Goal: Task Accomplishment & Management: Manage account settings

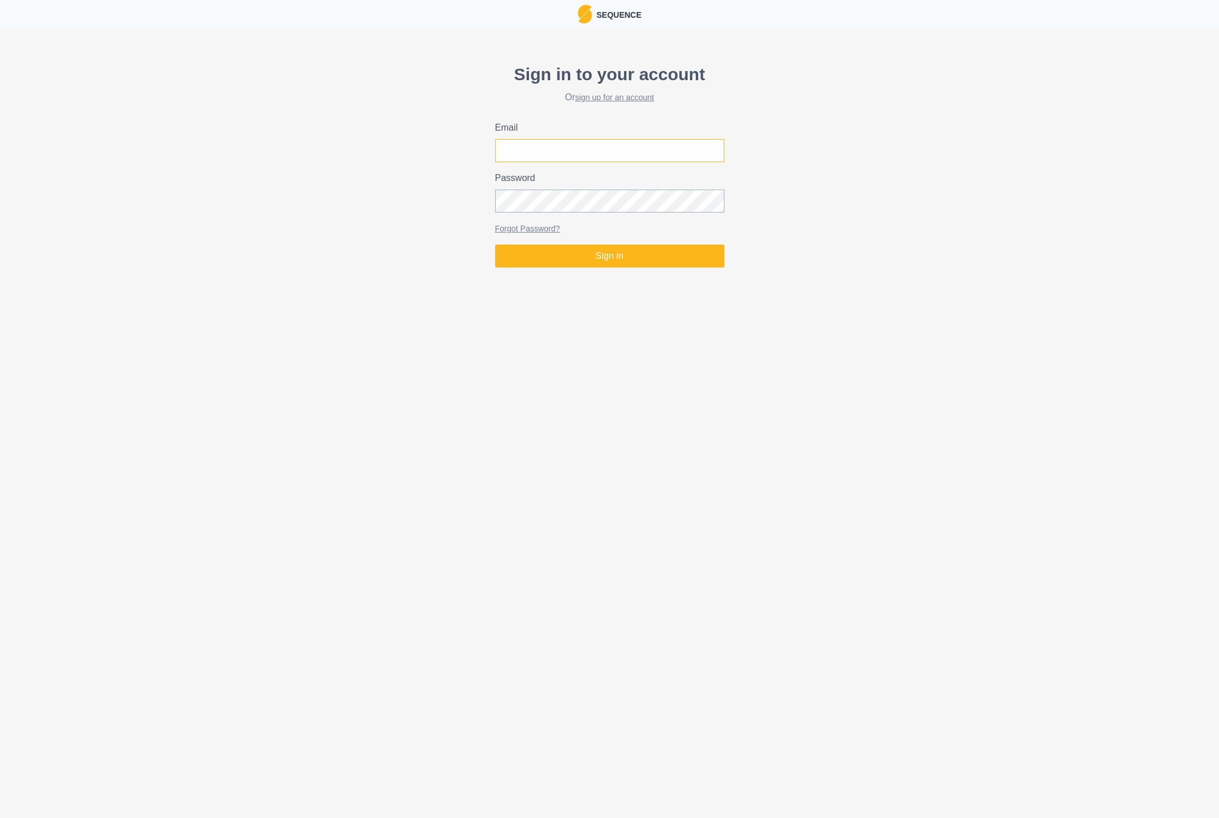
click at [565, 149] on input "Email" at bounding box center [609, 150] width 229 height 23
type input "martin.schweizer6@bluewin.ch"
click at [595, 254] on button "Sign in" at bounding box center [609, 256] width 229 height 23
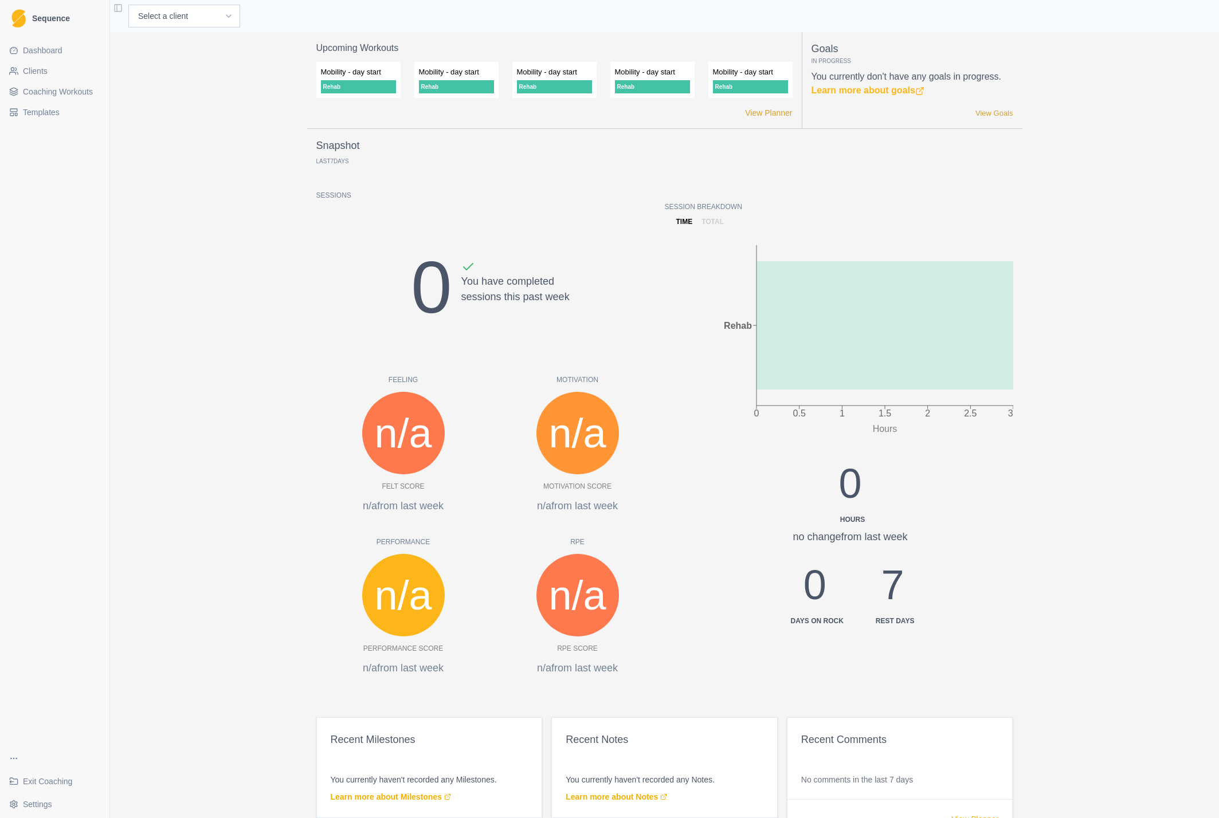
scroll to position [95, 0]
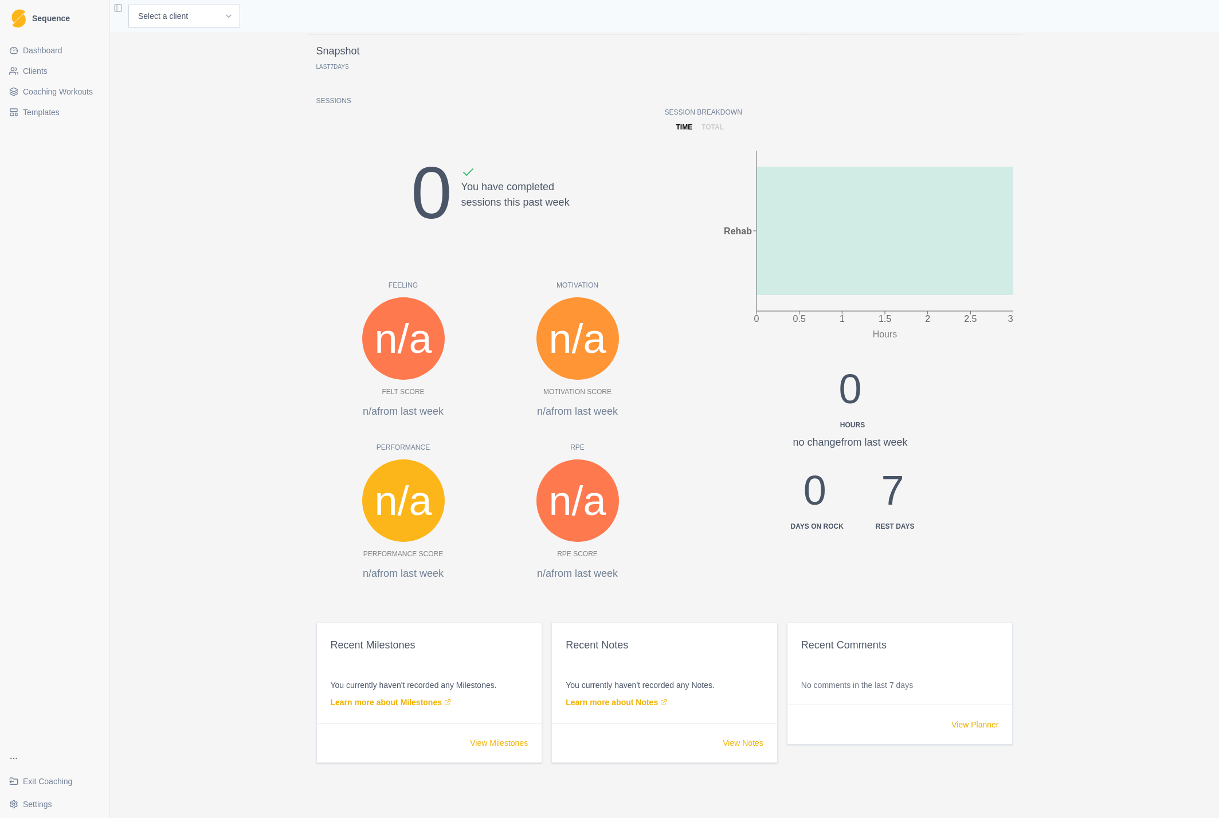
click at [338, 53] on p "Snapshot" at bounding box center [338, 51] width 44 height 15
click at [48, 49] on span "Dashboard" at bounding box center [43, 50] width 40 height 11
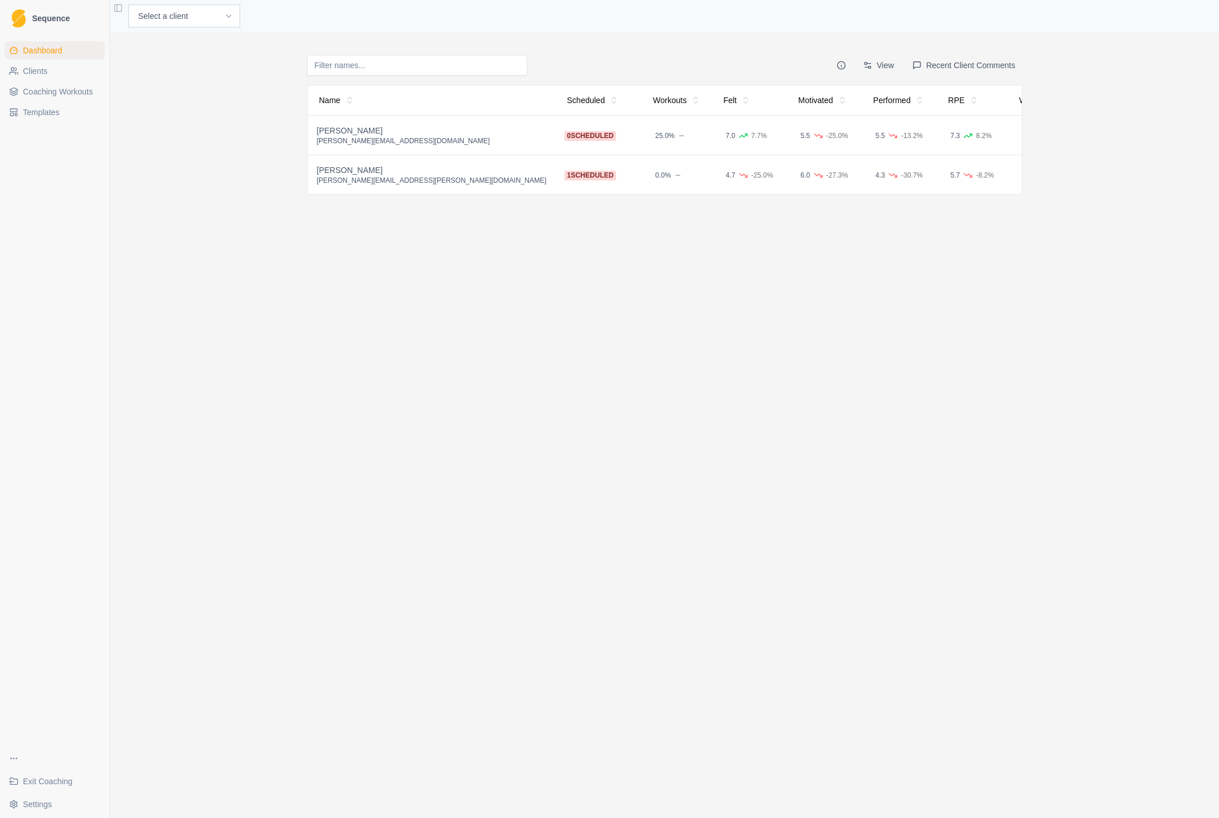
click at [339, 126] on div "[PERSON_NAME]" at bounding box center [432, 130] width 230 height 11
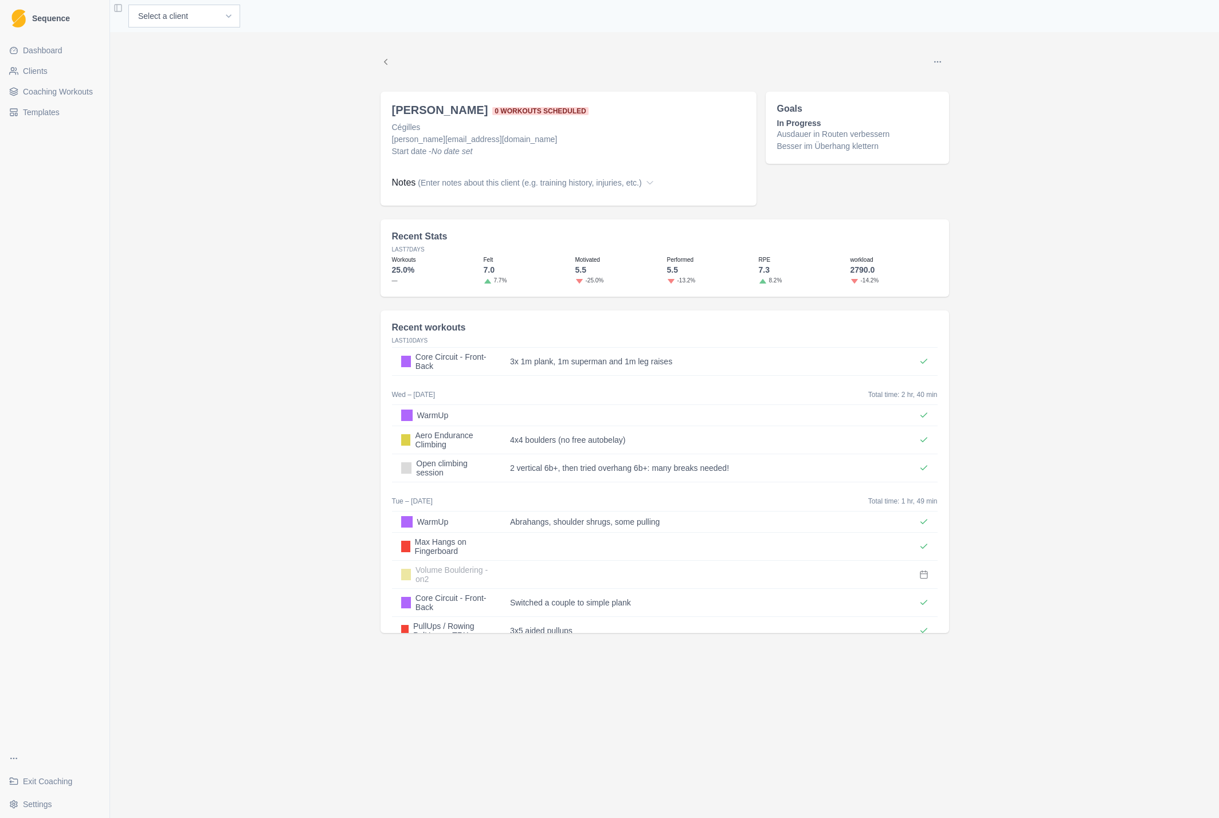
scroll to position [50, 0]
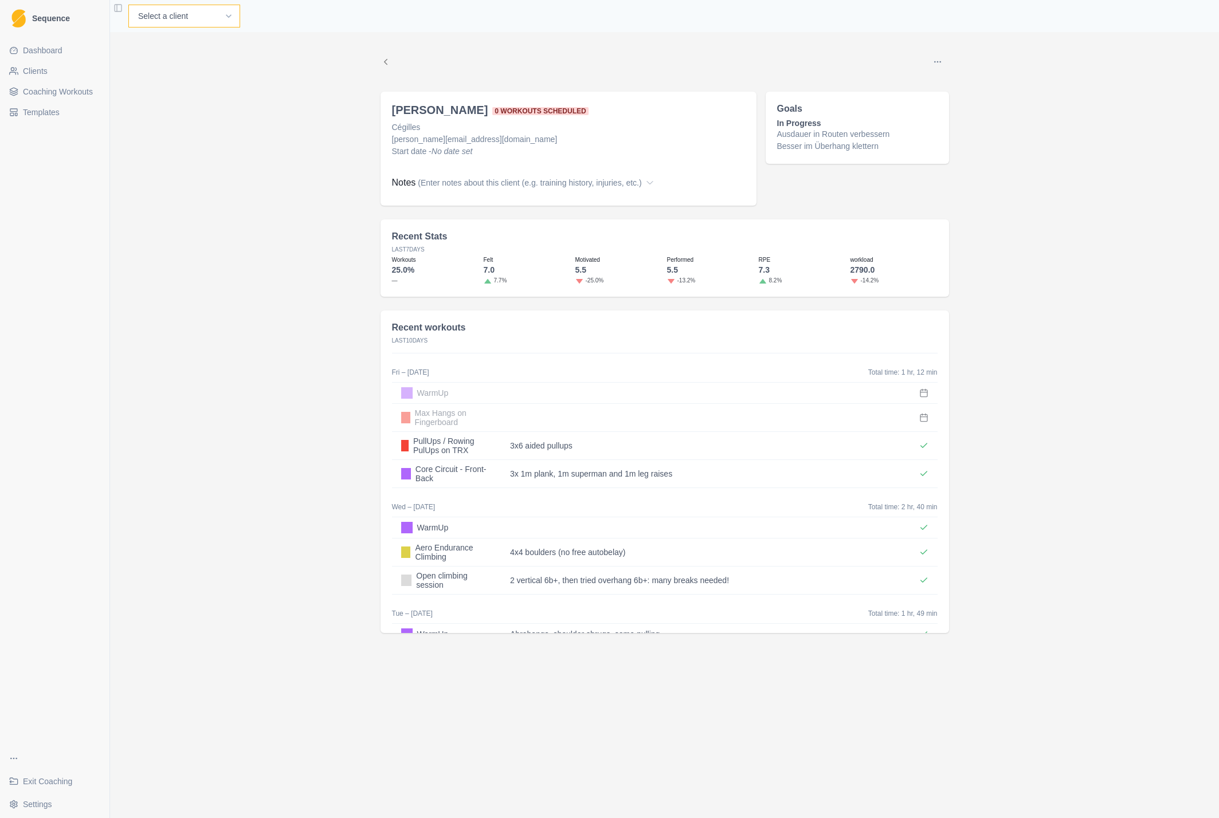
click at [167, 14] on select "Select a client Cécile Noverraz Gilles Pütz Jon Test Michael Peters Test Peter" at bounding box center [184, 16] width 112 height 23
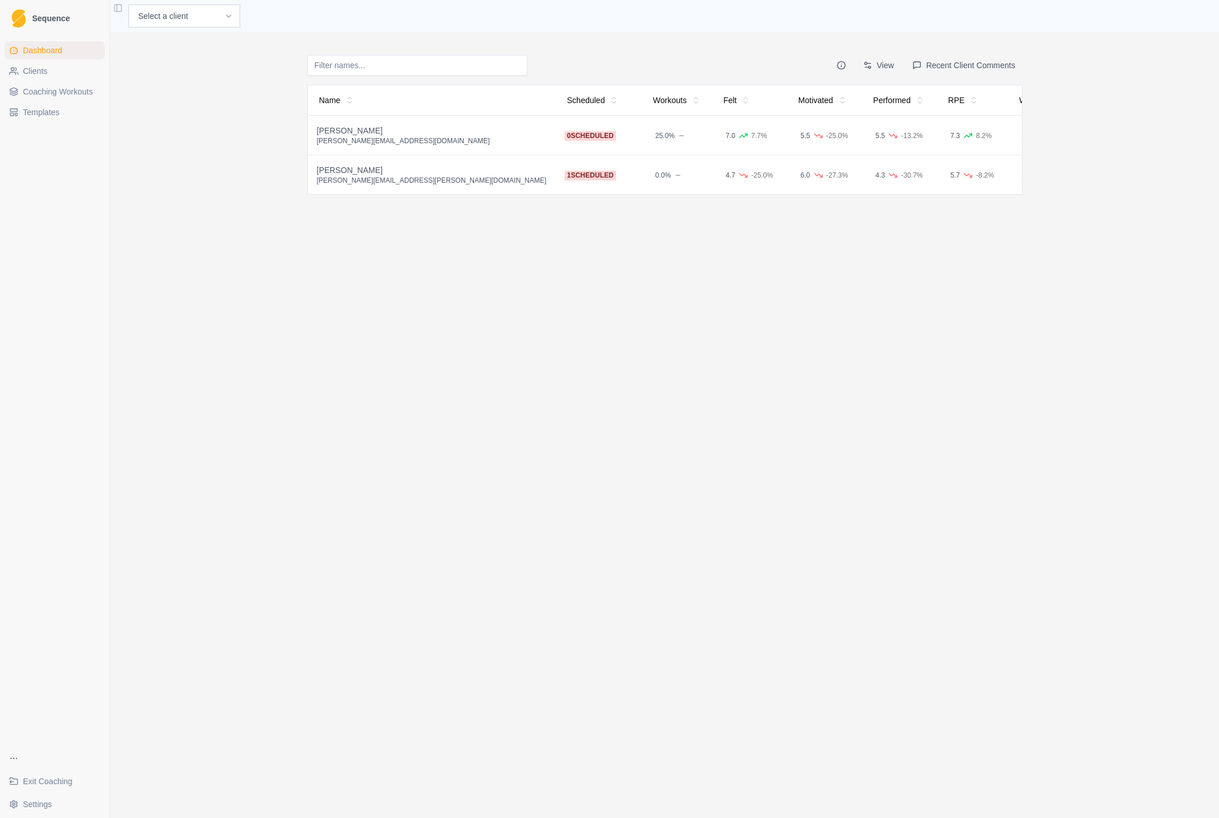
click at [344, 170] on div "[PERSON_NAME]" at bounding box center [432, 169] width 230 height 11
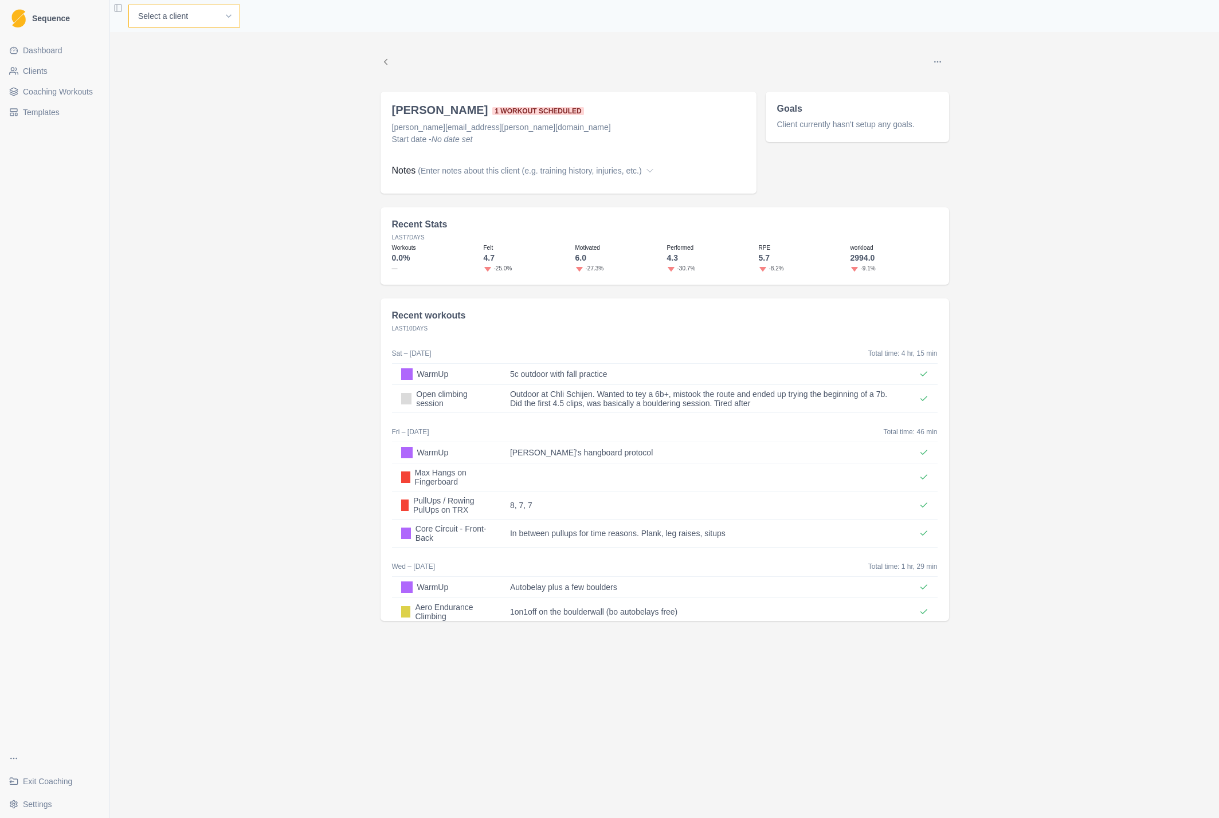
click at [164, 14] on select "Select a client Cécile Noverraz Gilles Pütz Jon Test Michael Peters Test Peter" at bounding box center [184, 16] width 112 height 23
select select "62ff35da-6e04-415d-99b6-10c74ed34488"
click at [128, 5] on select "Select a client Cécile Noverraz Gilles Pütz Jon Test Michael Peters Test Peter" at bounding box center [184, 16] width 112 height 23
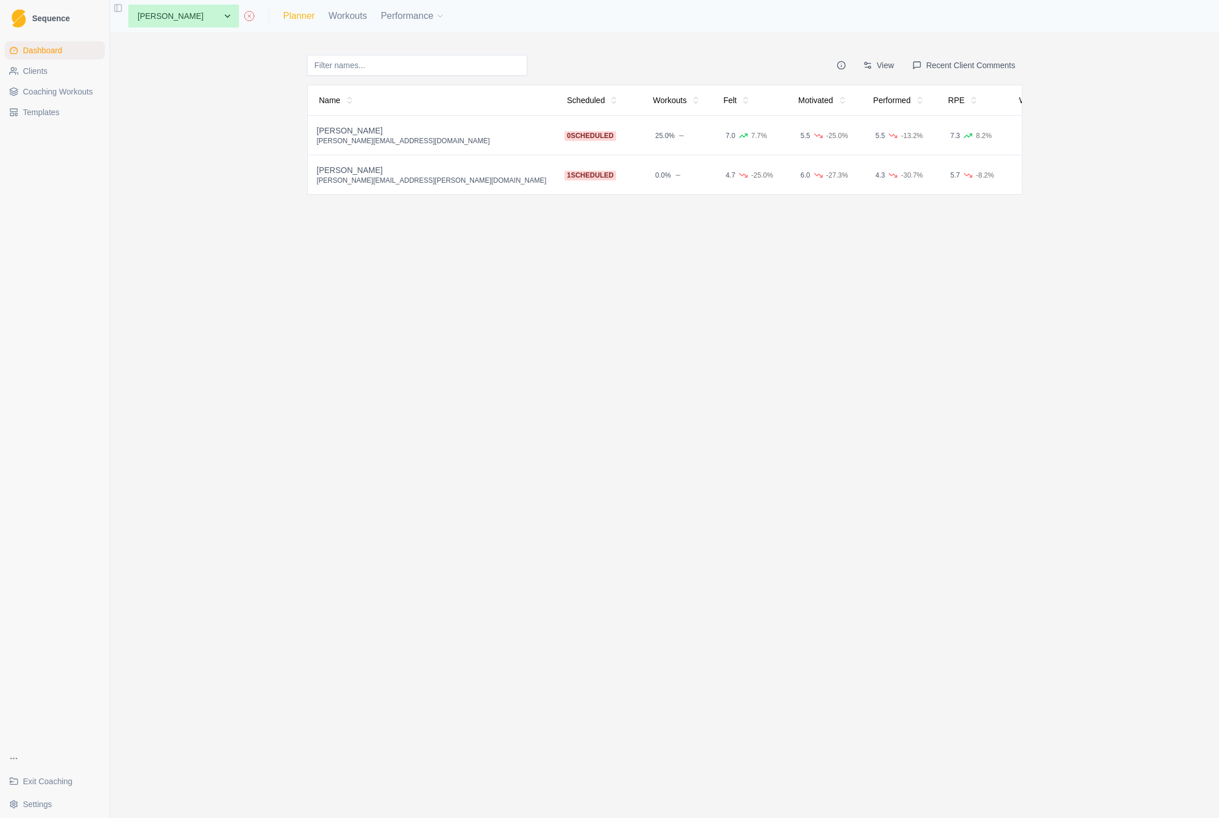
click at [283, 13] on link "Planner" at bounding box center [299, 16] width 32 height 14
select select "month"
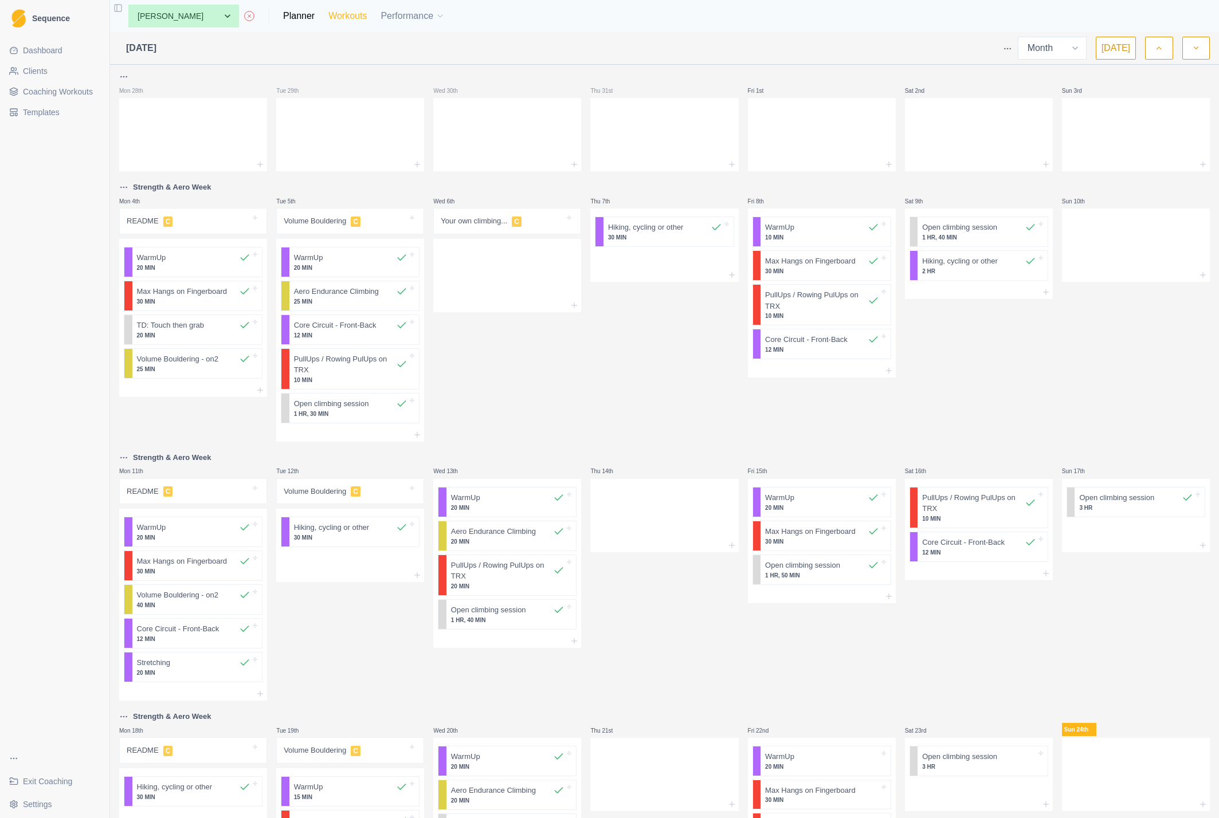
click at [329, 16] on link "Workouts" at bounding box center [347, 16] width 38 height 14
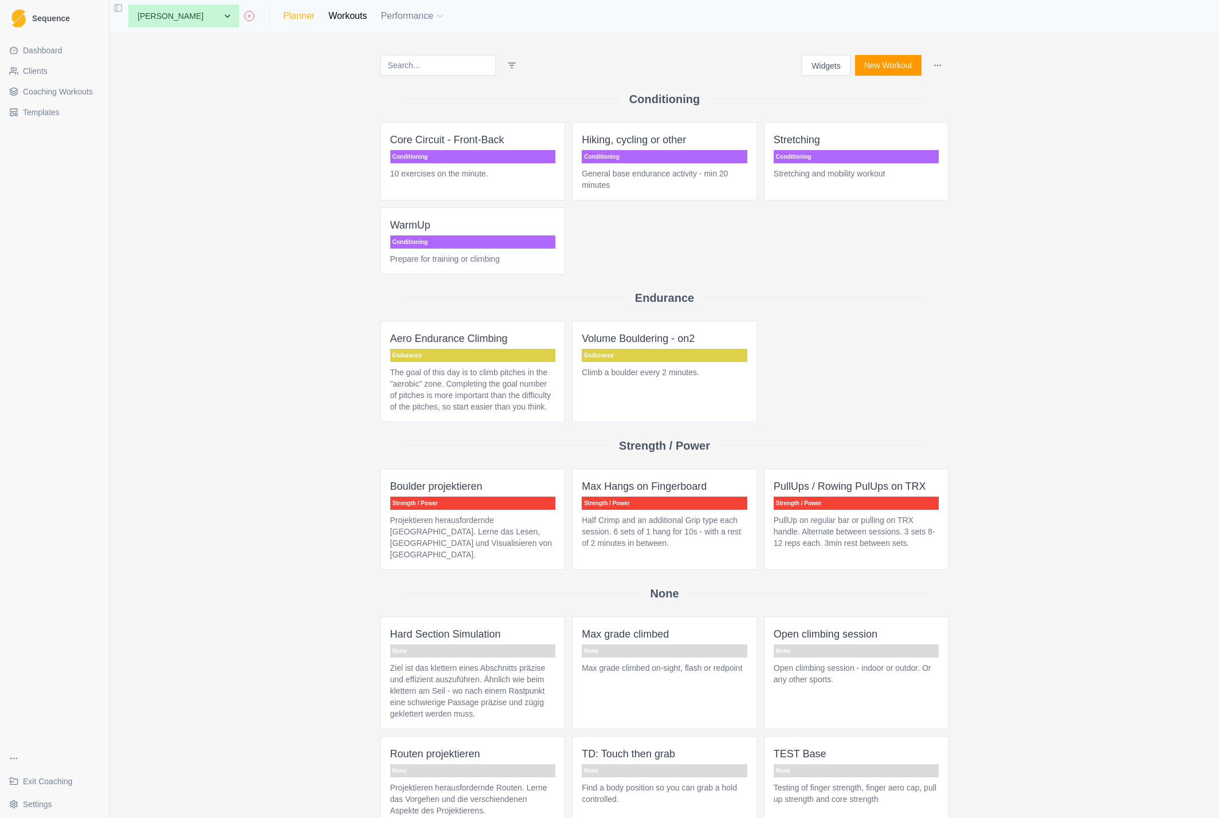
click at [283, 10] on link "Planner" at bounding box center [299, 16] width 32 height 14
select select "month"
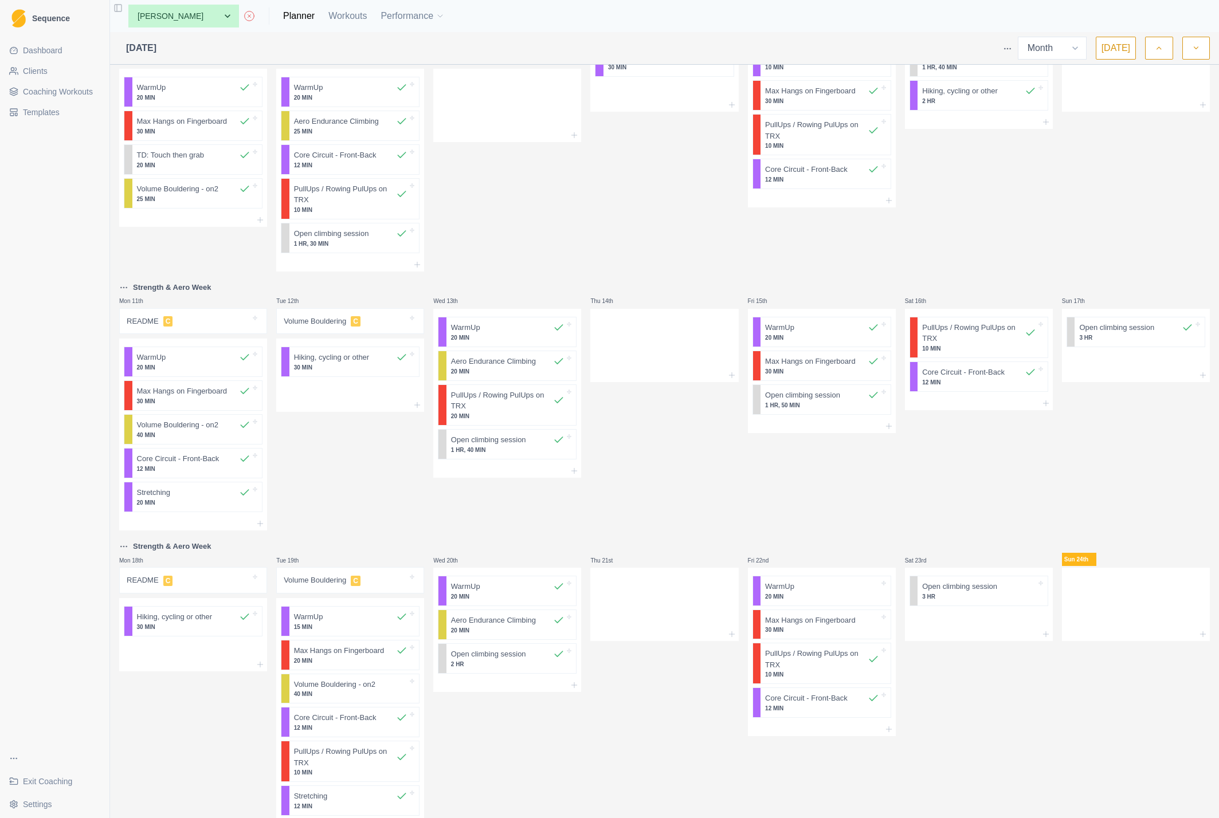
scroll to position [329, 0]
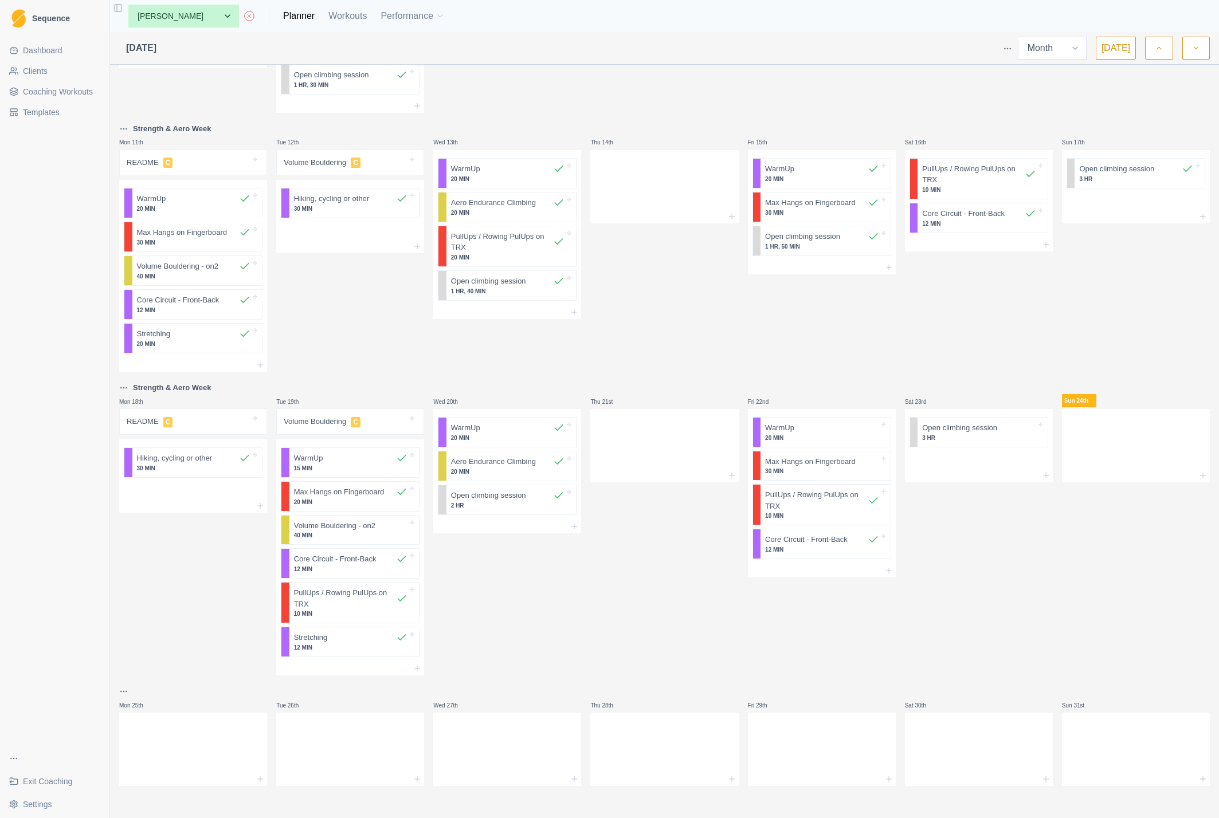
click at [1194, 46] on icon "button" at bounding box center [1196, 47] width 8 height 11
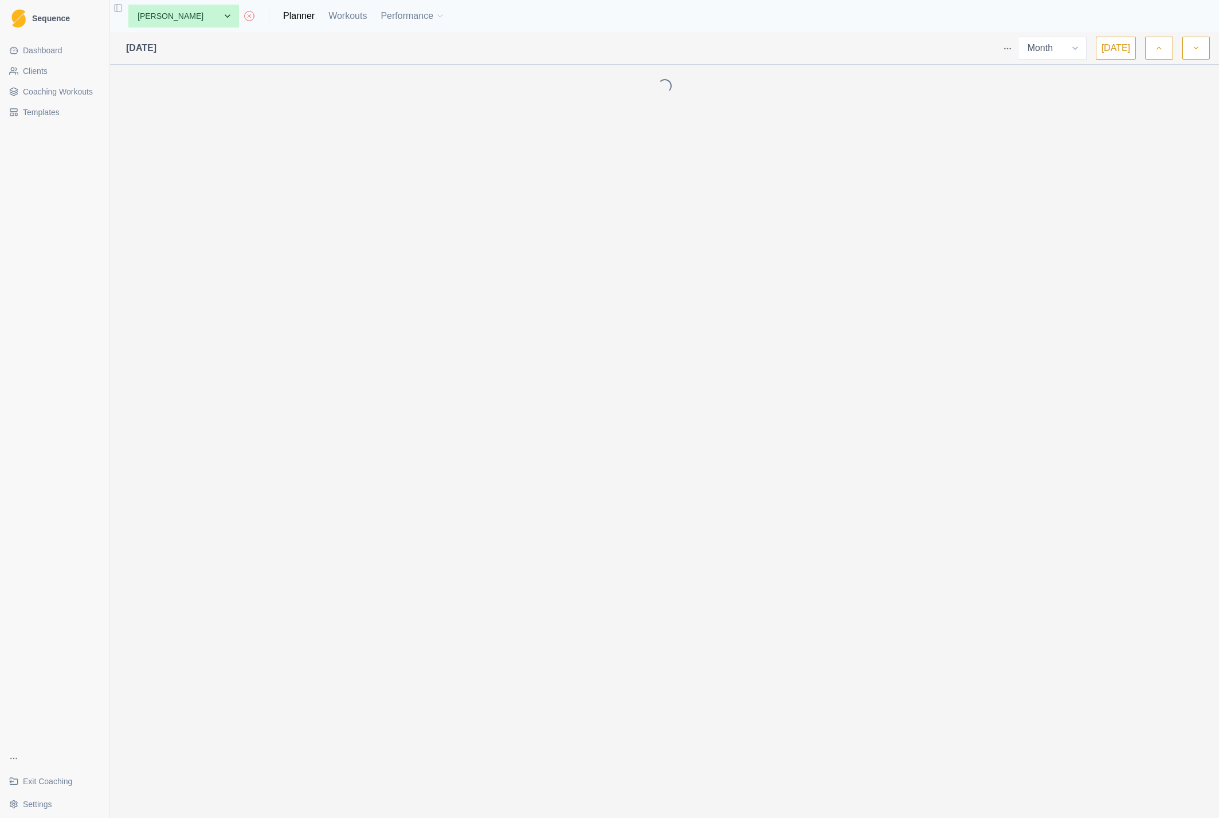
scroll to position [0, 0]
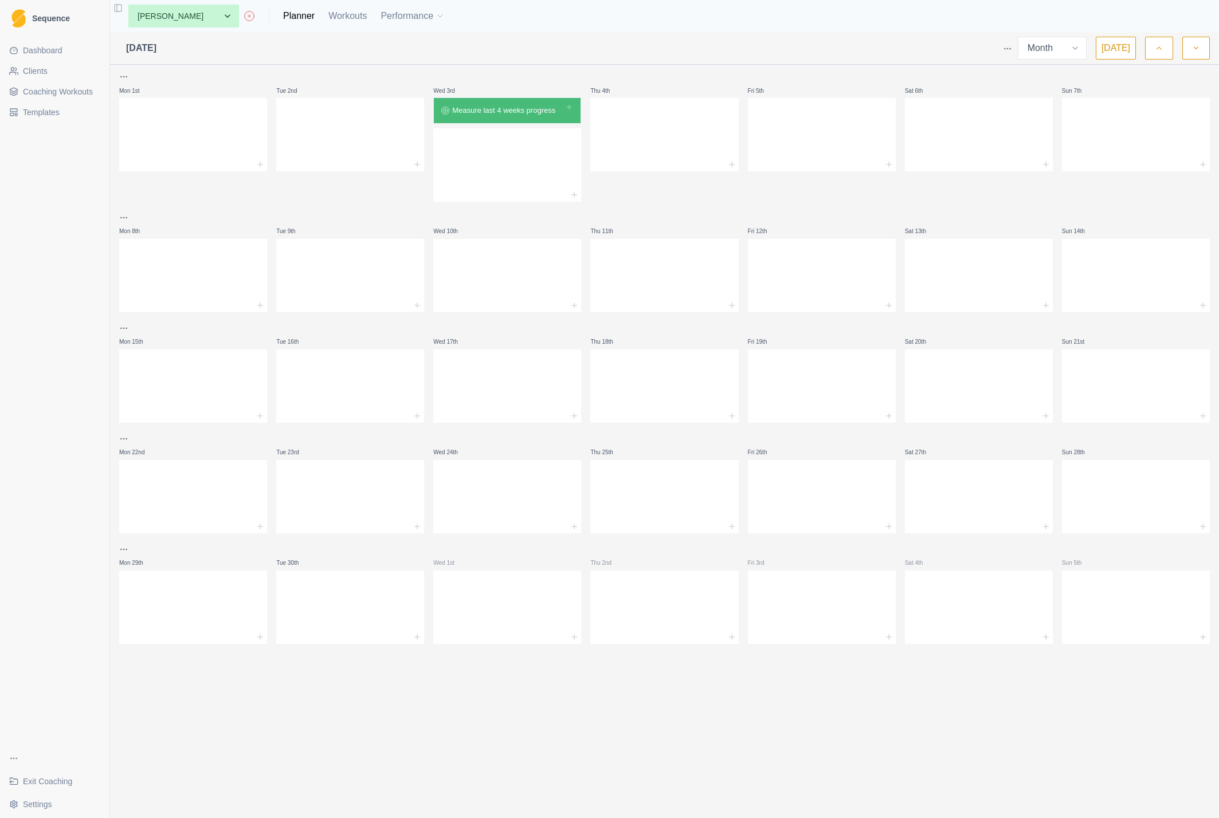
click at [1158, 44] on icon "button" at bounding box center [1159, 47] width 8 height 11
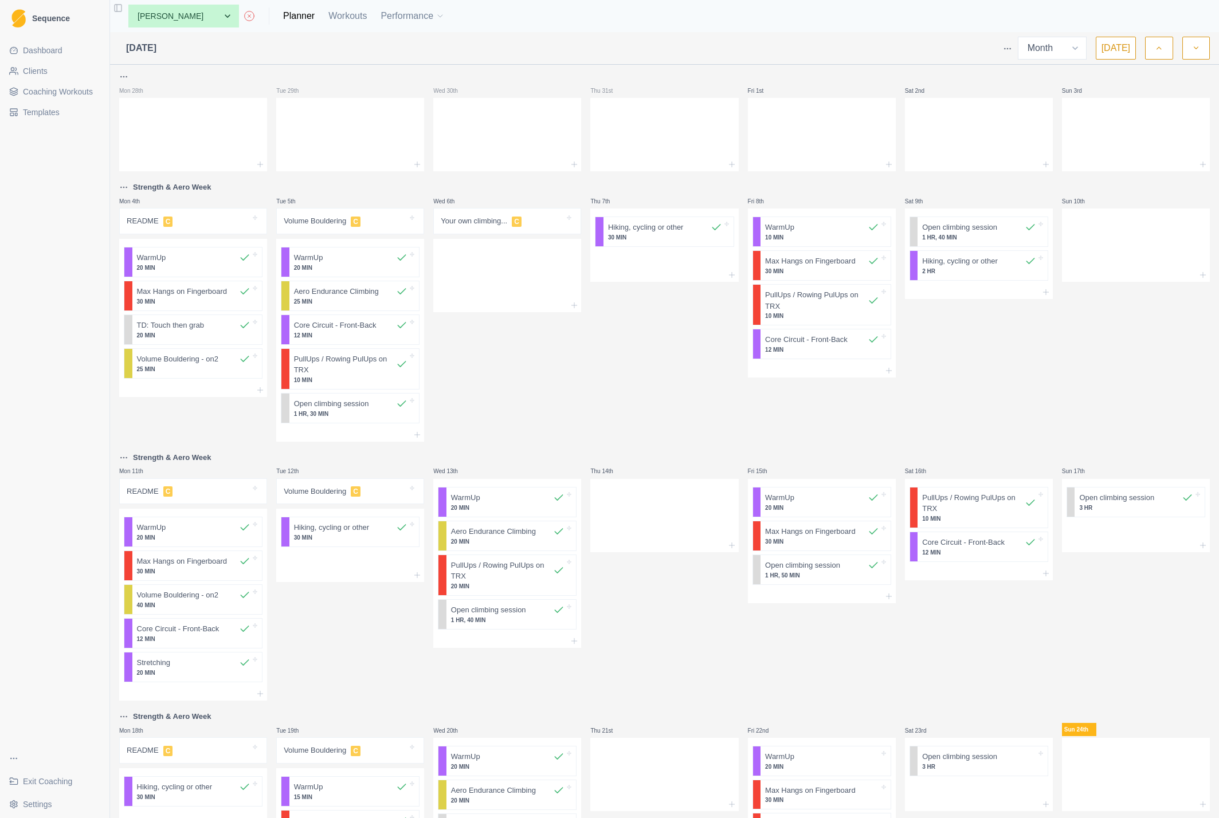
scroll to position [329, 0]
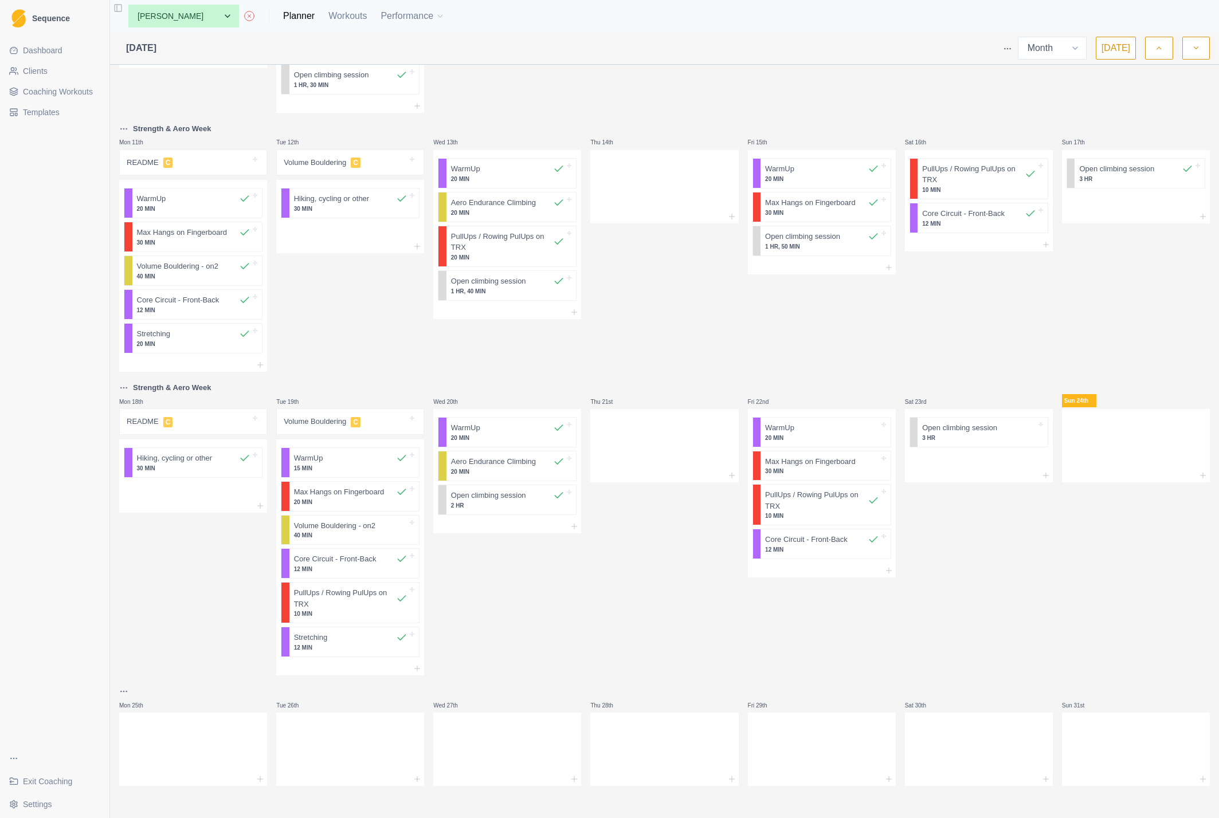
click at [37, 115] on span "Templates" at bounding box center [41, 112] width 37 height 11
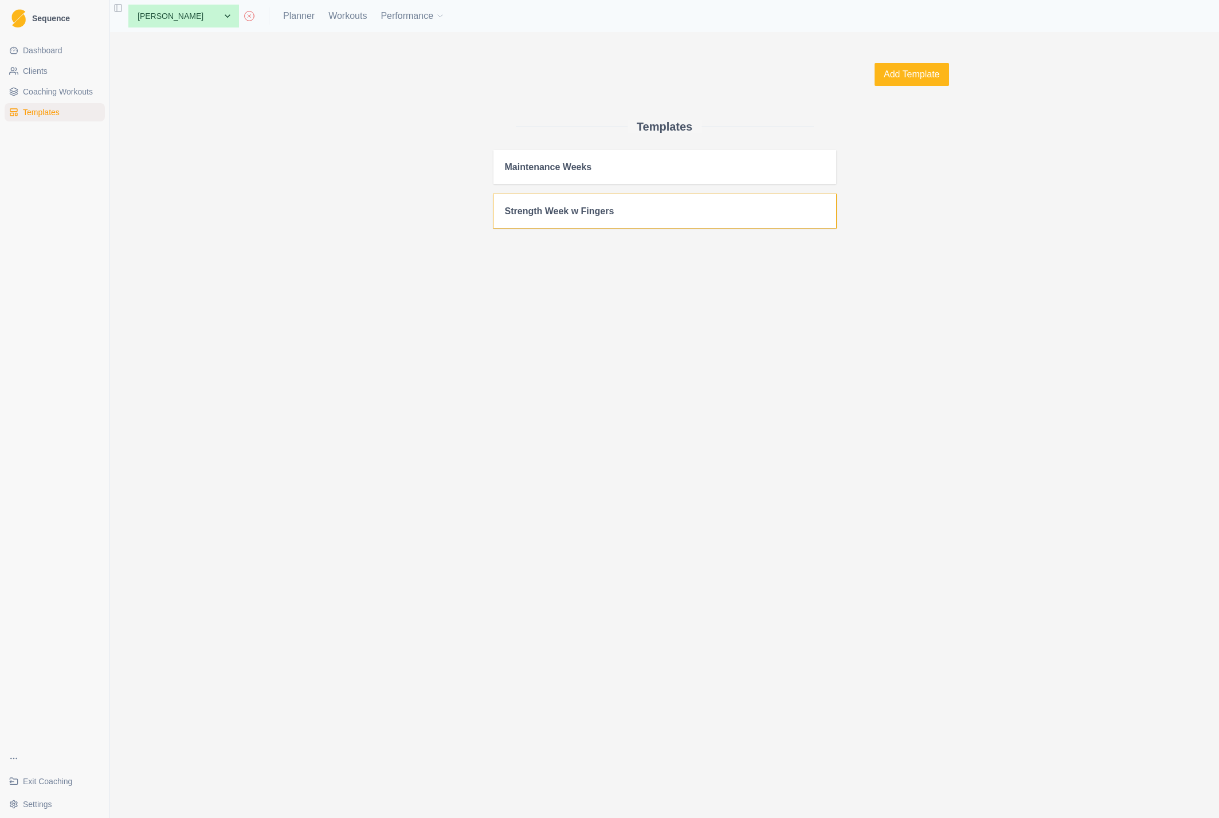
click at [550, 209] on h2 "Strength Week w Fingers" at bounding box center [665, 211] width 320 height 11
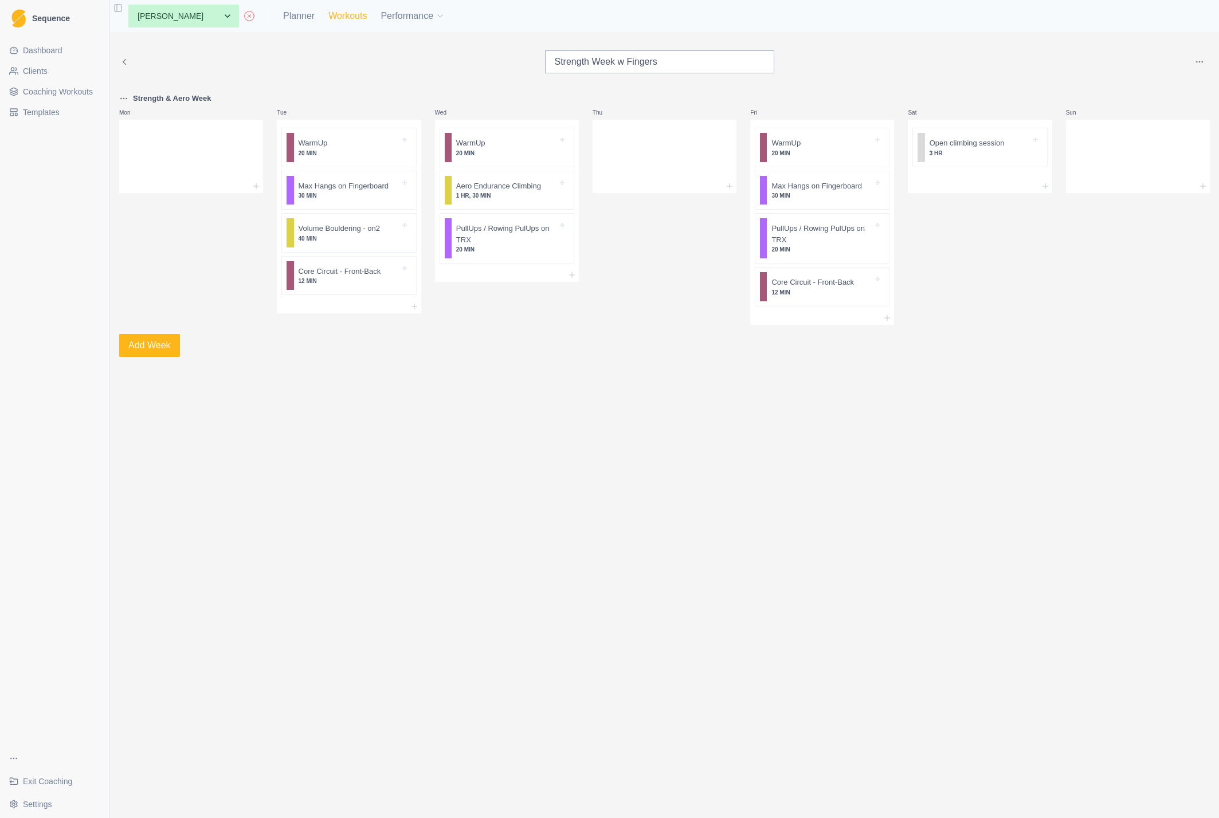
click at [328, 13] on link "Workouts" at bounding box center [347, 16] width 38 height 14
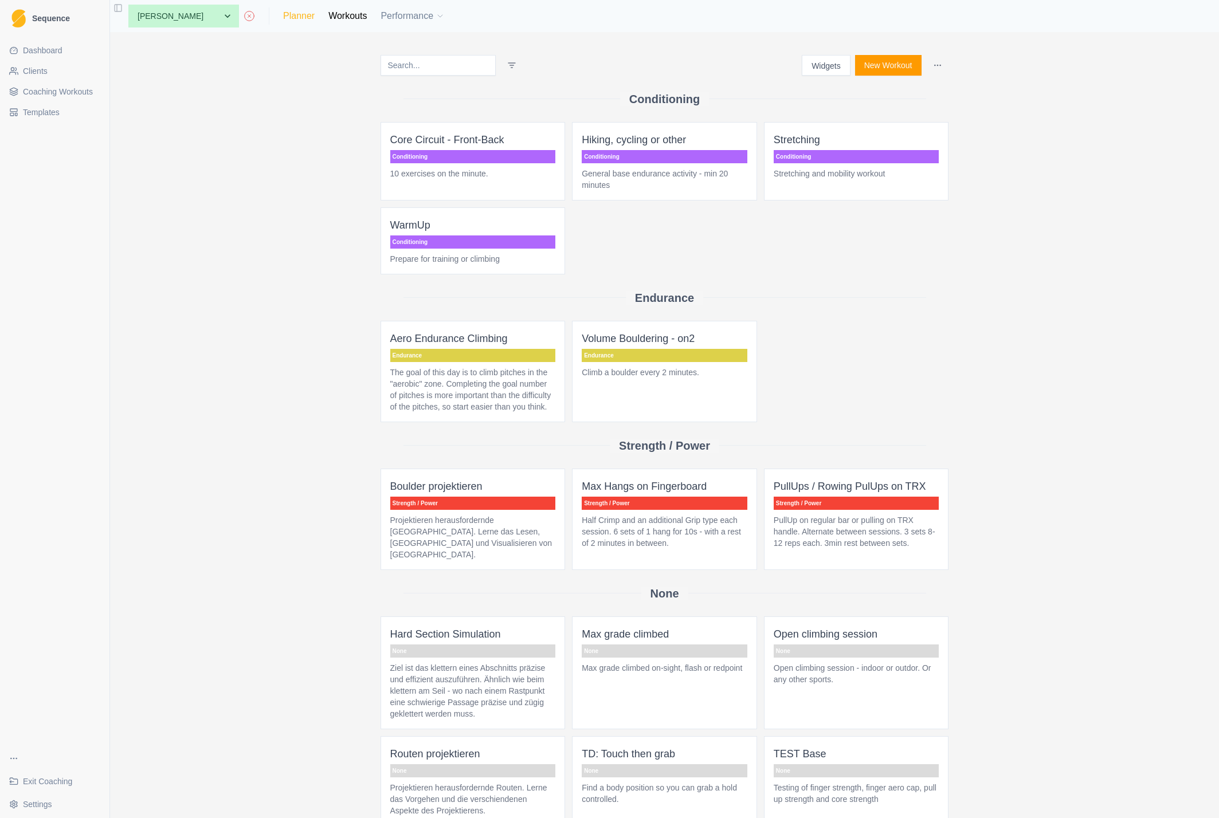
click at [283, 17] on link "Planner" at bounding box center [299, 16] width 32 height 14
select select "month"
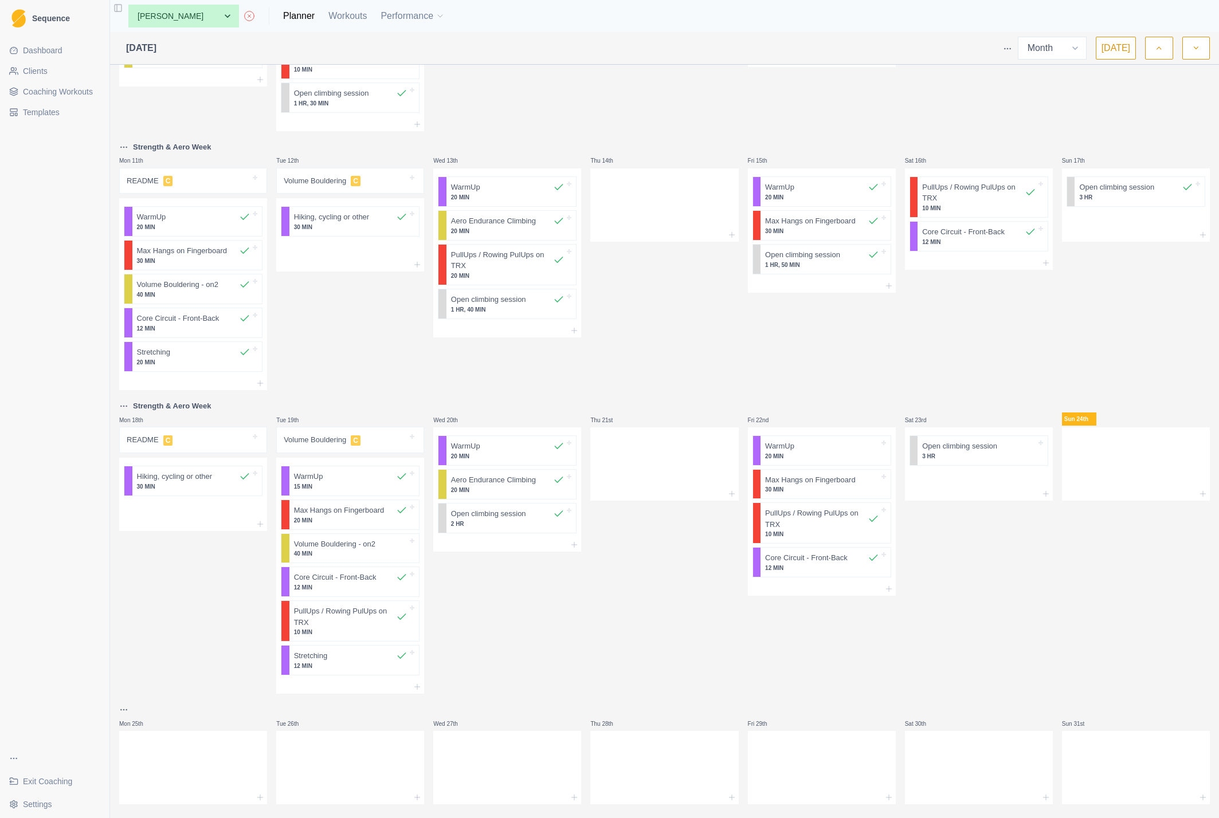
scroll to position [329, 0]
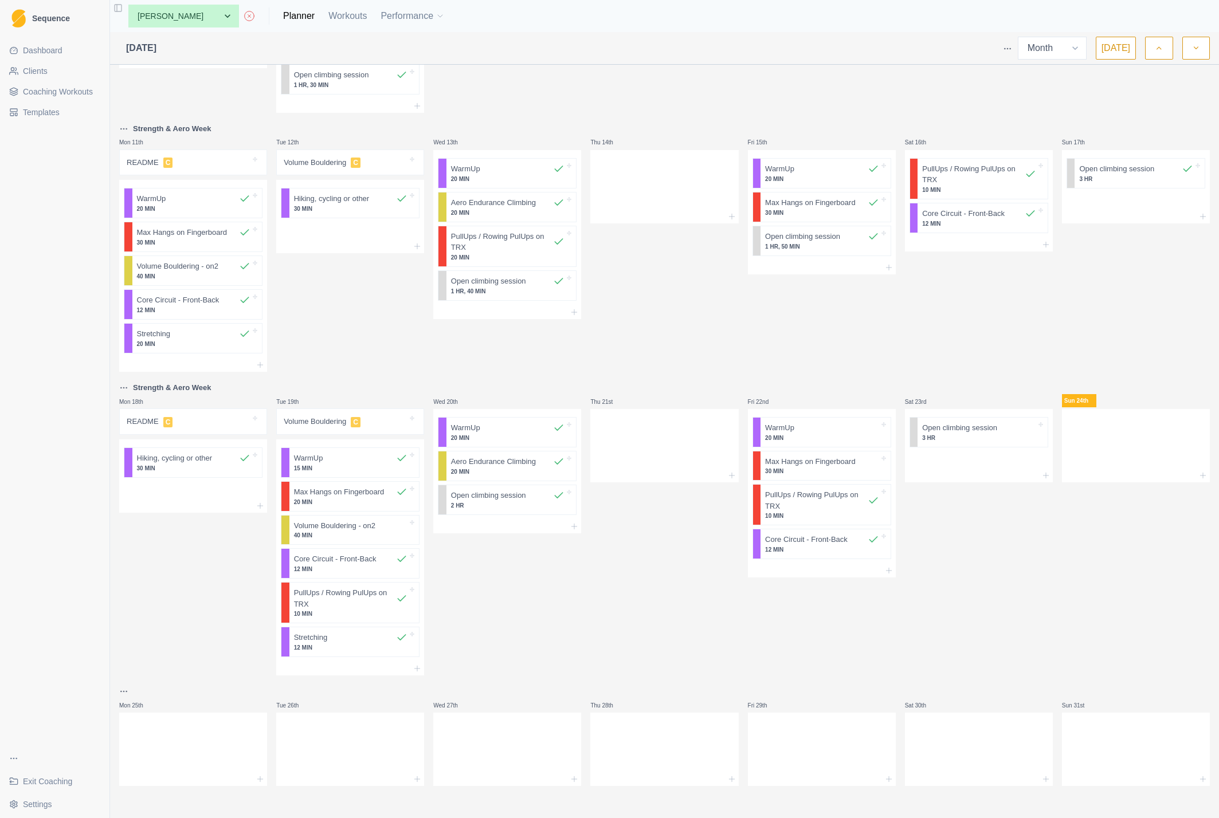
click at [125, 691] on html "Sequence Dashboard Clients Coaching Workouts Templates Exit Coaching Settings T…" at bounding box center [609, 409] width 1219 height 818
click at [178, 536] on html "Sequence Dashboard Clients Coaching Workouts Templates Exit Coaching Settings T…" at bounding box center [609, 409] width 1219 height 818
click at [259, 778] on icon at bounding box center [260, 779] width 9 height 9
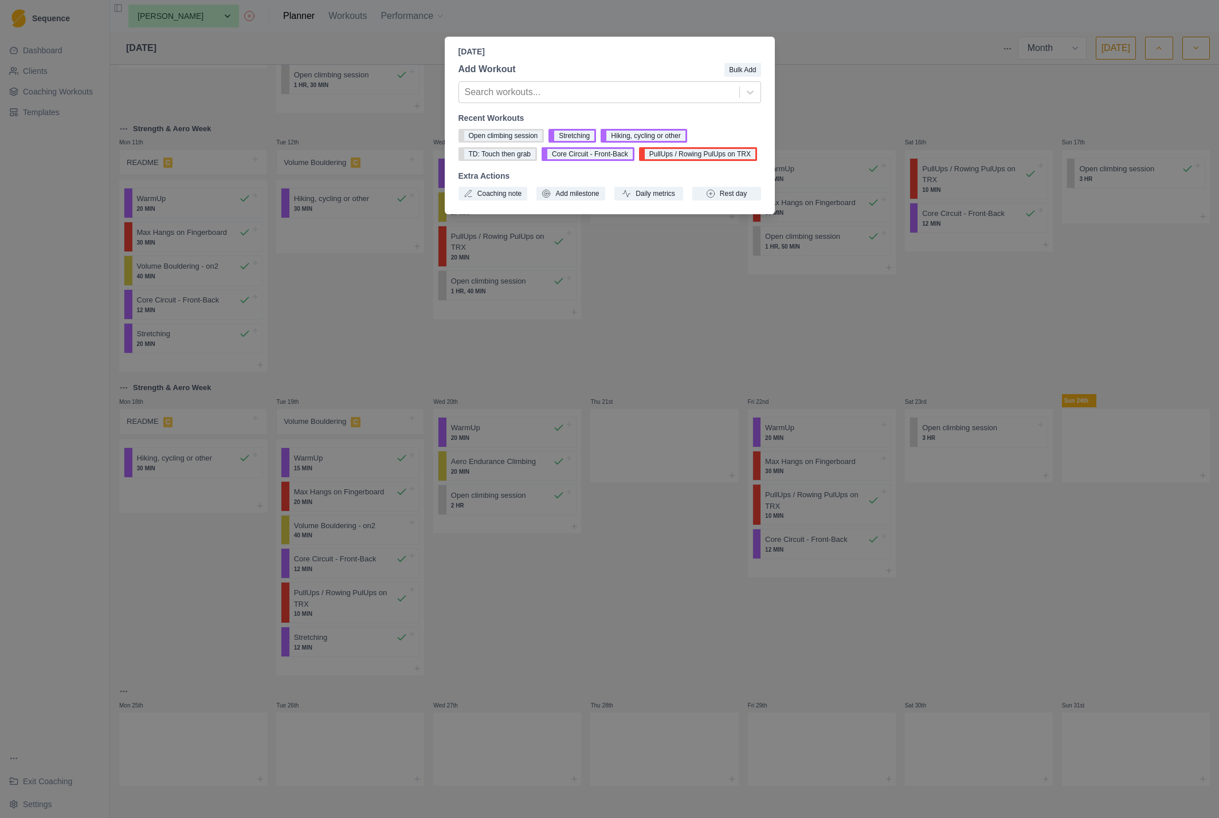
click at [853, 108] on div "Monday, August 25th, 2025 Add Workout Bulk Add Search workouts... Recent Workou…" at bounding box center [609, 409] width 1219 height 818
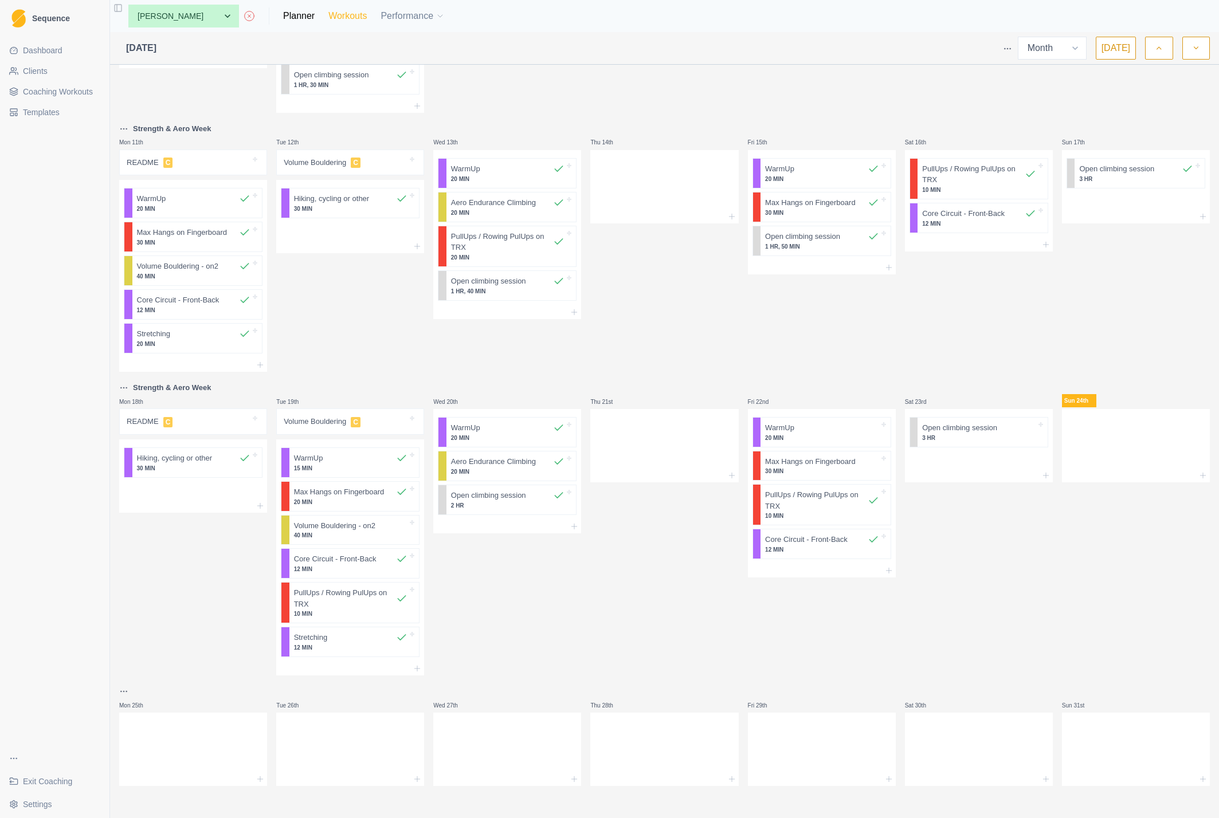
click at [328, 11] on link "Workouts" at bounding box center [347, 16] width 38 height 14
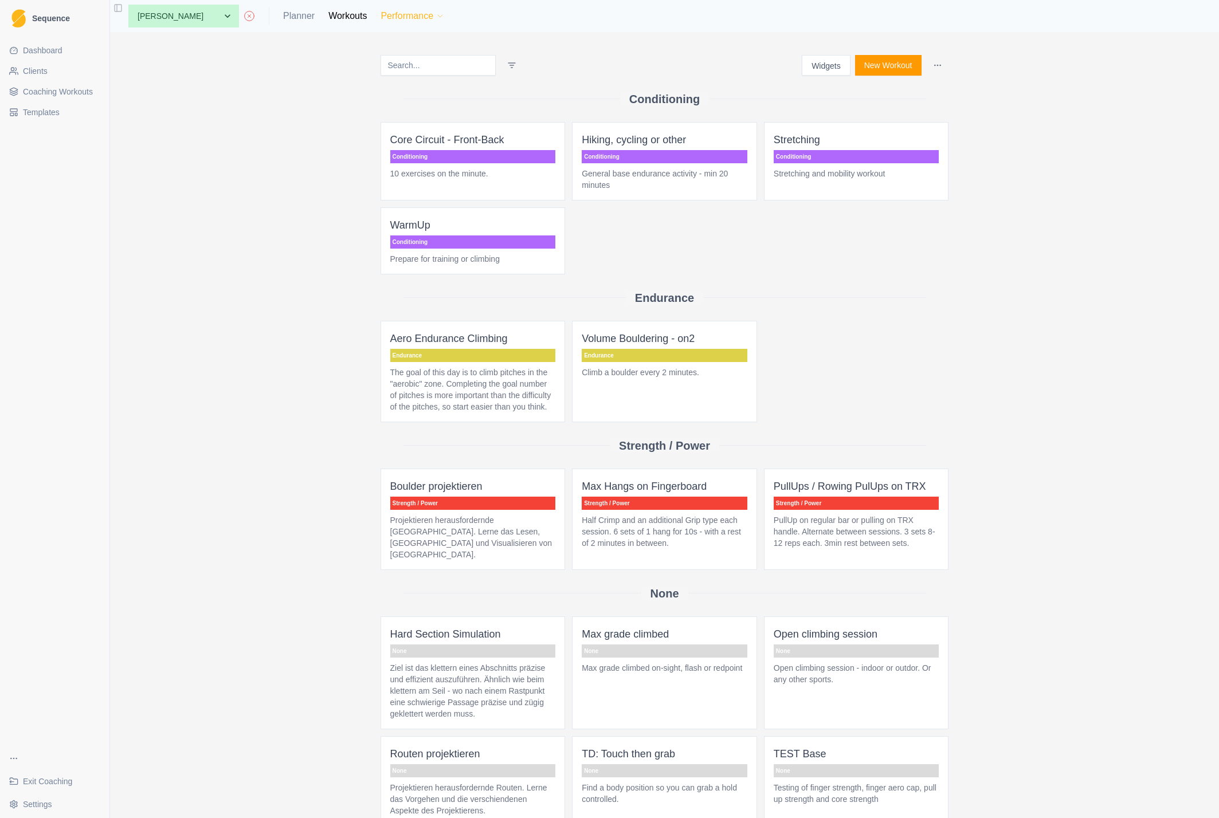
click at [389, 15] on button "Performance" at bounding box center [413, 16] width 64 height 23
click at [382, 44] on link "Metrics" at bounding box center [422, 45] width 124 height 23
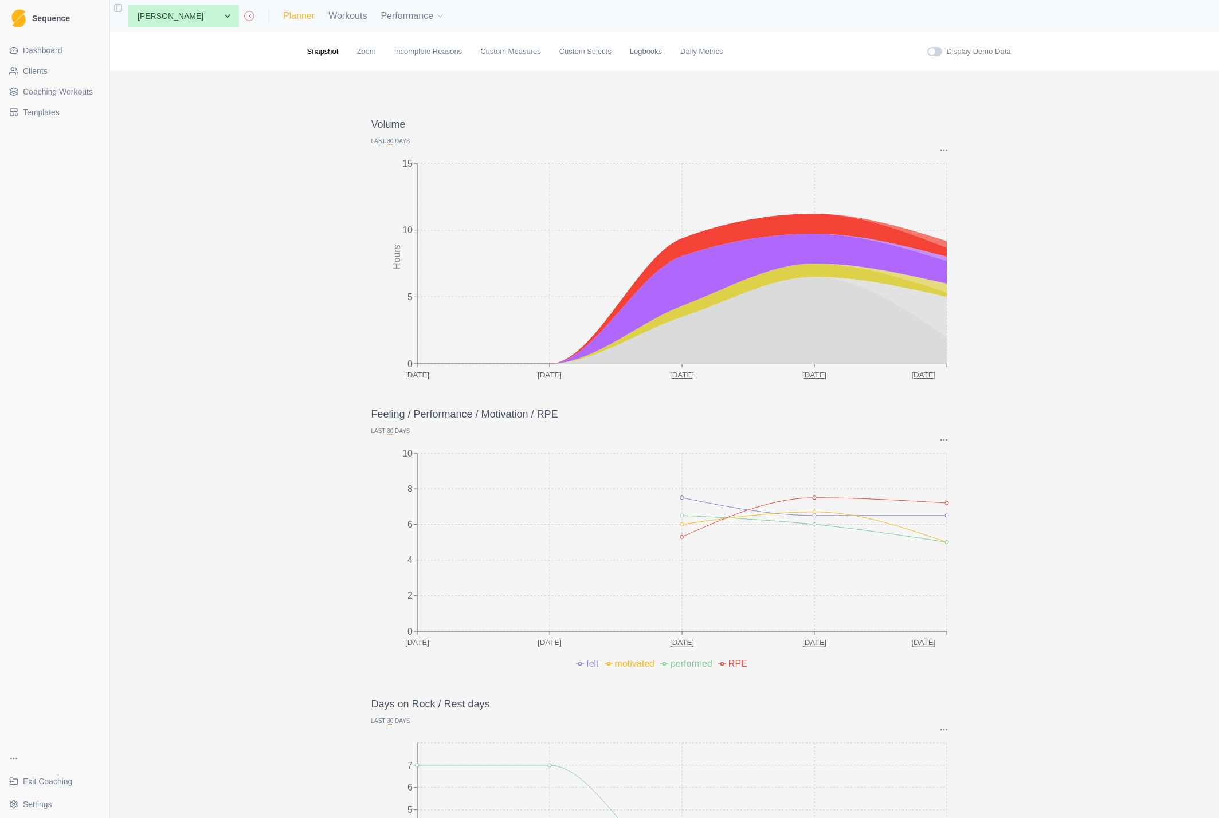
click at [283, 20] on link "Planner" at bounding box center [299, 16] width 32 height 14
select select "month"
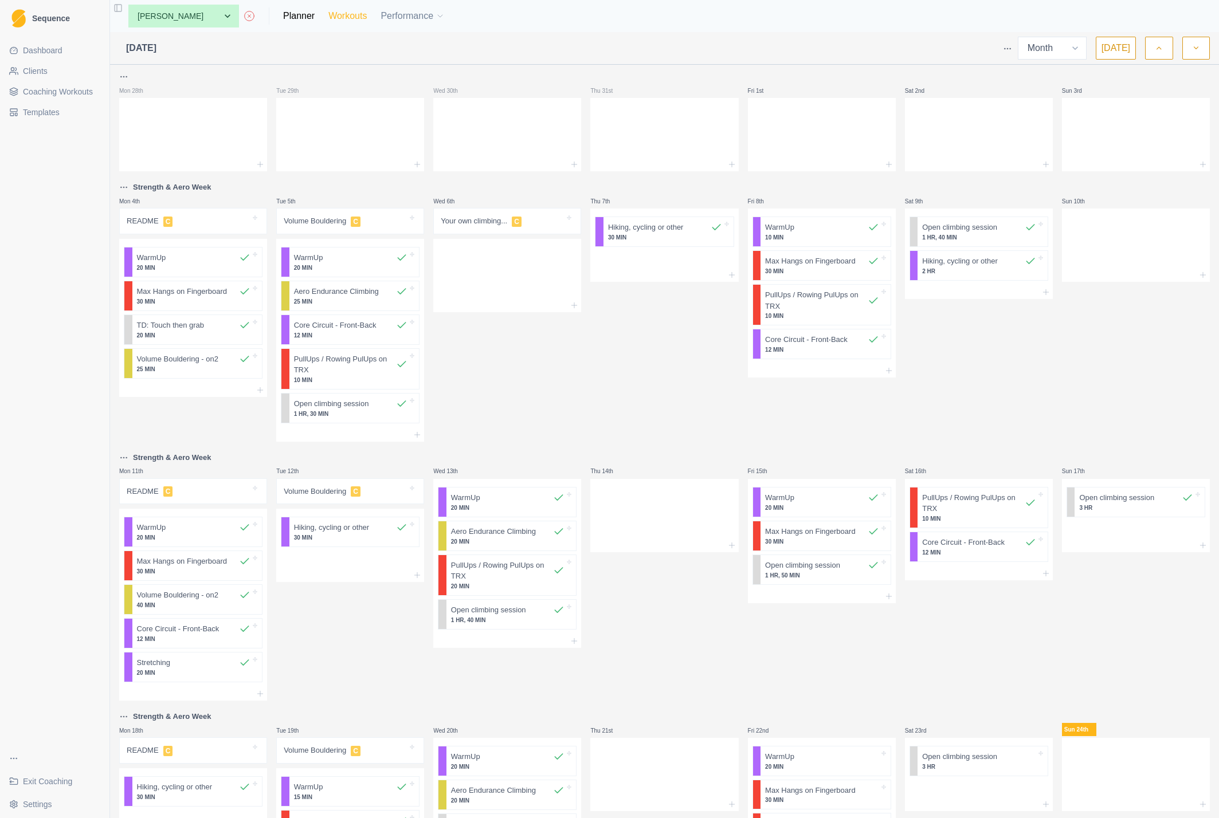
click at [328, 16] on link "Workouts" at bounding box center [347, 16] width 38 height 14
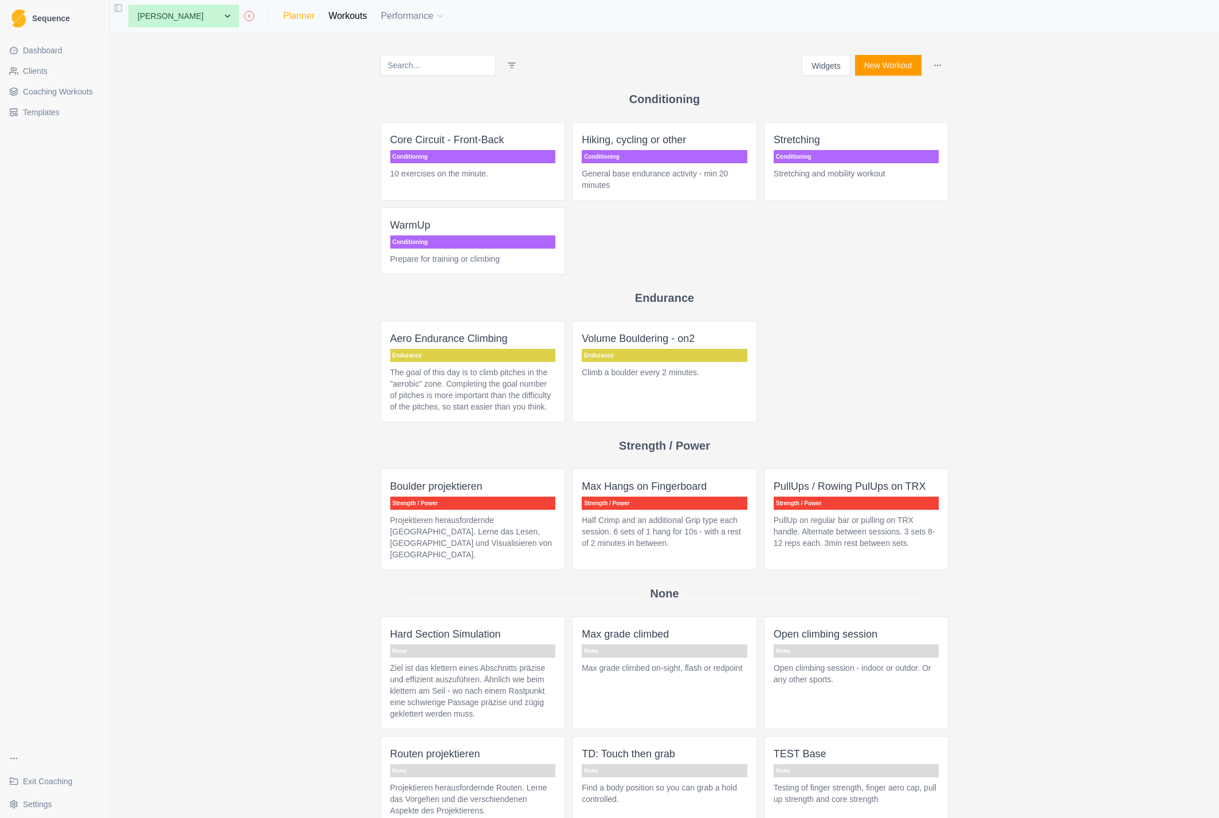
click at [283, 15] on link "Planner" at bounding box center [299, 16] width 32 height 14
select select "month"
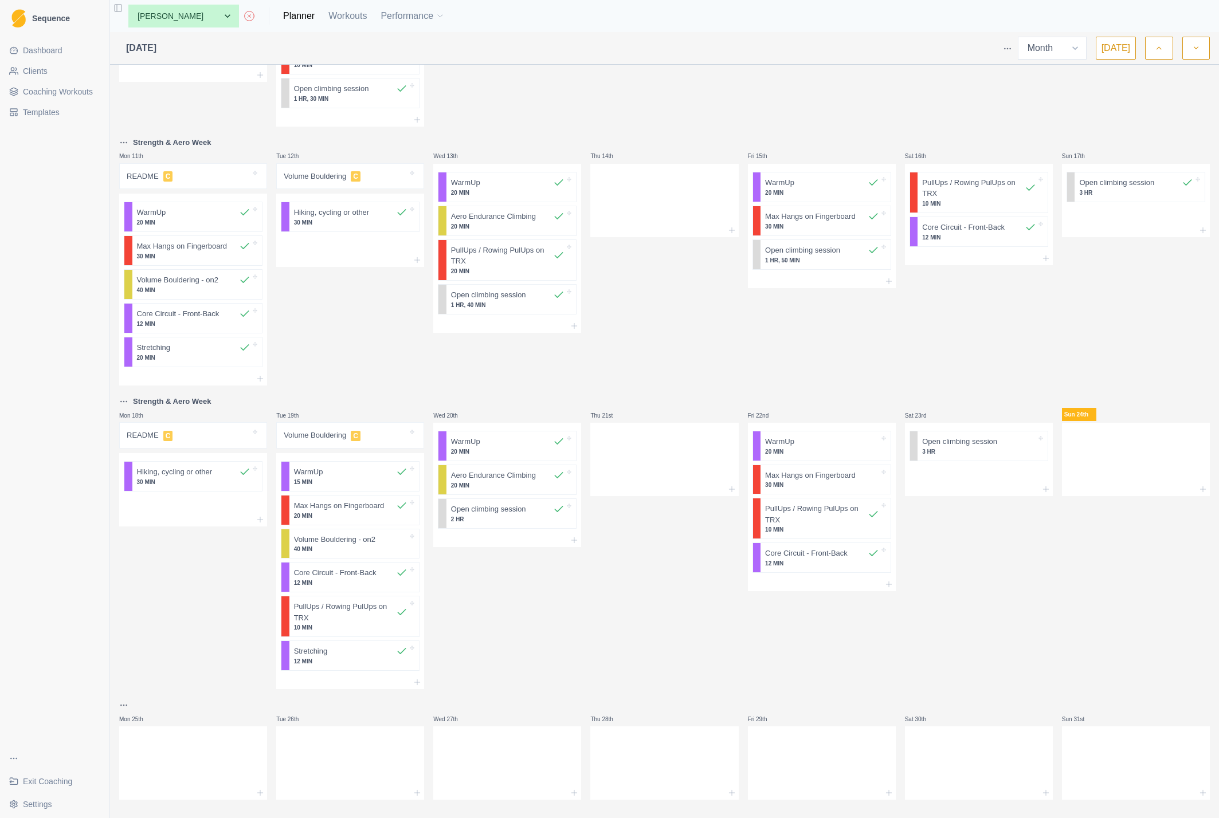
scroll to position [329, 0]
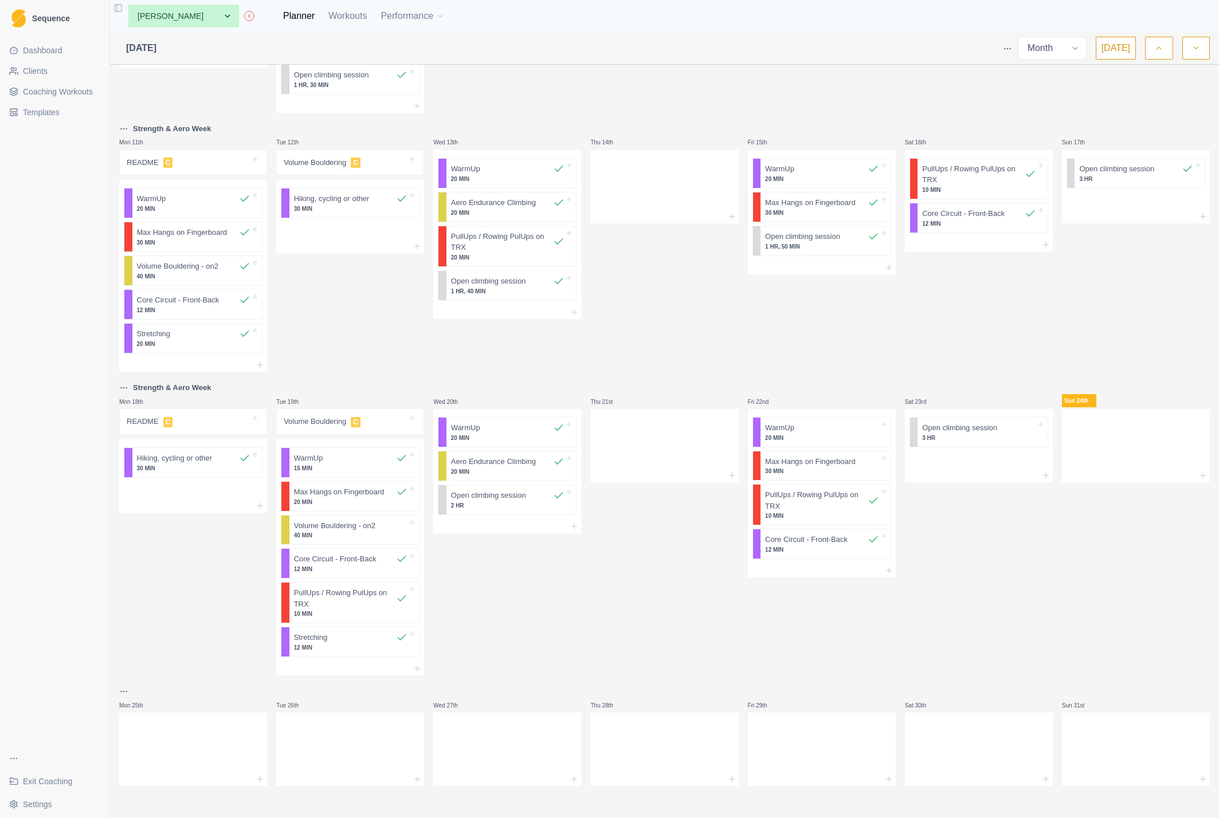
click at [1008, 48] on html "Sequence Dashboard Clients Coaching Workouts Templates Exit Coaching Settings T…" at bounding box center [609, 409] width 1219 height 818
click at [751, 92] on html "Sequence Dashboard Clients Coaching Workouts Templates Exit Coaching Settings T…" at bounding box center [609, 409] width 1219 height 818
click at [122, 692] on html "Sequence Dashboard Clients Coaching Workouts Templates Exit Coaching Settings T…" at bounding box center [609, 409] width 1219 height 818
click at [192, 464] on html "Sequence Dashboard Clients Coaching Workouts Templates Exit Coaching Settings T…" at bounding box center [609, 409] width 1219 height 818
click at [38, 115] on span "Templates" at bounding box center [41, 112] width 37 height 11
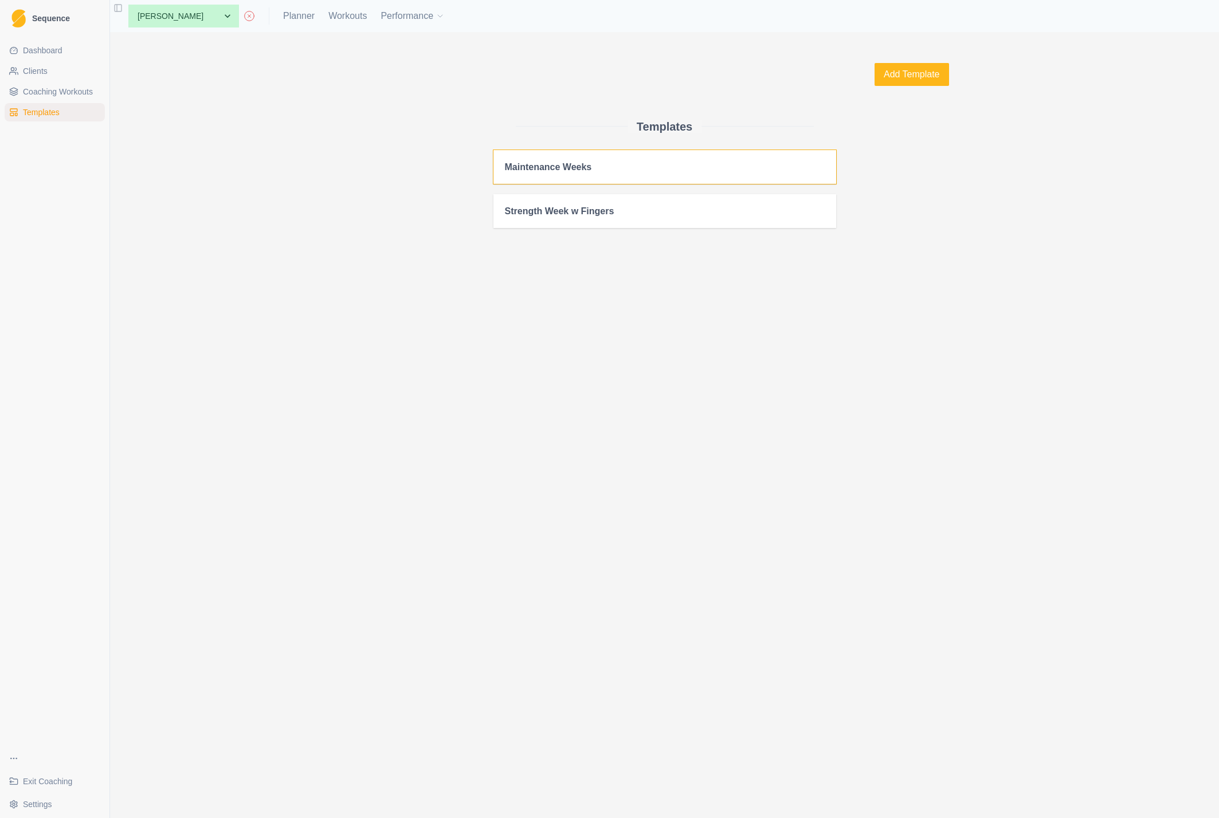
click at [573, 163] on h2 "Maintenance Weeks" at bounding box center [665, 167] width 320 height 11
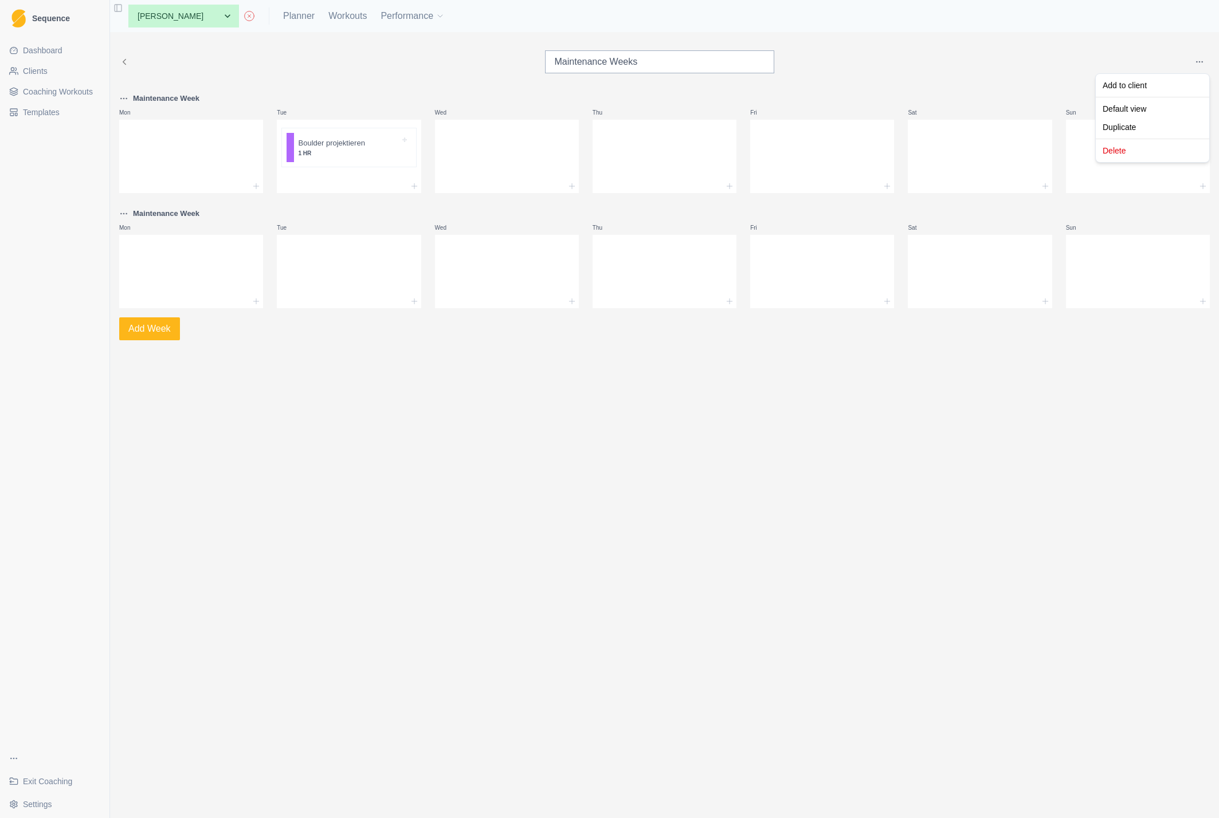
click at [1202, 61] on html "Sequence Dashboard Clients Coaching Workouts Templates Exit Coaching Settings T…" at bounding box center [609, 409] width 1219 height 818
click at [1130, 84] on div "Add to client" at bounding box center [1125, 85] width 44 height 11
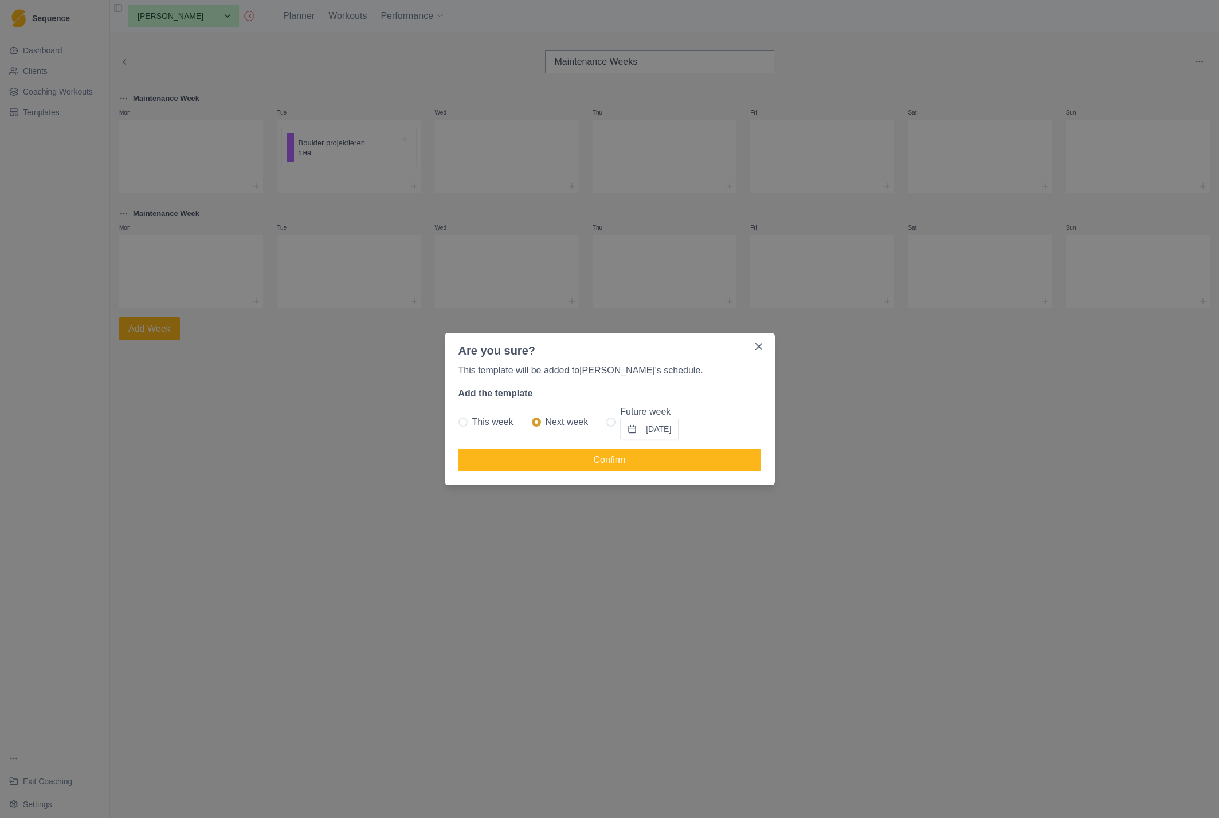
click at [478, 421] on span "This week" at bounding box center [492, 423] width 41 height 14
click at [458, 422] on input "This week" at bounding box center [458, 422] width 1 height 1
radio input "true"
click at [542, 420] on label "Next week" at bounding box center [560, 422] width 57 height 34
click at [532, 422] on input "Next week" at bounding box center [531, 422] width 1 height 1
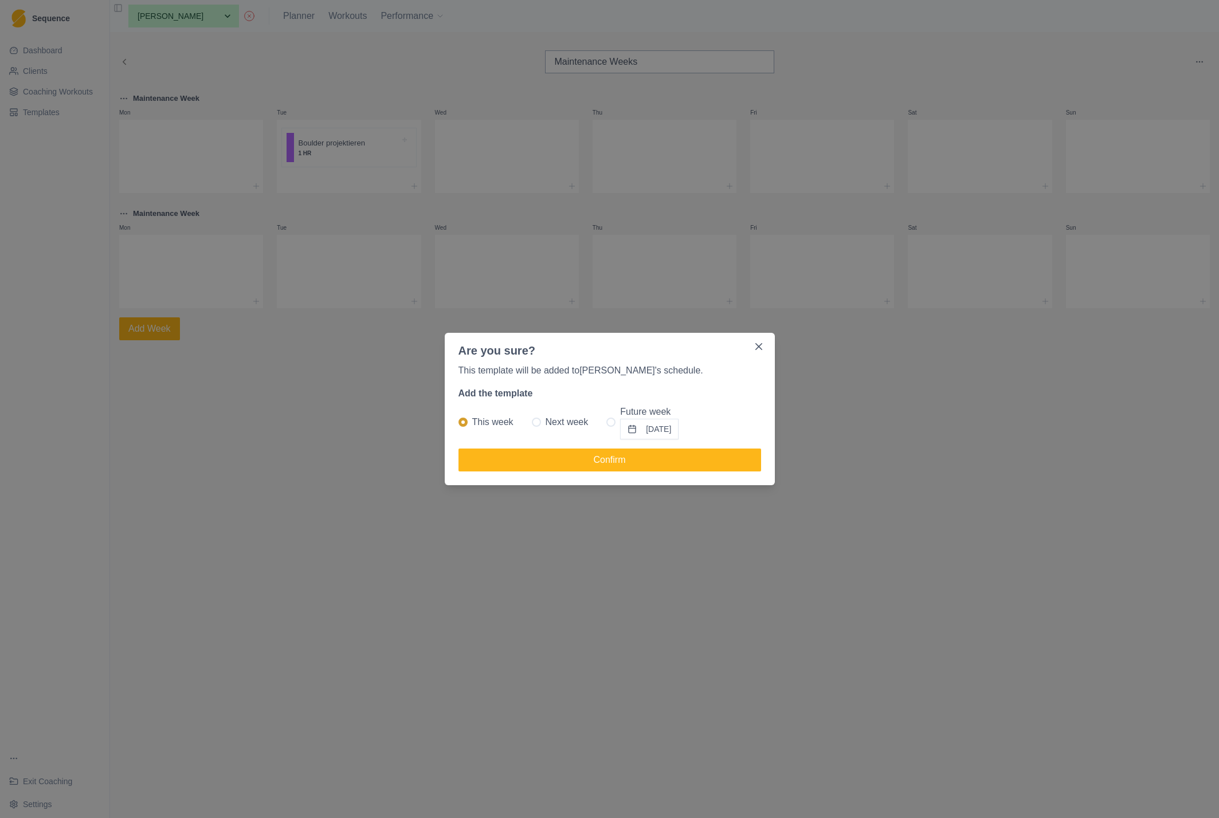
radio input "true"
click at [618, 460] on button "Confirm" at bounding box center [609, 460] width 303 height 23
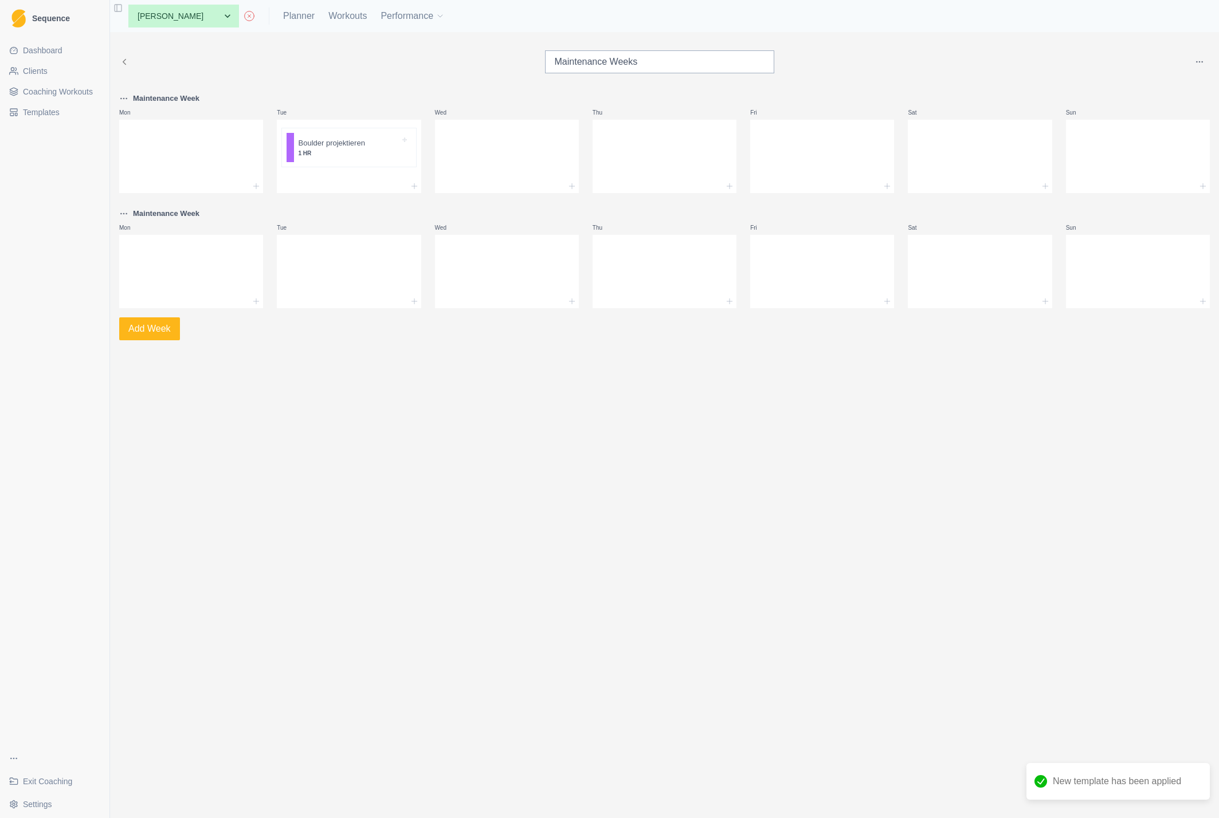
select select "month"
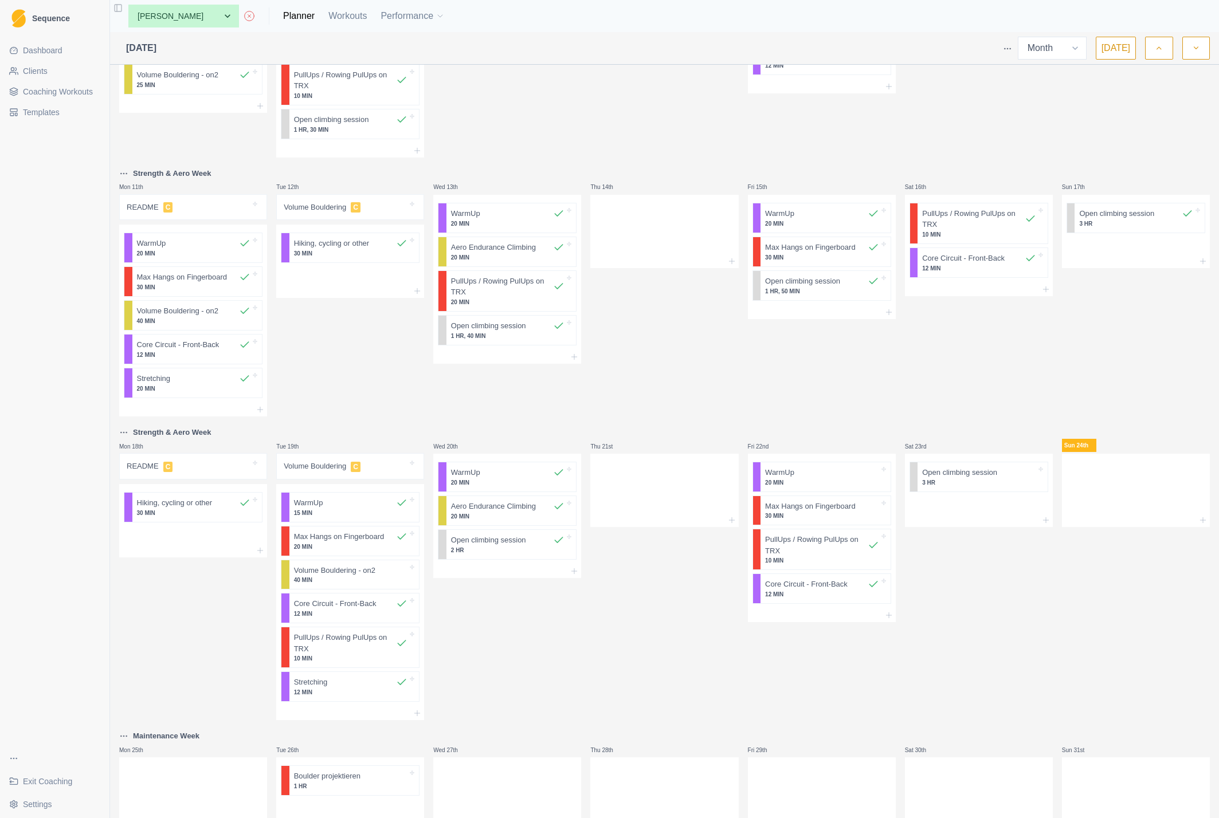
scroll to position [329, 0]
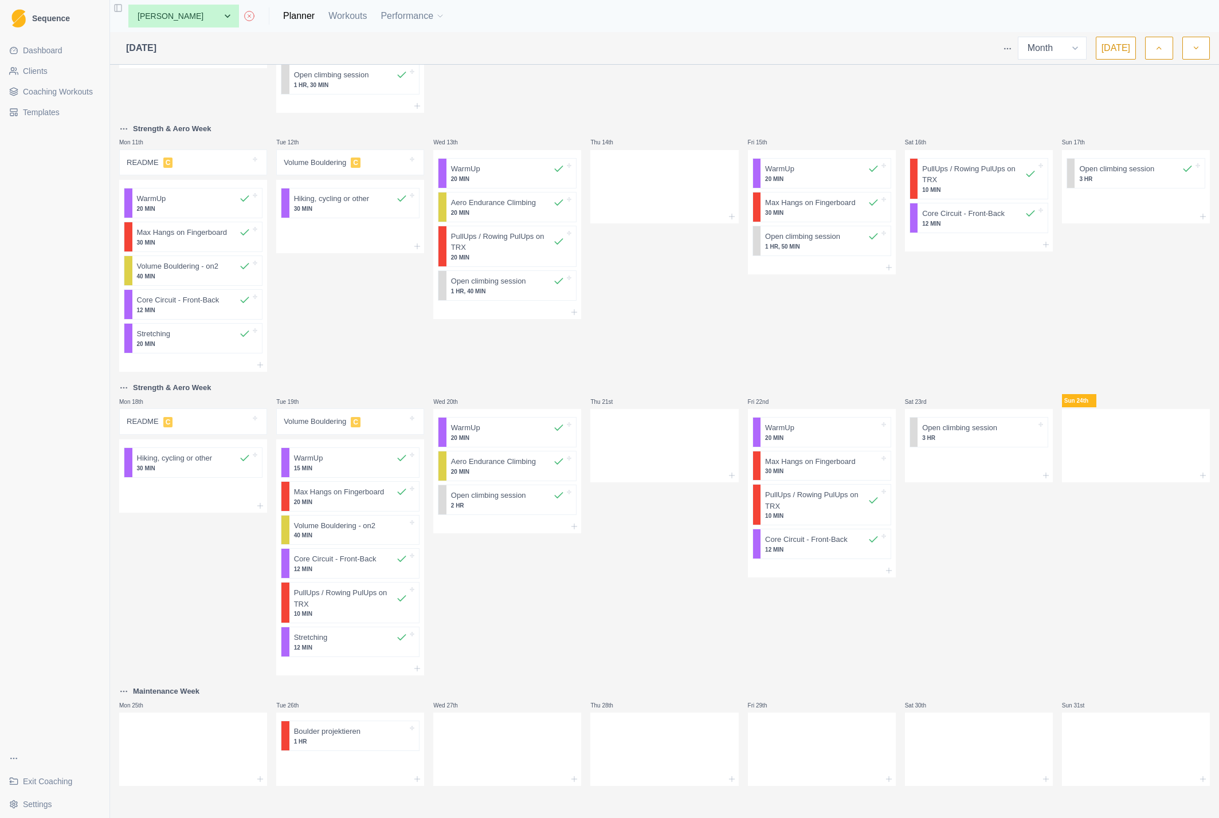
click at [530, 605] on div "Wed 20th WarmUp 20 MIN Aero Endurance Climbing 20 MIN Open climbing session 2 HR" at bounding box center [507, 528] width 148 height 295
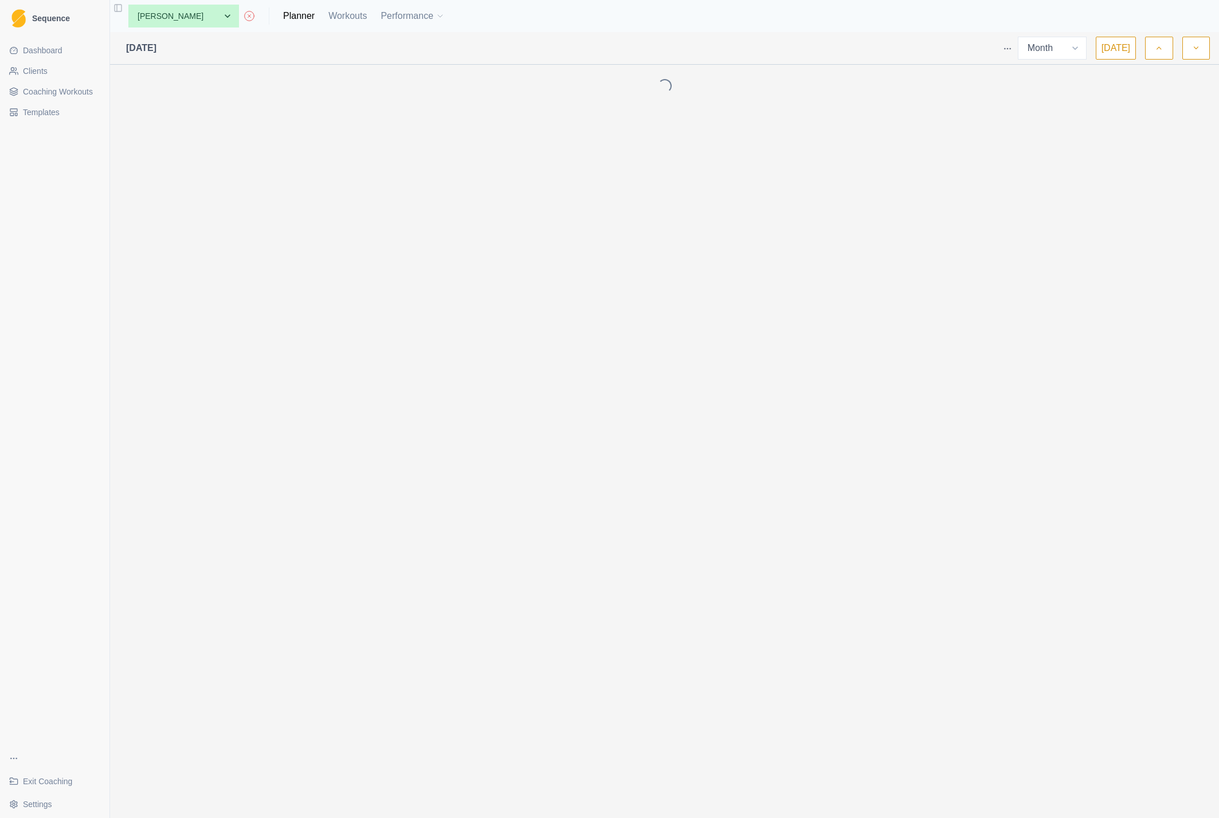
select select "month"
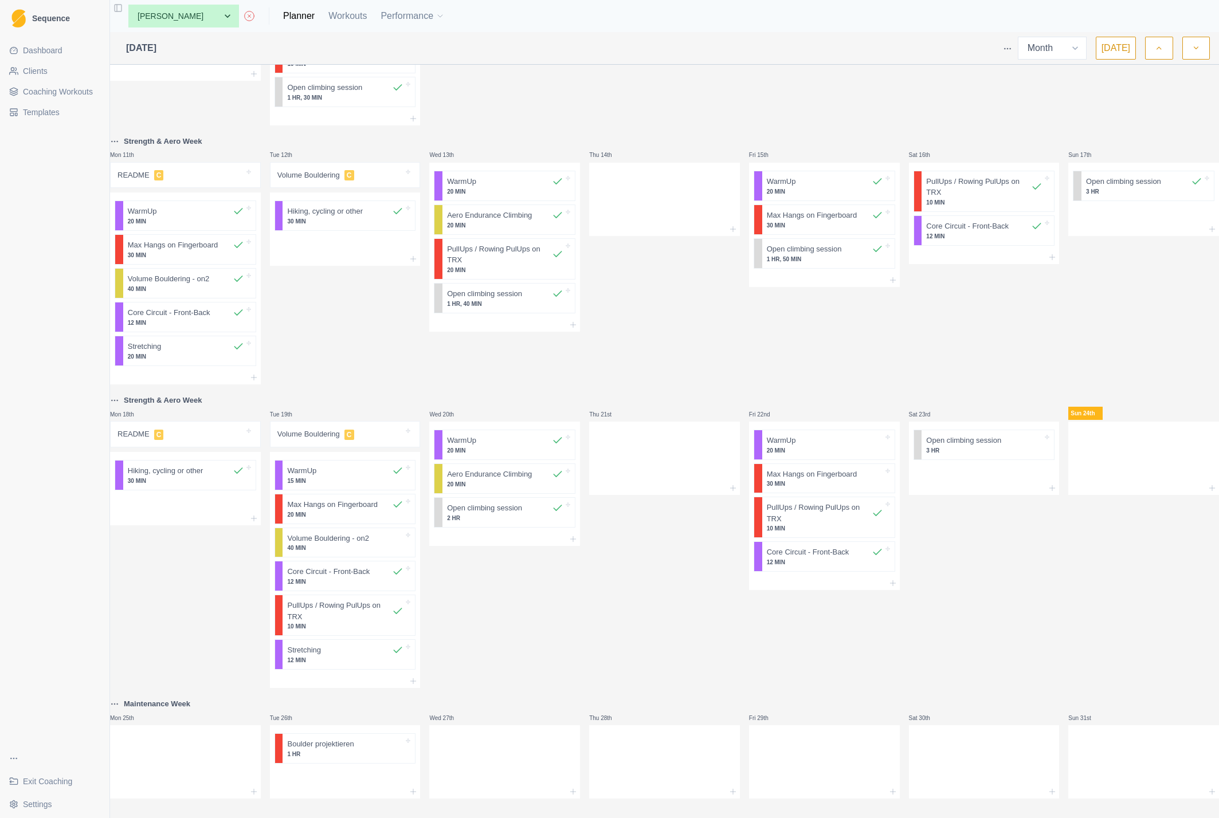
scroll to position [329, 0]
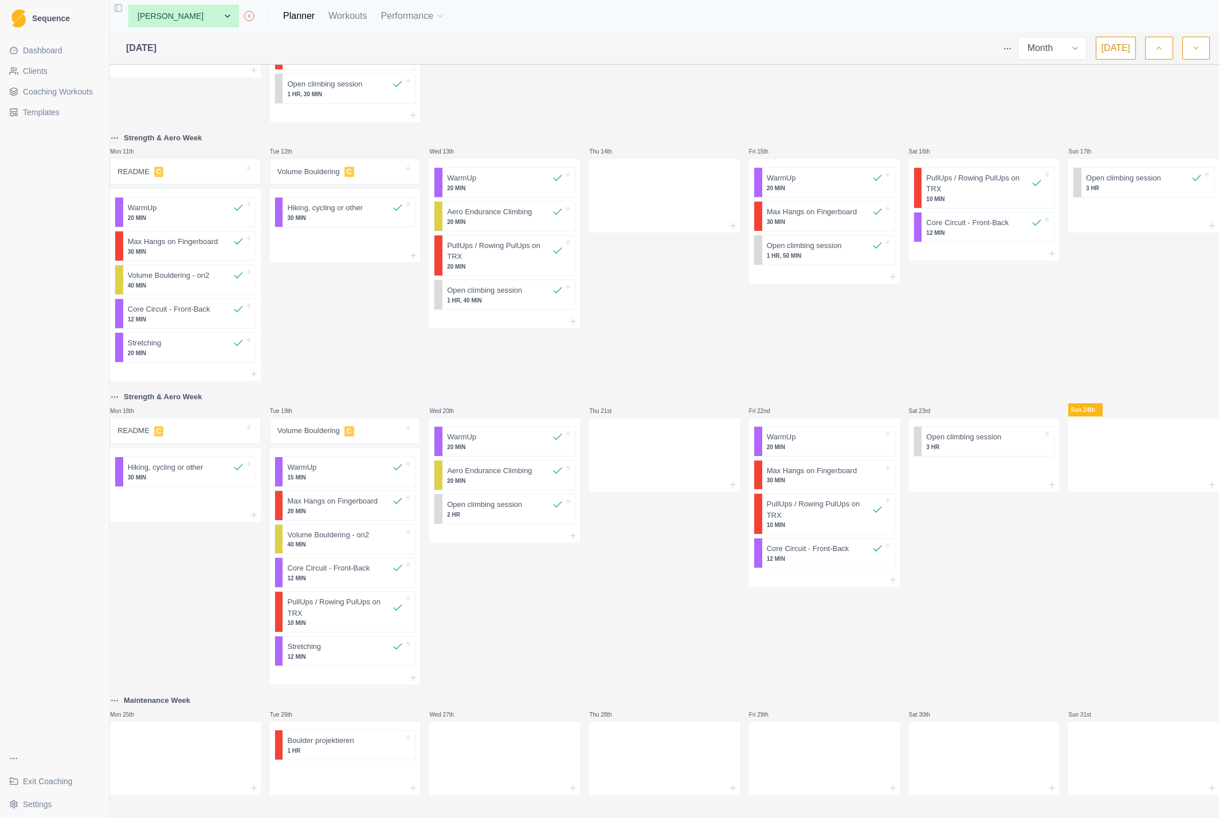
click at [30, 111] on span "Templates" at bounding box center [41, 112] width 37 height 11
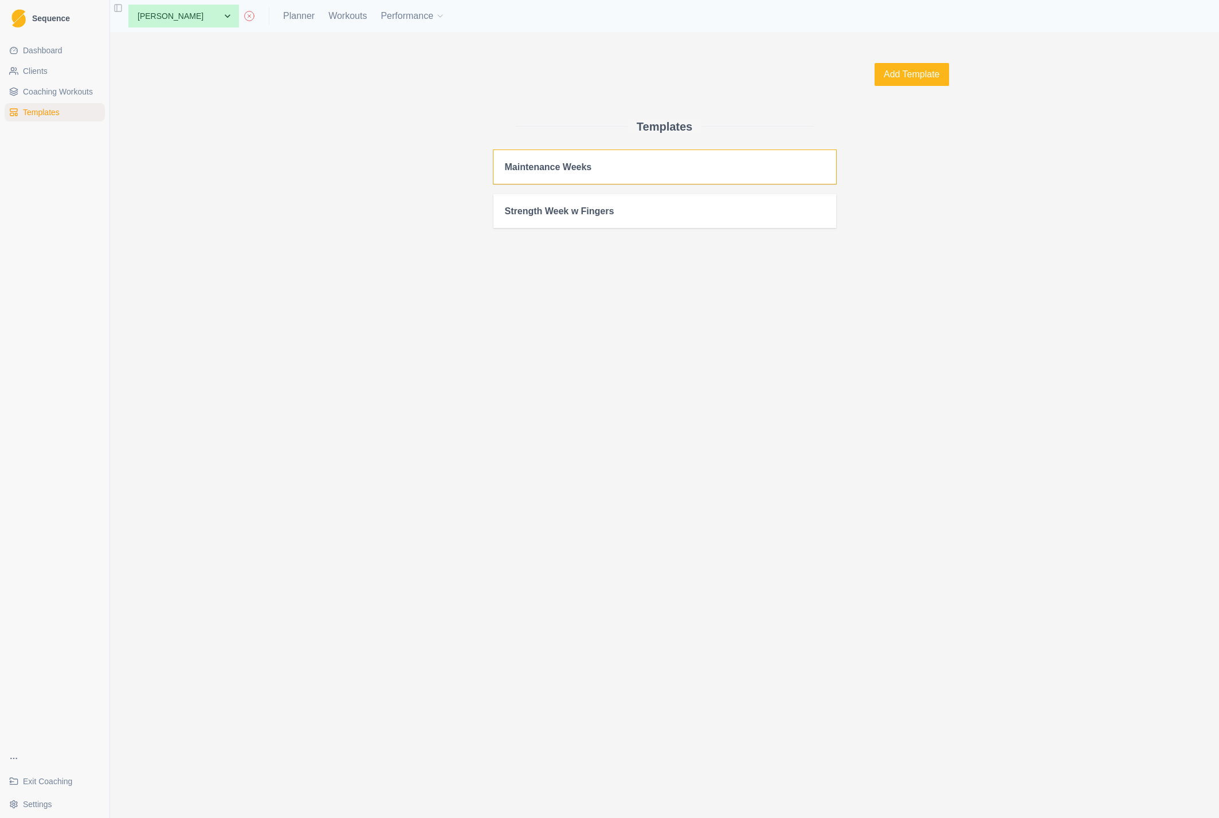
click at [571, 166] on h2 "Maintenance Weeks" at bounding box center [665, 167] width 320 height 11
click at [283, 15] on link "Planner" at bounding box center [299, 16] width 32 height 14
select select "month"
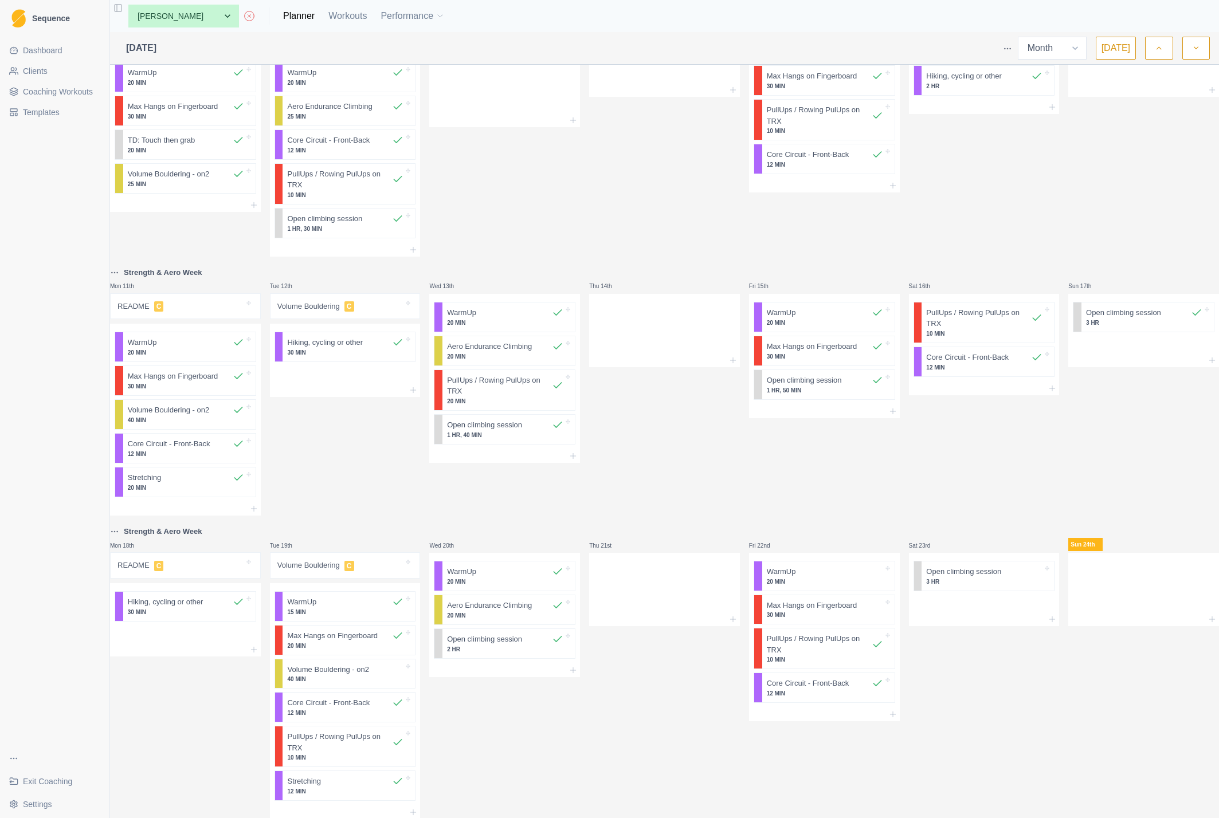
scroll to position [329, 0]
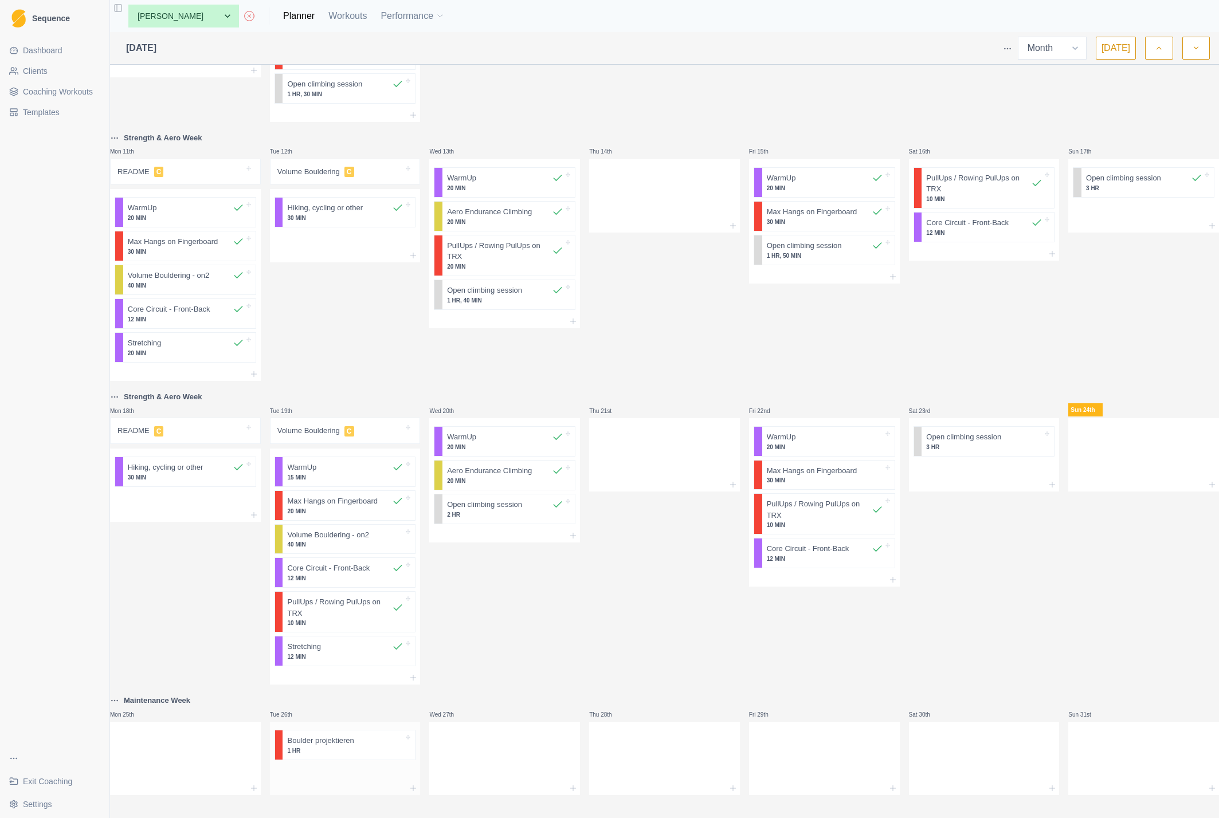
click at [366, 735] on div at bounding box center [379, 740] width 50 height 11
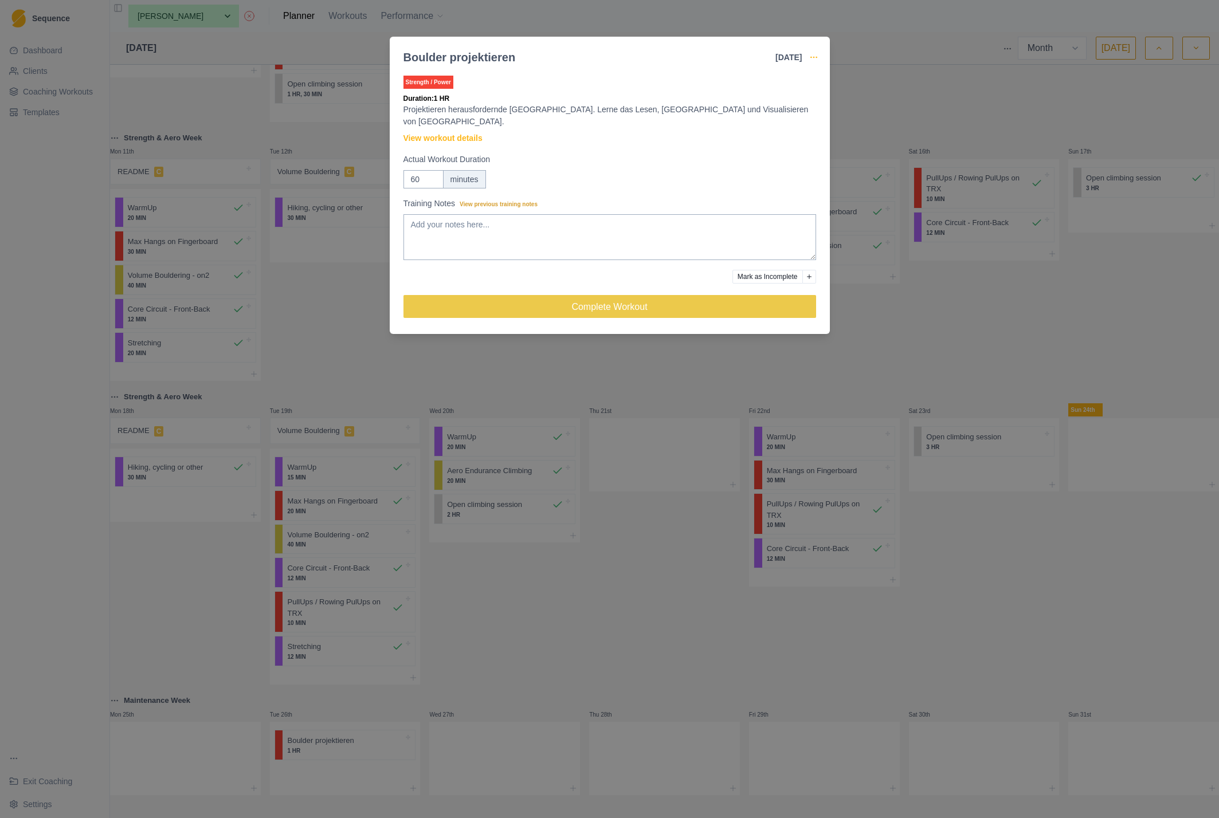
click at [811, 57] on circle "button" at bounding box center [810, 57] width 1 height 1
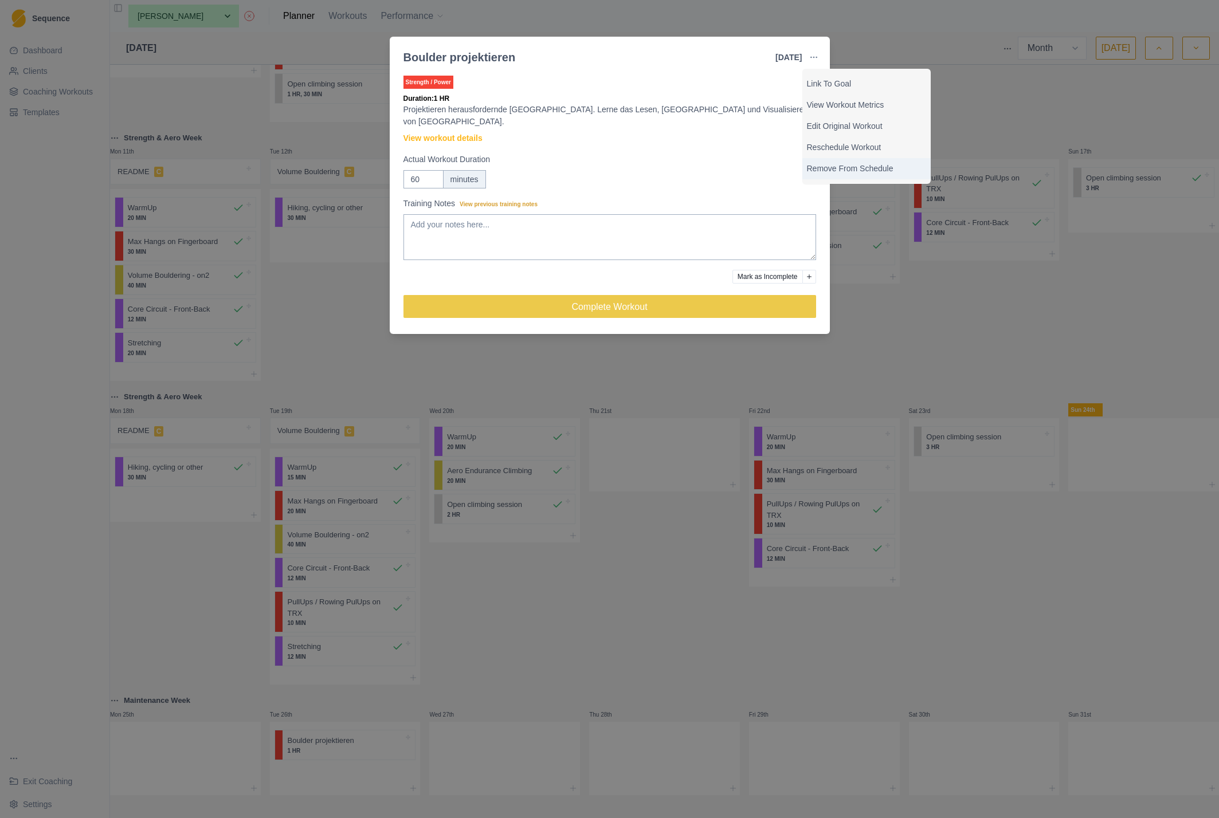
click at [857, 168] on p "Remove From Schedule" at bounding box center [866, 169] width 119 height 12
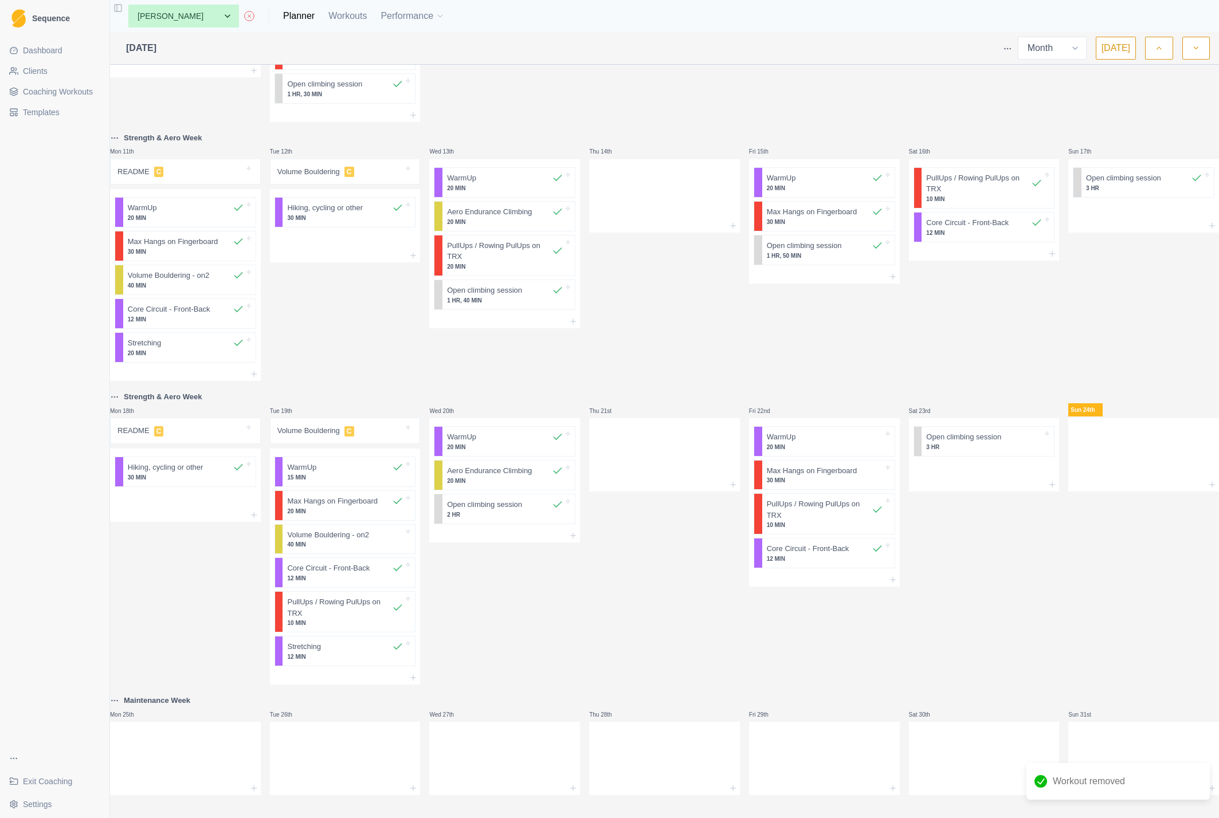
click at [37, 114] on span "Templates" at bounding box center [41, 112] width 37 height 11
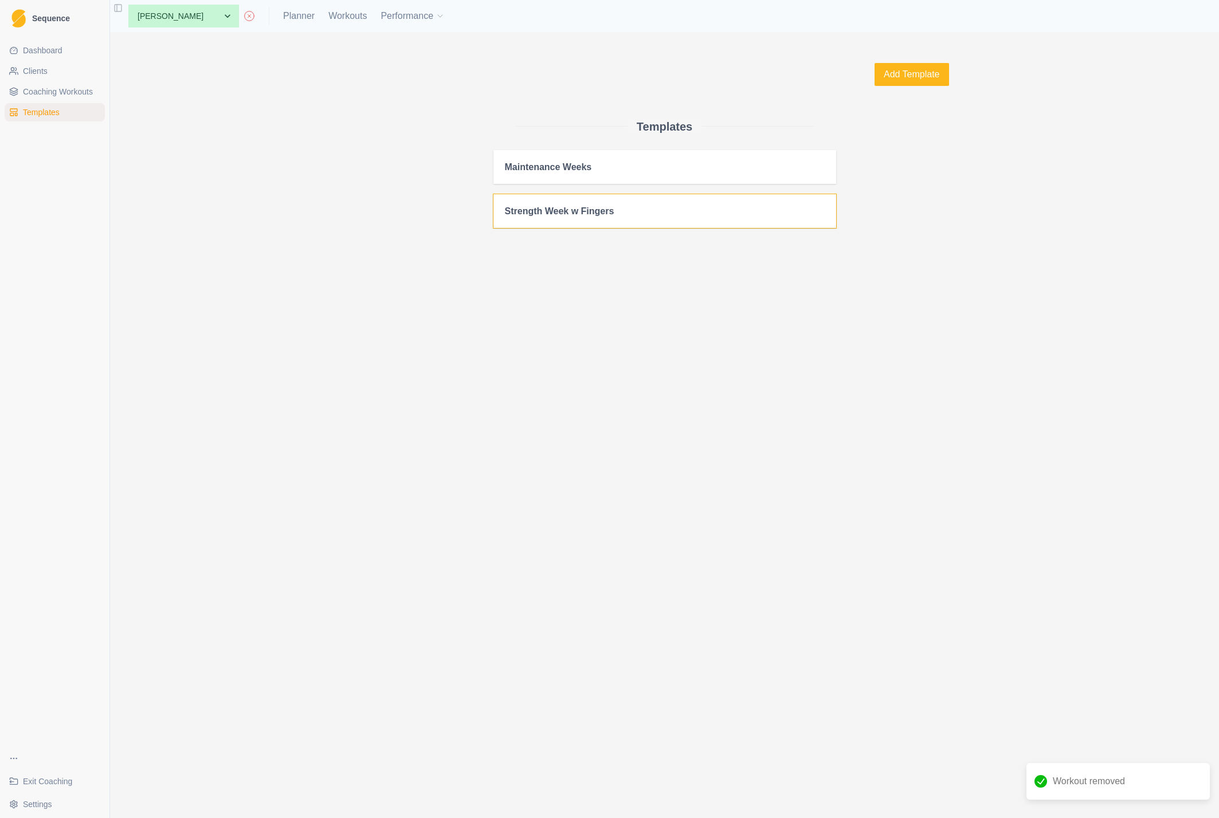
click at [557, 214] on h2 "Strength Week w Fingers" at bounding box center [665, 211] width 320 height 11
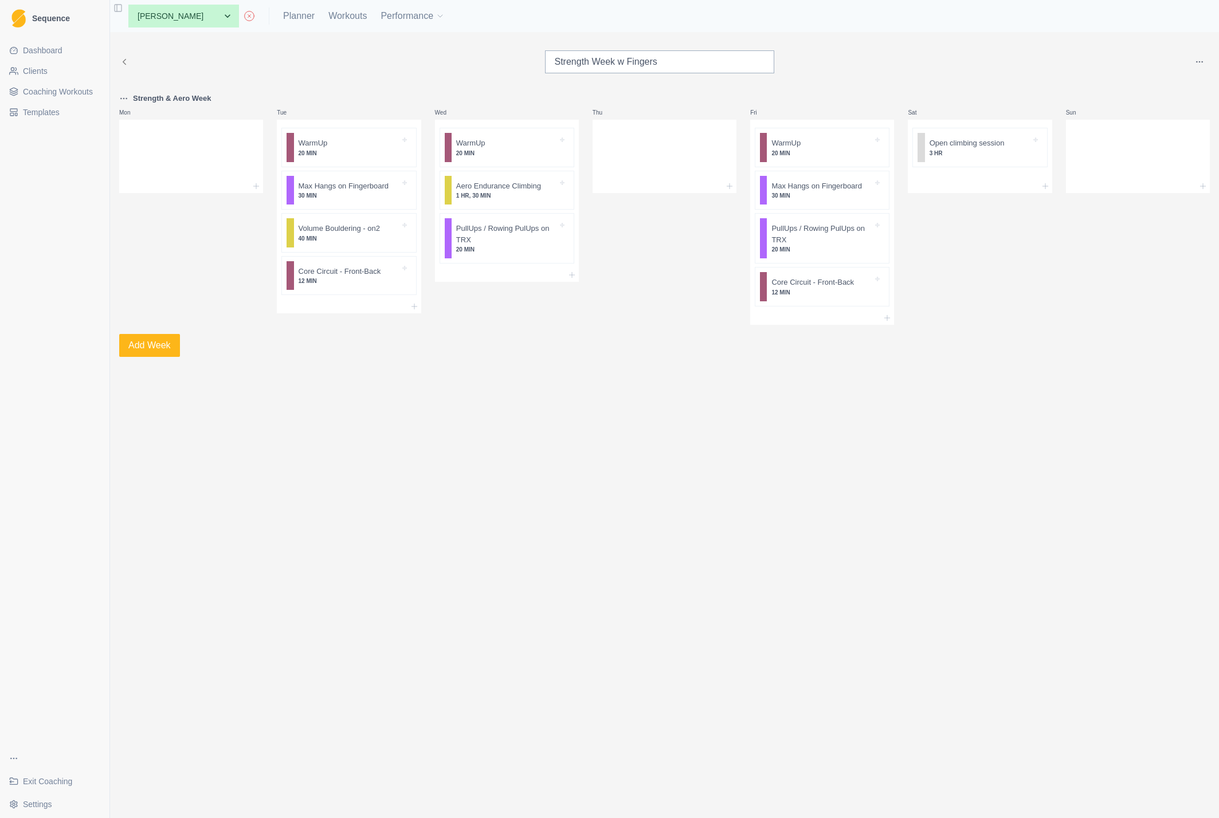
click at [1201, 62] on html "Sequence Dashboard Clients Coaching Workouts Templates Exit Coaching Settings T…" at bounding box center [609, 409] width 1219 height 818
click at [1150, 85] on div "Add to client" at bounding box center [1152, 85] width 109 height 18
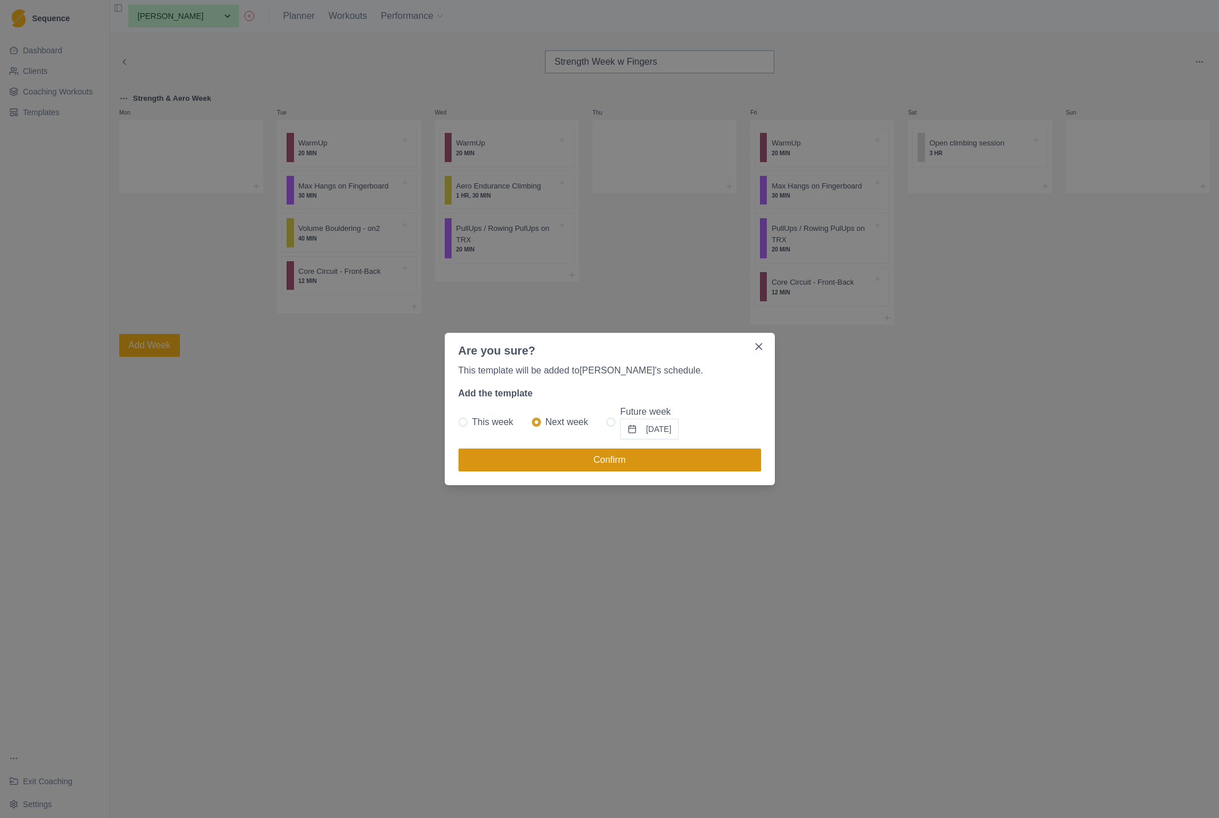
click at [570, 458] on button "Confirm" at bounding box center [609, 460] width 303 height 23
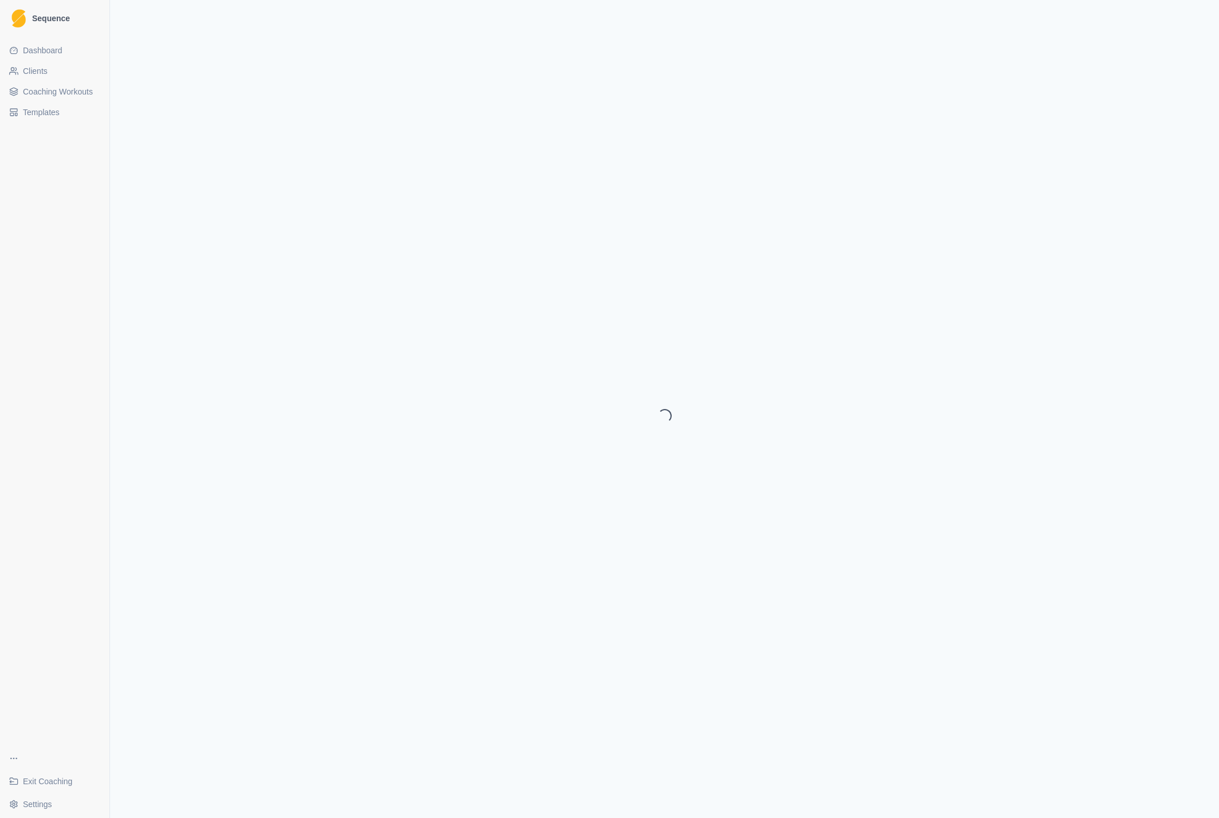
select select "month"
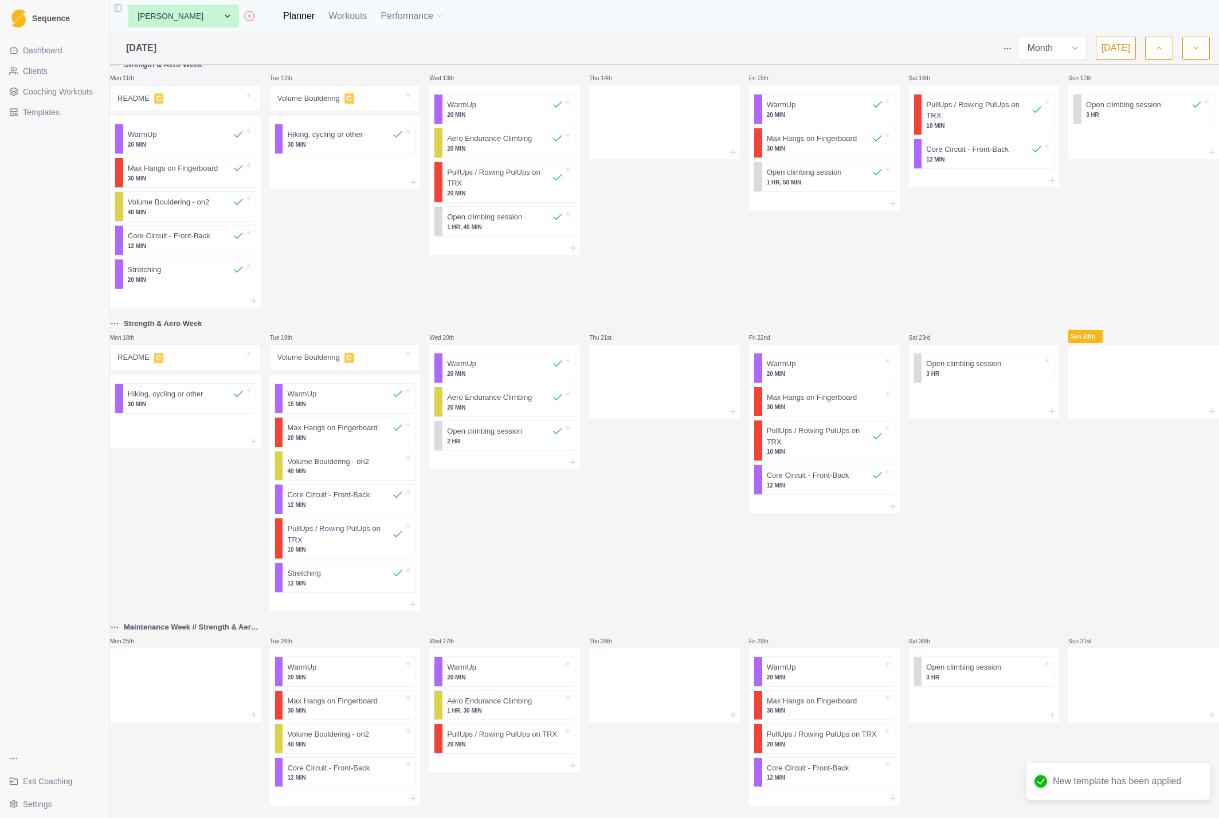
scroll to position [413, 0]
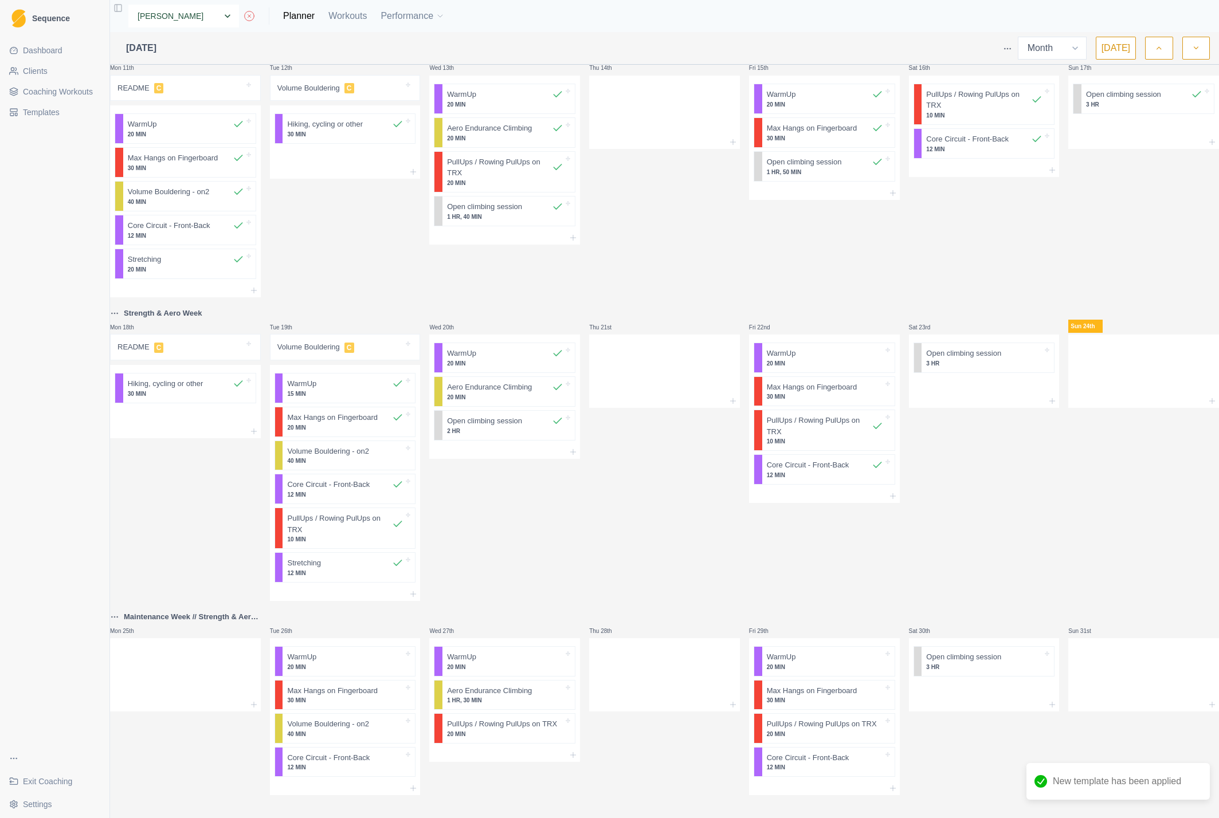
click at [205, 12] on select "None [PERSON_NAME] [PERSON_NAME] [PERSON_NAME] [PERSON_NAME] Test [PERSON_NAME]" at bounding box center [183, 16] width 111 height 23
select select "804d269a-05a4-4a28-8005-4c108f46c3ac"
click at [128, 5] on select "None [PERSON_NAME] [PERSON_NAME] [PERSON_NAME] [PERSON_NAME] Test [PERSON_NAME]" at bounding box center [183, 16] width 111 height 23
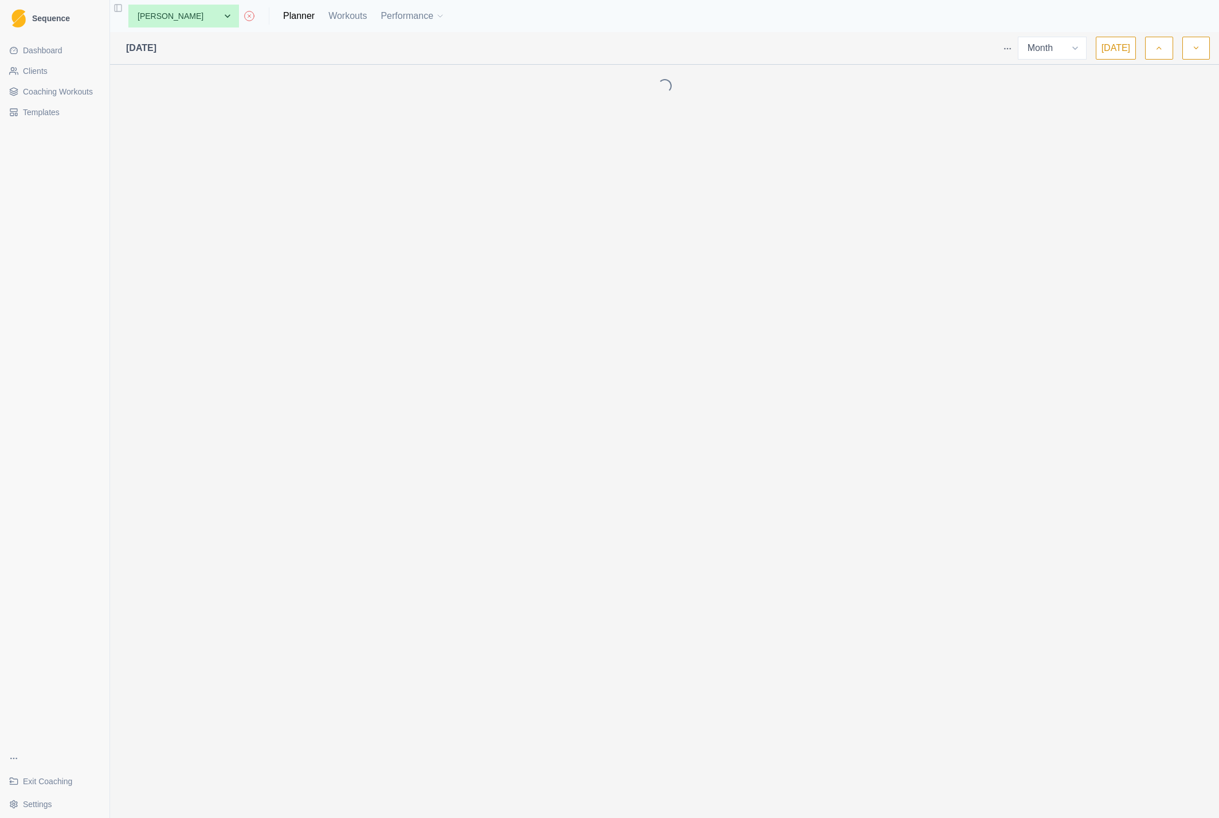
select select "month"
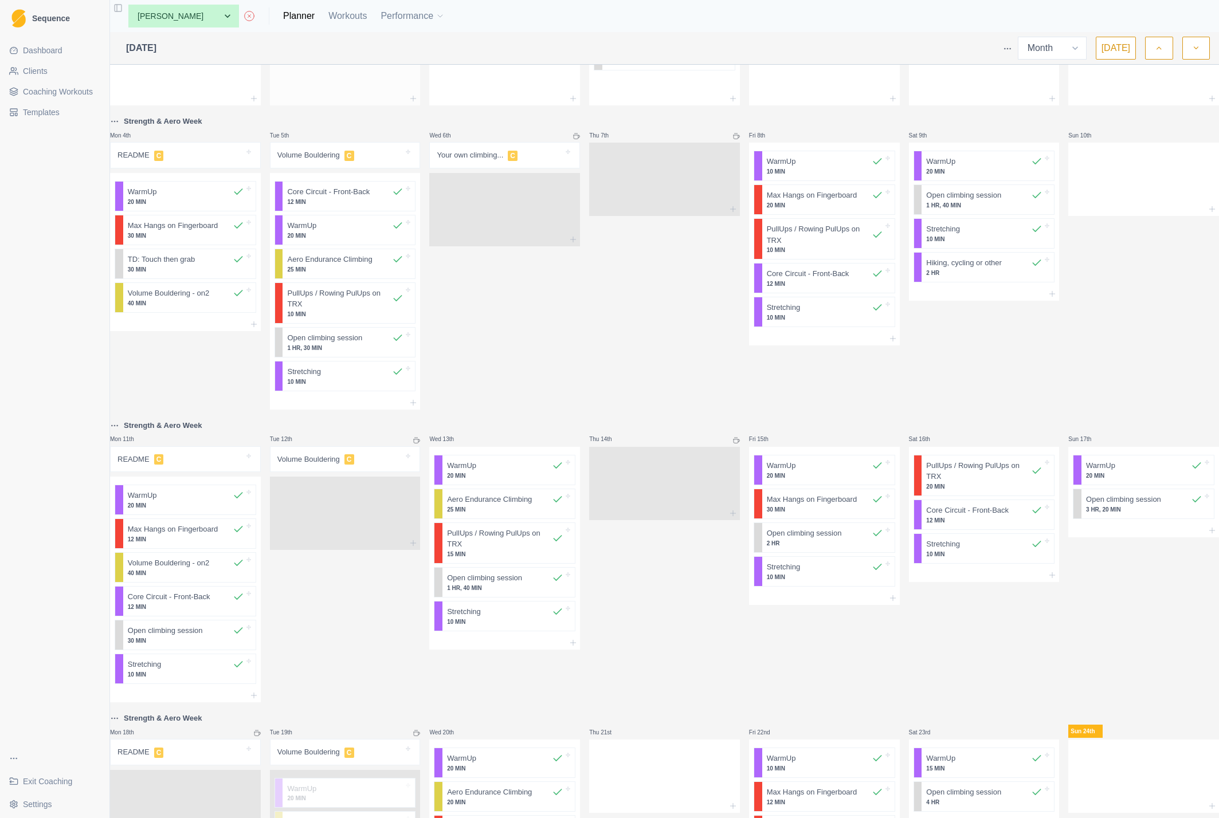
scroll to position [358, 0]
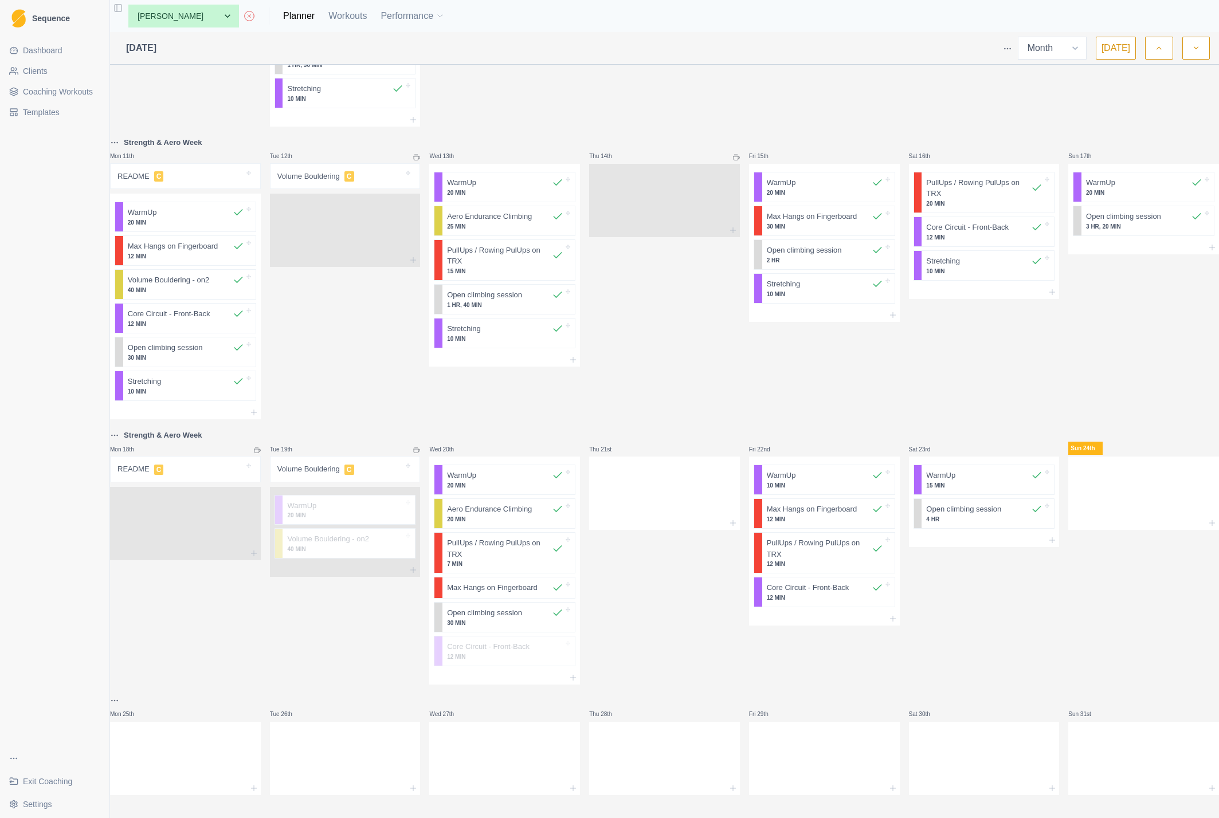
click at [40, 92] on span "Coaching Workouts" at bounding box center [58, 91] width 70 height 11
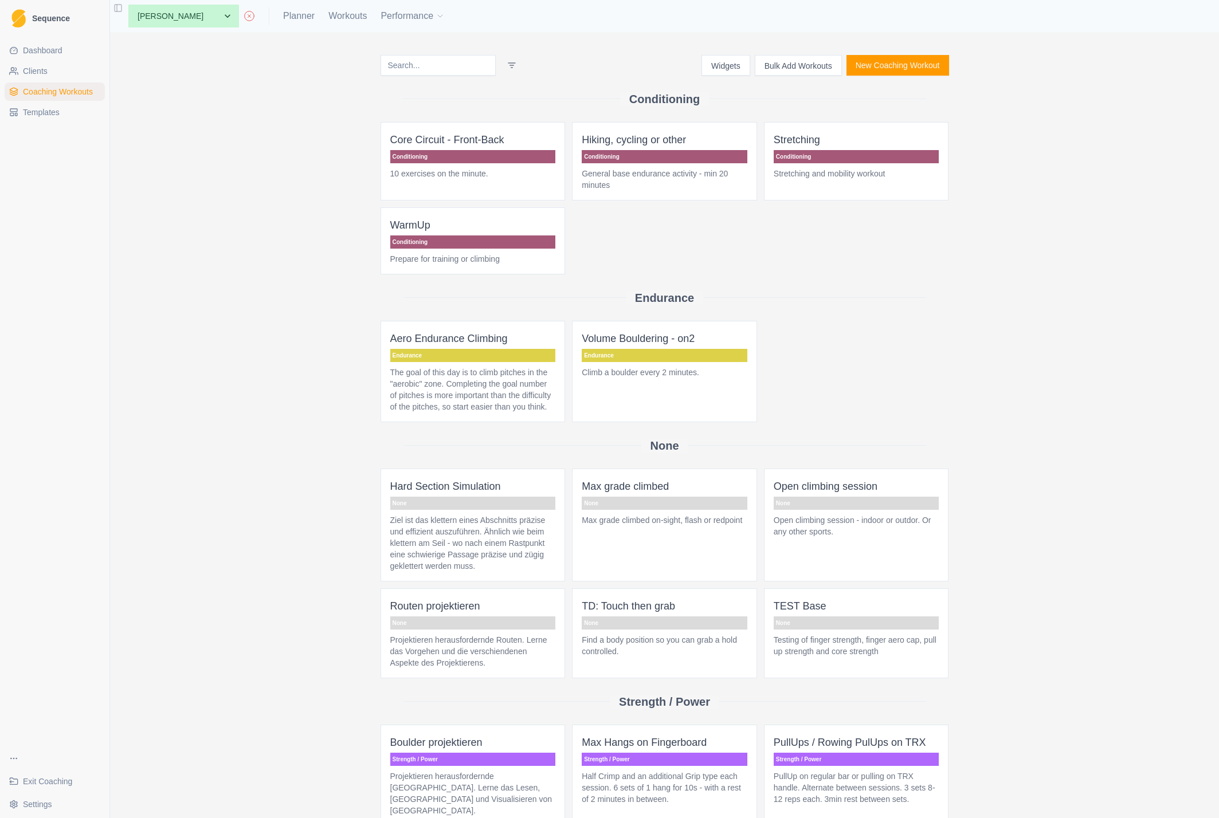
click at [33, 107] on span "Templates" at bounding box center [41, 112] width 37 height 11
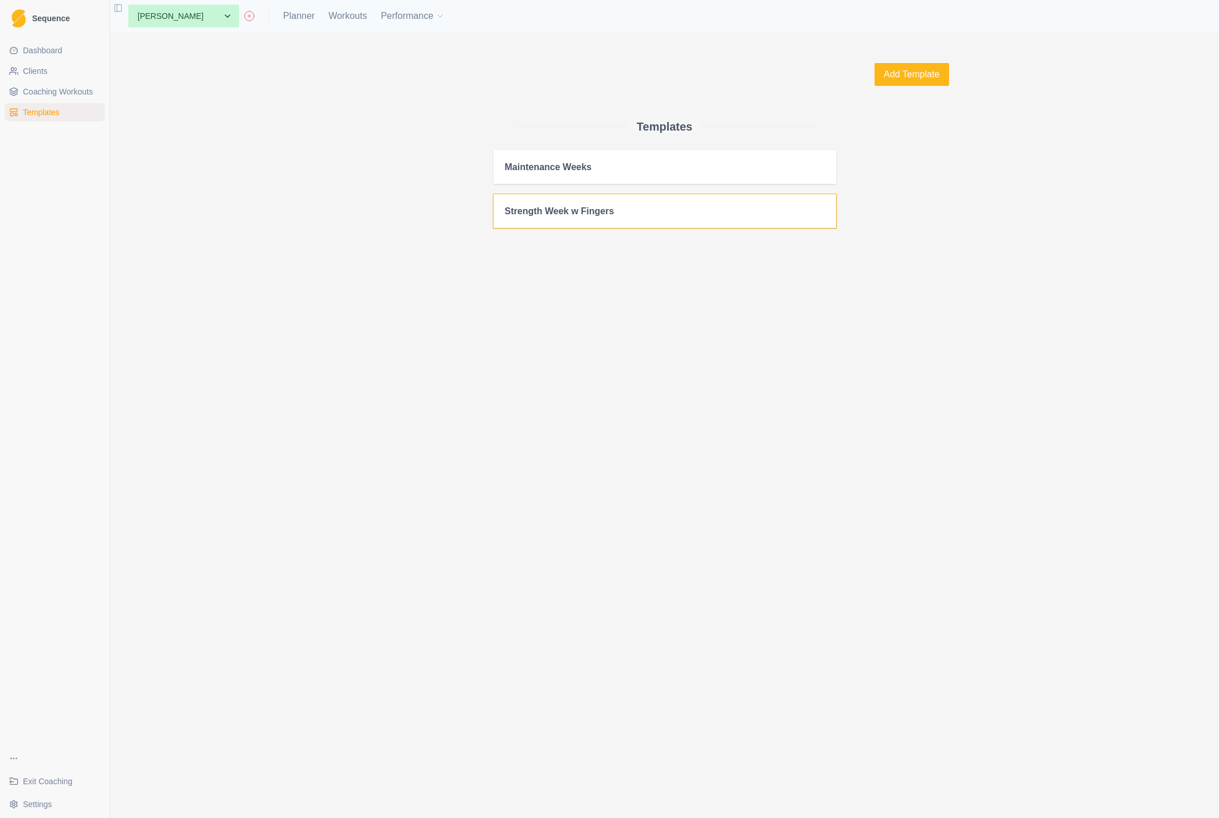
click at [640, 210] on h2 "Strength Week w Fingers" at bounding box center [665, 211] width 320 height 11
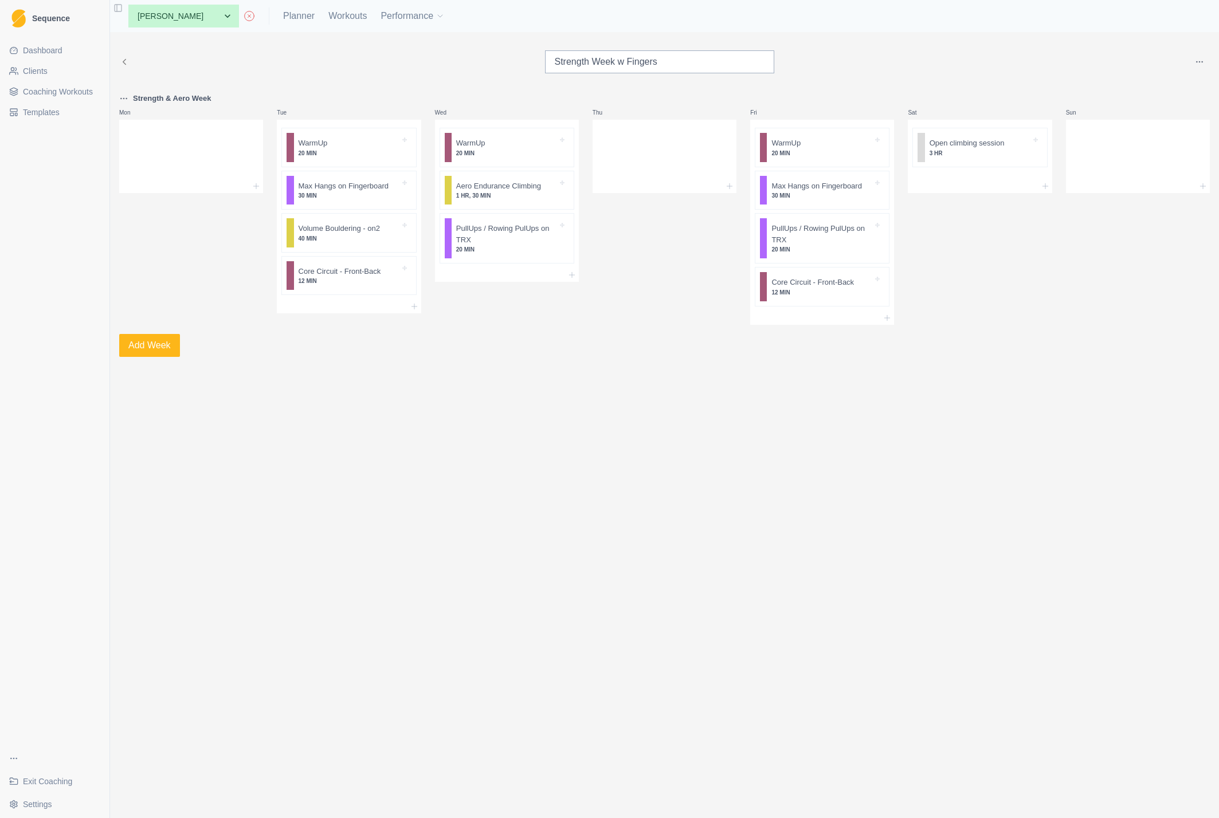
click at [1203, 62] on html "Sequence Dashboard Clients Coaching Workouts Templates Exit Coaching Settings T…" at bounding box center [609, 409] width 1219 height 818
click at [1144, 86] on div "Add to client" at bounding box center [1125, 85] width 44 height 11
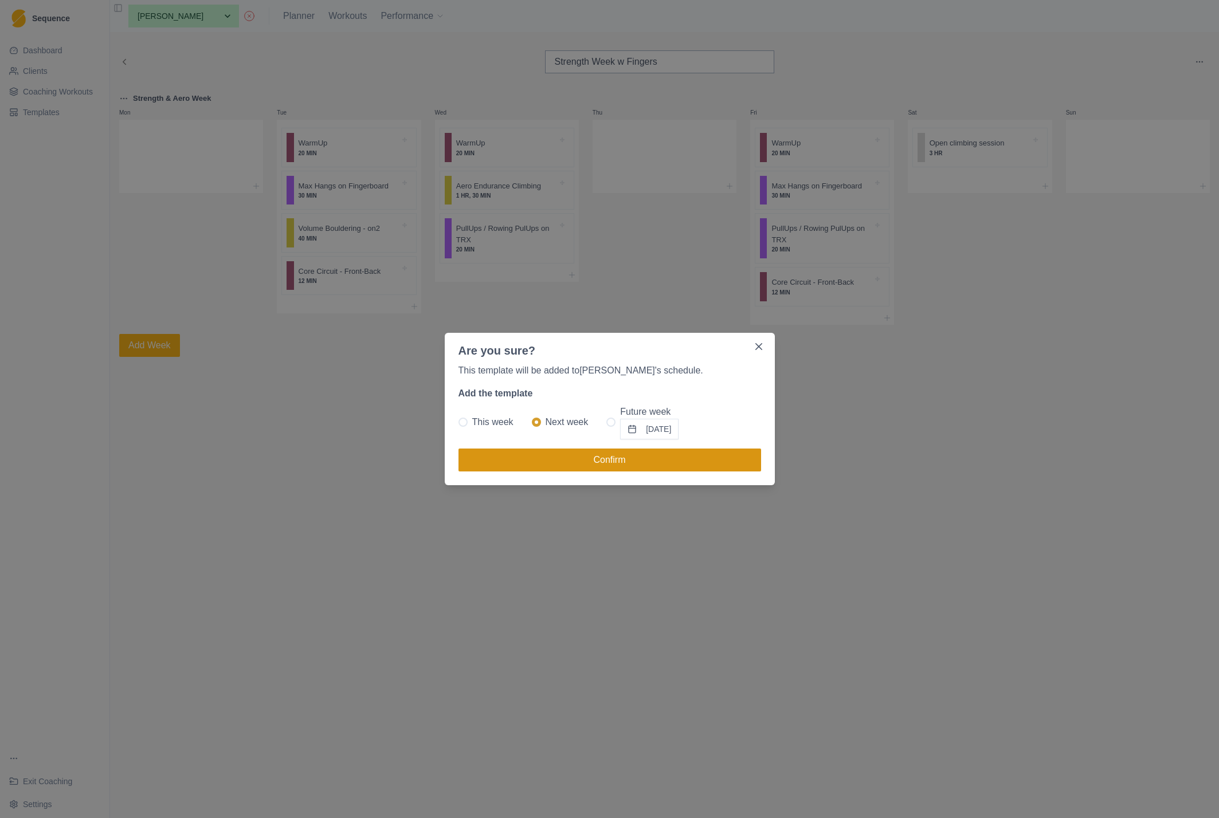
click at [573, 460] on button "Confirm" at bounding box center [609, 460] width 303 height 23
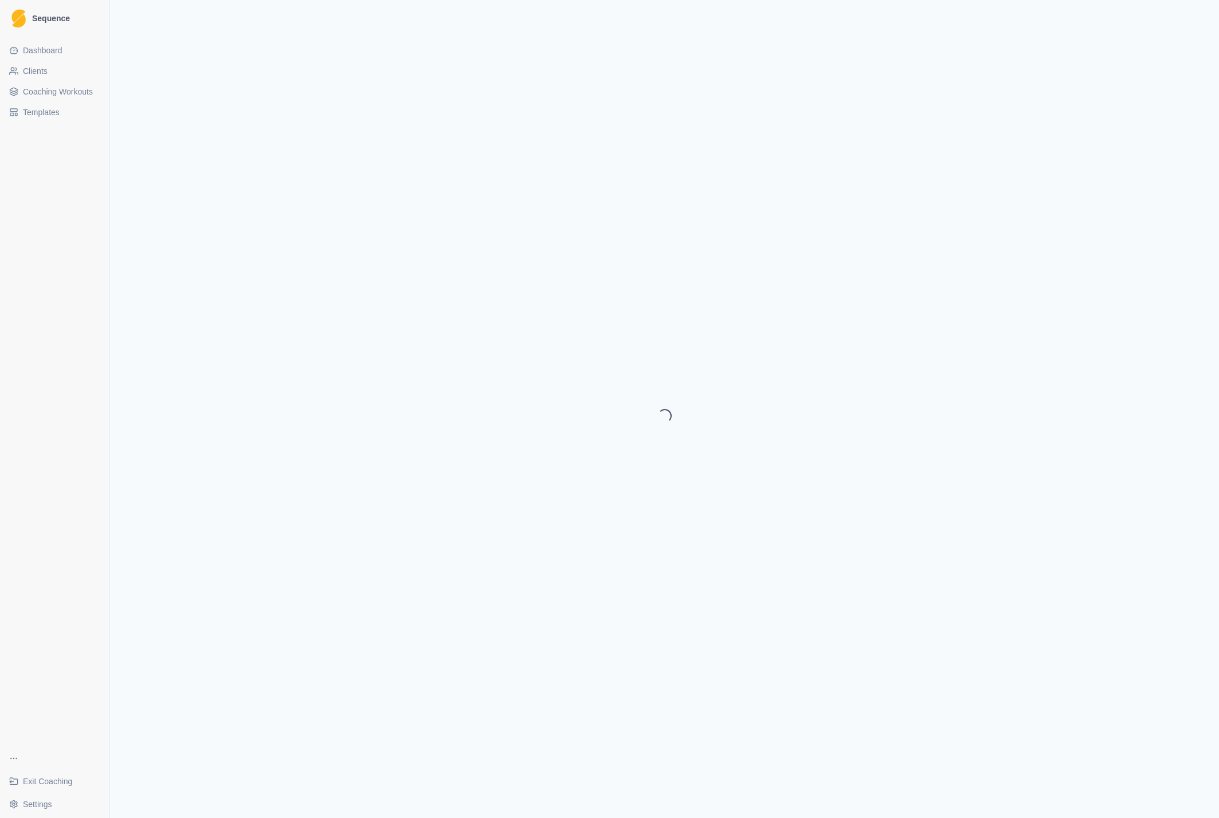
select select "month"
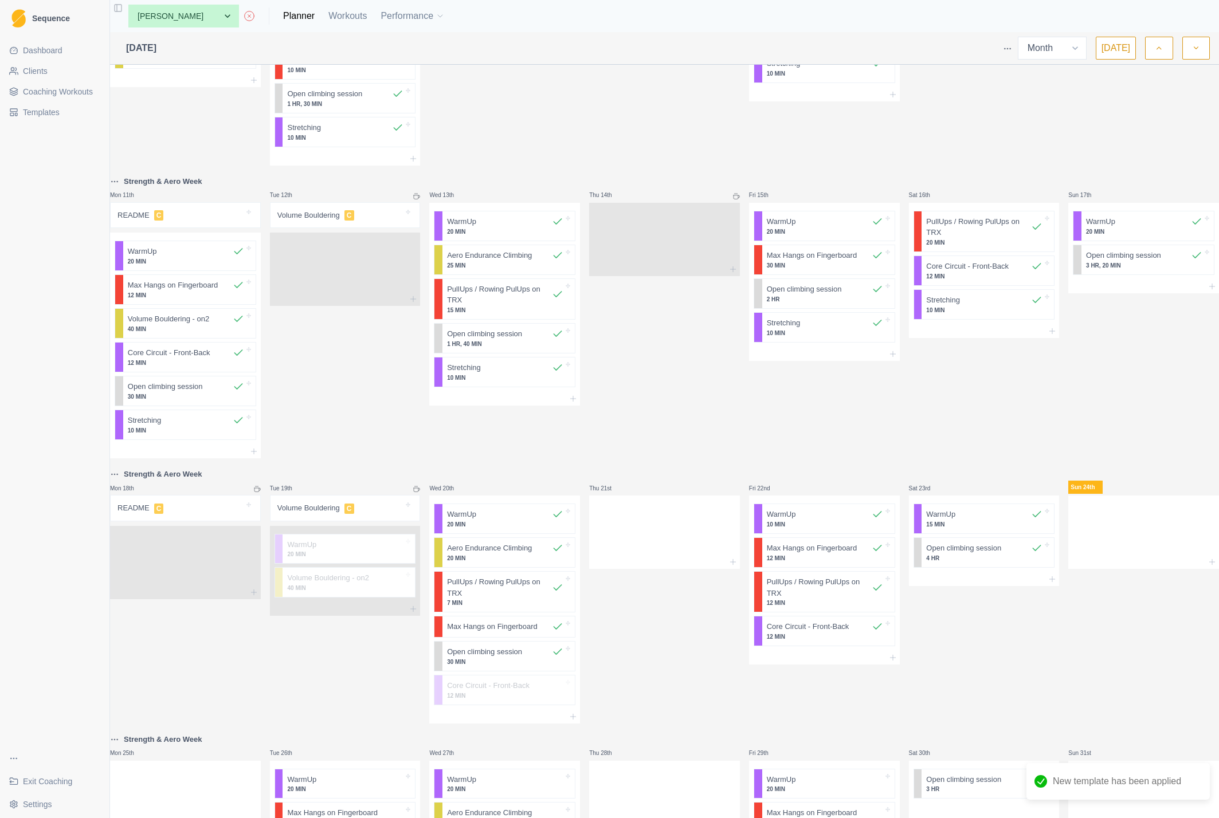
scroll to position [442, 0]
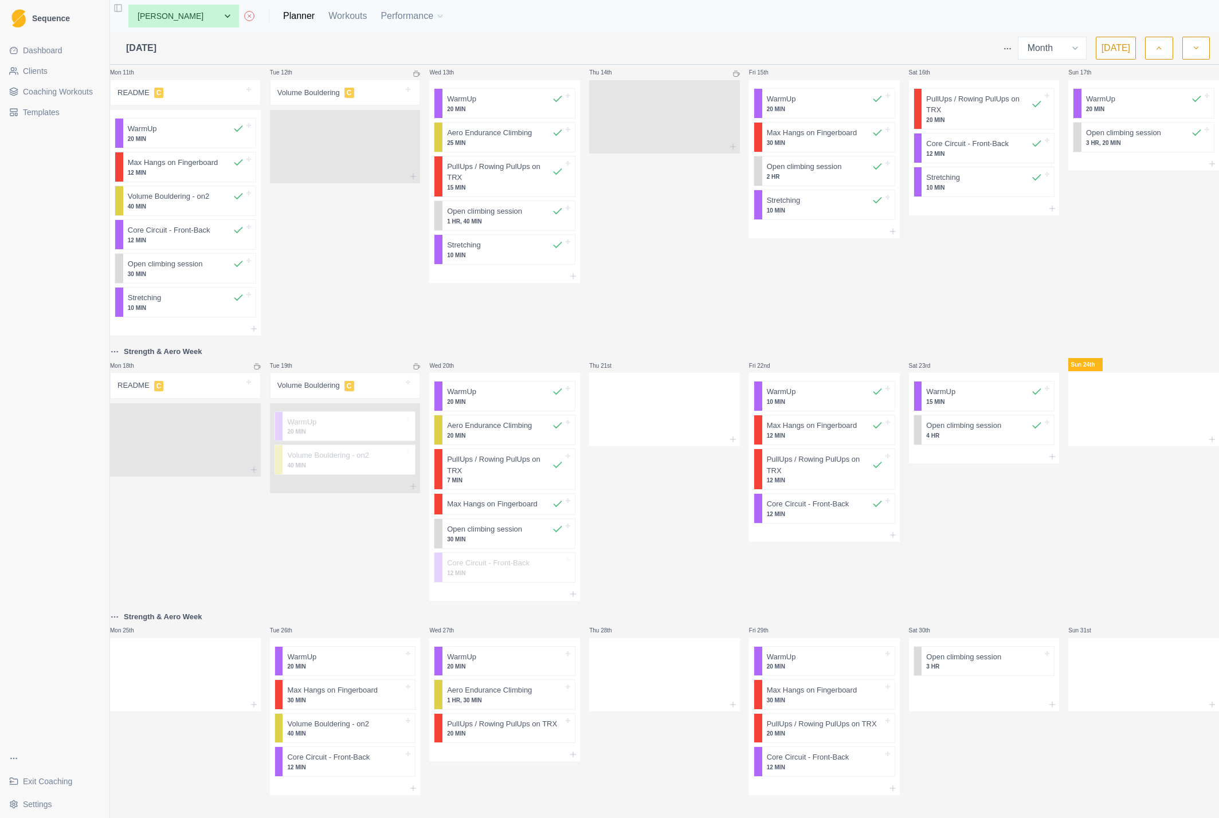
click at [125, 608] on html "Sequence Dashboard Clients Coaching Workouts Templates Exit Coaching Settings T…" at bounding box center [609, 409] width 1219 height 818
click at [144, 634] on div "Week Actions" at bounding box center [176, 631] width 109 height 18
click at [223, 550] on html "Sequence Dashboard Clients Coaching Workouts Templates Exit Coaching Settings T…" at bounding box center [609, 409] width 1219 height 818
click at [258, 700] on icon at bounding box center [253, 704] width 9 height 9
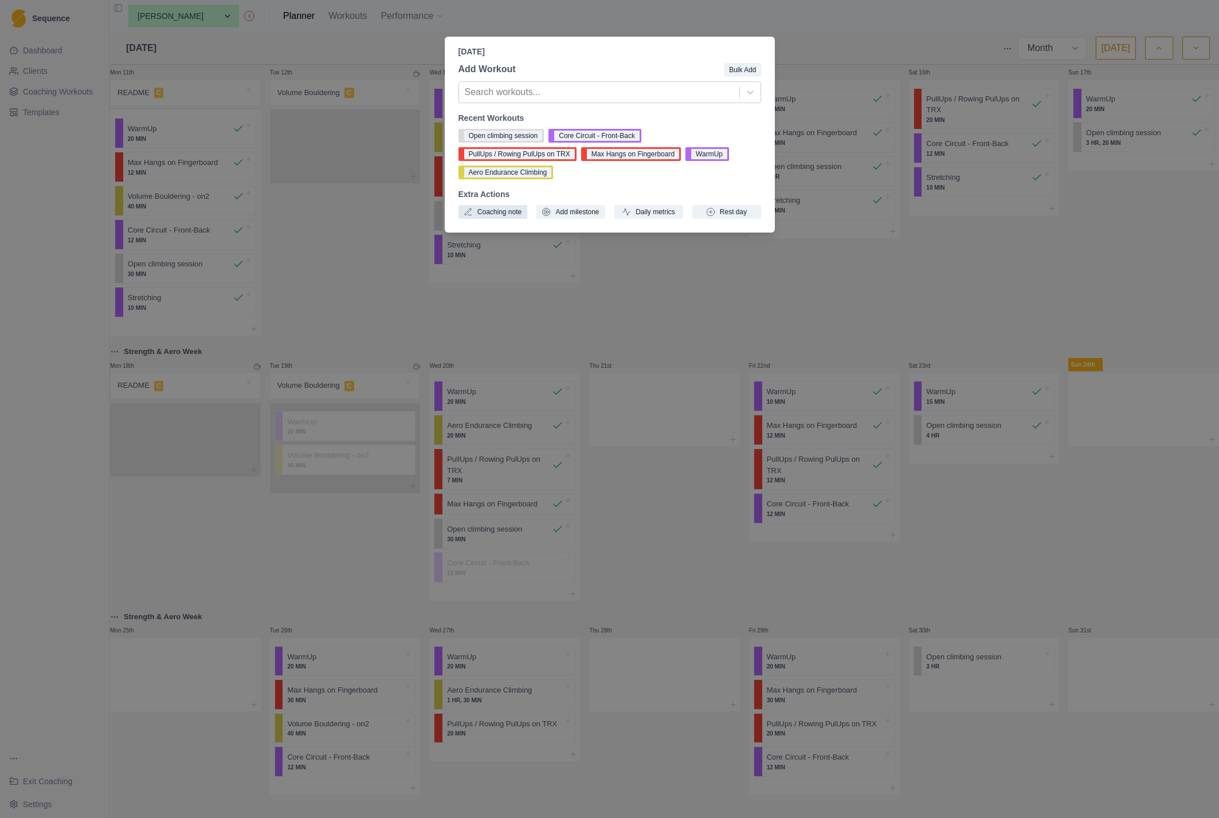
click at [504, 211] on button "Coaching note" at bounding box center [492, 212] width 69 height 14
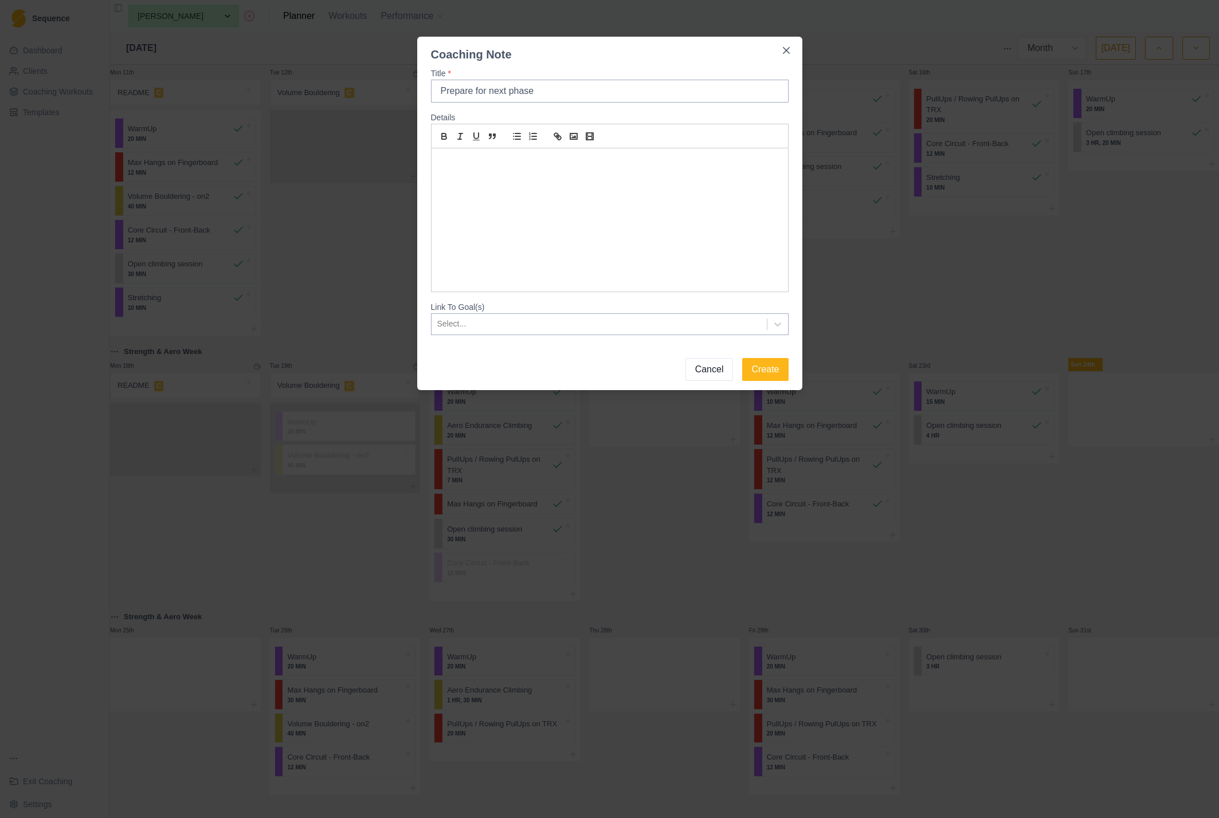
type input "Prepare for next phase"
click at [515, 204] on div at bounding box center [610, 219] width 356 height 143
drag, startPoint x: 533, startPoint y: 177, endPoint x: 633, endPoint y: 170, distance: 100.0
click at [633, 170] on p "We will prepare for the next pwer endurance" at bounding box center [609, 174] width 339 height 13
click at [559, 324] on div at bounding box center [599, 324] width 324 height 14
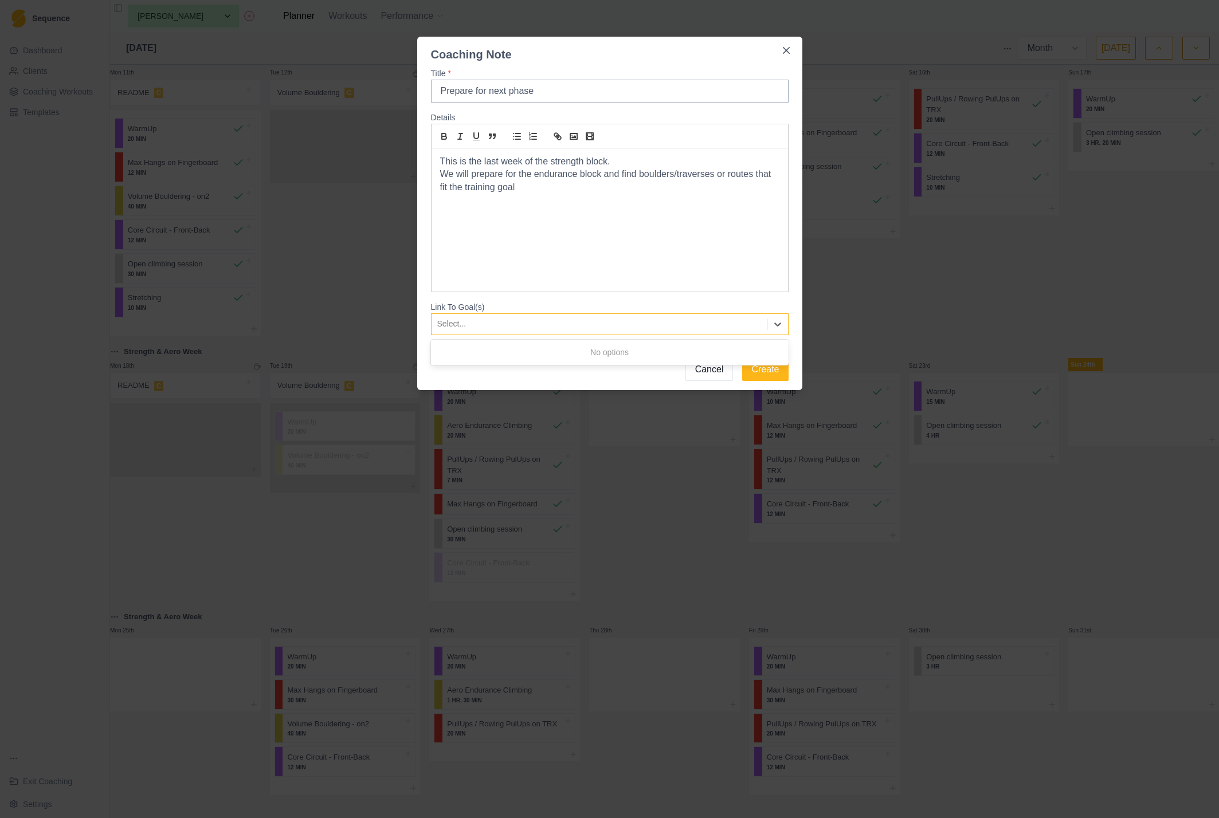
click at [561, 324] on div at bounding box center [599, 324] width 324 height 14
click at [762, 371] on button "Create" at bounding box center [765, 369] width 46 height 23
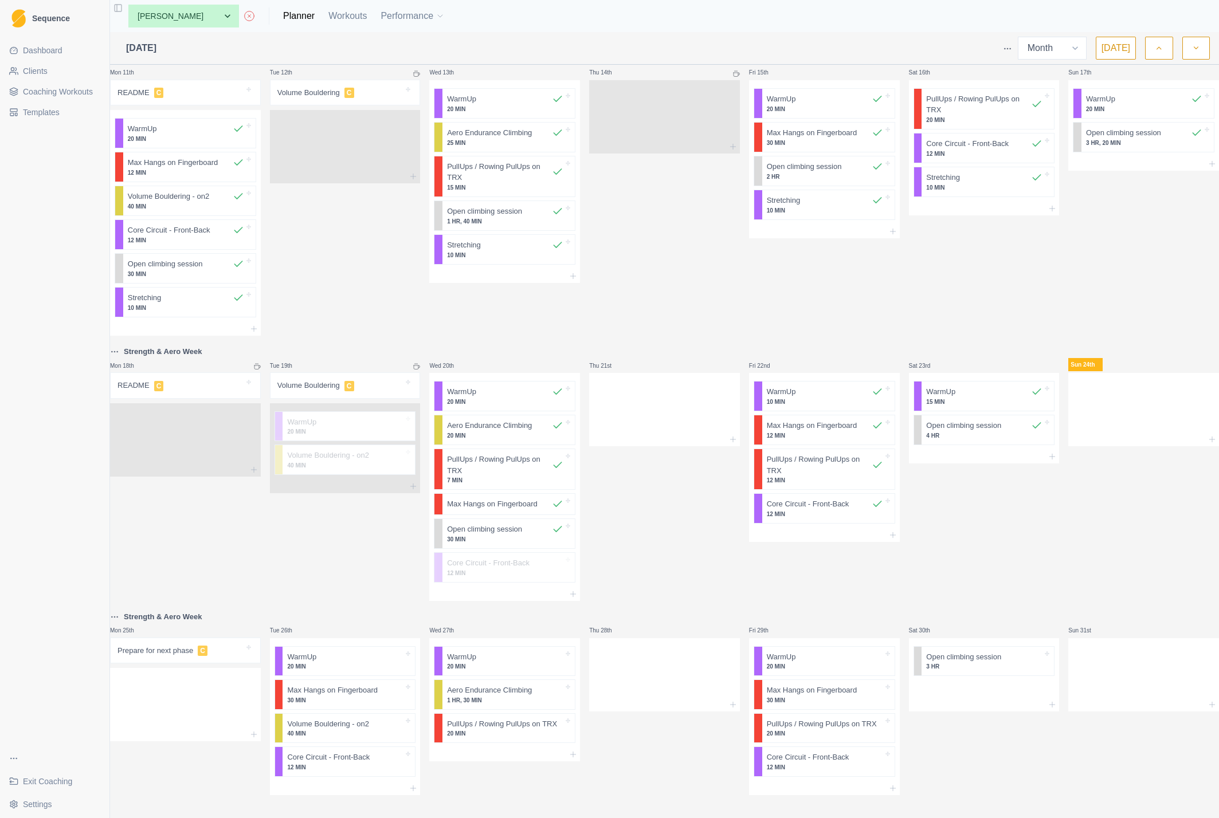
click at [58, 95] on span "Coaching Workouts" at bounding box center [58, 91] width 70 height 11
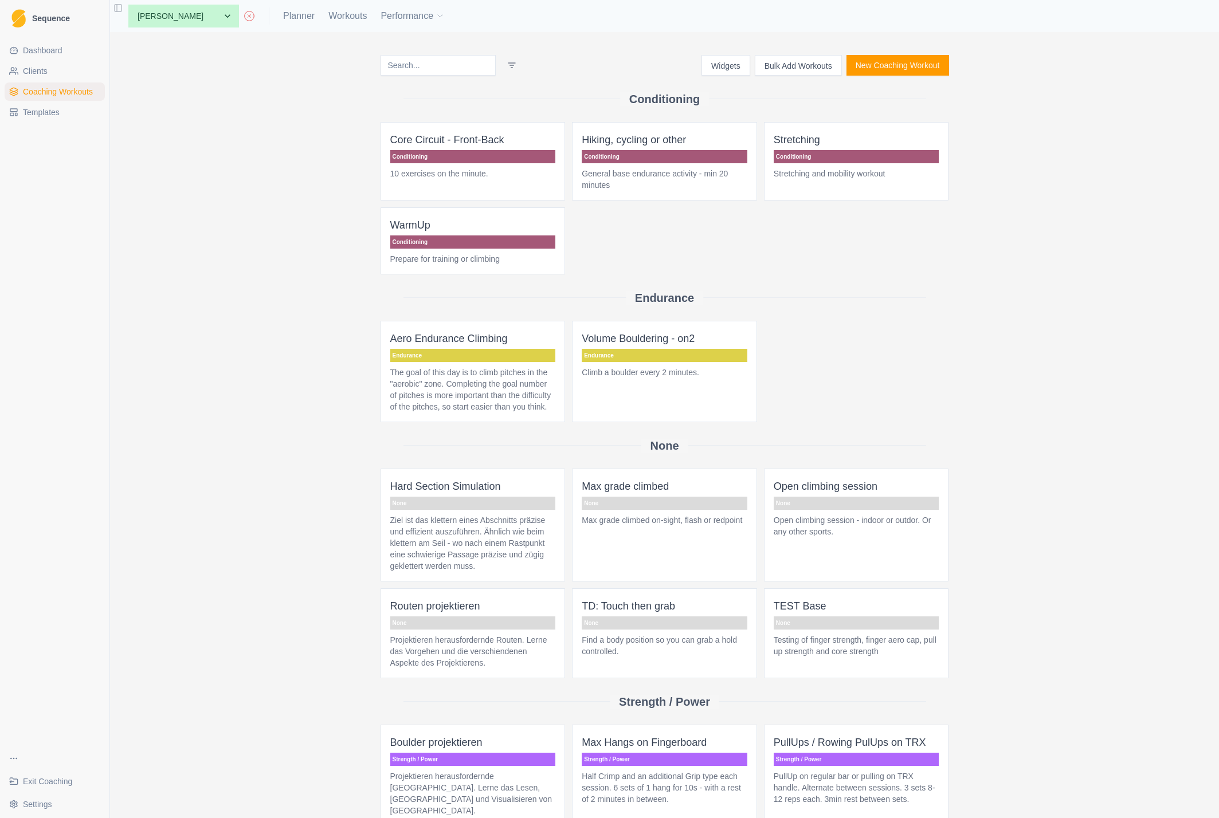
click at [889, 65] on button "New Coaching Workout" at bounding box center [898, 65] width 103 height 21
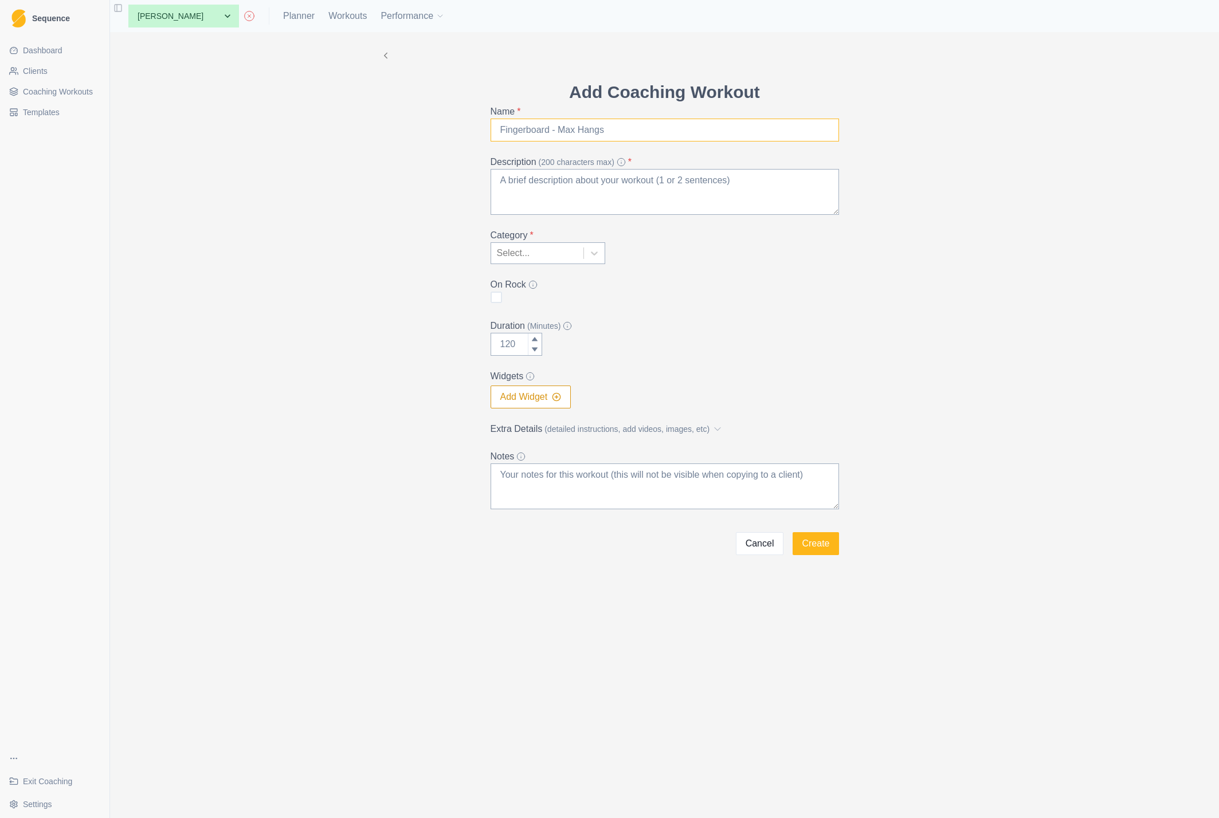
click at [555, 131] on input "Name *" at bounding box center [665, 130] width 348 height 23
type input "Boulder Tripples"
click at [724, 292] on div "On Rock" at bounding box center [665, 292] width 348 height 28
click at [587, 250] on div at bounding box center [594, 253] width 21 height 21
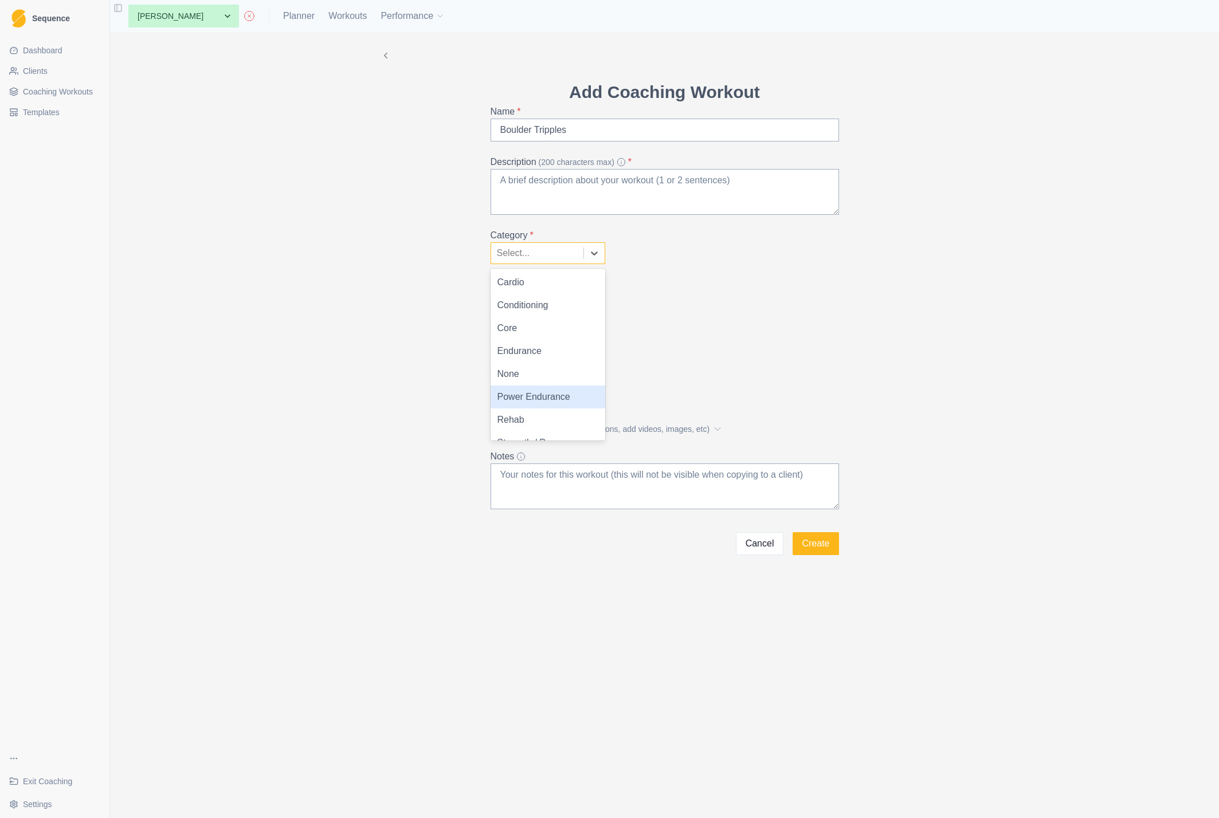
click at [539, 393] on div "Power Endurance" at bounding box center [548, 397] width 115 height 23
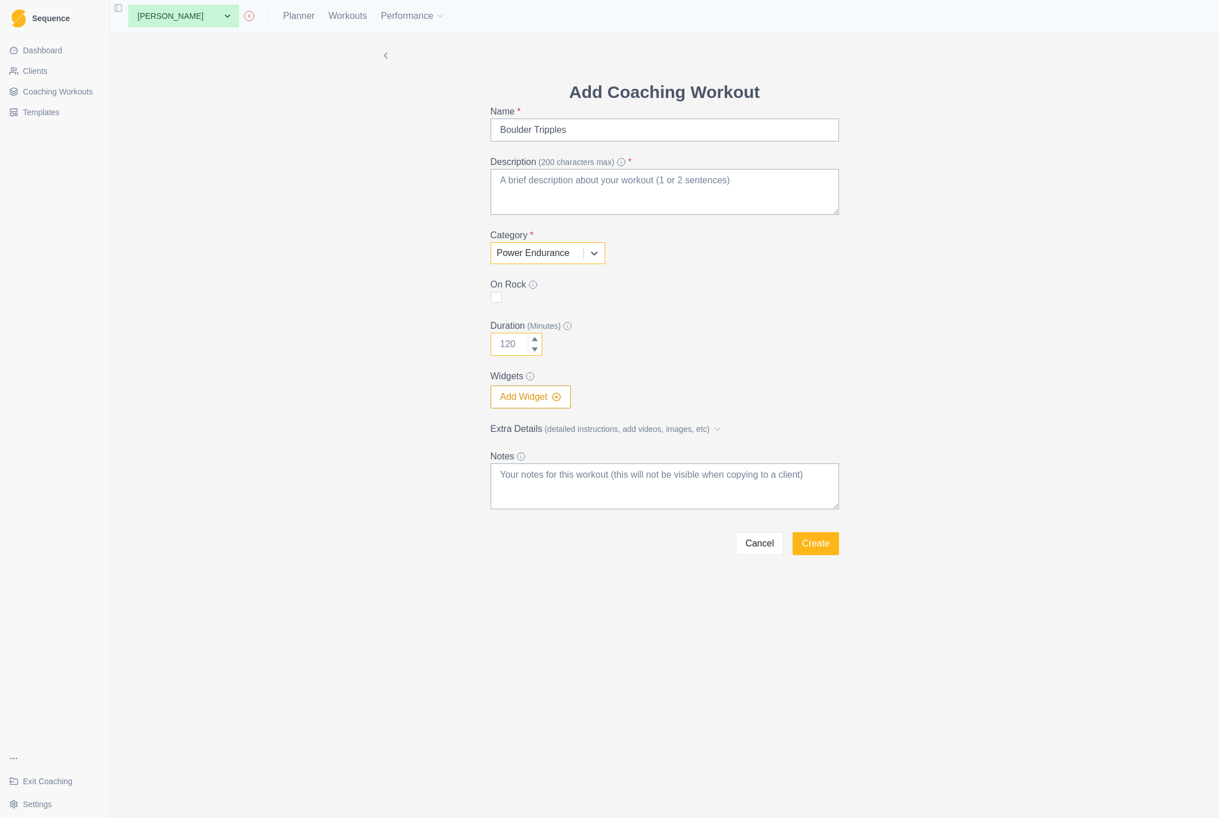
click at [505, 344] on input "Duration (Minutes)" at bounding box center [517, 344] width 52 height 23
type input "45"
click at [555, 126] on input "Boulder Tripples" at bounding box center [665, 130] width 348 height 23
type input "Boulder Triples"
click at [715, 291] on legend "On Rock" at bounding box center [662, 285] width 342 height 14
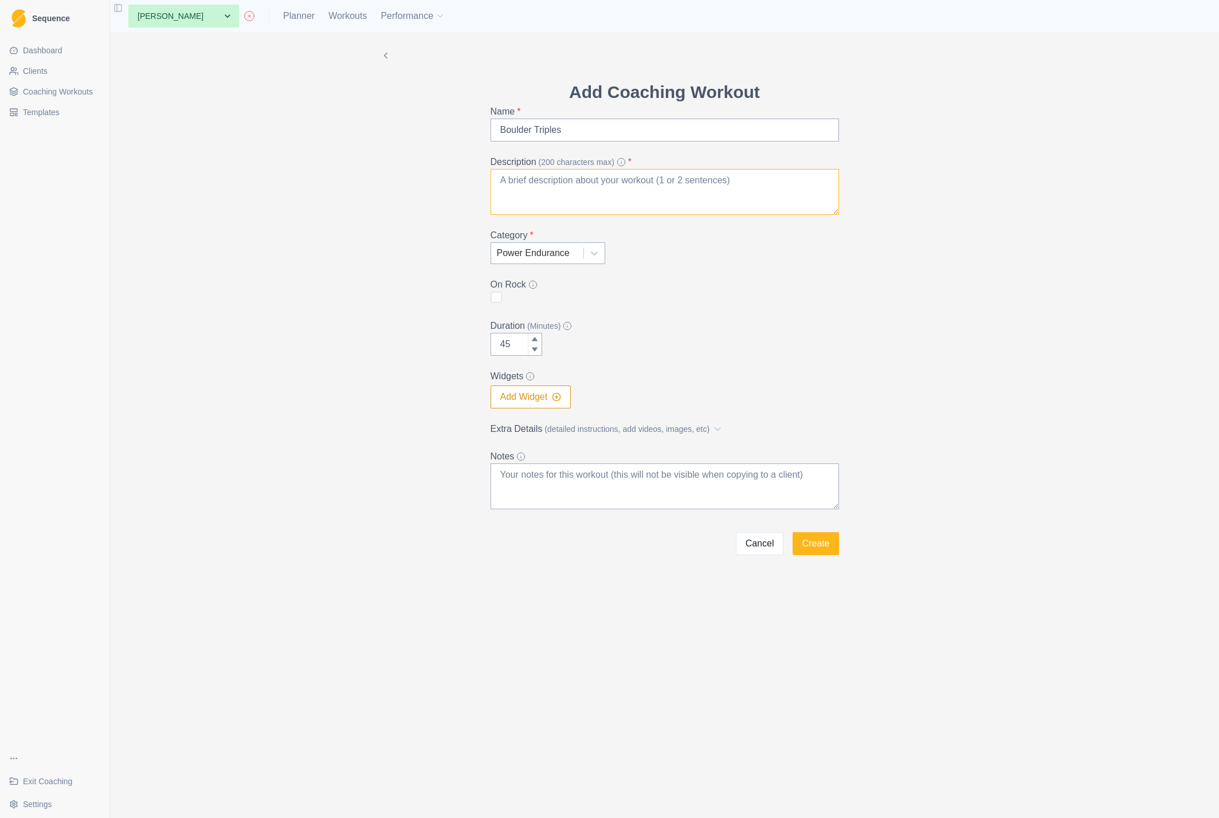
click at [548, 179] on textarea "Description (200 characters max) *" at bounding box center [665, 192] width 348 height 46
click at [546, 181] on textarea "Description (200 characters max) *" at bounding box center [665, 192] width 348 height 46
click at [531, 399] on button "Add Widget" at bounding box center [531, 397] width 81 height 23
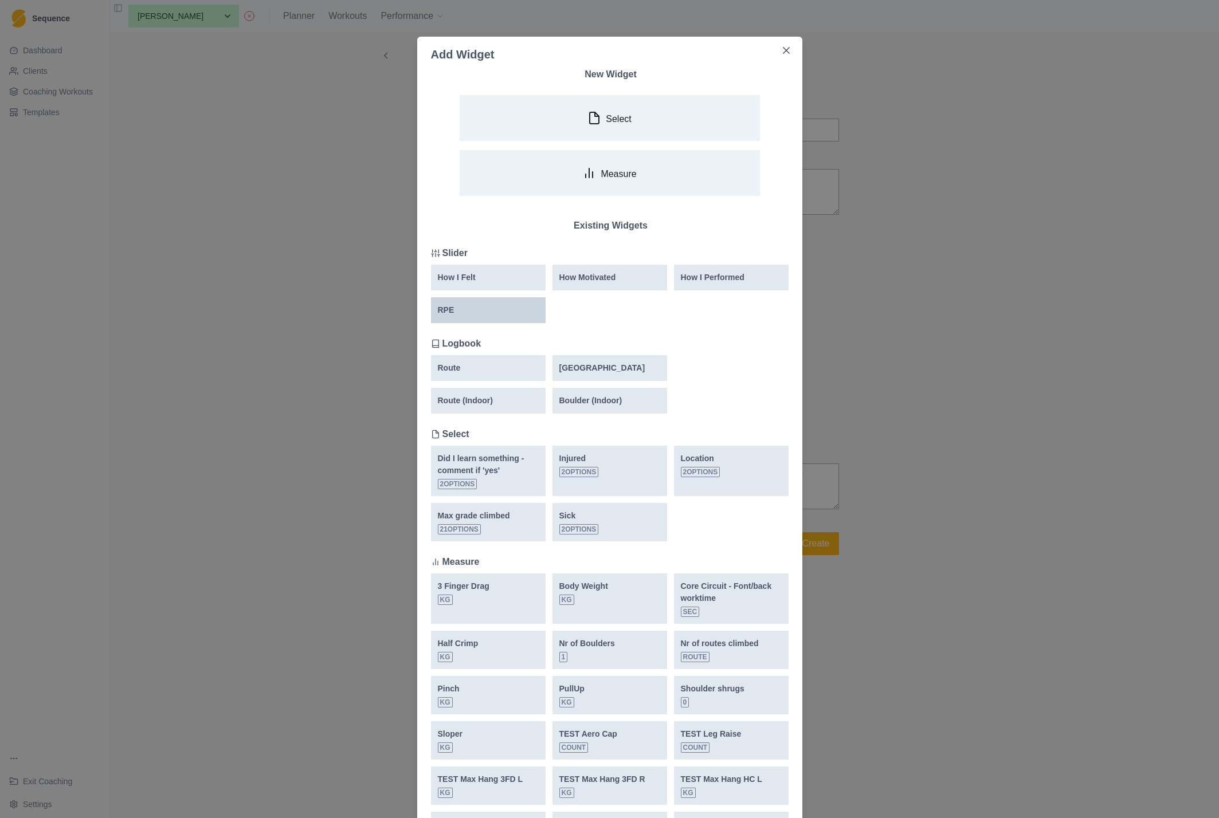
click at [497, 310] on div "RPE" at bounding box center [488, 310] width 101 height 12
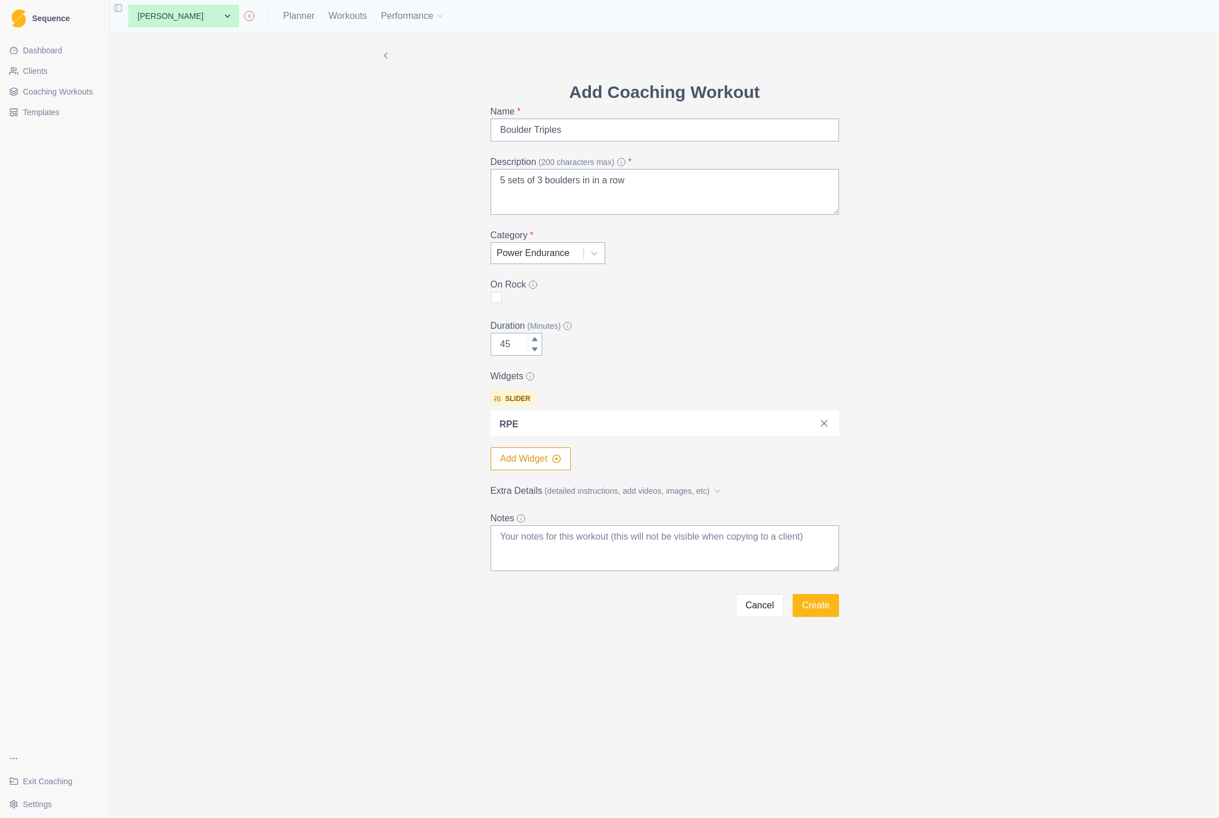
click at [522, 490] on label "Extra Details (detailed instructions, add videos, images, etc)" at bounding box center [662, 491] width 342 height 14
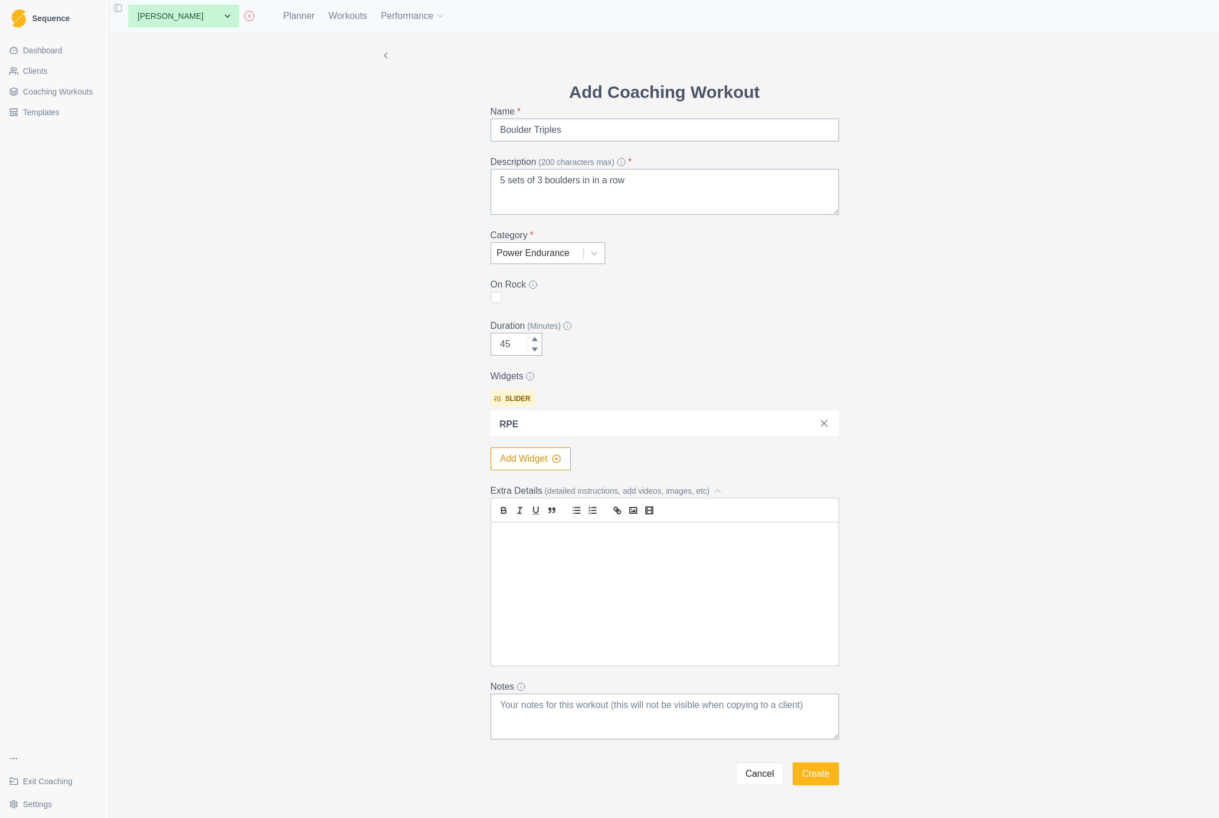
click at [557, 550] on div at bounding box center [664, 594] width 347 height 143
click at [545, 177] on textarea "5 sets of 3 boulders in in a row" at bounding box center [665, 192] width 348 height 46
paste textarea "Continuous climbing of multiple boulder problems without rest to develop sustai…"
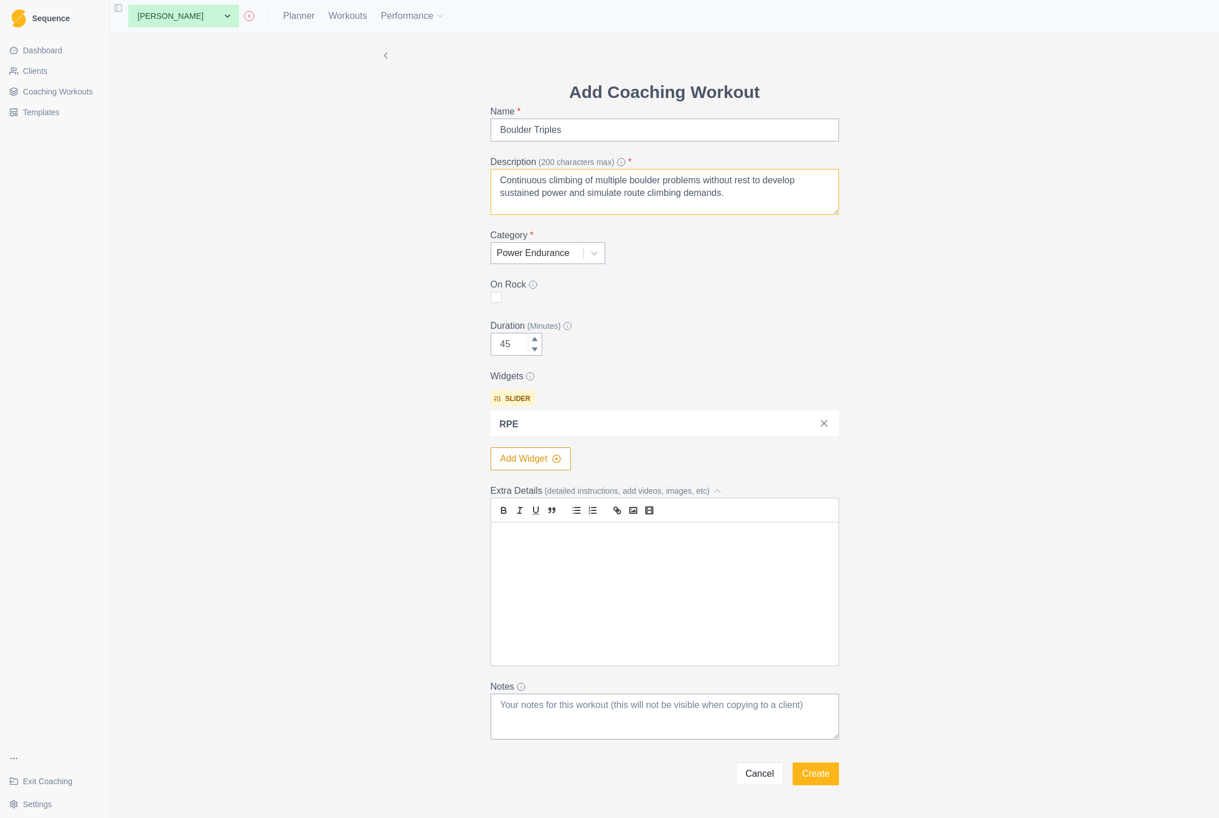
type textarea "Continuous climbing of multiple boulder problems without rest to develop sustai…"
click at [671, 553] on div at bounding box center [664, 594] width 347 height 143
paste div
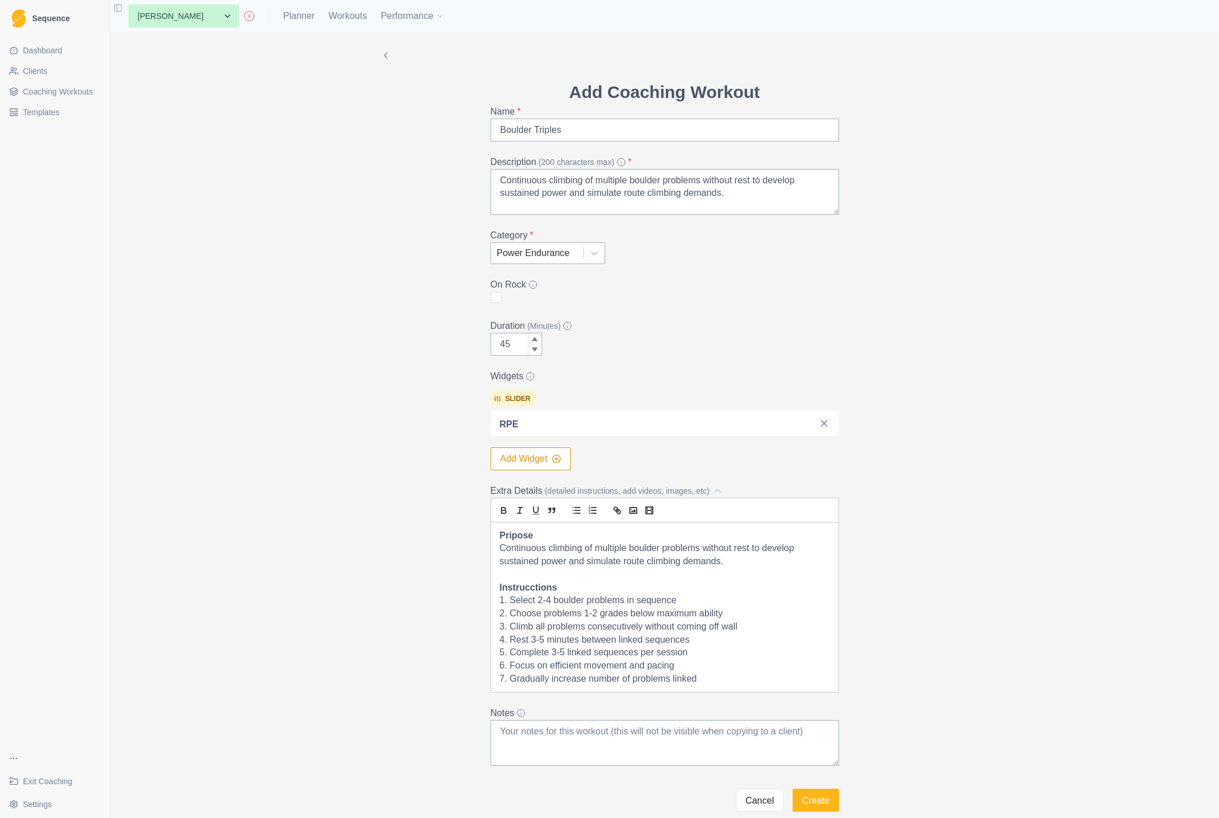
click at [652, 594] on p "Instrucctions" at bounding box center [665, 588] width 330 height 13
click at [595, 514] on line "list: ordered" at bounding box center [593, 514] width 5 height 0
click at [533, 585] on strong "Instrucctions" at bounding box center [528, 588] width 57 height 10
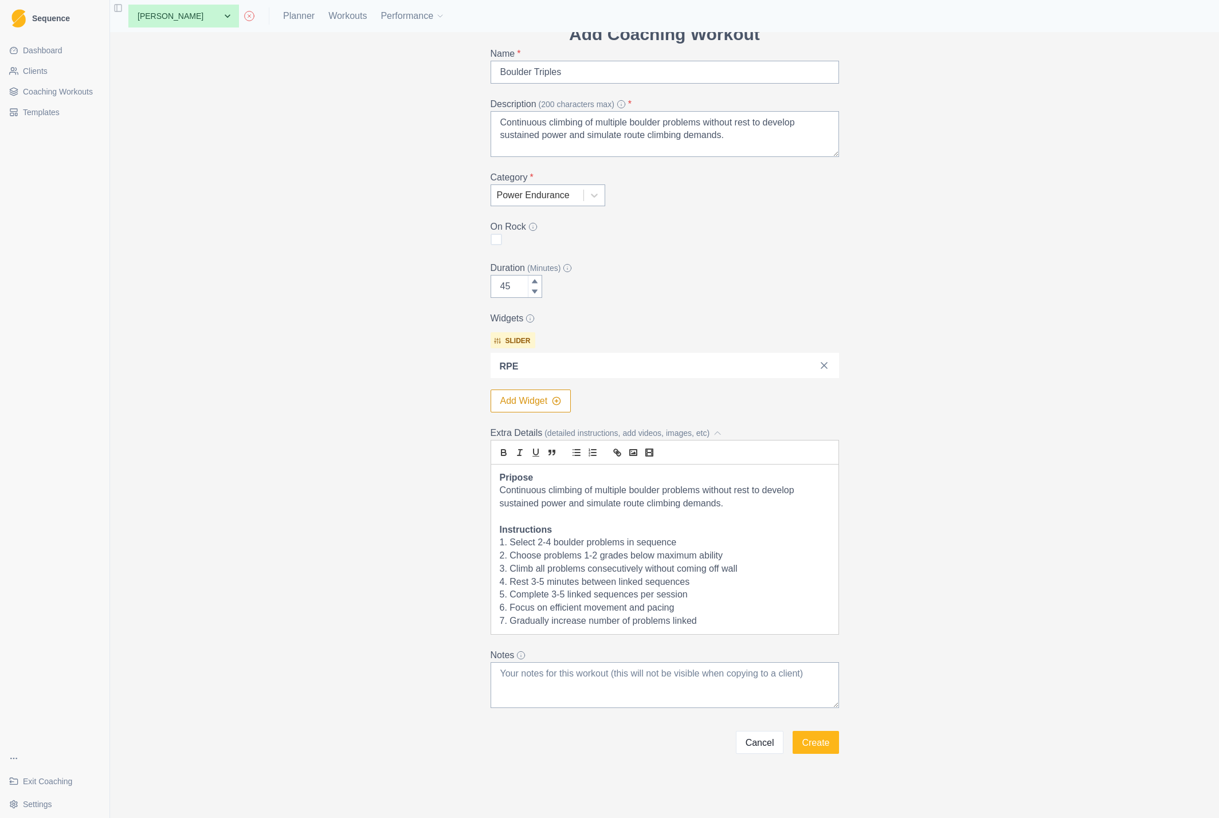
scroll to position [58, 0]
click at [512, 476] on strong "Pripose" at bounding box center [517, 478] width 34 height 10
click at [740, 505] on p "Continuous climbing of multiple boulder problems without rest to develop sustai…" at bounding box center [665, 497] width 330 height 26
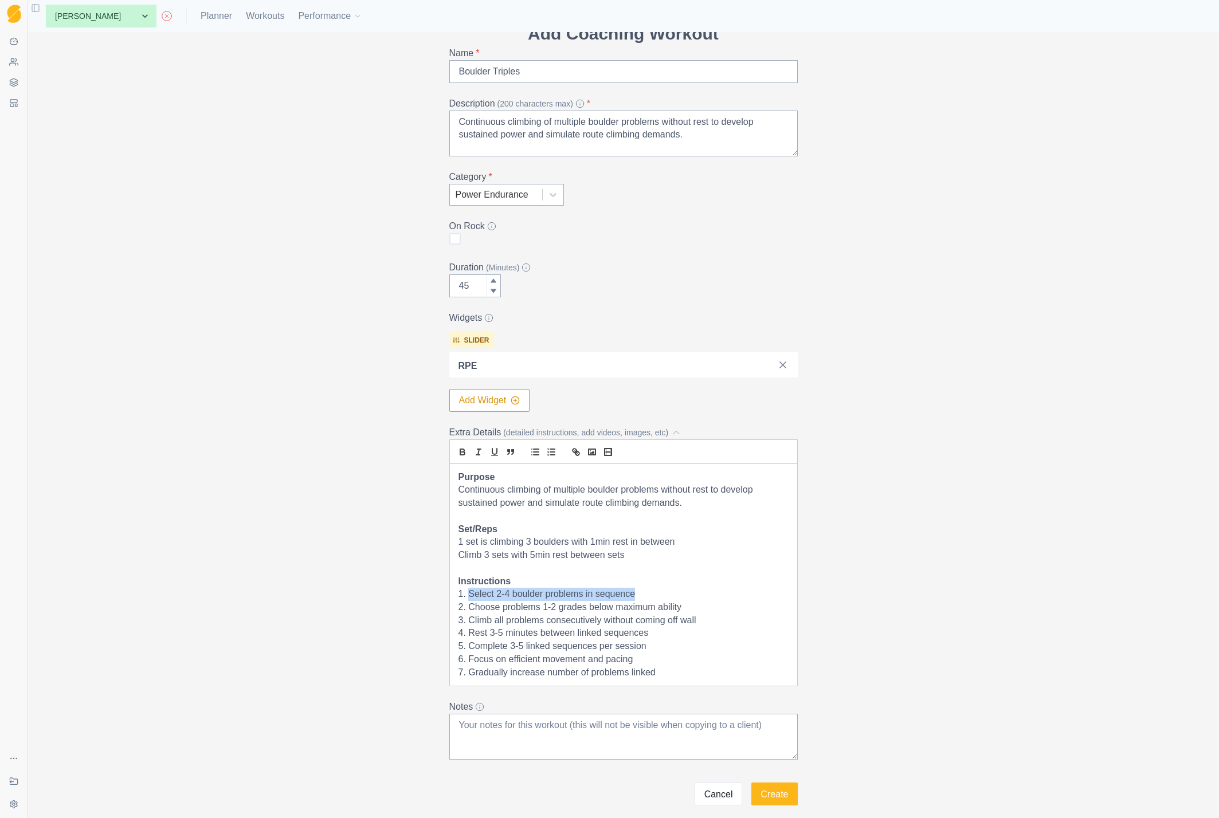
scroll to position [69, 0]
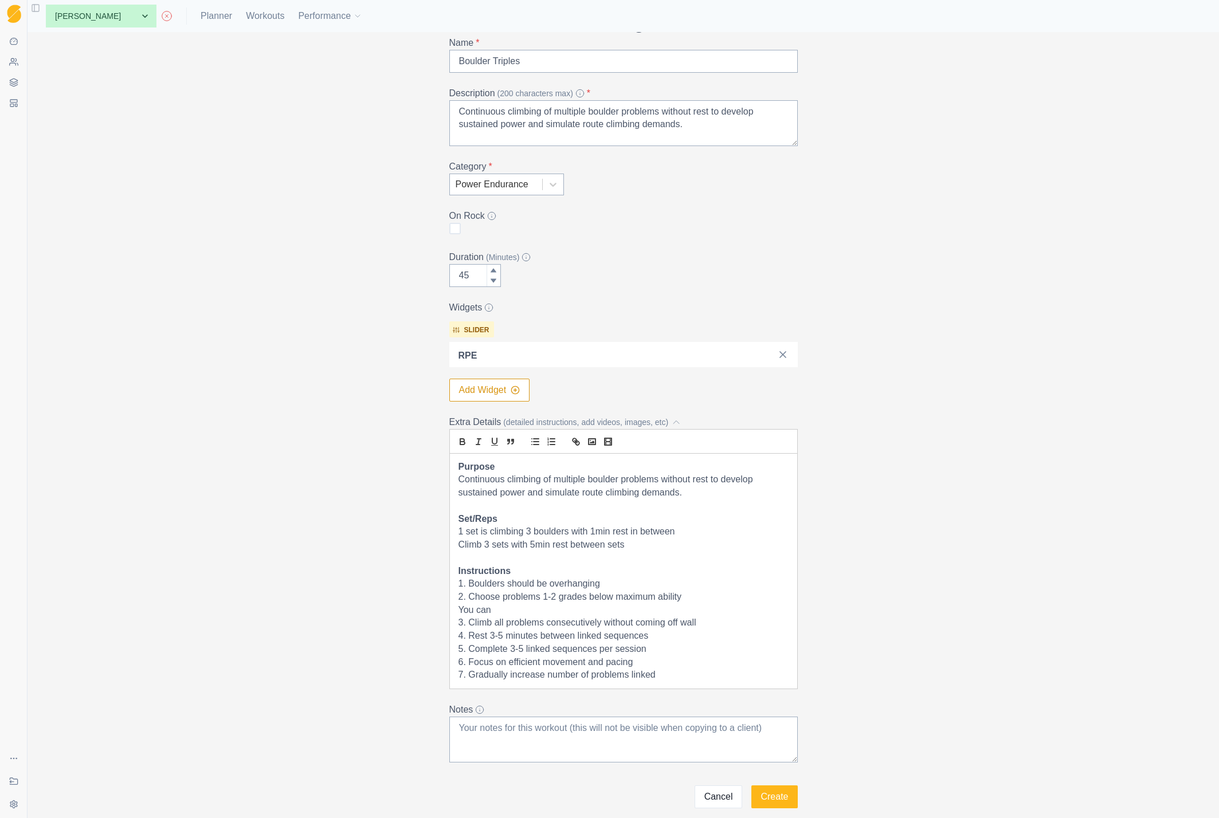
click at [468, 584] on p "1. Boulders should be overhanging" at bounding box center [623, 584] width 330 height 13
click at [551, 445] on line "list: ordered" at bounding box center [552, 445] width 5 height 0
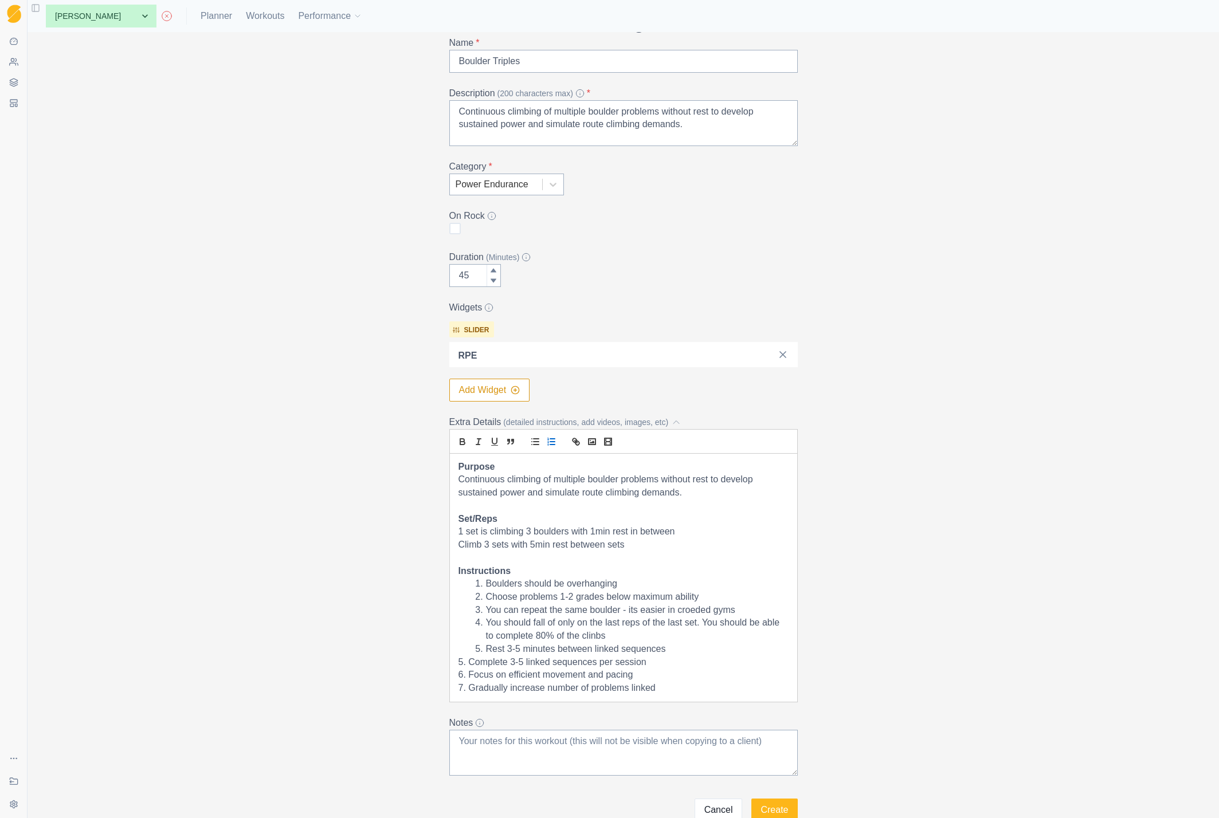
click at [489, 547] on p "Climb 3 sets with 5min rest between sets" at bounding box center [623, 545] width 330 height 13
click at [465, 273] on input "45" at bounding box center [475, 275] width 52 height 23
click at [476, 272] on input "45" at bounding box center [475, 275] width 52 height 23
click at [468, 275] on input "45" at bounding box center [475, 275] width 52 height 23
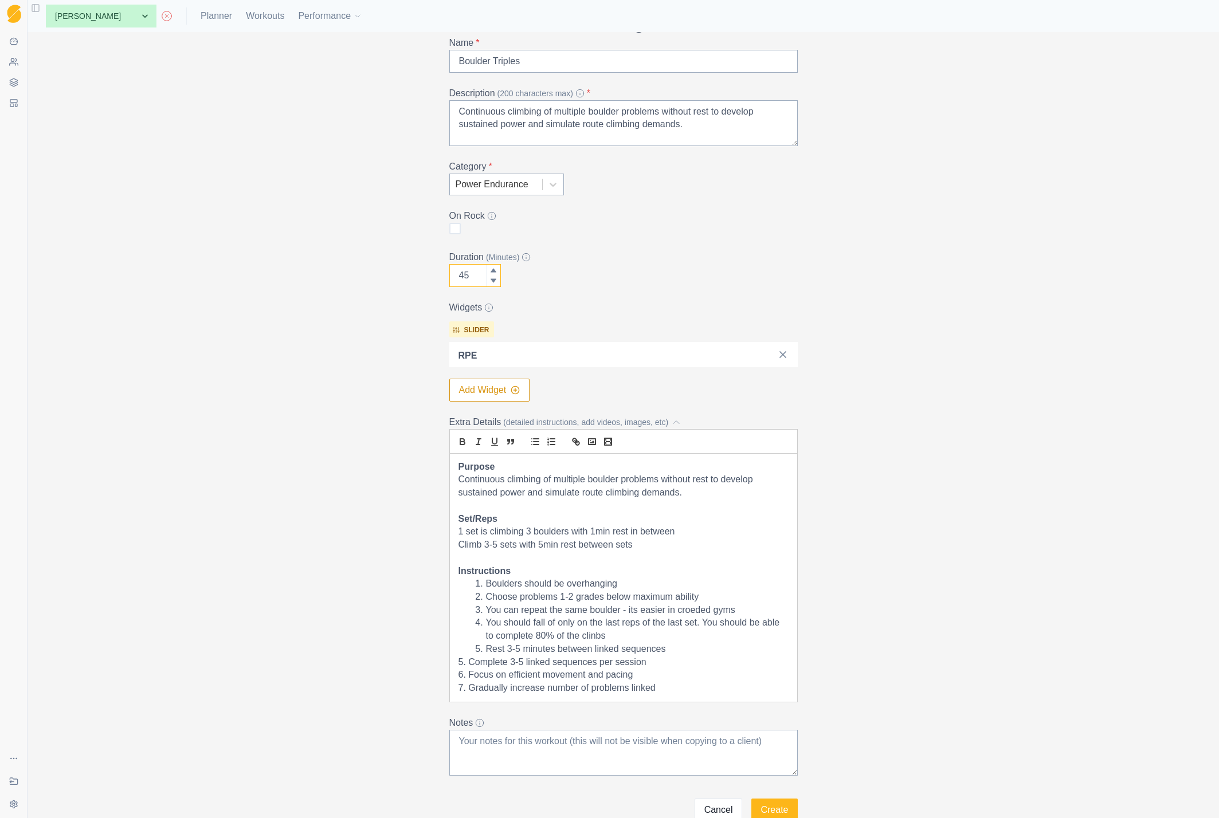
click at [468, 275] on input "45" at bounding box center [475, 275] width 52 height 23
type input "50"
click at [536, 273] on div "Duration (Minutes) 50" at bounding box center [623, 268] width 348 height 37
click at [594, 637] on li "You should fall of only on the last reps of the last set. You should be able to…" at bounding box center [630, 630] width 316 height 26
click at [540, 544] on p "Climb 3-5 sets with 5min rest between sets" at bounding box center [623, 545] width 330 height 13
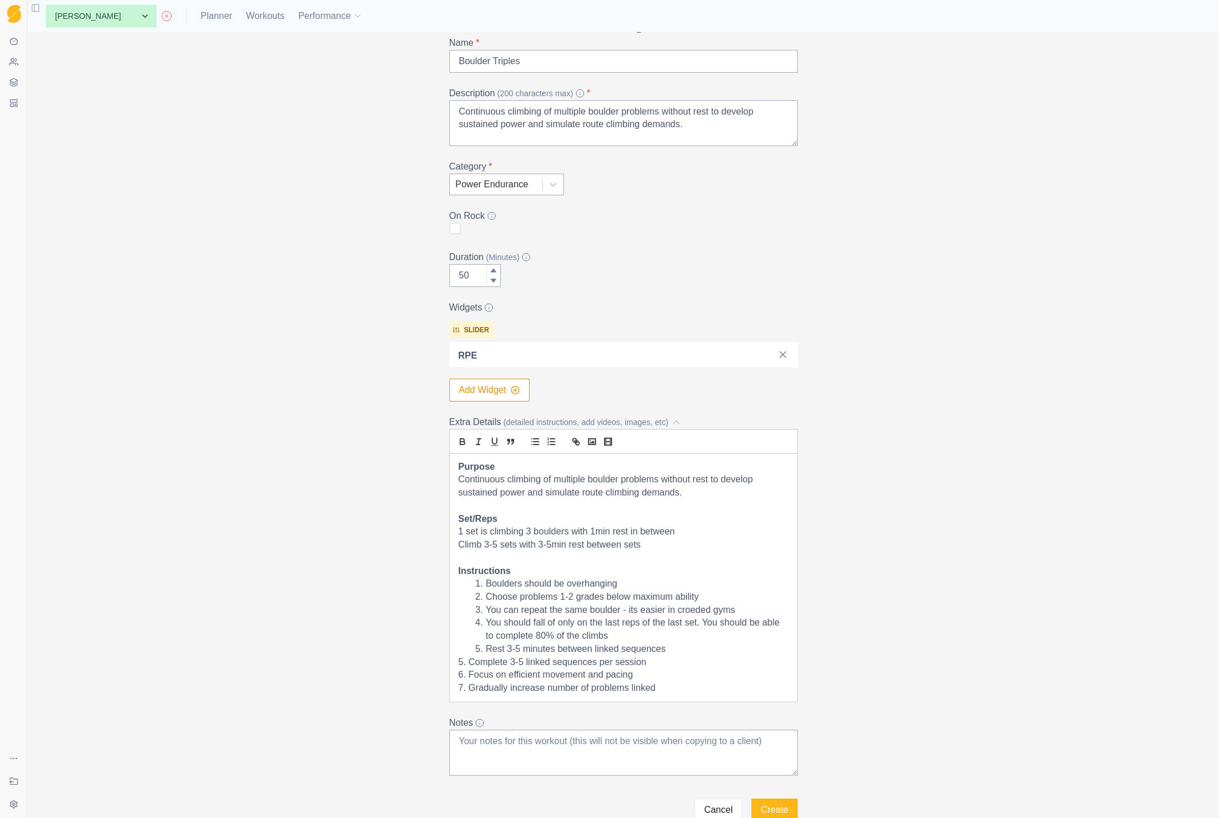
click at [551, 659] on p "5. Complete 3-5 linked sequences per session" at bounding box center [623, 662] width 330 height 13
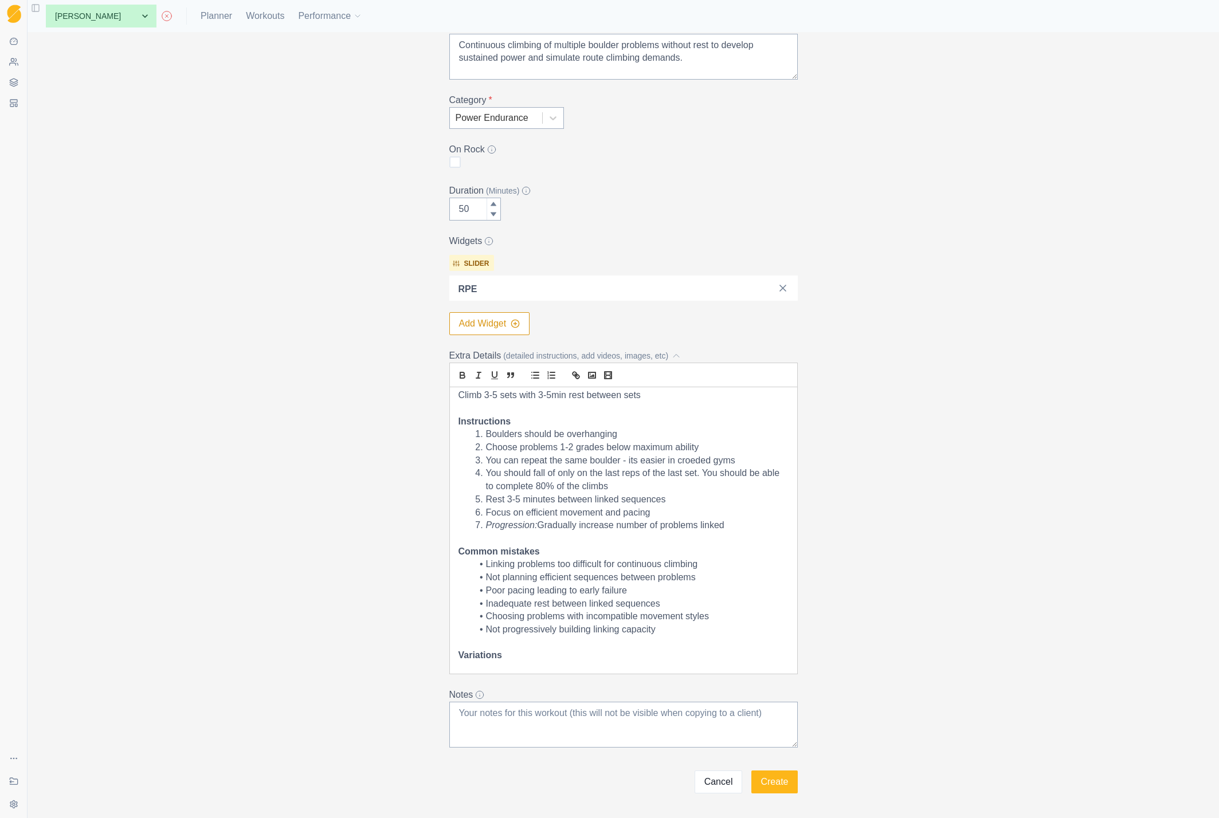
scroll to position [123, 0]
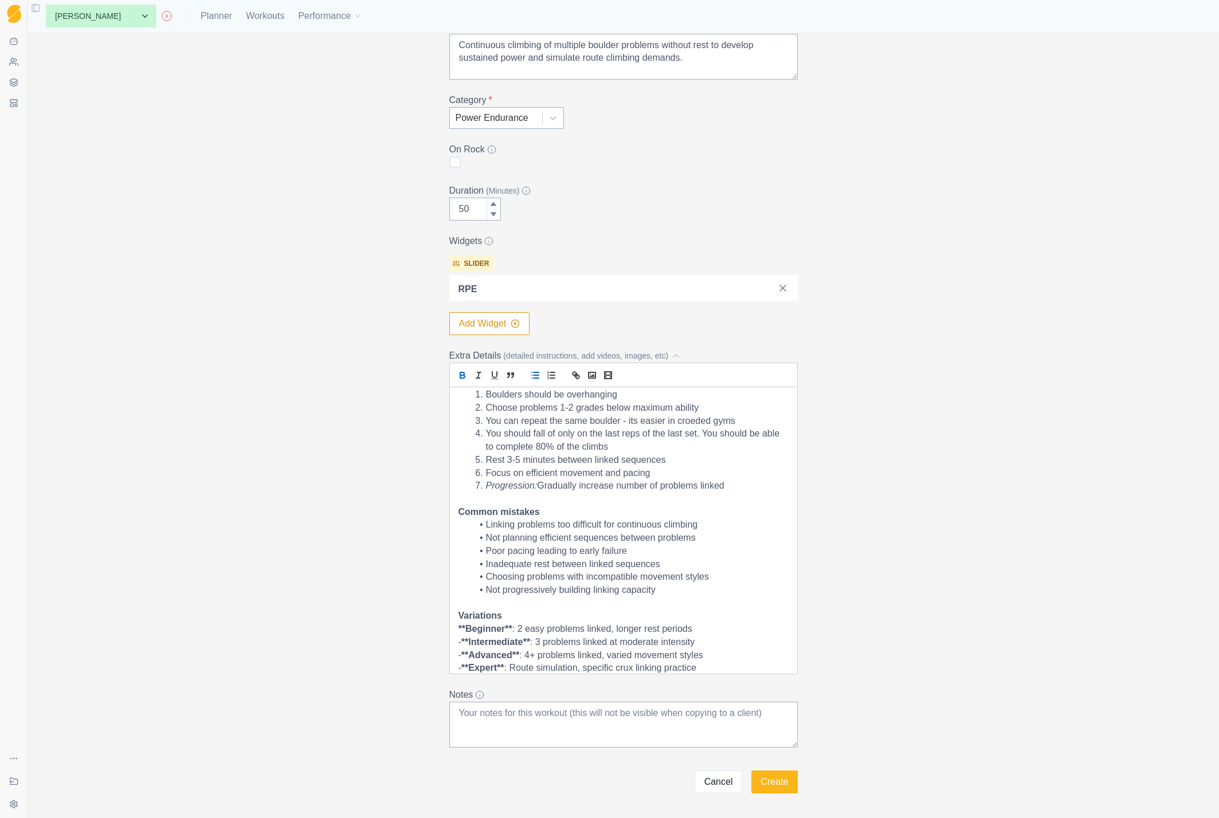
click at [538, 374] on icon "list: bullet" at bounding box center [535, 375] width 10 height 10
click at [736, 671] on li "Expert: Route simulation, specific crux linking practice" at bounding box center [630, 668] width 316 height 13
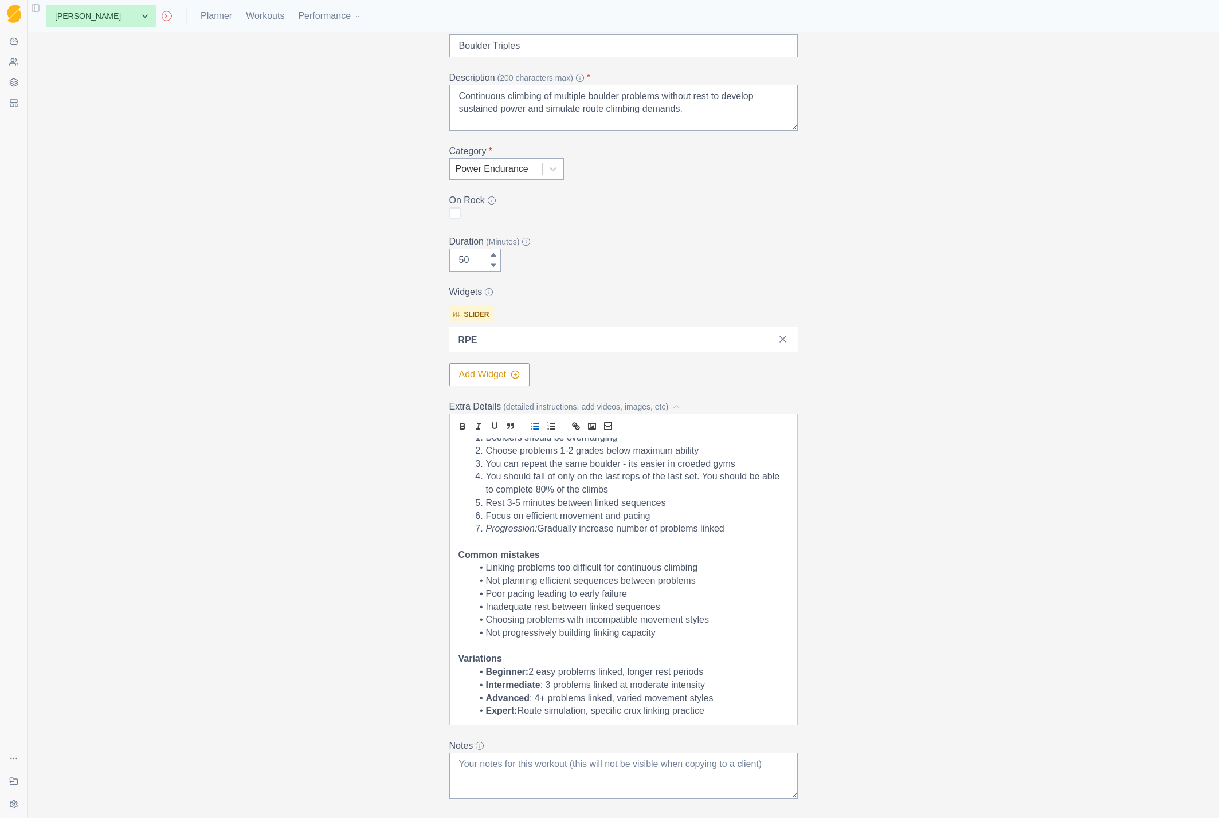
scroll to position [0, 0]
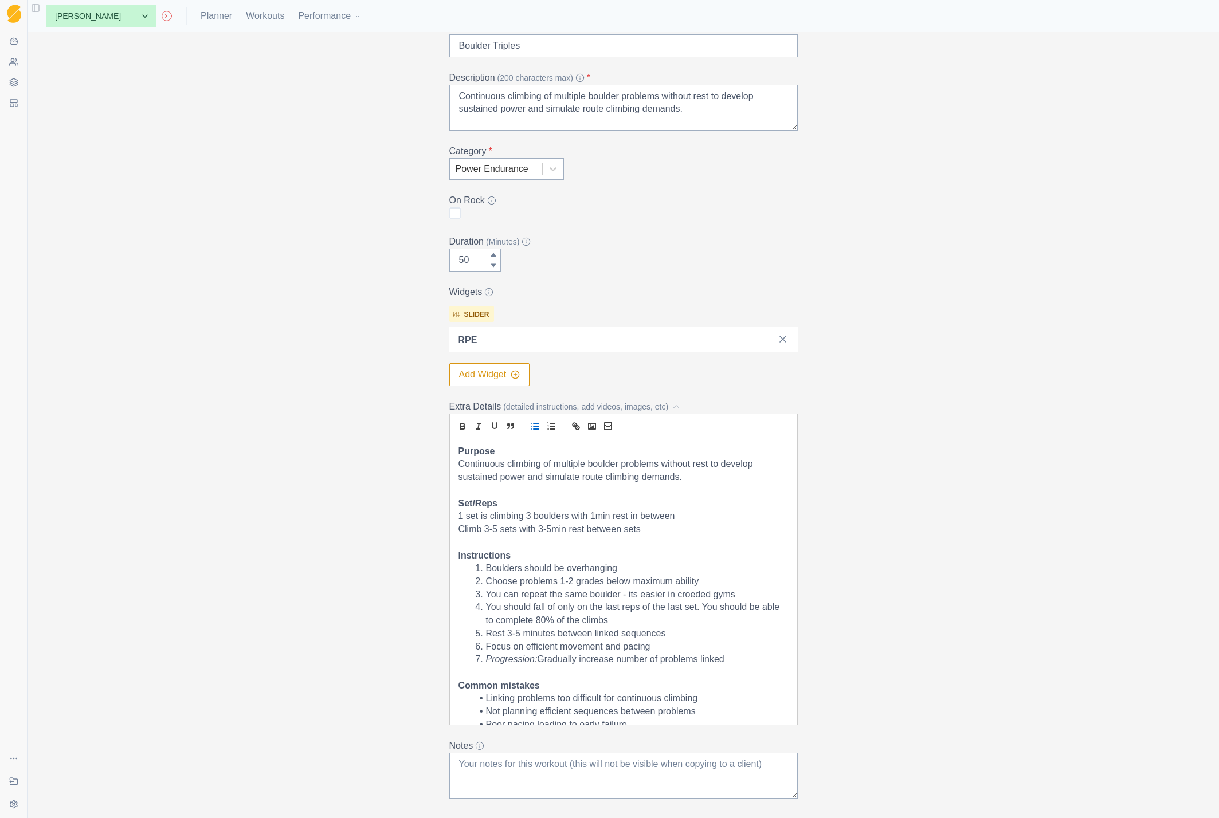
click at [746, 661] on li "Progression: Gradually increase number of problems linked" at bounding box center [630, 659] width 316 height 13
click at [668, 647] on li "Focus on efficient movement and pacing" at bounding box center [630, 647] width 316 height 13
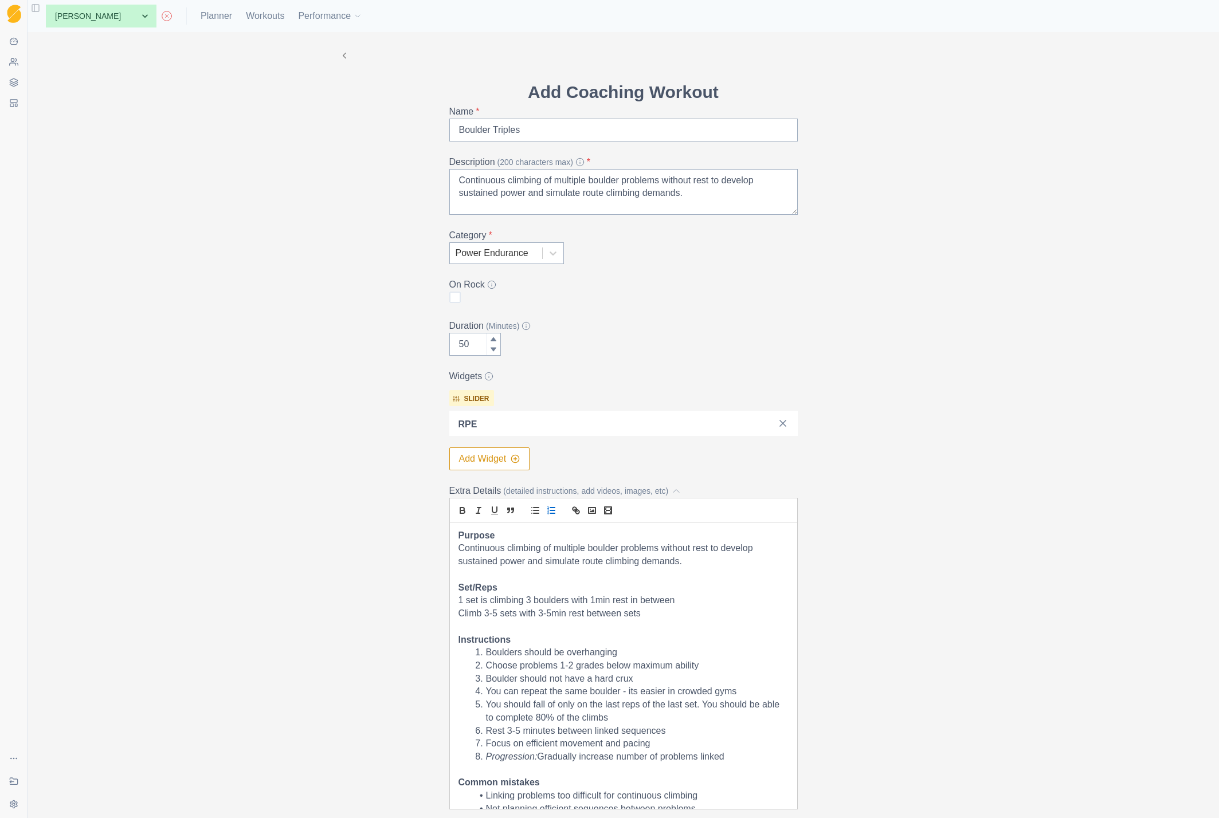
scroll to position [175, 0]
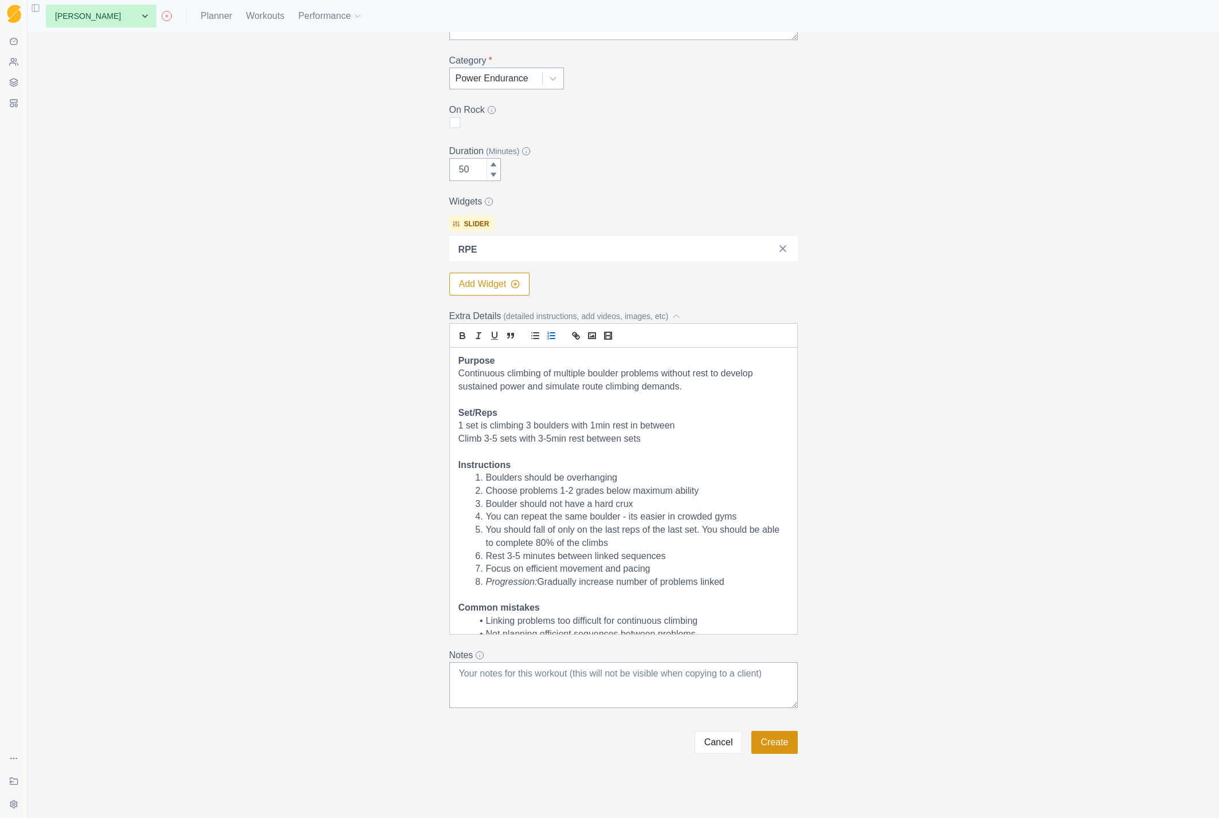
click at [776, 739] on button "Create" at bounding box center [774, 742] width 46 height 23
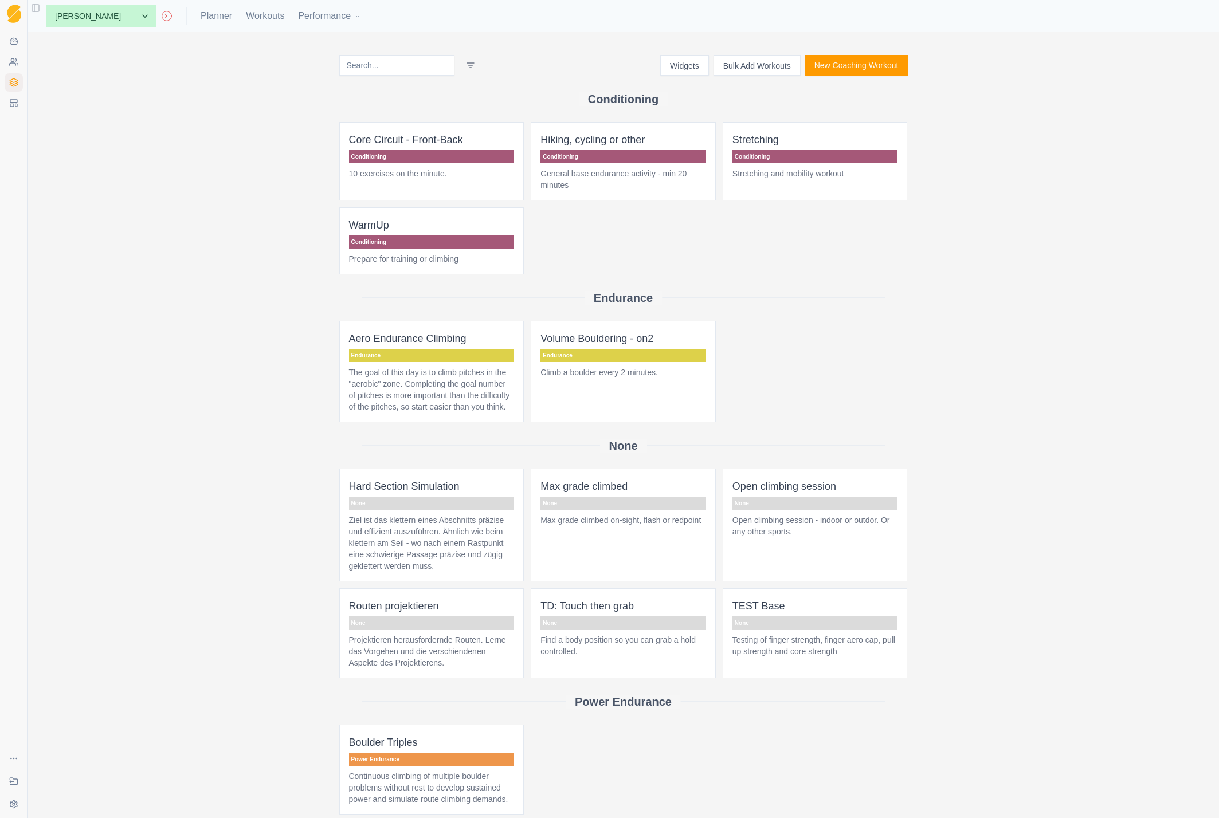
click at [856, 61] on button "New Coaching Workout" at bounding box center [856, 65] width 103 height 21
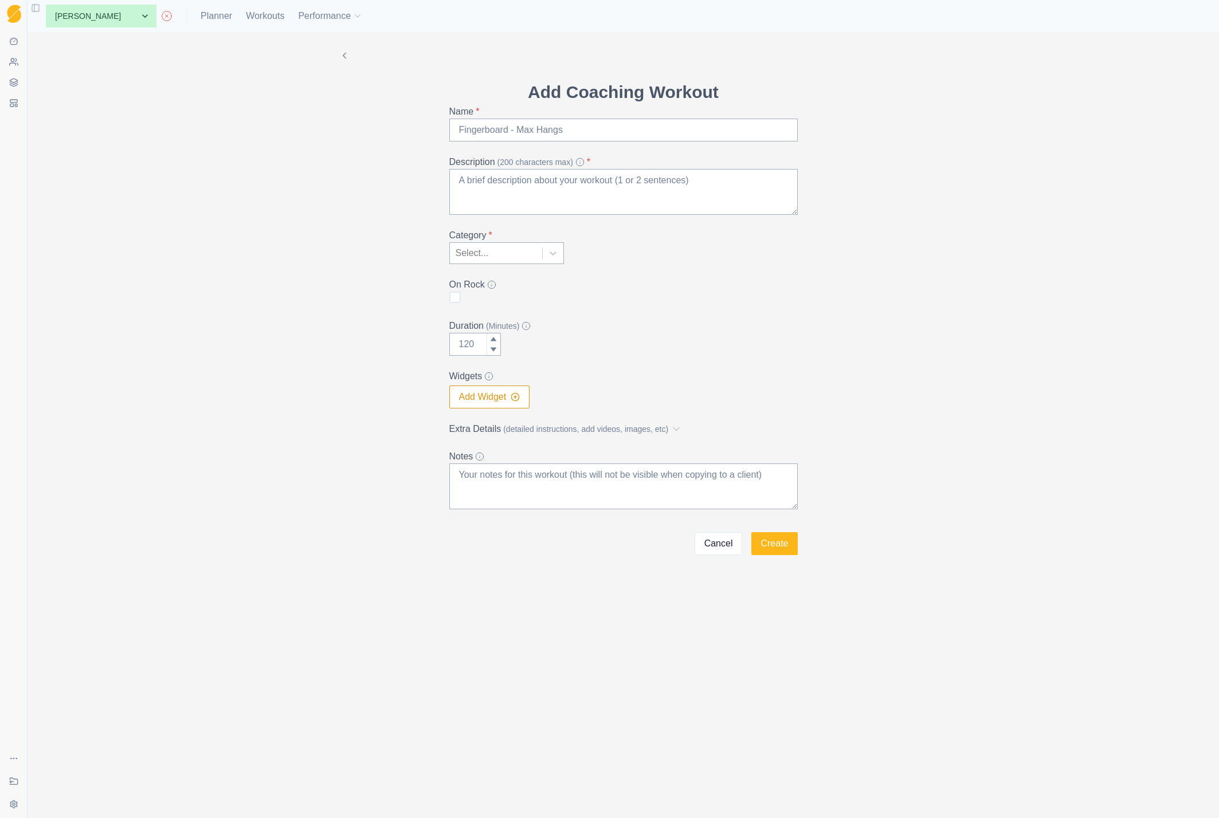
click at [520, 252] on div at bounding box center [496, 253] width 81 height 16
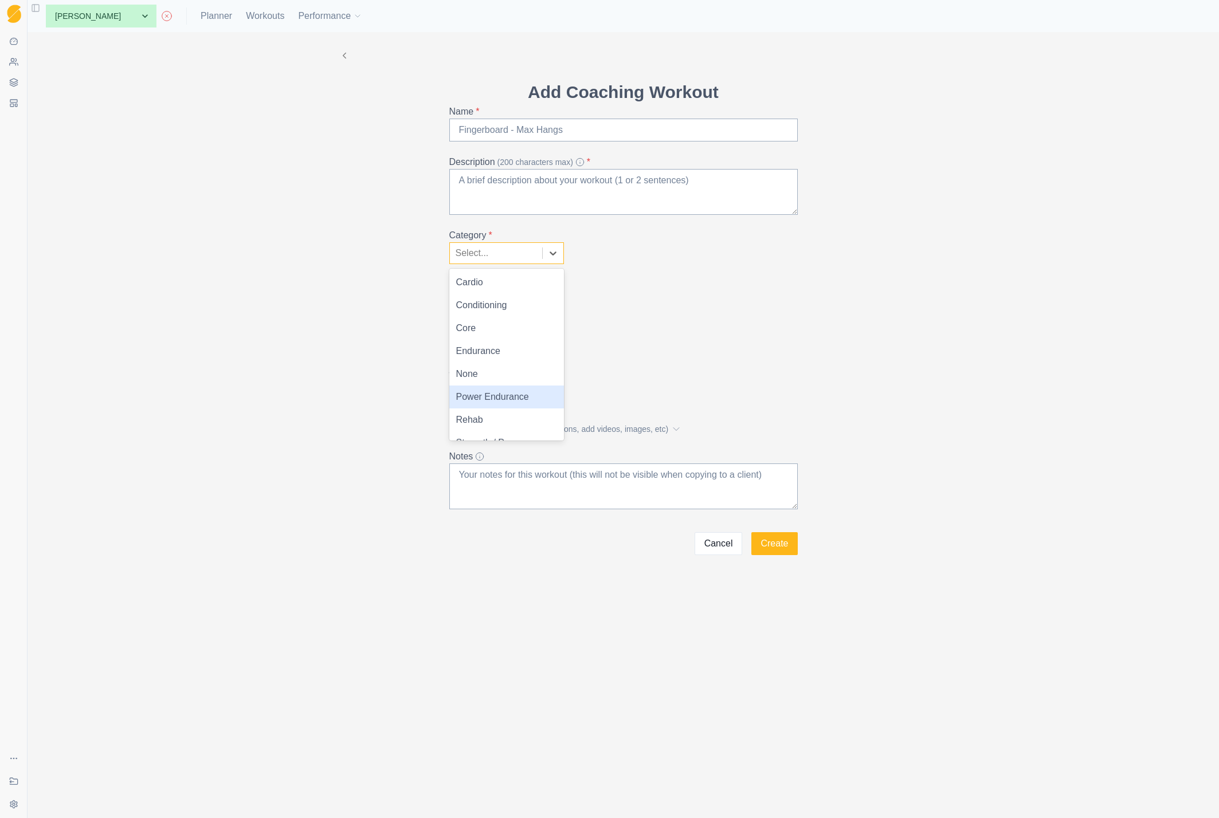
click at [511, 395] on div "Power Endurance" at bounding box center [506, 397] width 115 height 23
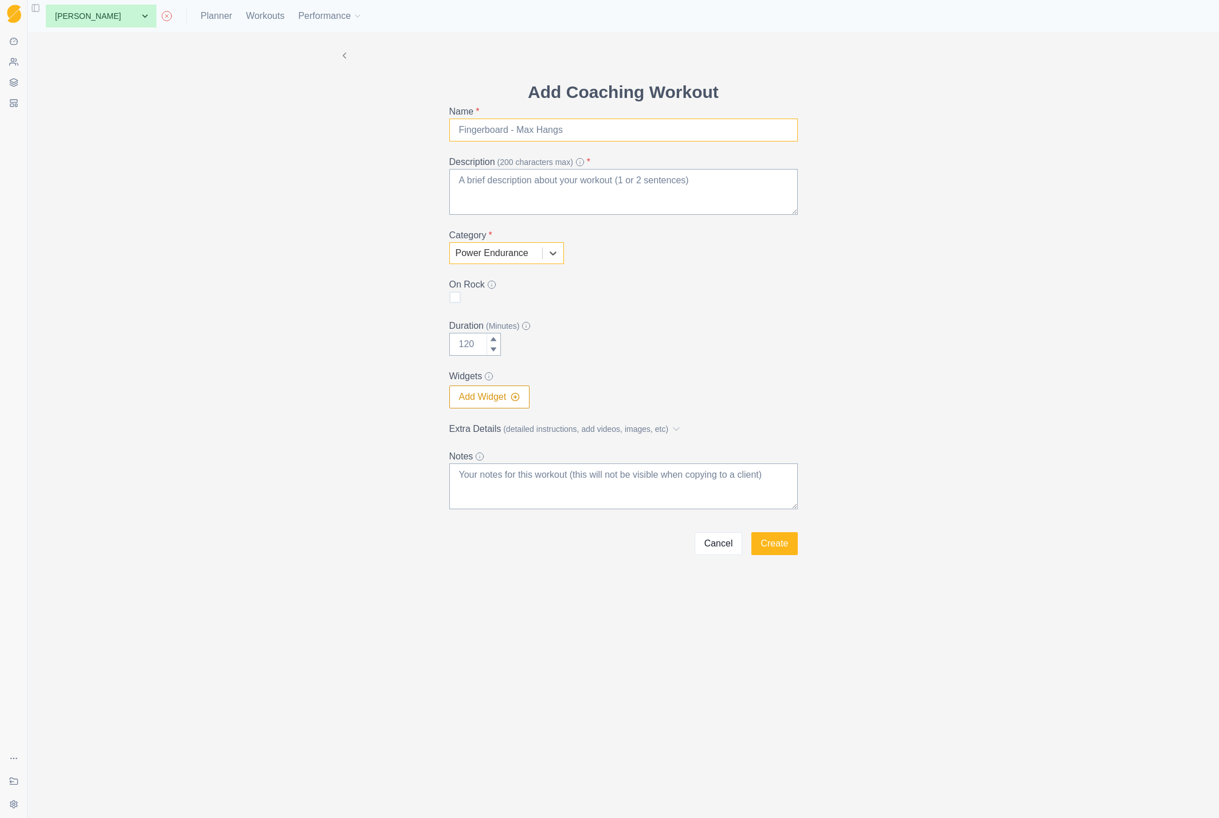
click at [538, 129] on input "Name *" at bounding box center [623, 130] width 348 height 23
type input "Linked Boulders"
click at [489, 190] on textarea "Description (200 characters max) *" at bounding box center [623, 192] width 348 height 46
click at [492, 399] on button "Add Widget" at bounding box center [489, 397] width 81 height 23
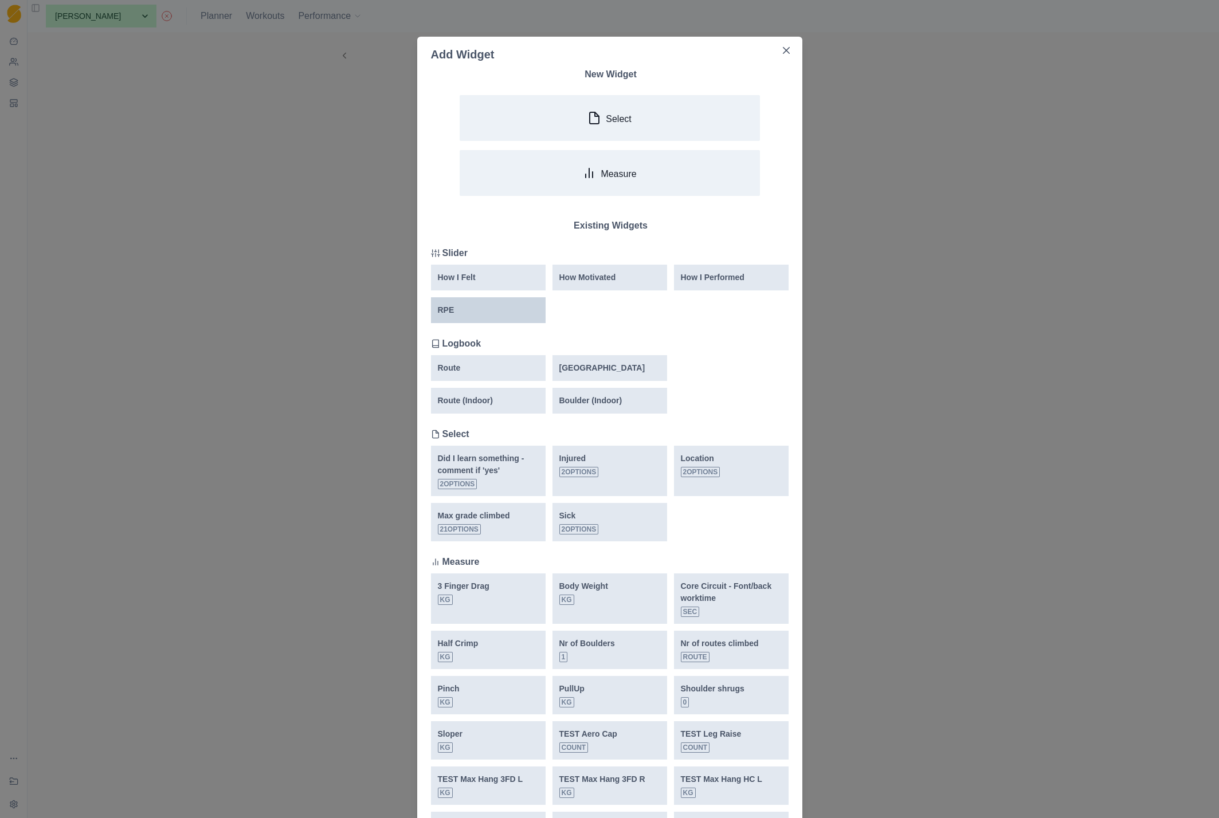
click at [467, 313] on div "RPE" at bounding box center [488, 310] width 101 height 12
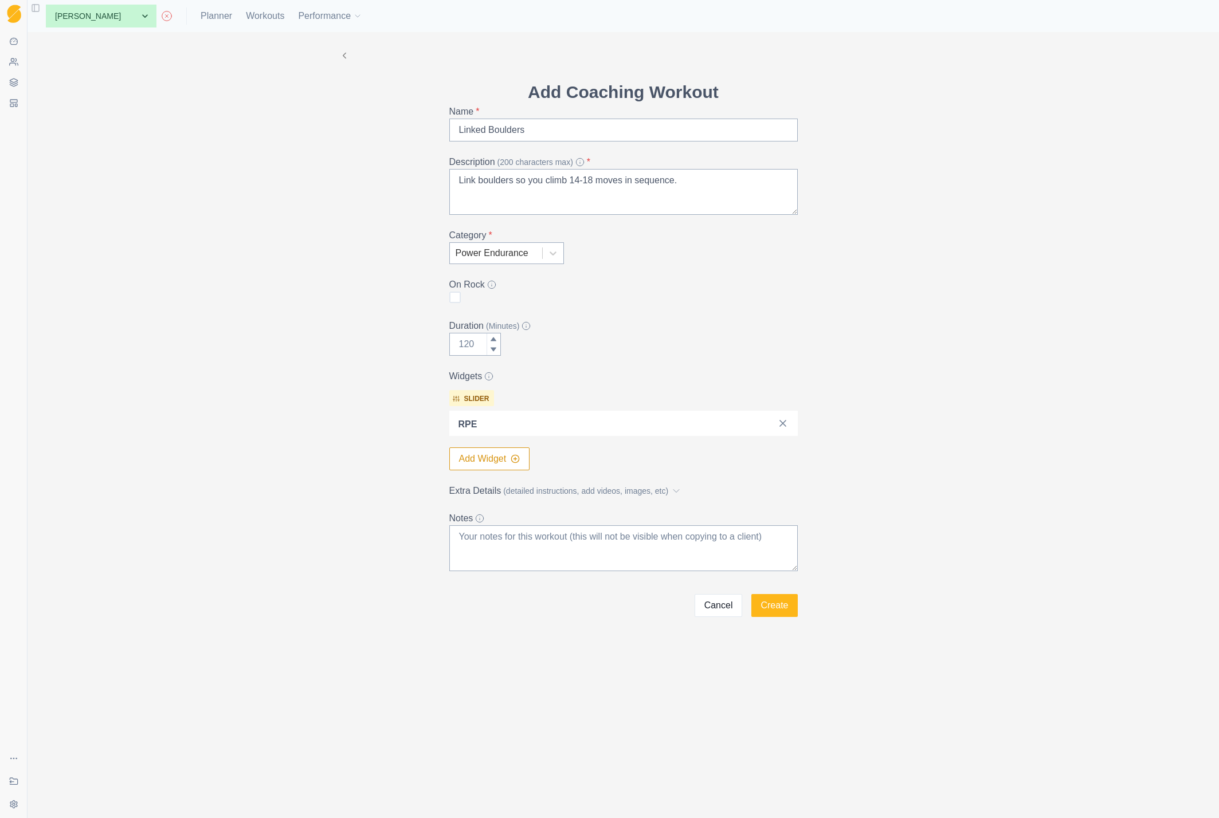
click at [587, 493] on span "(detailed instructions, add videos, images, etc)" at bounding box center [585, 491] width 165 height 12
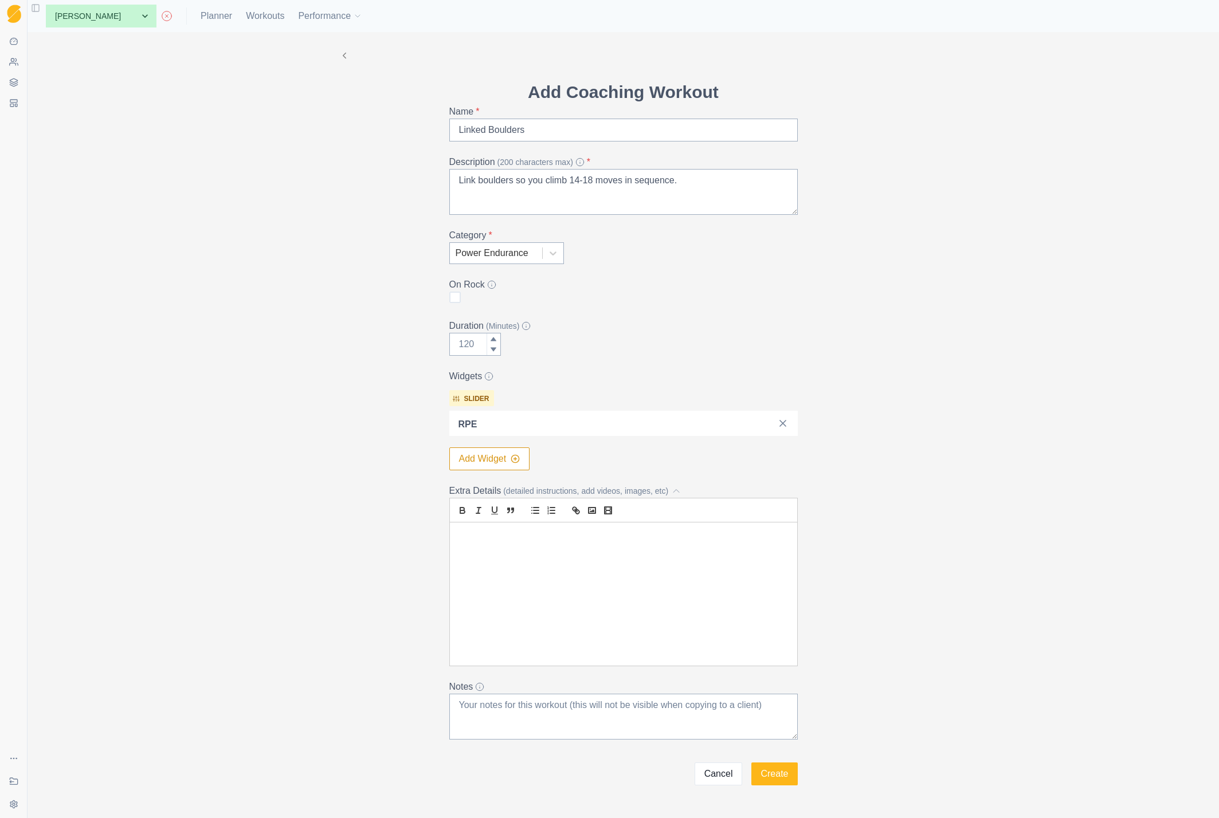
click at [552, 557] on div at bounding box center [623, 594] width 347 height 143
click at [508, 178] on textarea "Link boulders so you climb 14-18 moves in sequence." at bounding box center [623, 192] width 348 height 46
paste textarea "Continuous climbing of multiple boulder problems without rest to develop sustai…"
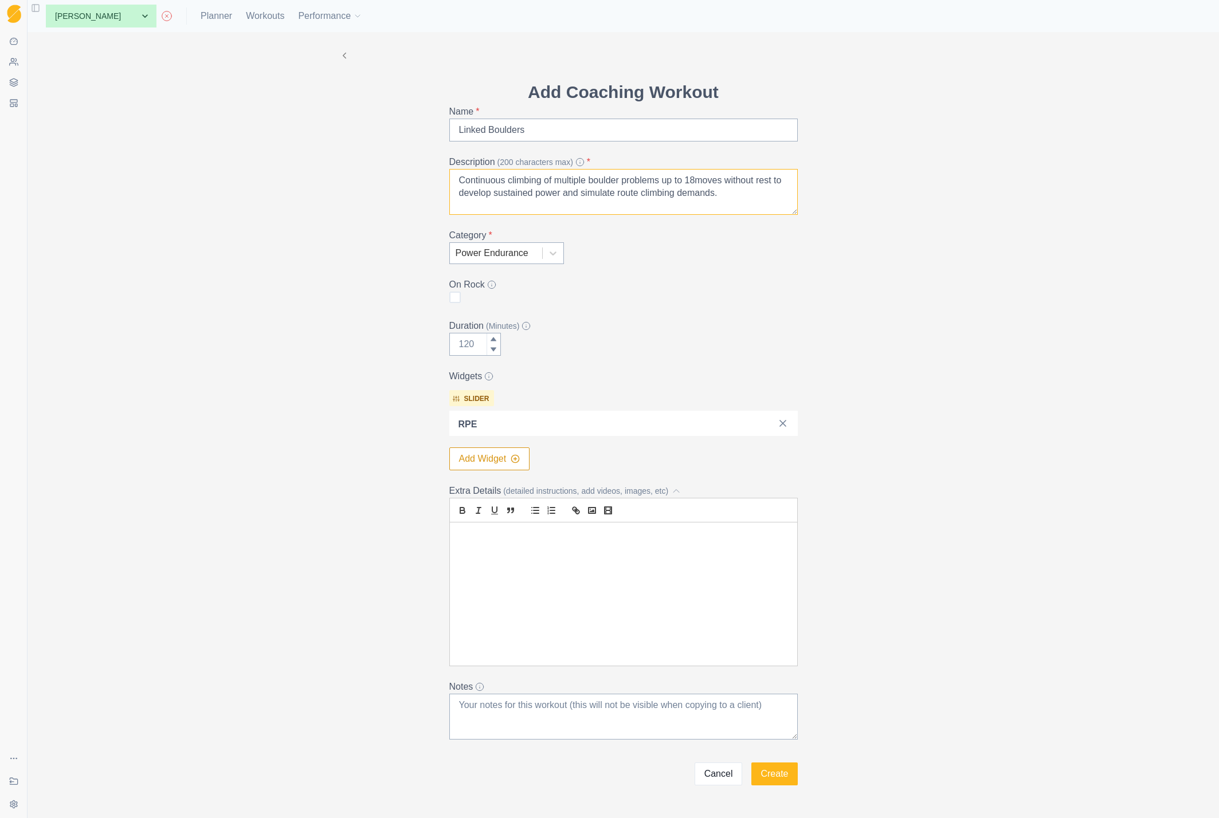
paste textarea "### Purpose / Goal Develop sustained climbing power, improve ability to link ha…"
type textarea "Continuous climbing of multiple boulder problems up to 18moves without rest to …"
click at [532, 578] on div at bounding box center [623, 594] width 347 height 143
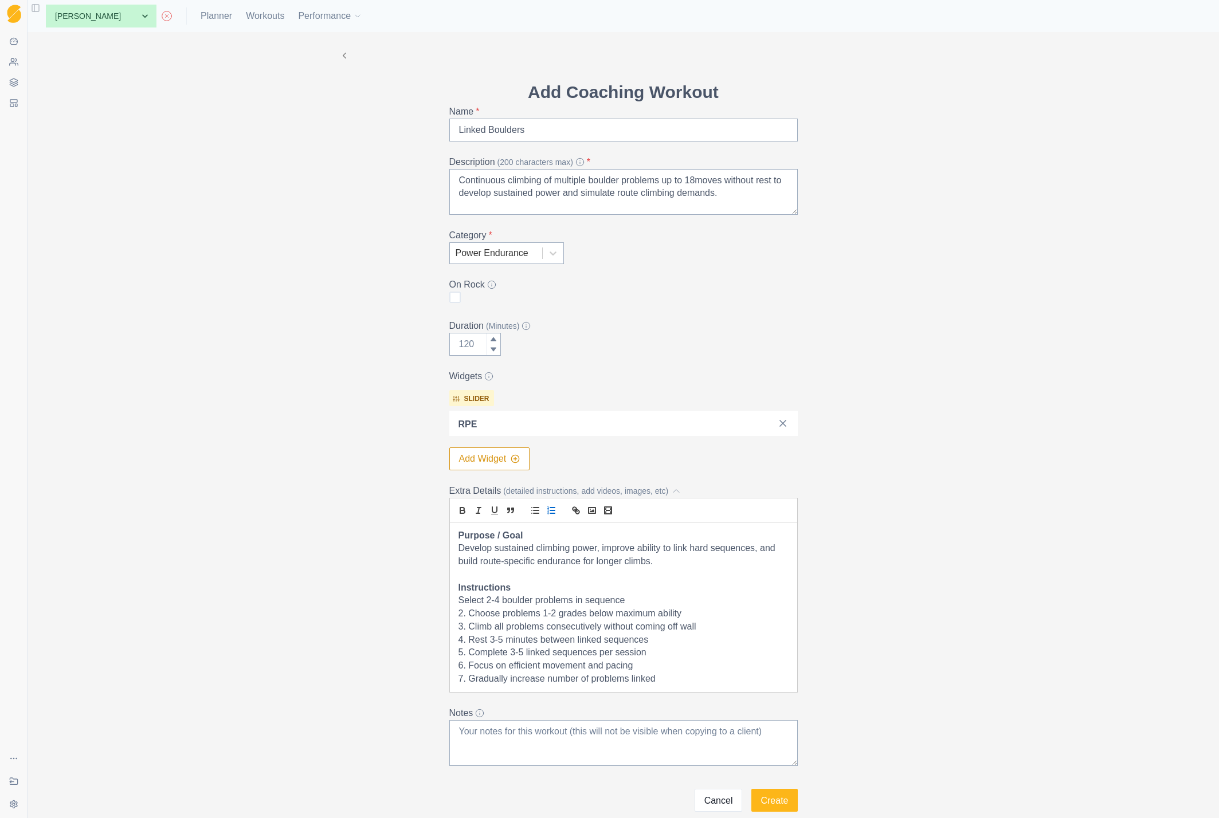
click at [550, 512] on icon "list: ordered" at bounding box center [551, 510] width 10 height 10
click at [661, 567] on p "Develop sustained climbing power, improve ability to link hard sequences, and b…" at bounding box center [623, 555] width 330 height 26
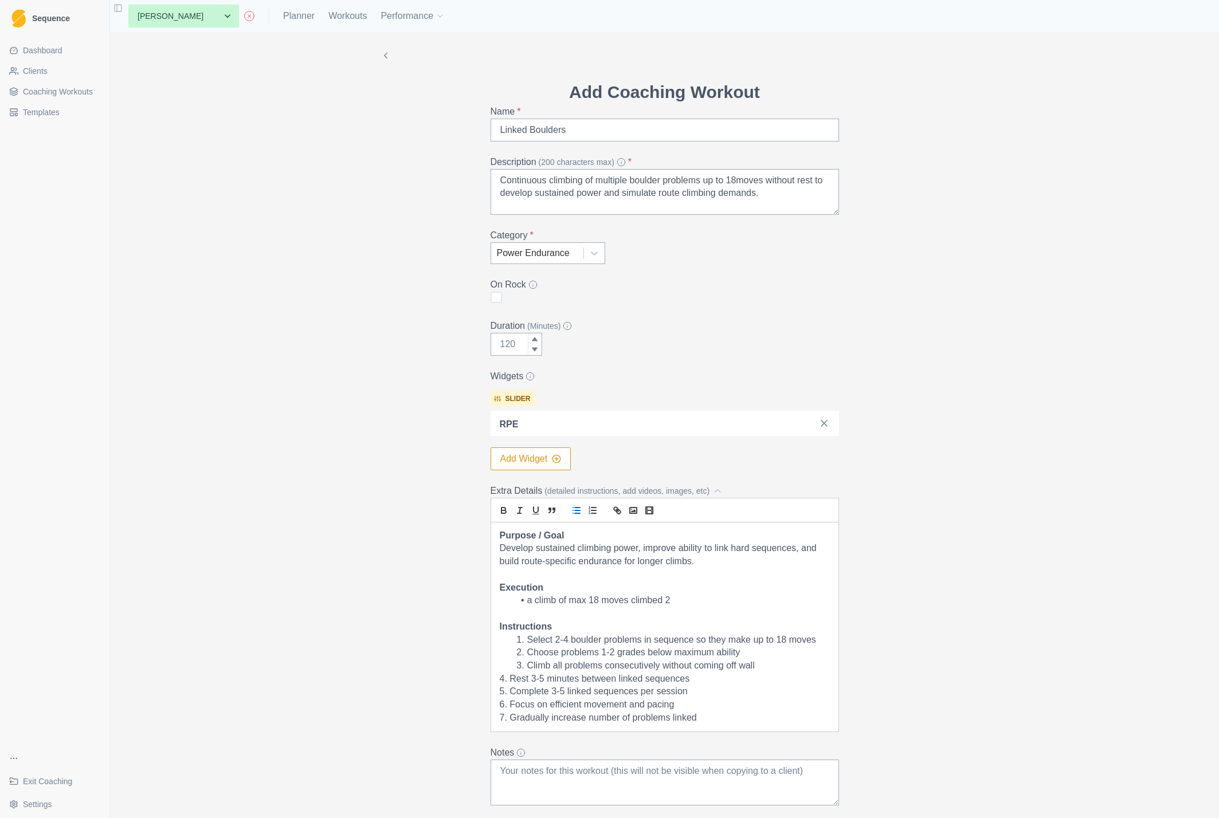
click at [699, 606] on li "a climb of max 18 moves climbed 2" at bounding box center [672, 600] width 316 height 13
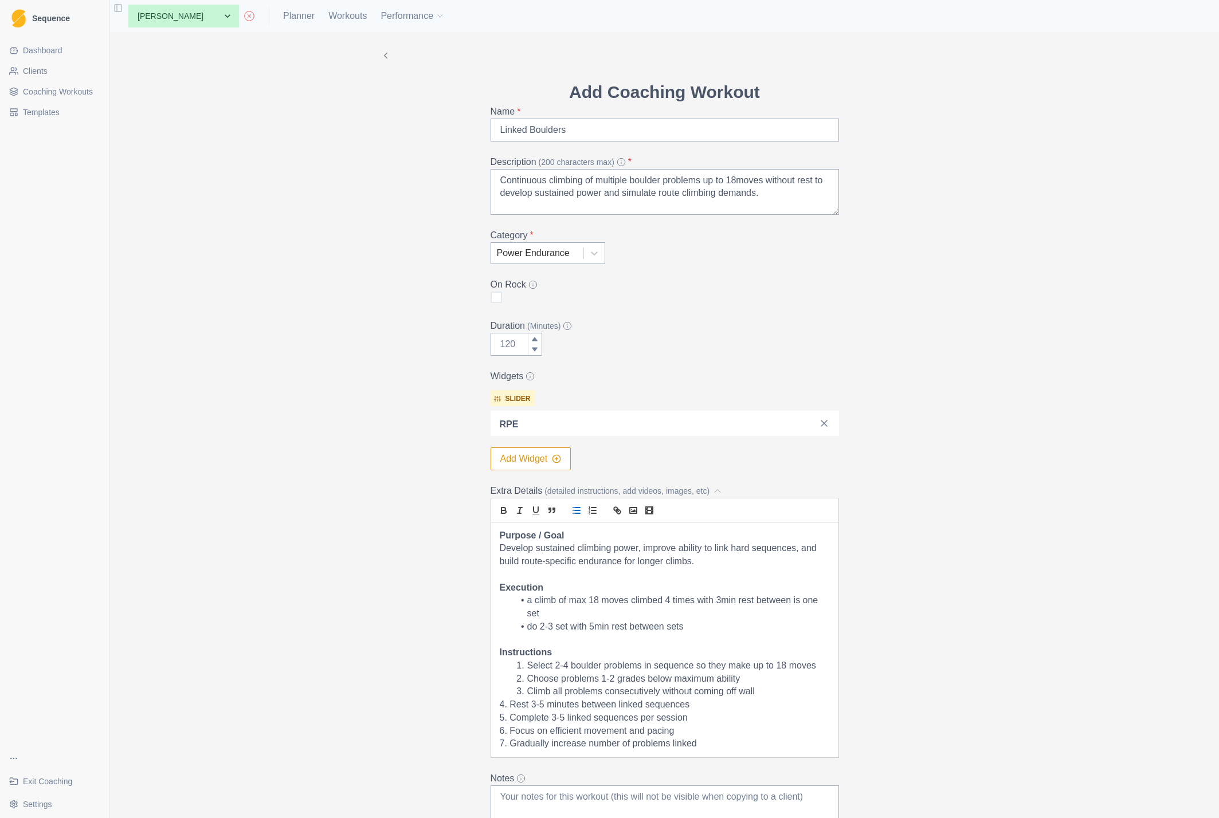
click at [551, 704] on p "4. Rest 3-5 minutes between linked sequences" at bounding box center [665, 705] width 330 height 13
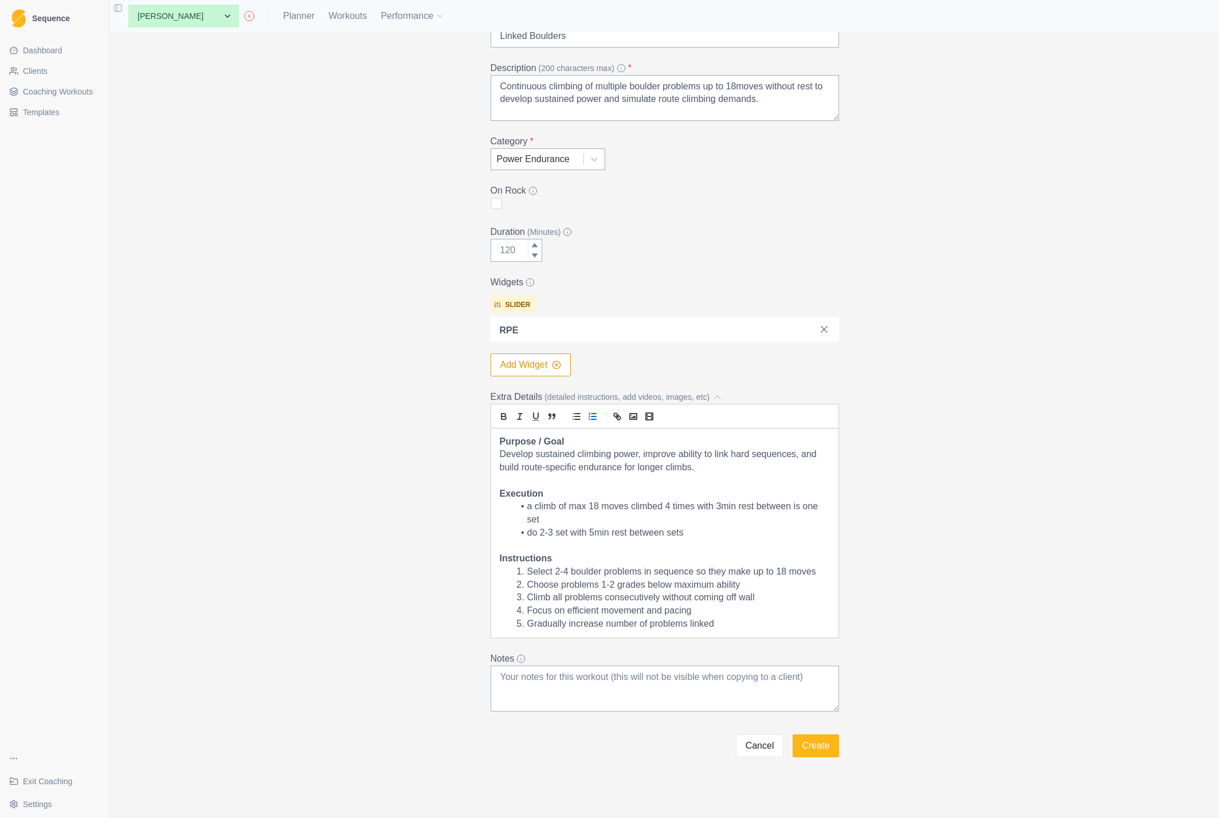
scroll to position [98, 0]
click at [708, 608] on li "Focus on efficient movement and pacing" at bounding box center [672, 607] width 316 height 13
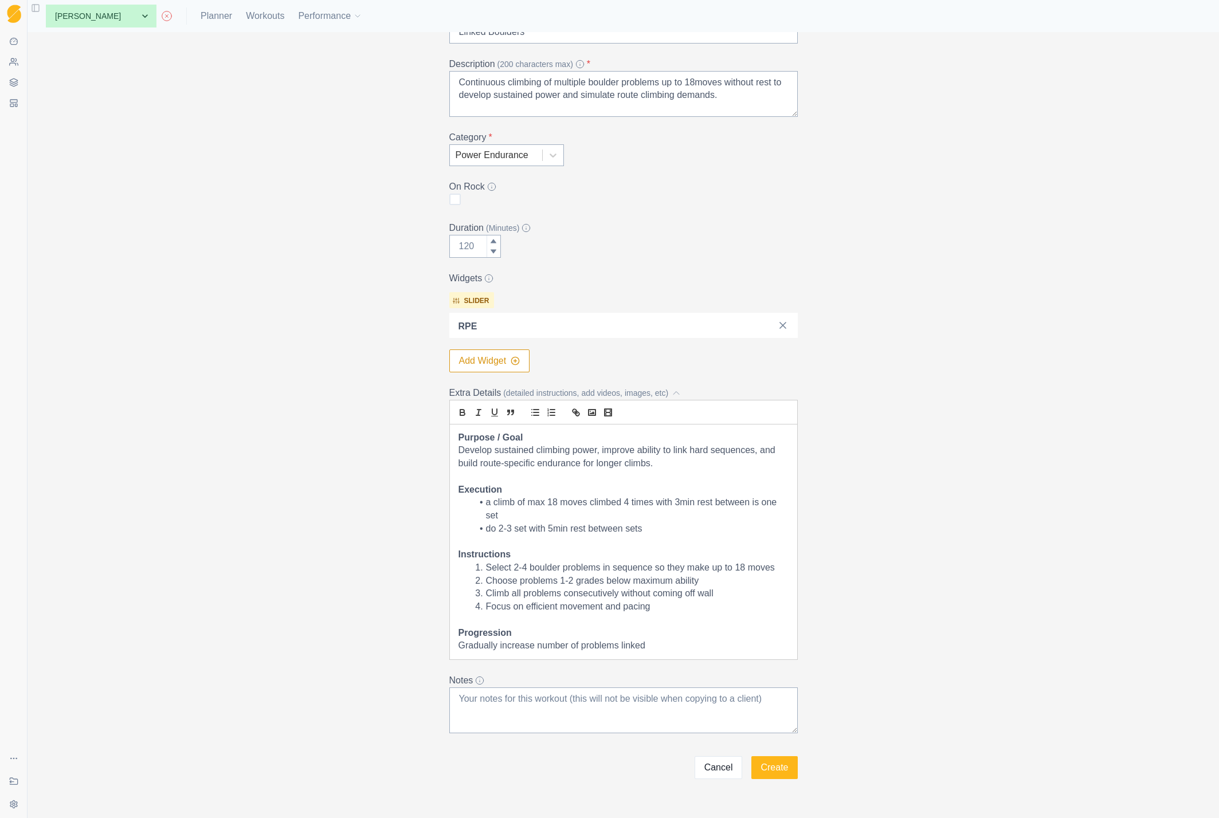
click at [653, 645] on p "Gradually increase number of problems linked" at bounding box center [623, 646] width 330 height 13
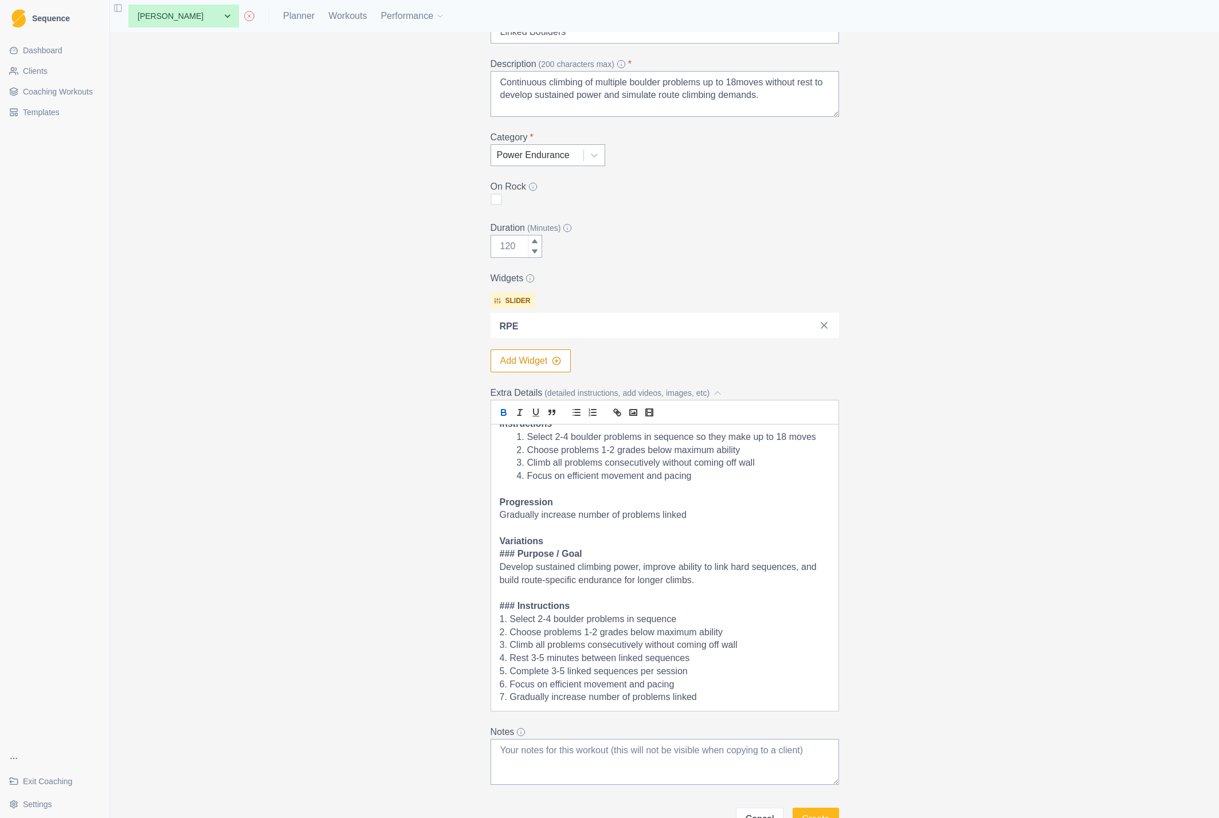
scroll to position [0, 0]
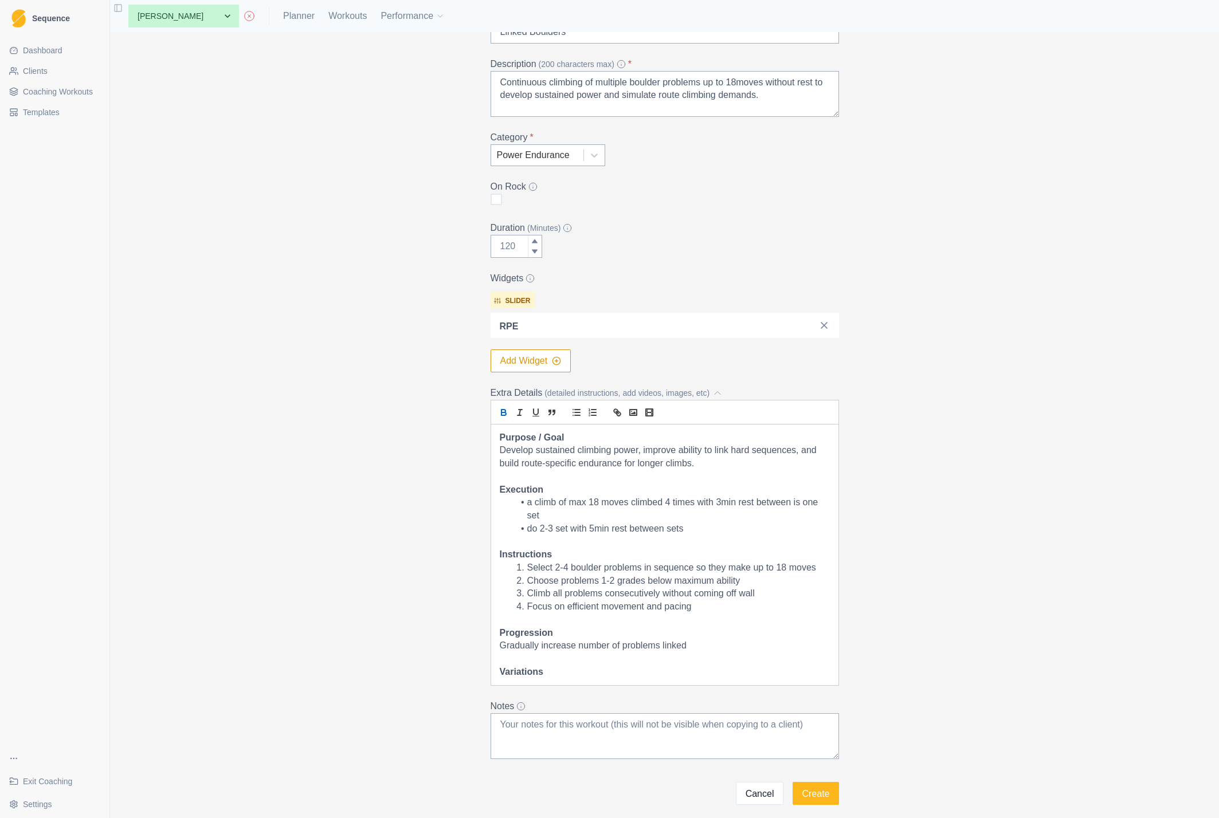
click at [560, 673] on p "Variations" at bounding box center [665, 672] width 330 height 13
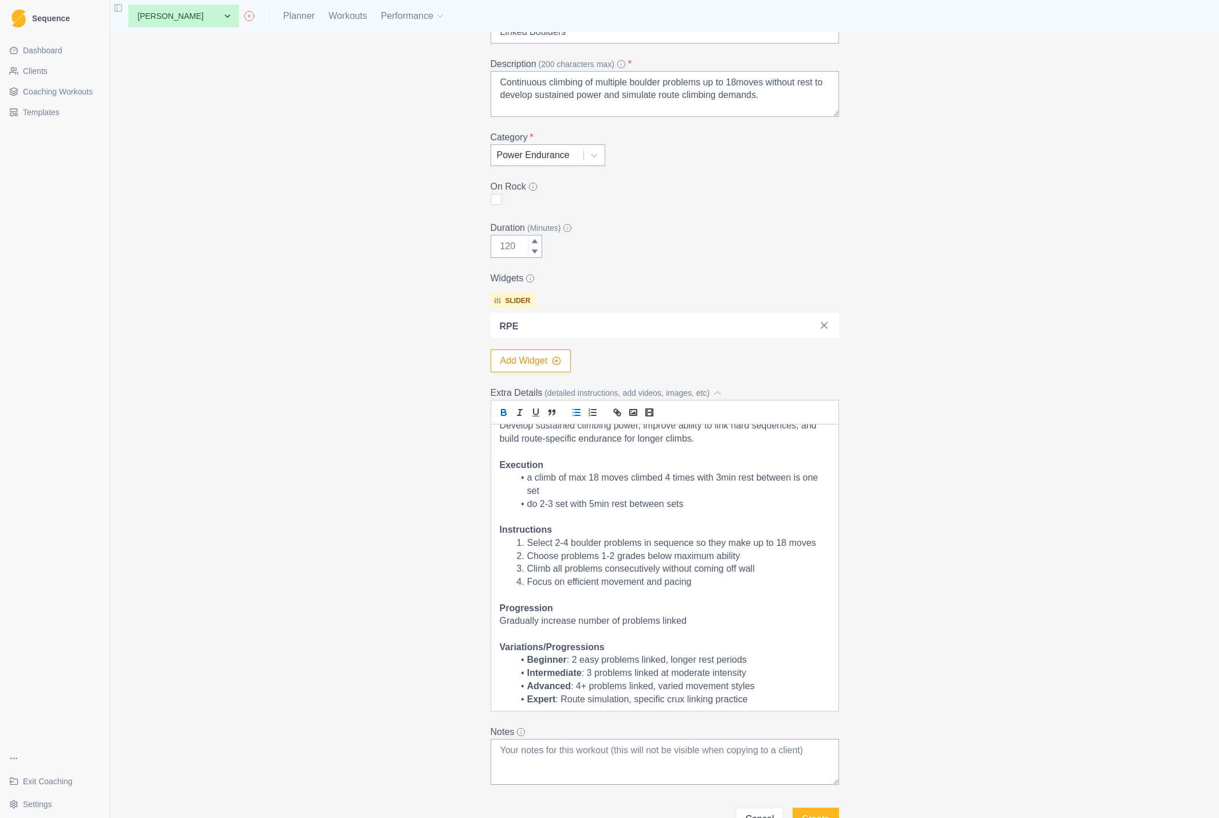
scroll to position [26, 0]
click at [563, 609] on p "Progression" at bounding box center [665, 607] width 330 height 13
click at [588, 614] on p "Gradually increase number of problems linked" at bounding box center [665, 619] width 330 height 13
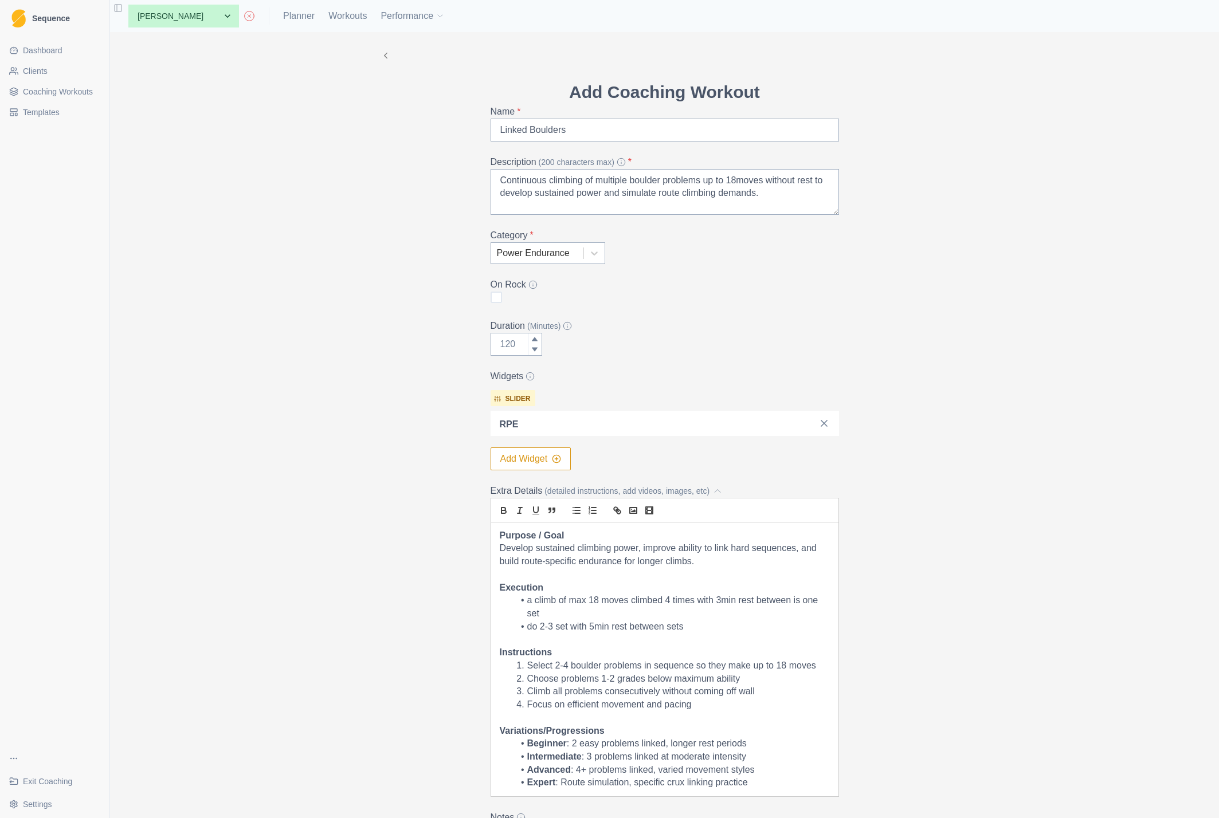
scroll to position [163, 0]
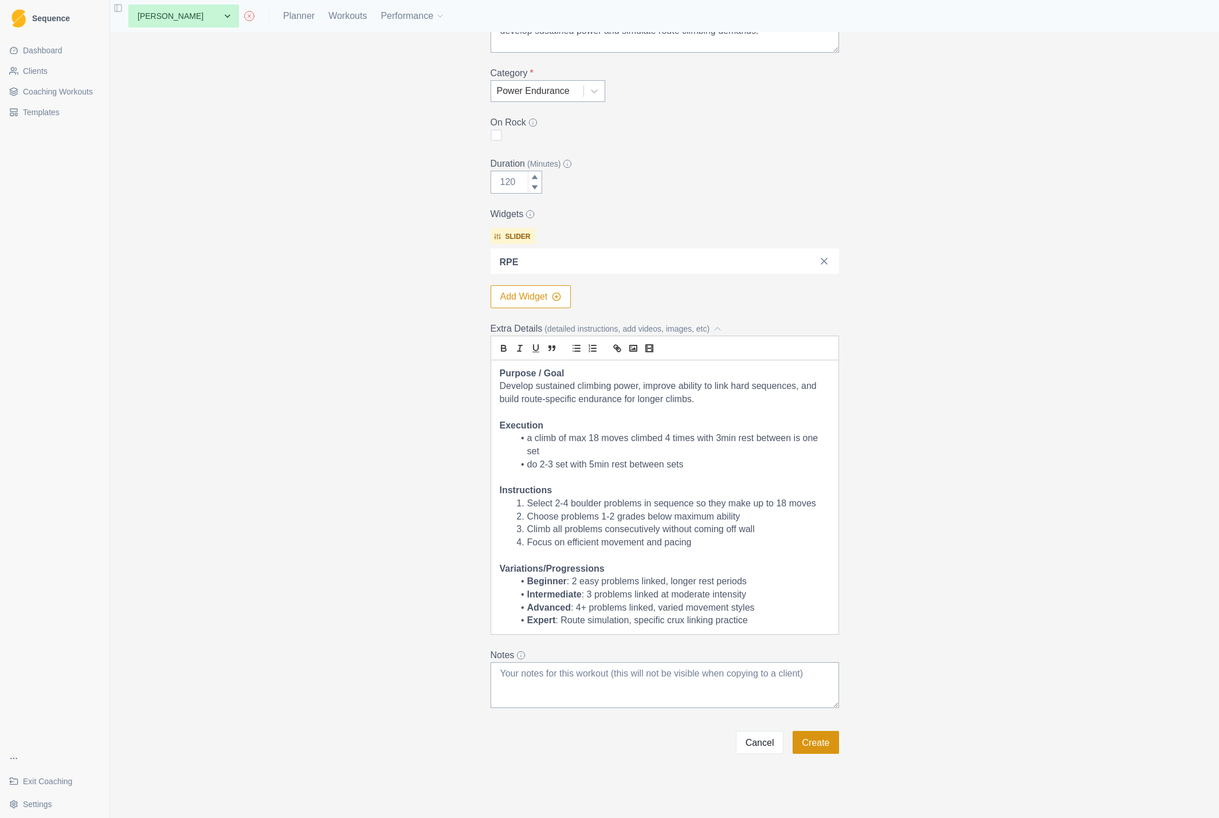
click at [818, 743] on button "Create" at bounding box center [816, 742] width 46 height 23
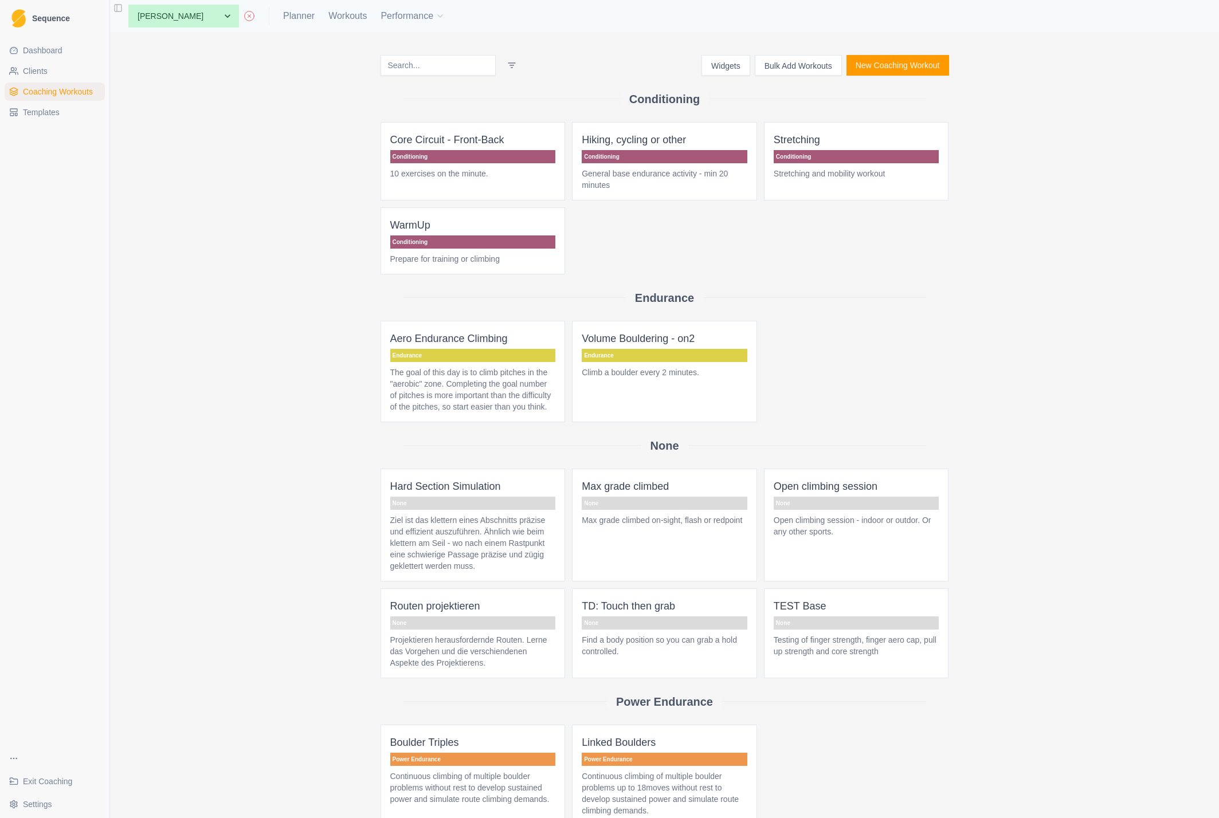
click at [687, 751] on p "Linked Boulders" at bounding box center [665, 743] width 166 height 16
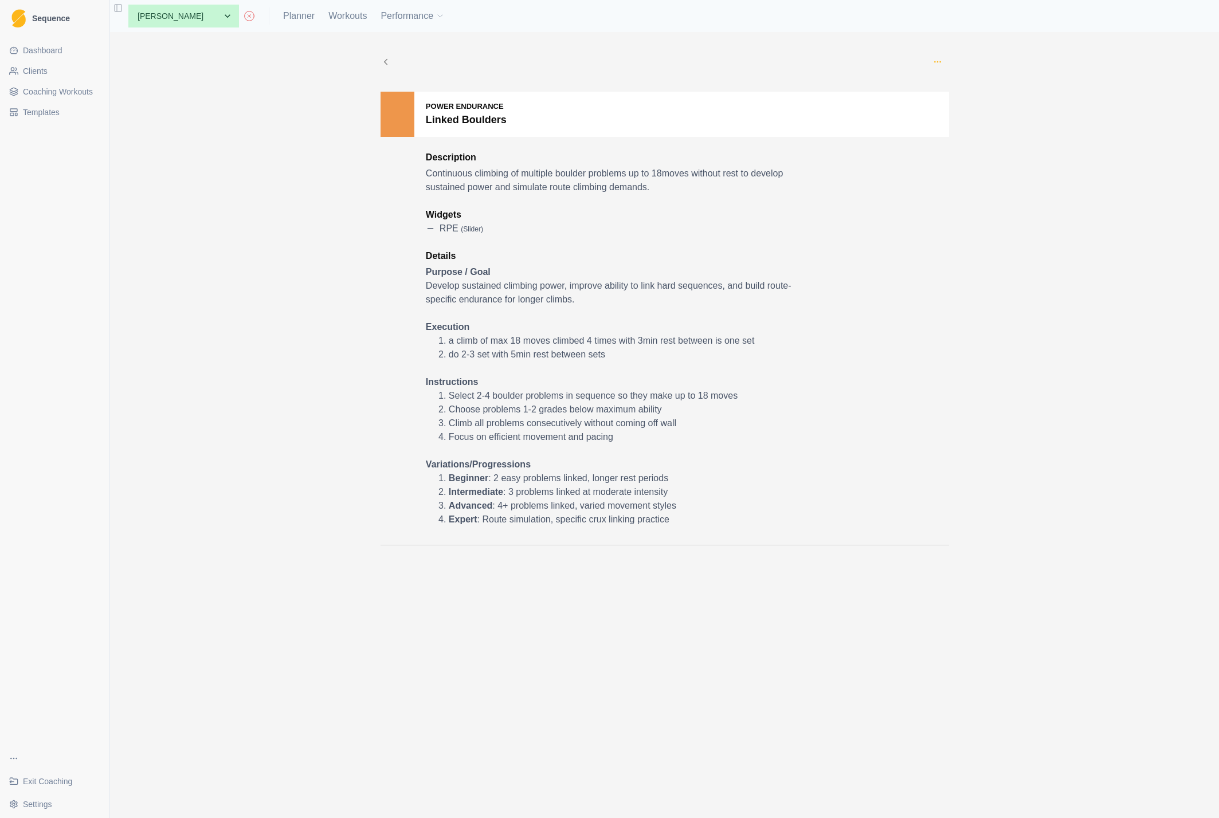
click at [940, 58] on icon "button" at bounding box center [937, 61] width 9 height 9
click at [966, 141] on p "Add to this client" at bounding box center [990, 140] width 128 height 21
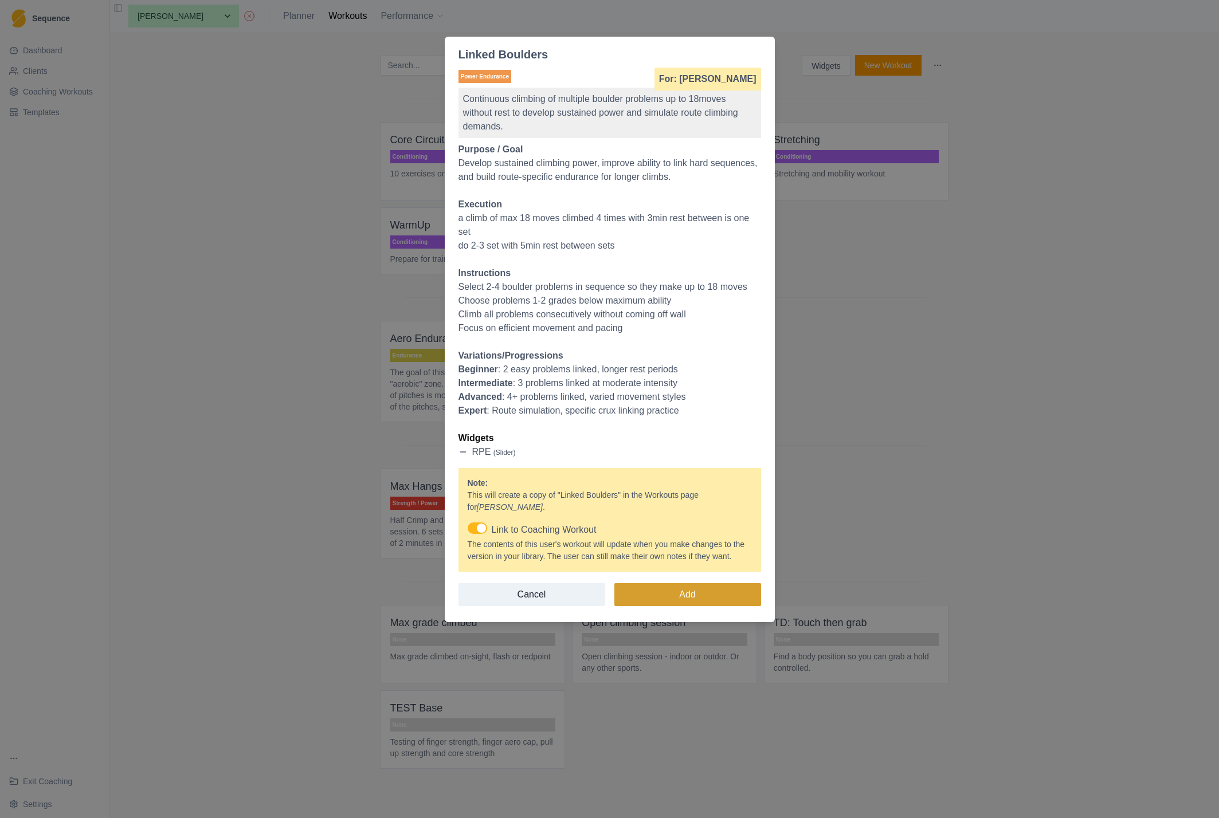
click at [709, 606] on button "Add" at bounding box center [687, 594] width 147 height 23
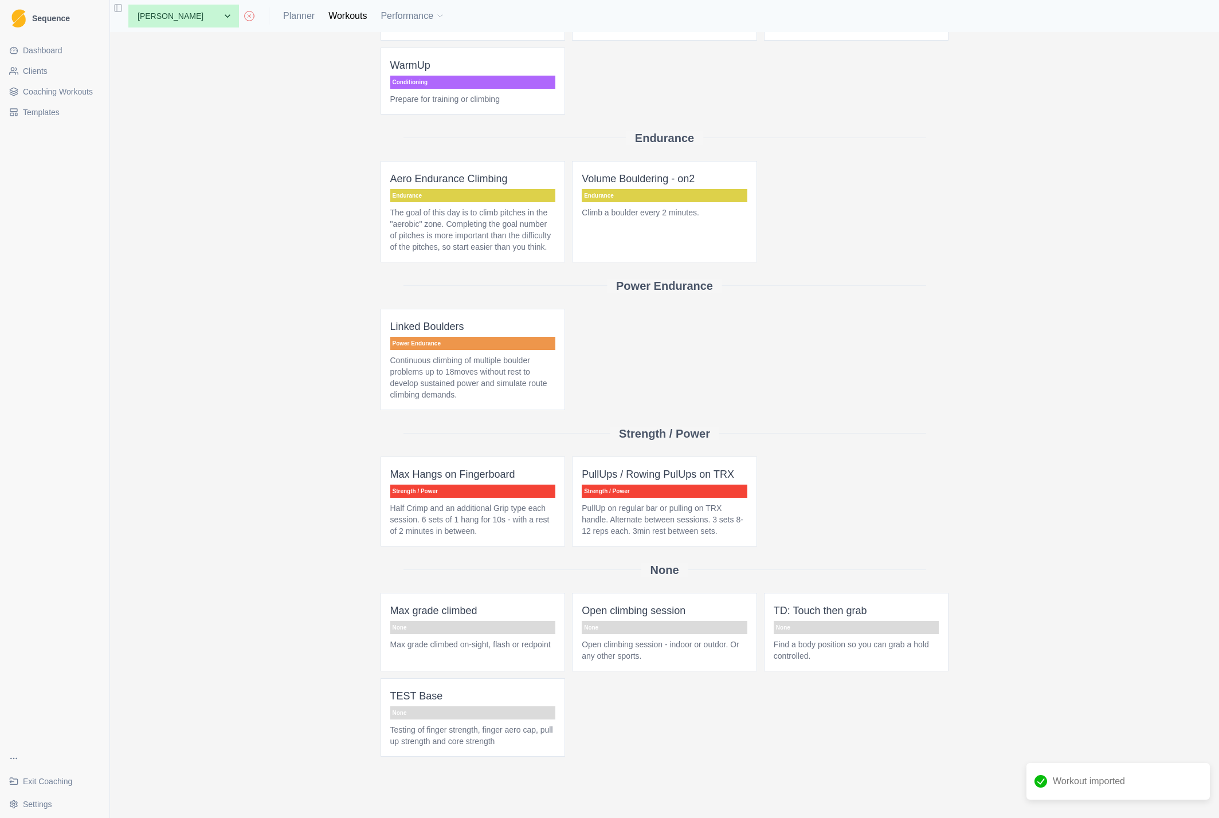
scroll to position [174, 0]
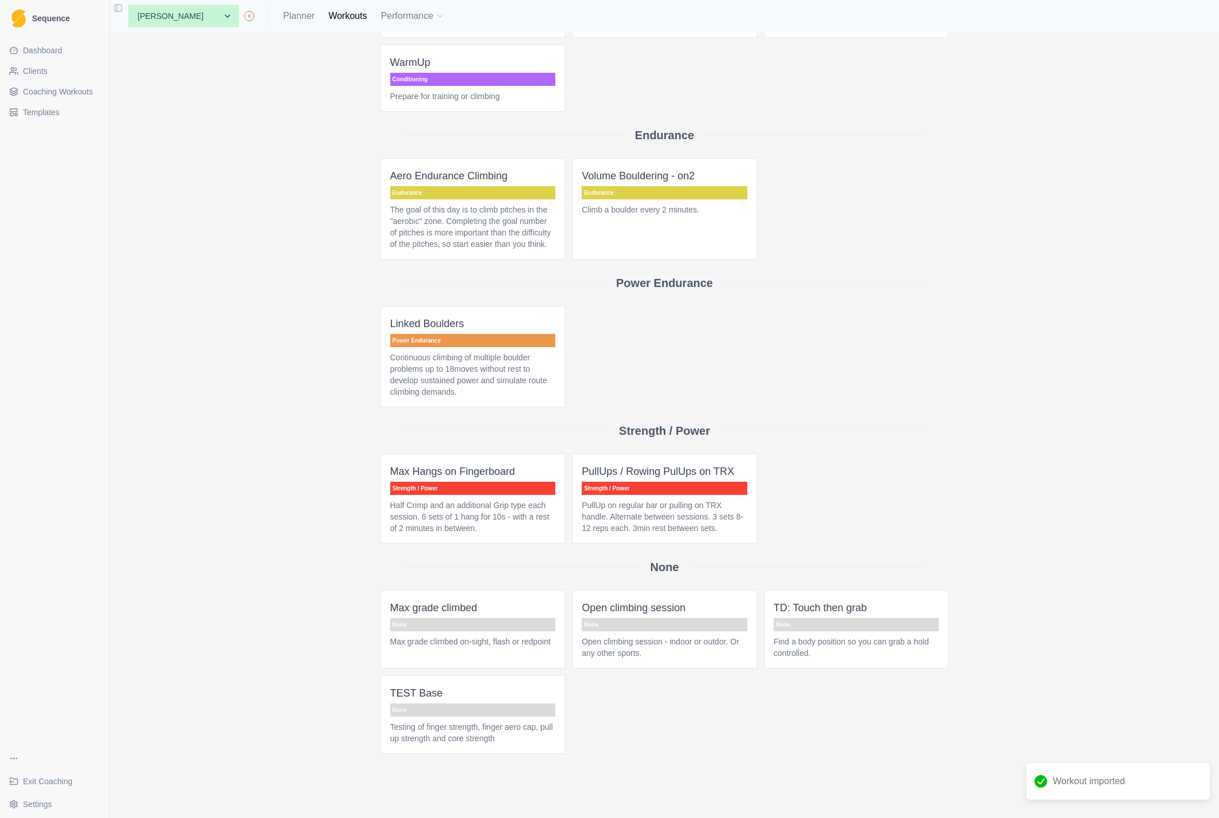
click at [437, 320] on p "Linked Boulders" at bounding box center [473, 324] width 166 height 16
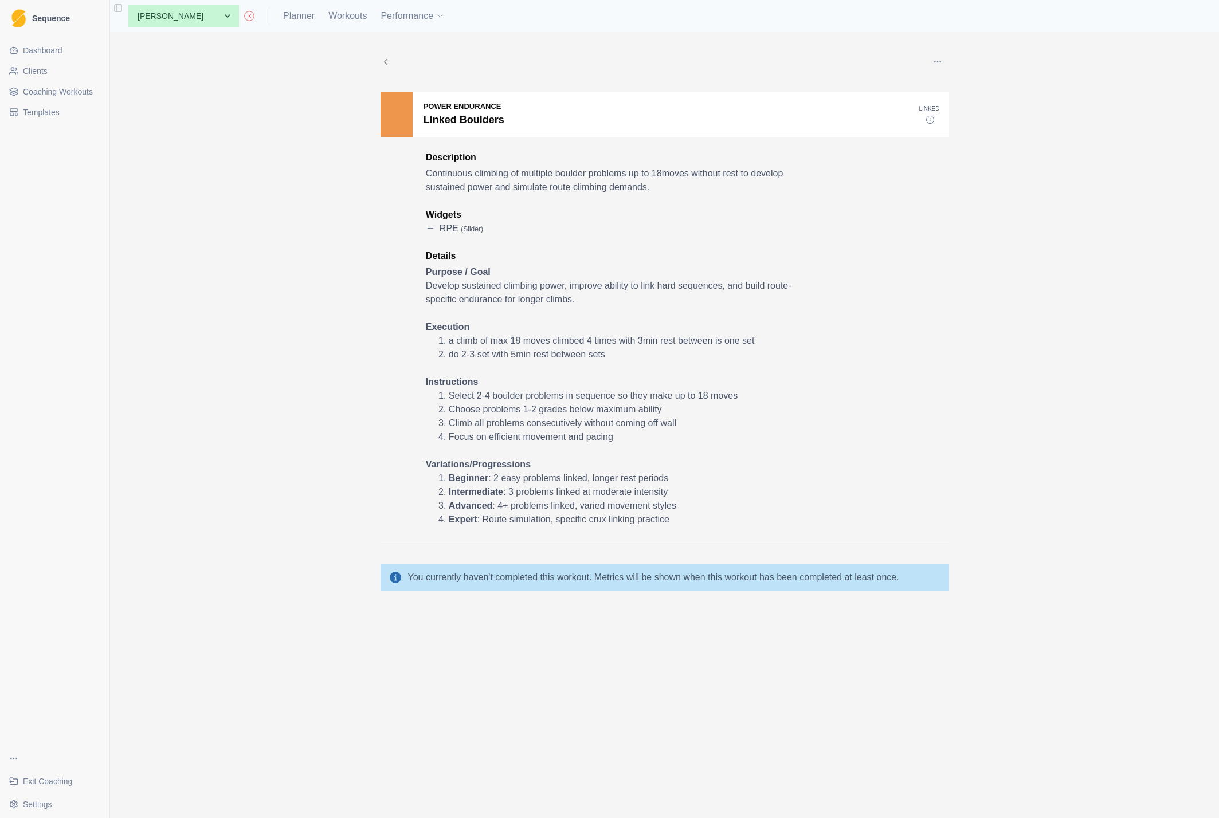
click at [36, 85] on link "Coaching Workouts" at bounding box center [55, 92] width 100 height 18
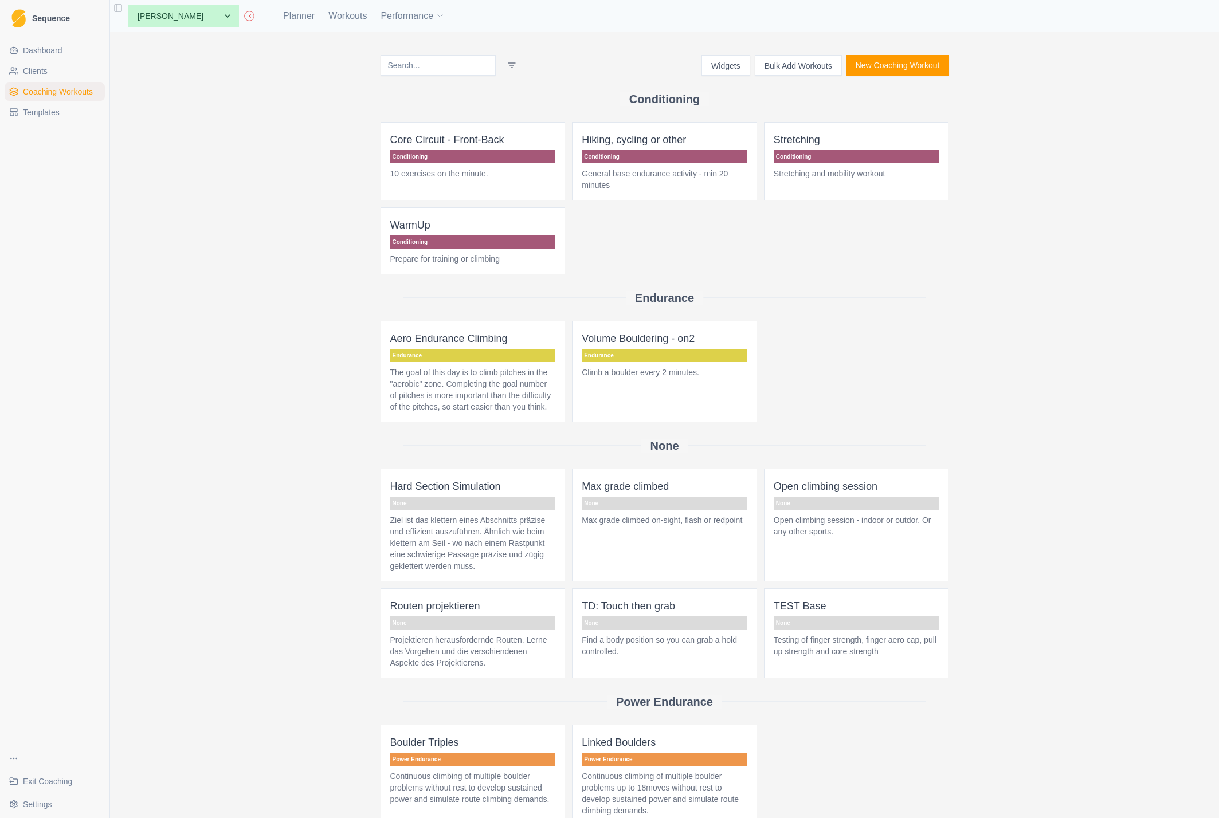
scroll to position [220, 0]
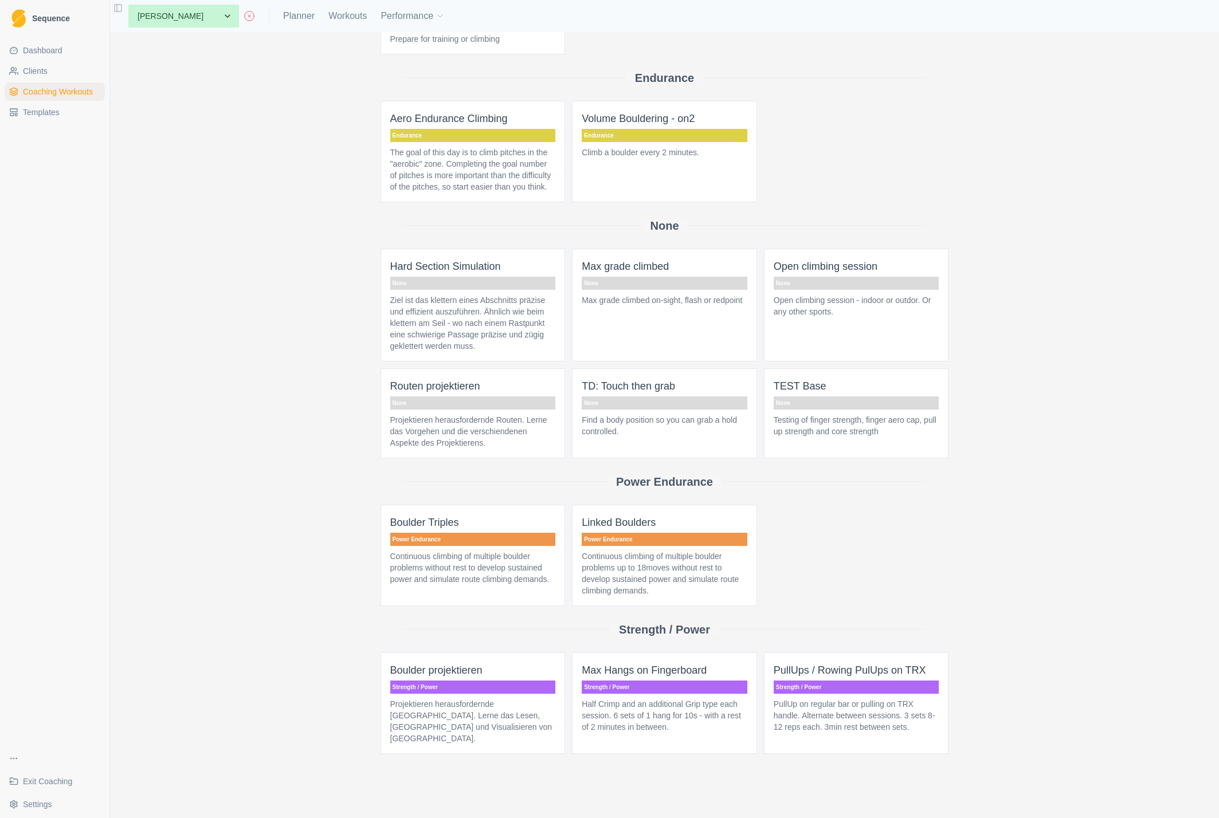
click at [437, 531] on p "Boulder Triples" at bounding box center [473, 523] width 166 height 16
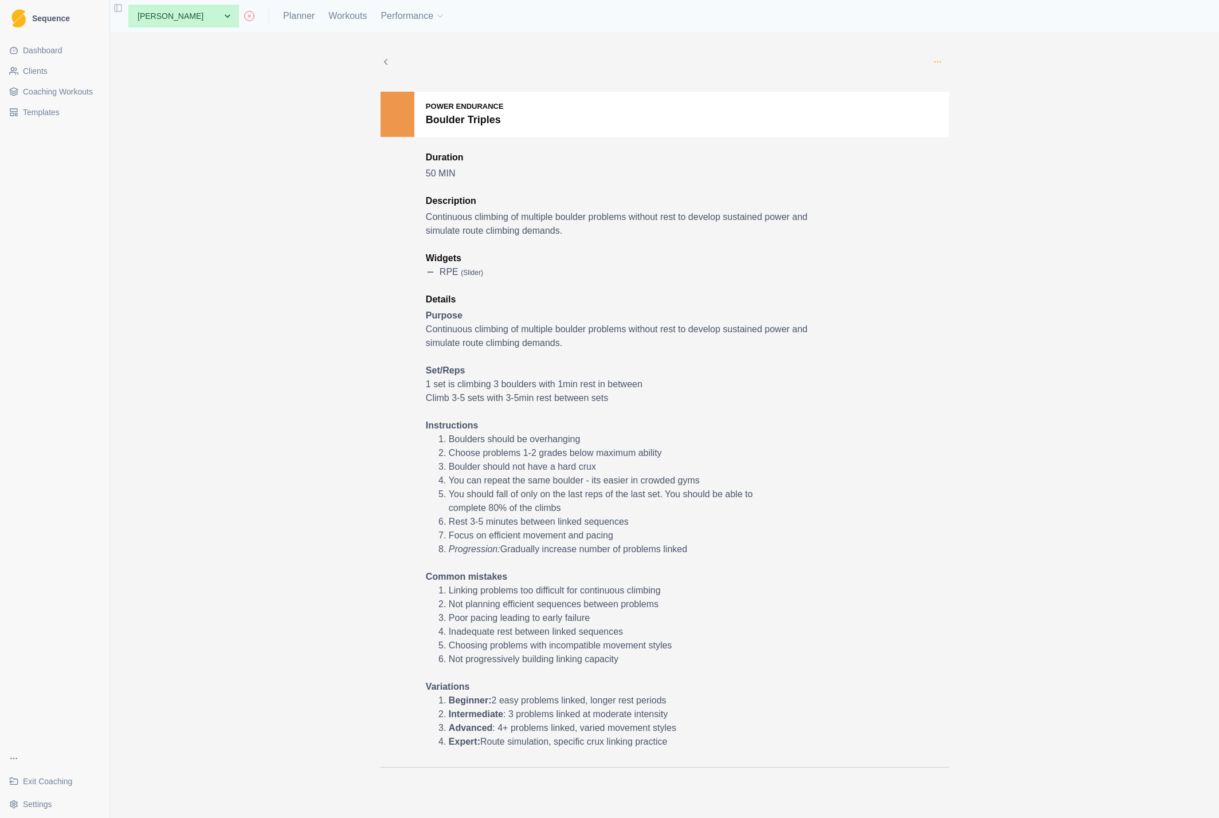
click at [940, 63] on icon "button" at bounding box center [937, 61] width 9 height 9
click at [965, 142] on p "Add to this client" at bounding box center [990, 140] width 128 height 21
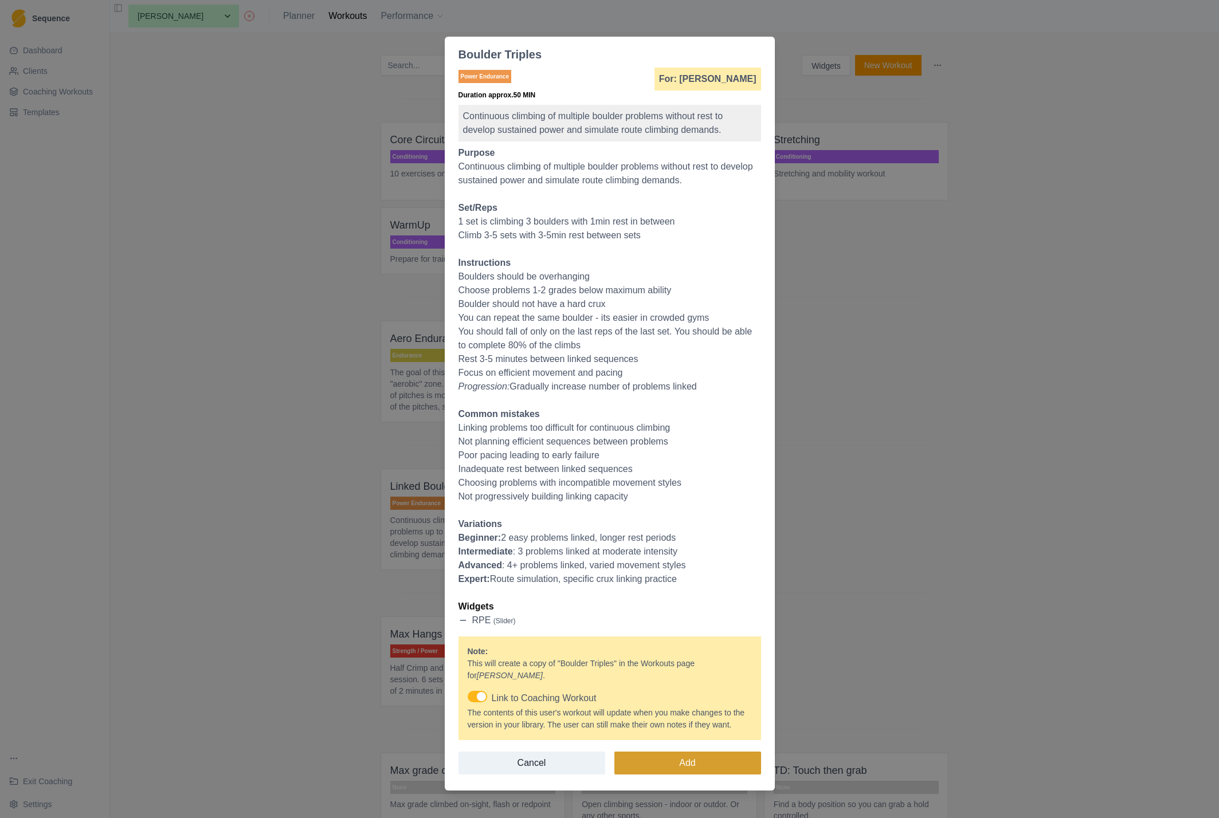
click at [685, 774] on button "Add" at bounding box center [687, 763] width 147 height 23
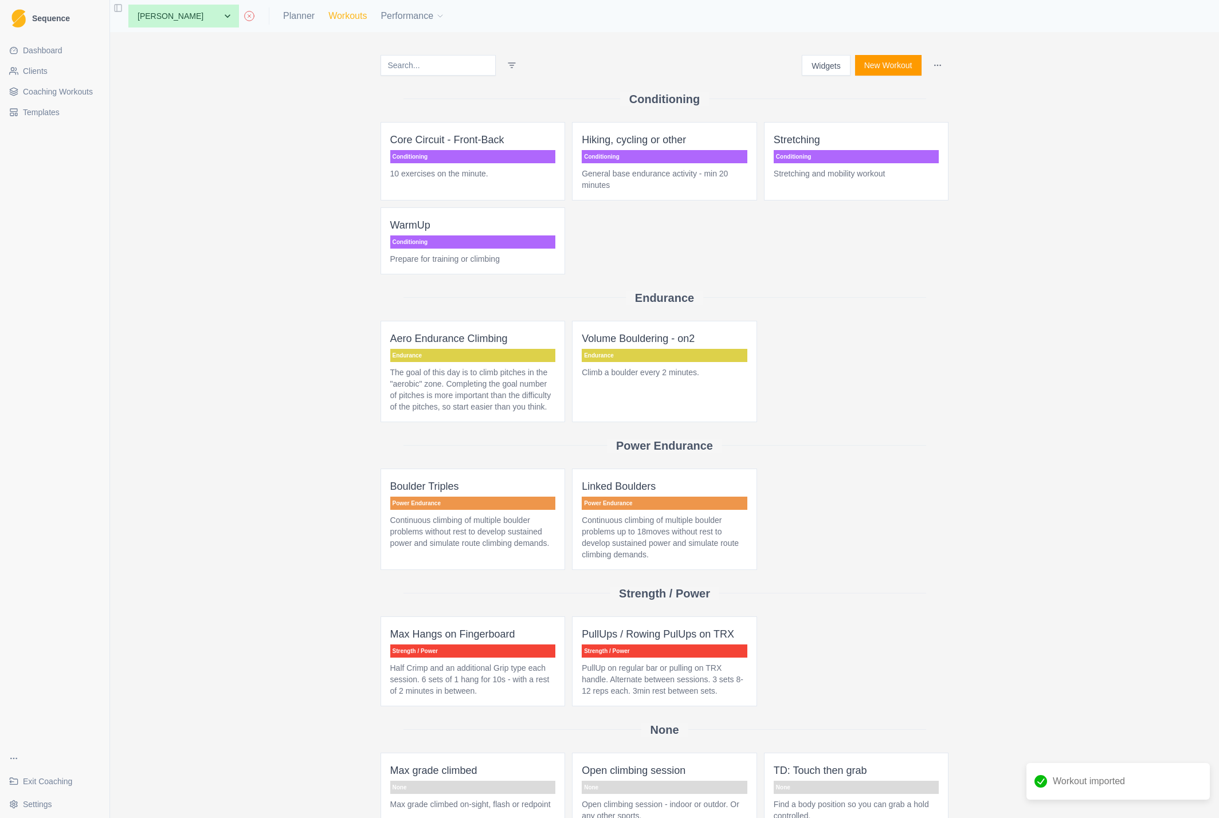
click at [328, 21] on link "Workouts" at bounding box center [347, 16] width 38 height 14
click at [190, 11] on select "None Cécile Noverraz Gilles Pütz Jon Test Michael Peters Test Peter" at bounding box center [183, 16] width 111 height 23
select select "62ff35da-6e04-415d-99b6-10c74ed34488"
click at [128, 5] on select "None Cécile Noverraz Gilles Pütz Jon Test Michael Peters Test Peter" at bounding box center [183, 16] width 111 height 23
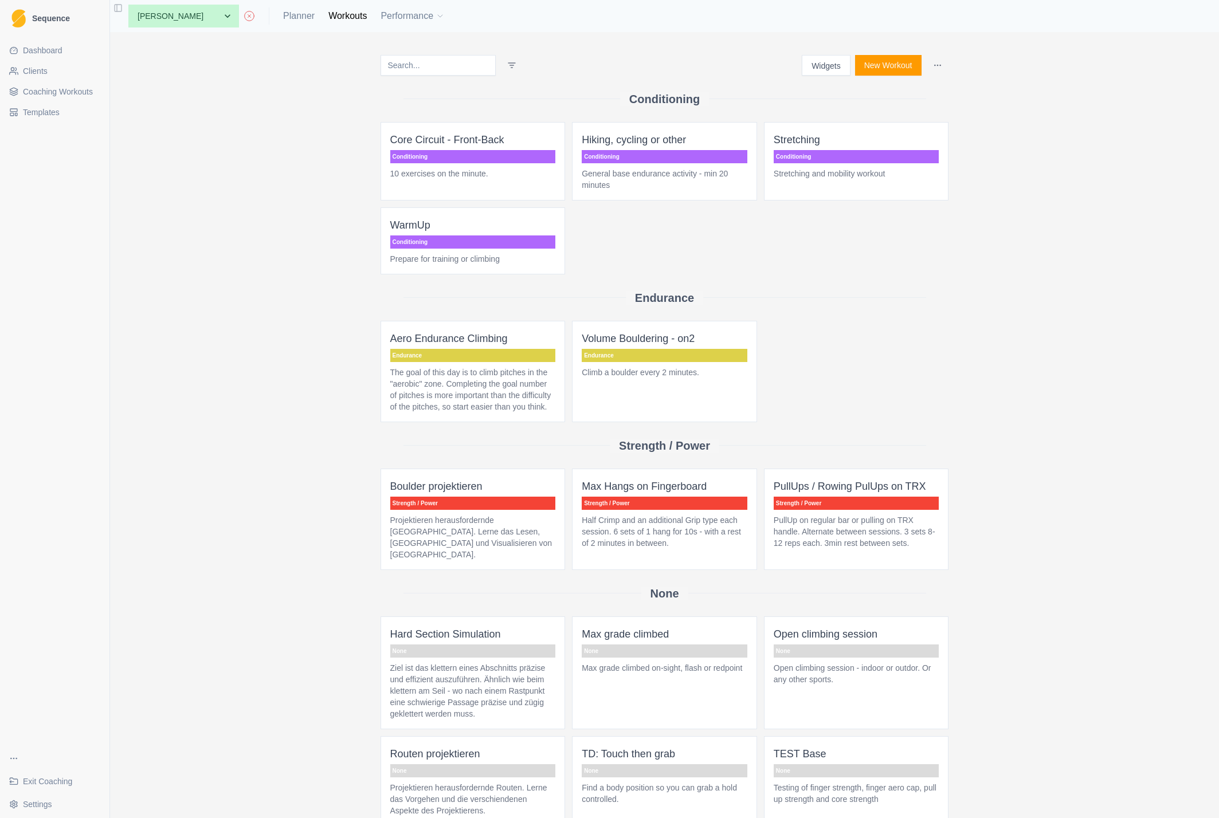
click at [61, 91] on span "Coaching Workouts" at bounding box center [58, 91] width 70 height 11
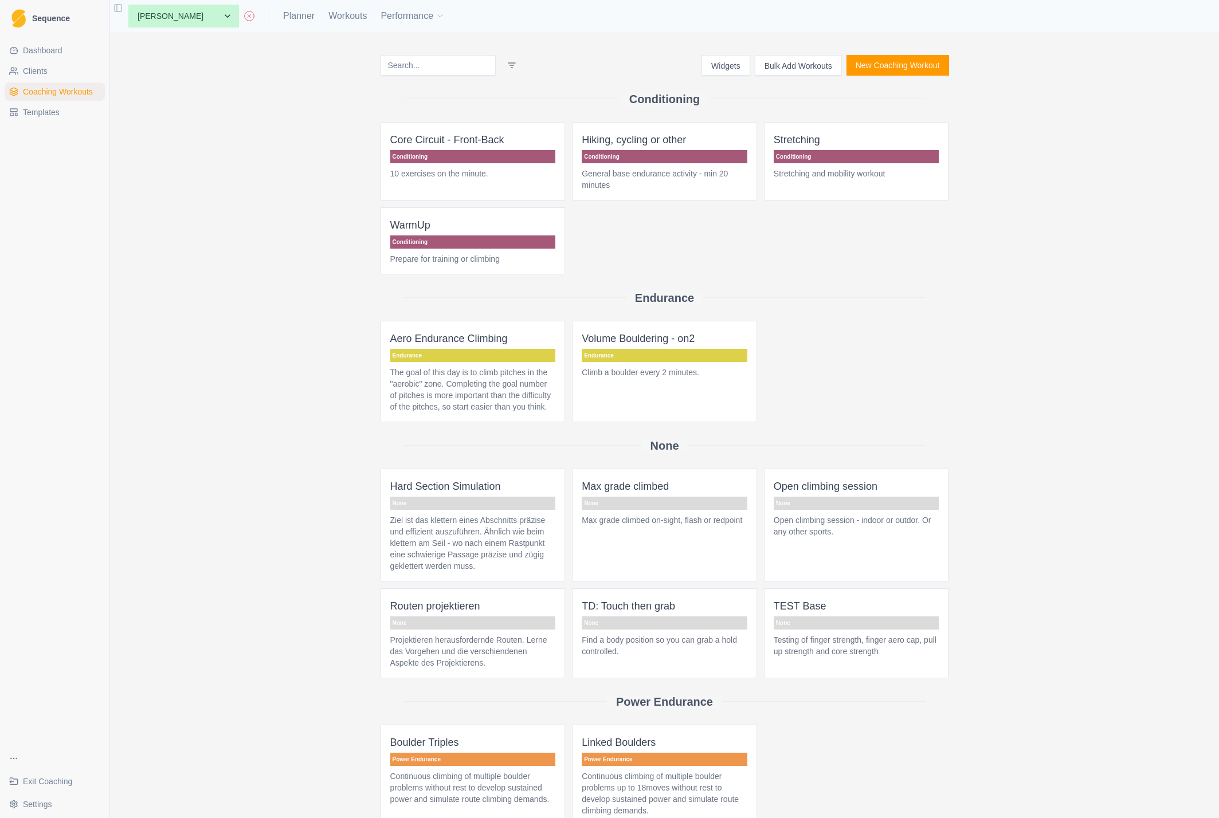
click at [464, 751] on p "Boulder Triples" at bounding box center [473, 743] width 166 height 16
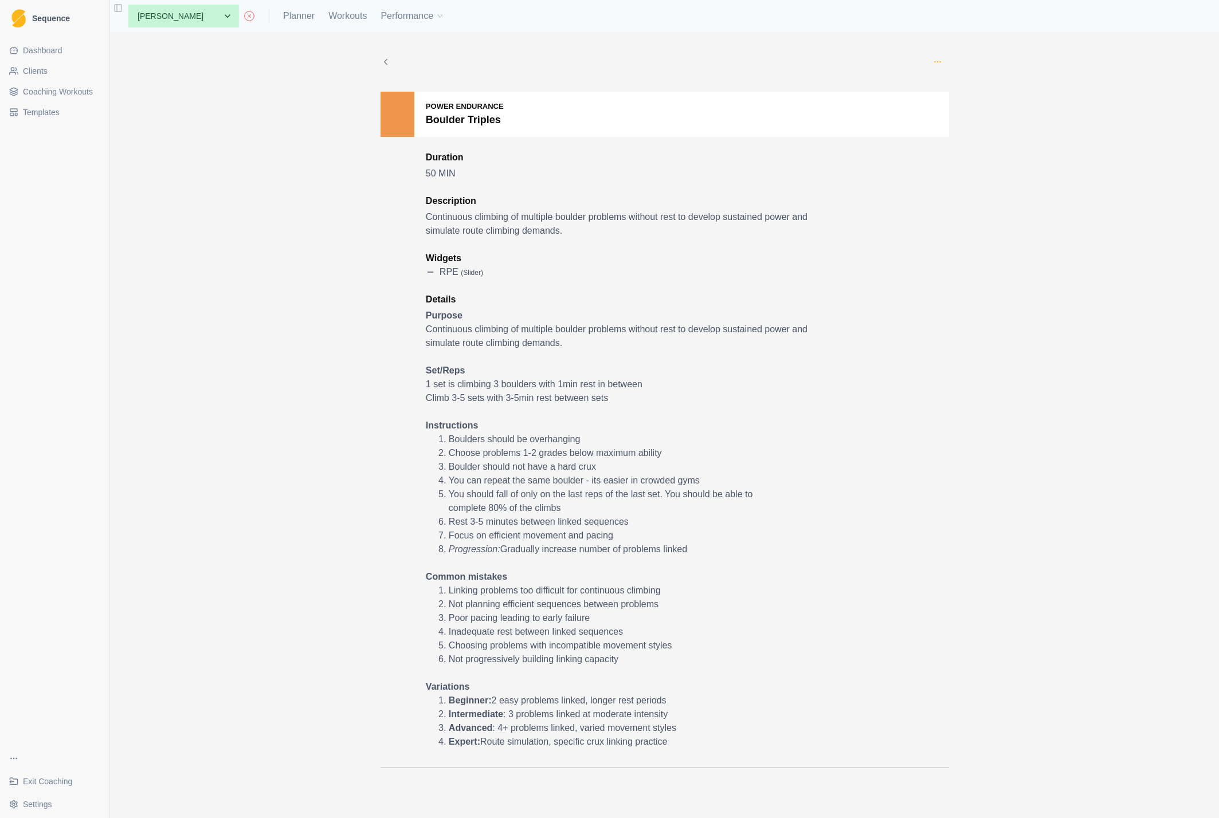
click at [938, 64] on icon "button" at bounding box center [937, 61] width 9 height 9
click at [965, 142] on p "Add to this client" at bounding box center [990, 140] width 128 height 21
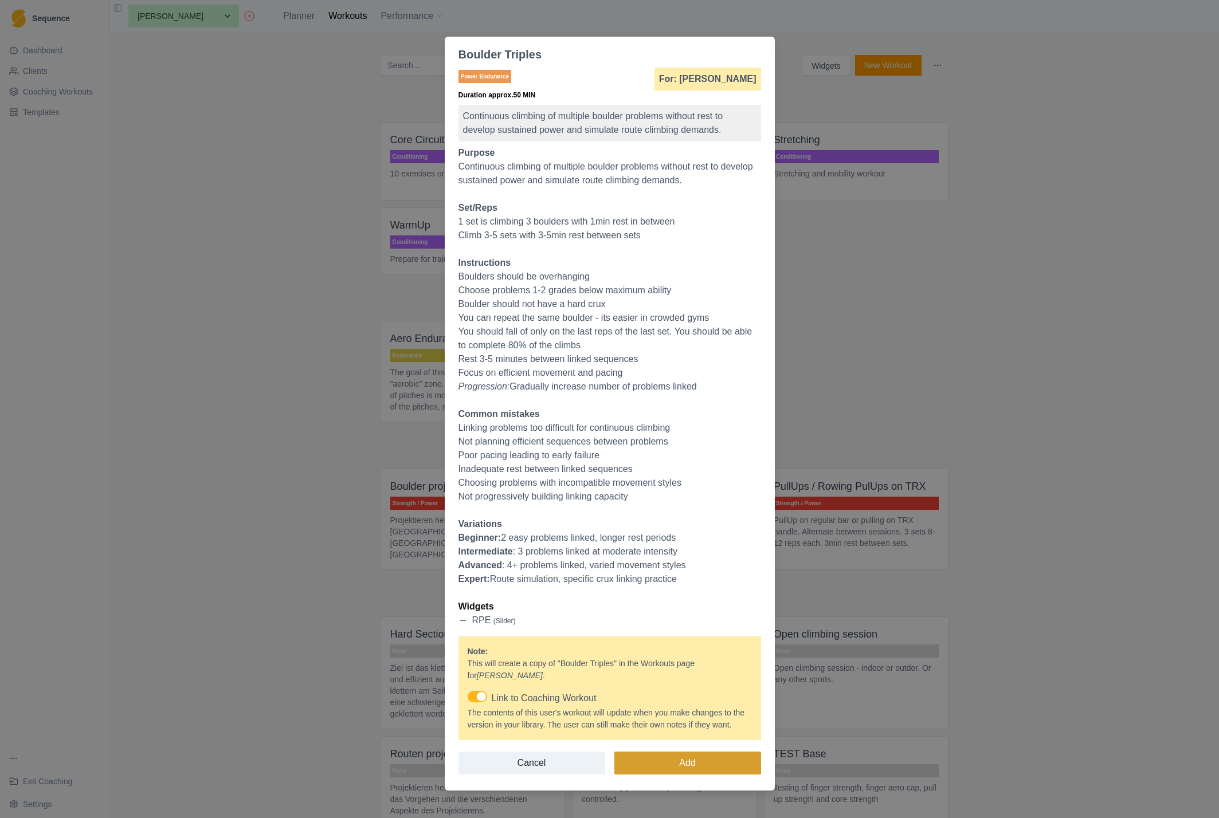
click at [679, 771] on button "Add" at bounding box center [687, 763] width 147 height 23
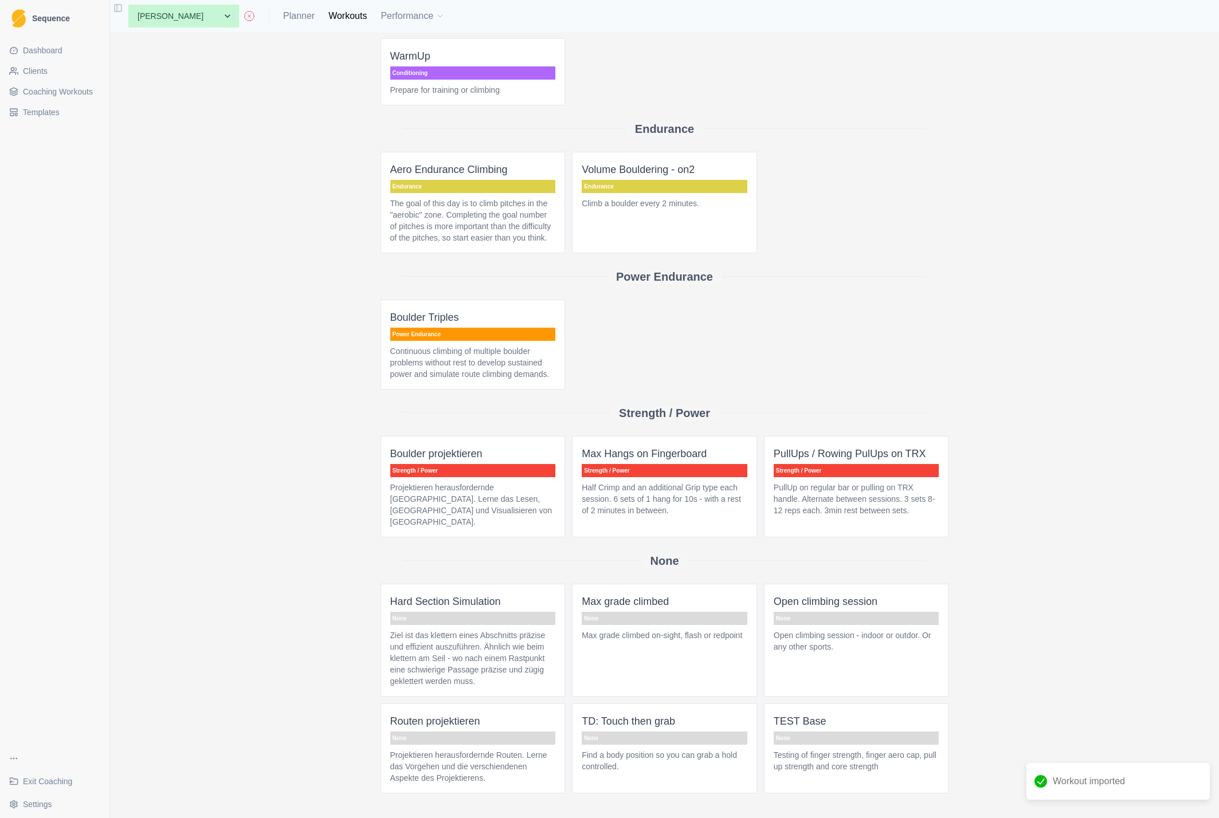
scroll to position [147, 0]
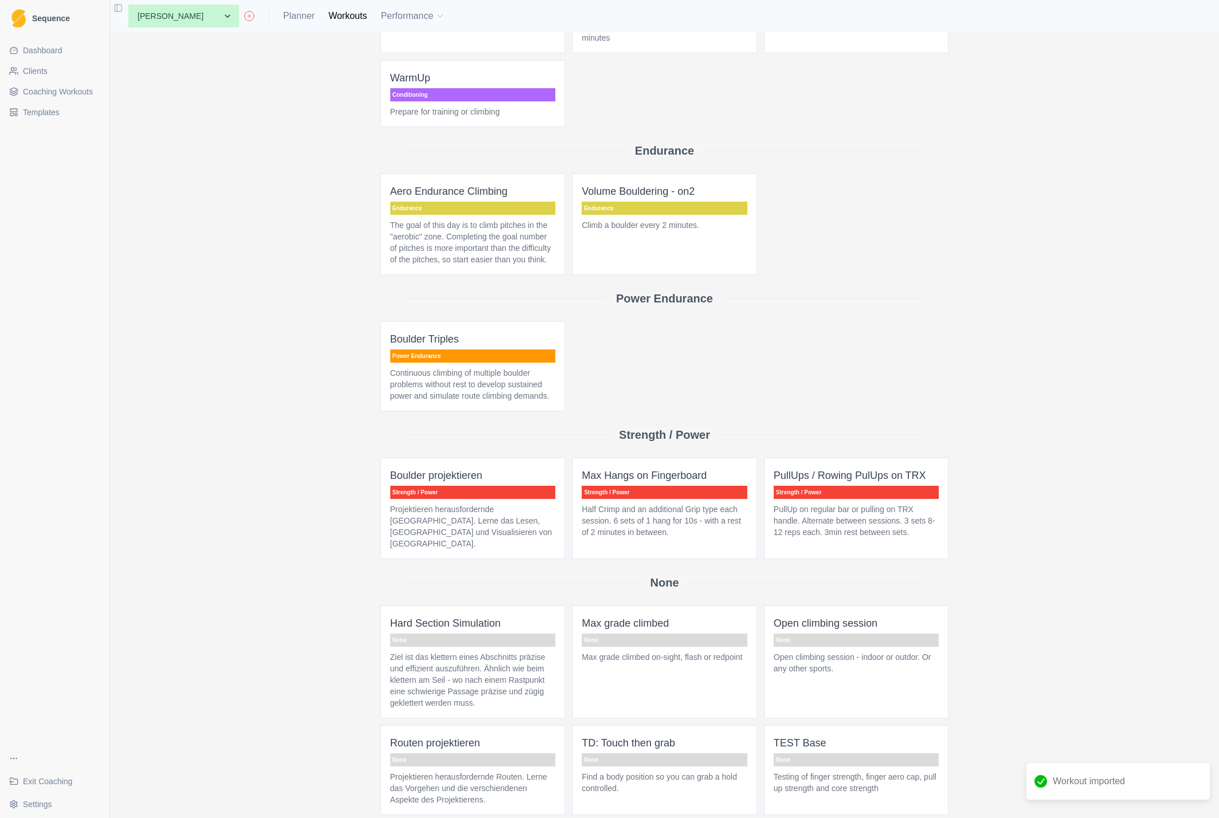
click at [37, 86] on span "Coaching Workouts" at bounding box center [58, 91] width 70 height 11
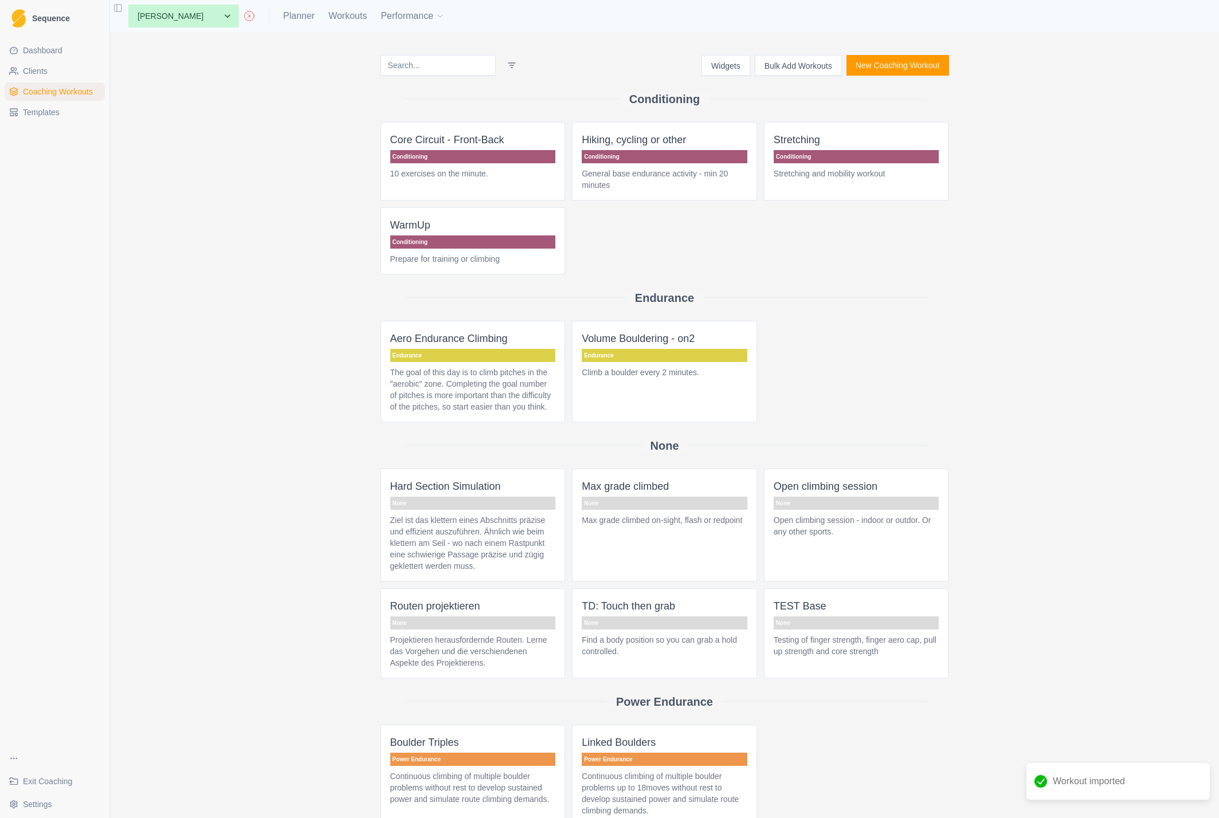
click at [646, 751] on p "Linked Boulders" at bounding box center [665, 743] width 166 height 16
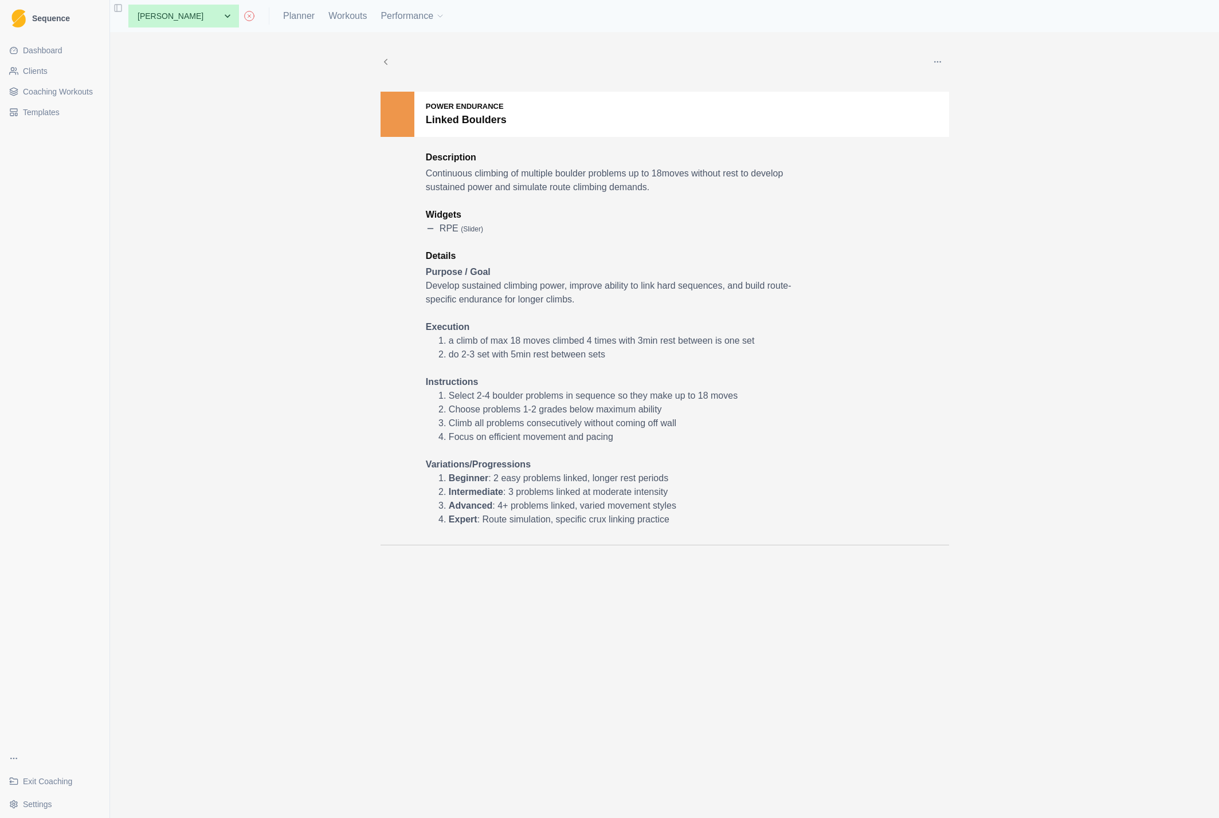
click at [943, 62] on button "button" at bounding box center [937, 61] width 23 height 23
click at [956, 138] on p "Add to this client" at bounding box center [990, 140] width 128 height 21
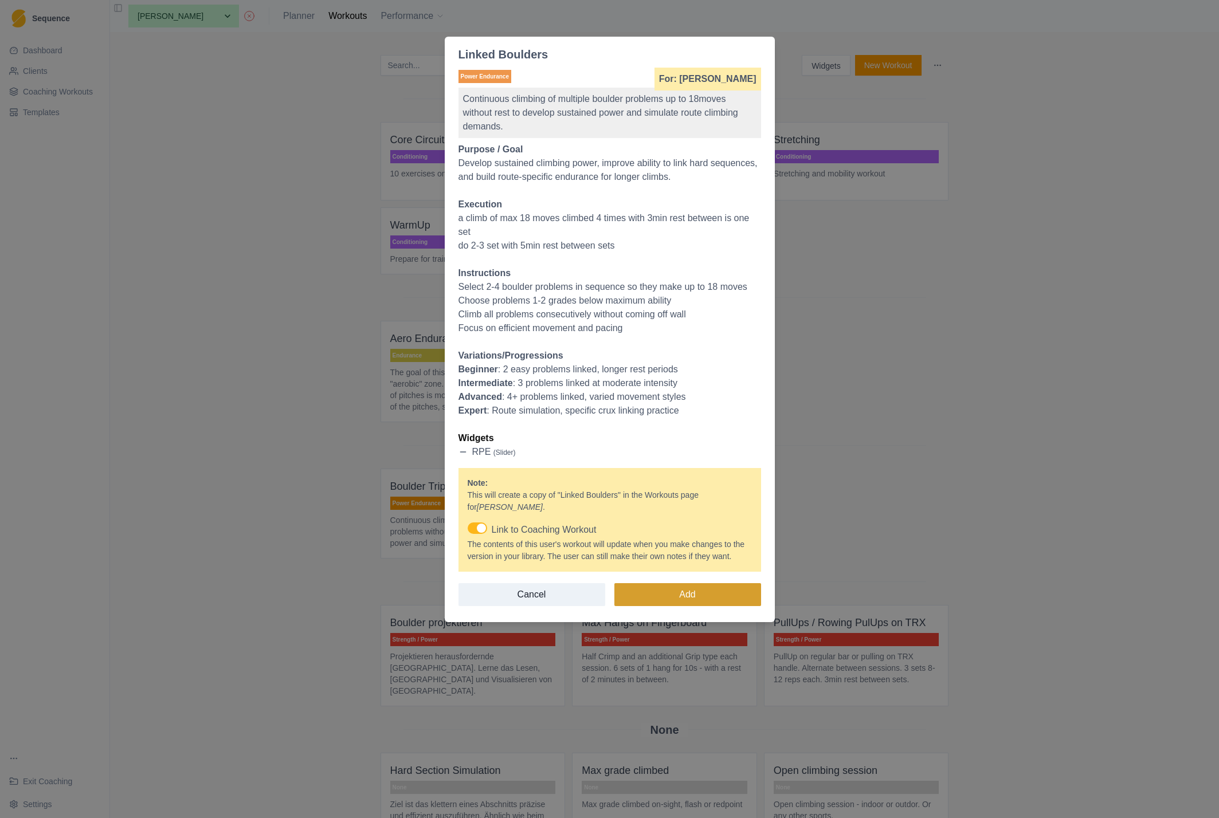
click at [689, 604] on button "Add" at bounding box center [687, 594] width 147 height 23
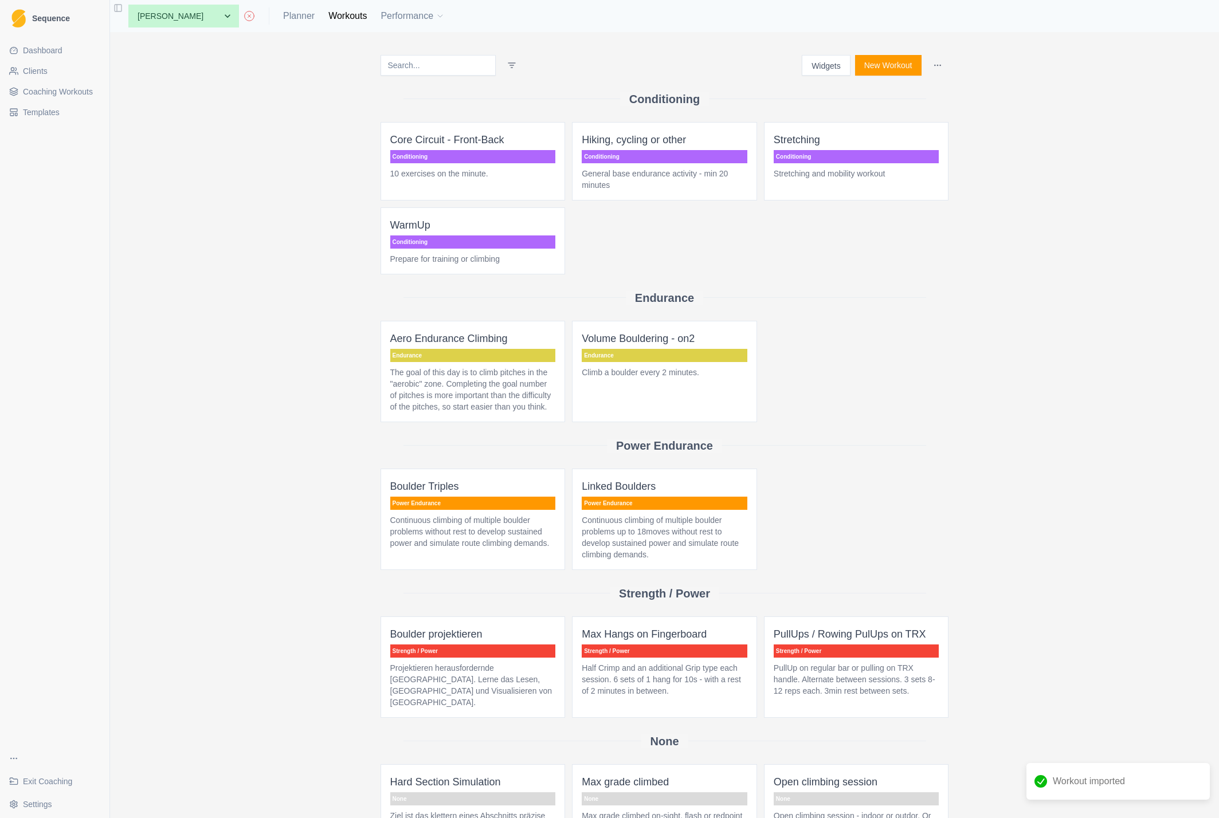
click at [287, 433] on div "Widgets New Workout Conditioning Core Circuit - Front-Back Conditioning 10 exer…" at bounding box center [664, 425] width 1109 height 786
click at [283, 14] on link "Planner" at bounding box center [299, 16] width 32 height 14
select select "month"
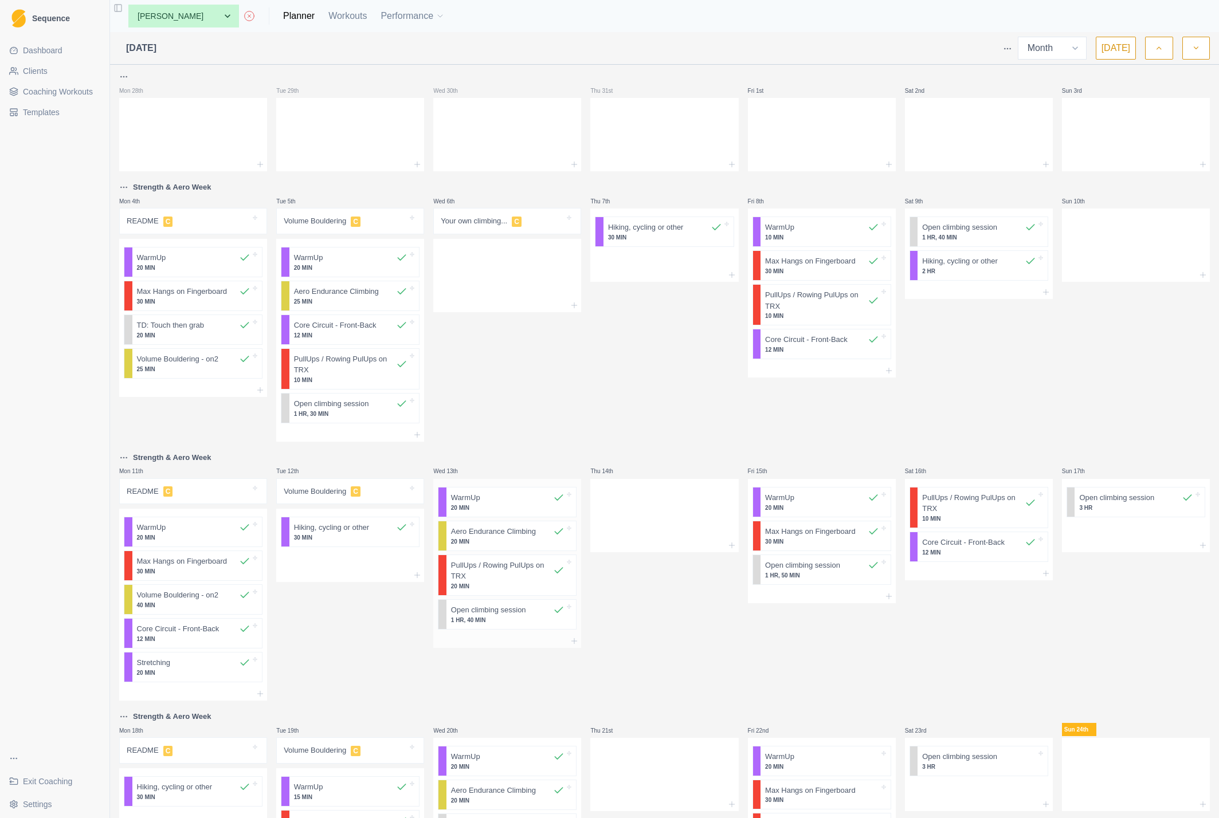
click at [488, 539] on p "20 MIN" at bounding box center [508, 542] width 114 height 9
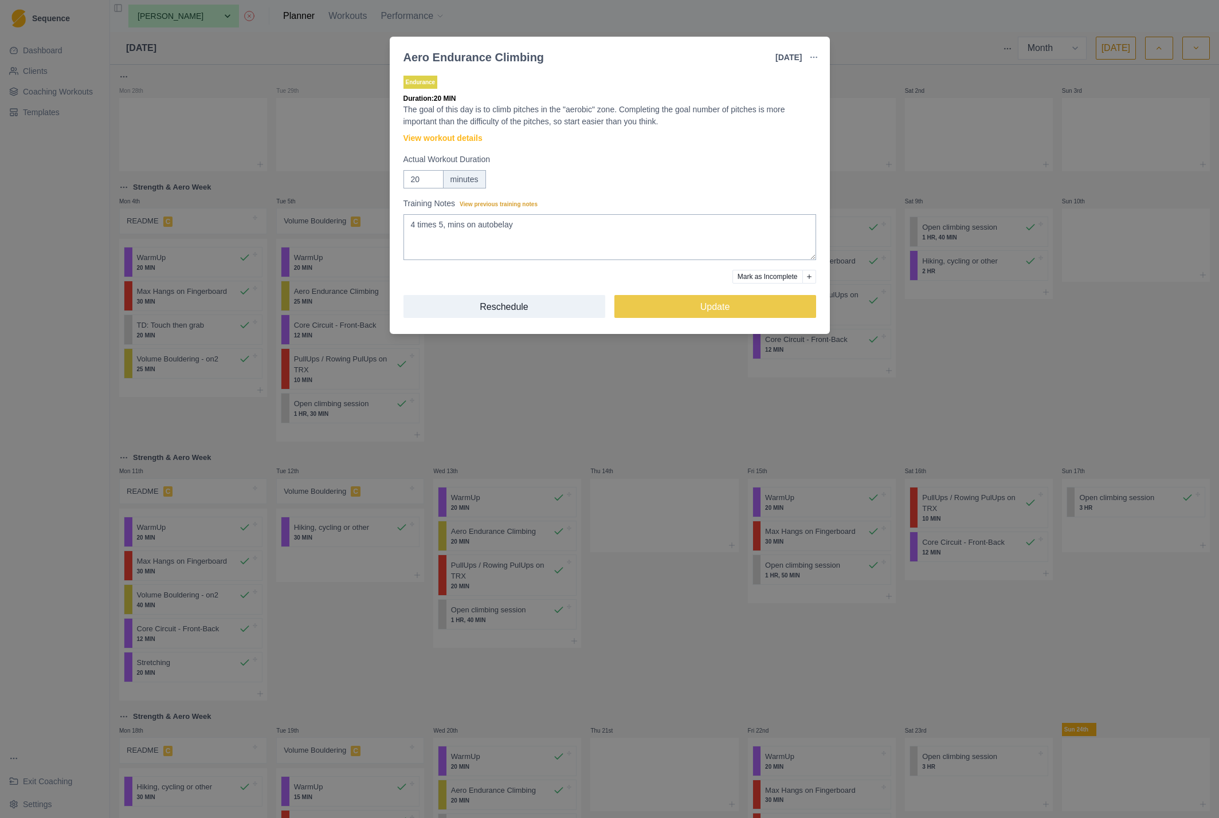
click at [53, 301] on div "Aero Endurance Climbing [DATE] Link To Goal View Workout Metrics Edit Original …" at bounding box center [609, 409] width 1219 height 818
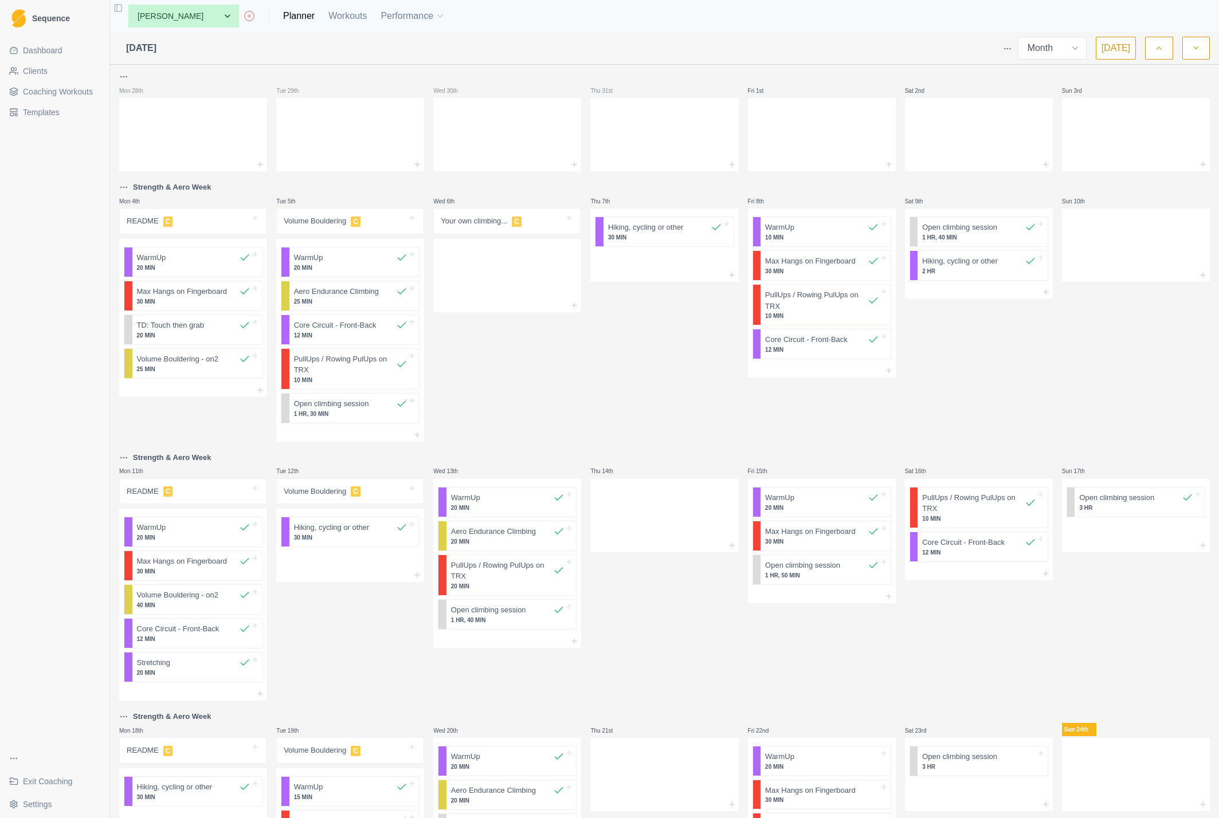
click at [50, 89] on span "Coaching Workouts" at bounding box center [58, 91] width 70 height 11
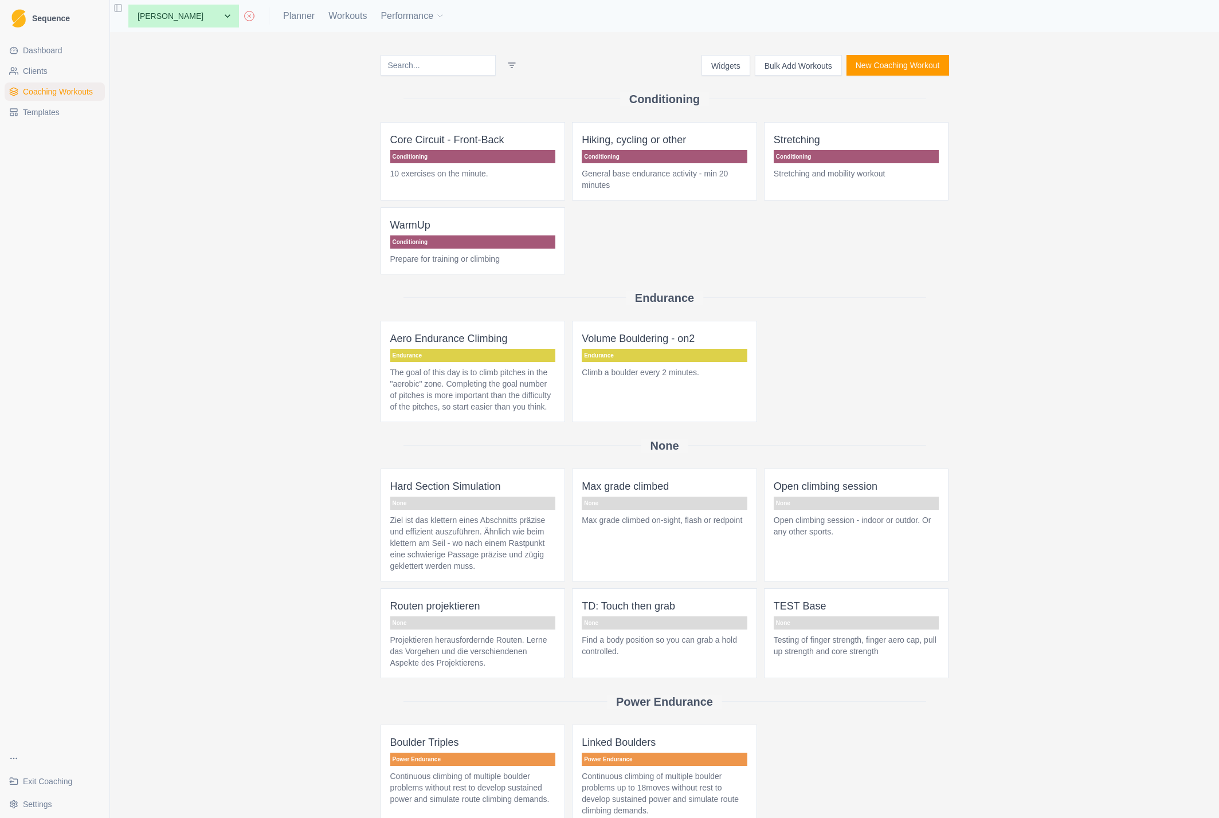
click at [888, 60] on button "New Coaching Workout" at bounding box center [898, 65] width 103 height 21
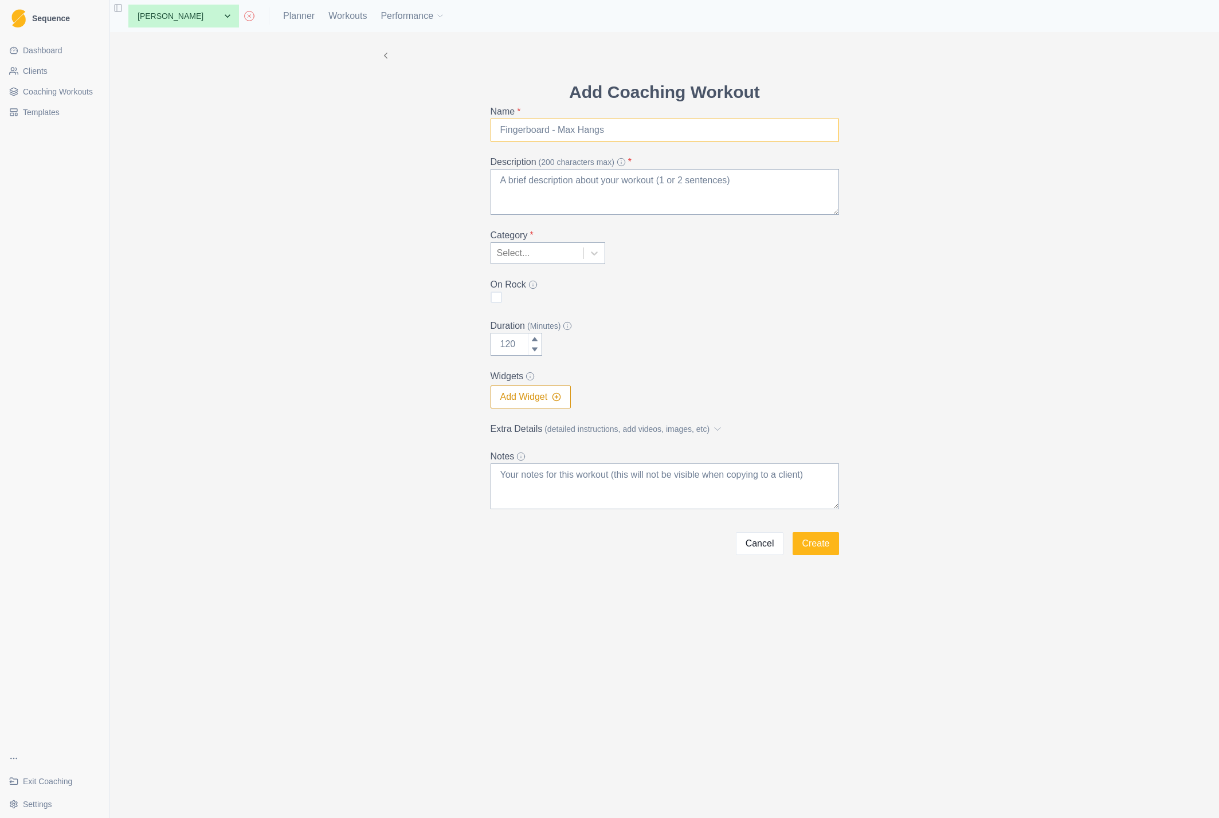
click at [577, 128] on input "Name *" at bounding box center [665, 130] width 348 height 23
type input "R"
type input "G"
type input "Broken Quarters"
click at [269, 424] on div "Add Coaching Workout Name * Broken Quarters Description (200 characters max) * …" at bounding box center [664, 425] width 1109 height 786
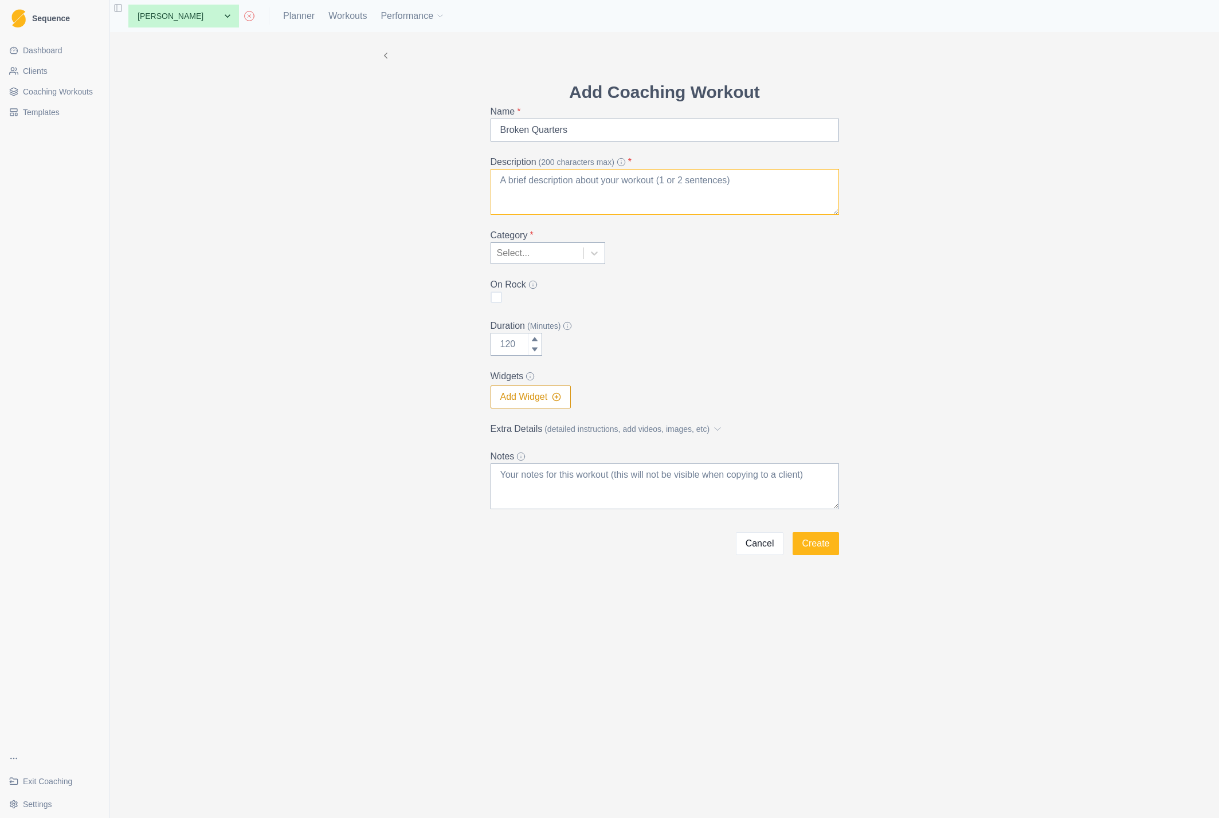
click at [541, 185] on textarea "Description (200 characters max) *" at bounding box center [665, 192] width 348 height 46
click at [500, 181] on textarea "Climb sections of a hard route with short rests." at bounding box center [665, 192] width 348 height 46
type textarea "Break a hard route into sections and climb these with short rests."
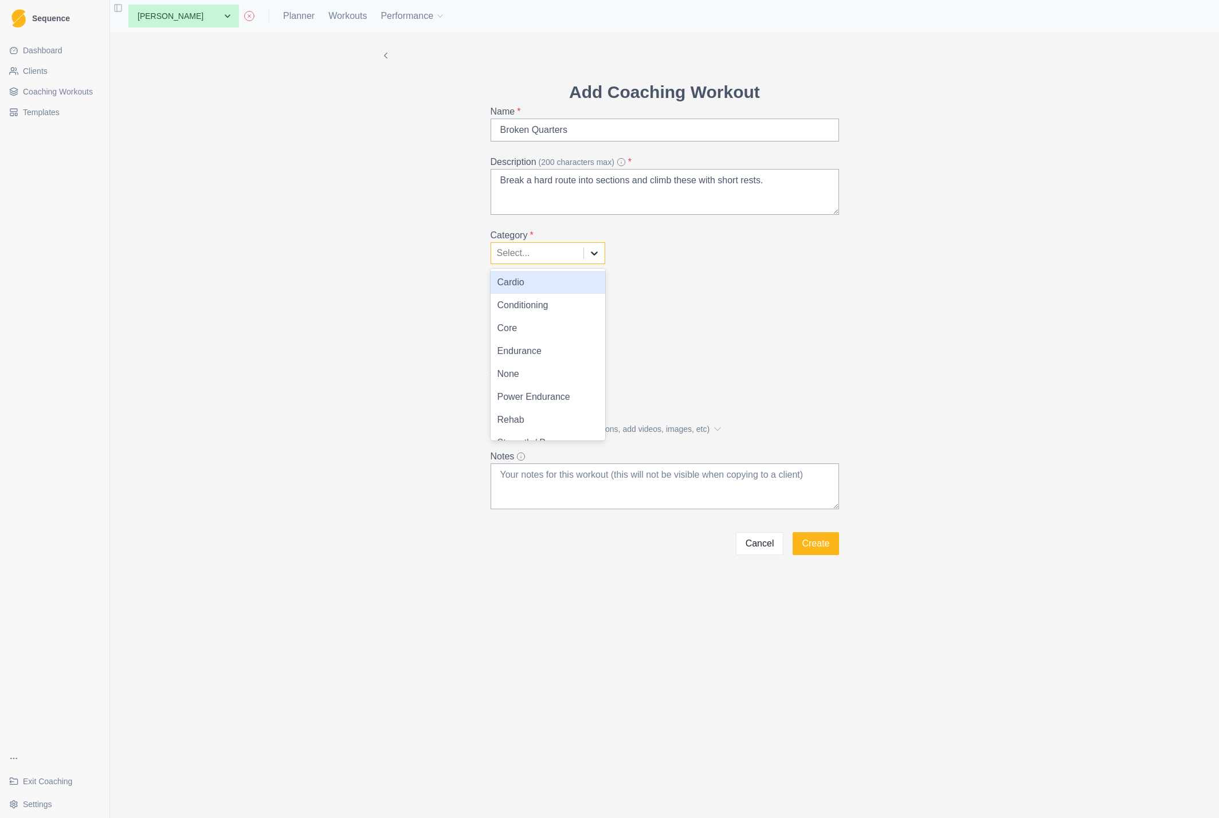
click at [601, 252] on div at bounding box center [594, 253] width 21 height 21
click at [539, 401] on div "Power Endurance" at bounding box center [548, 397] width 115 height 23
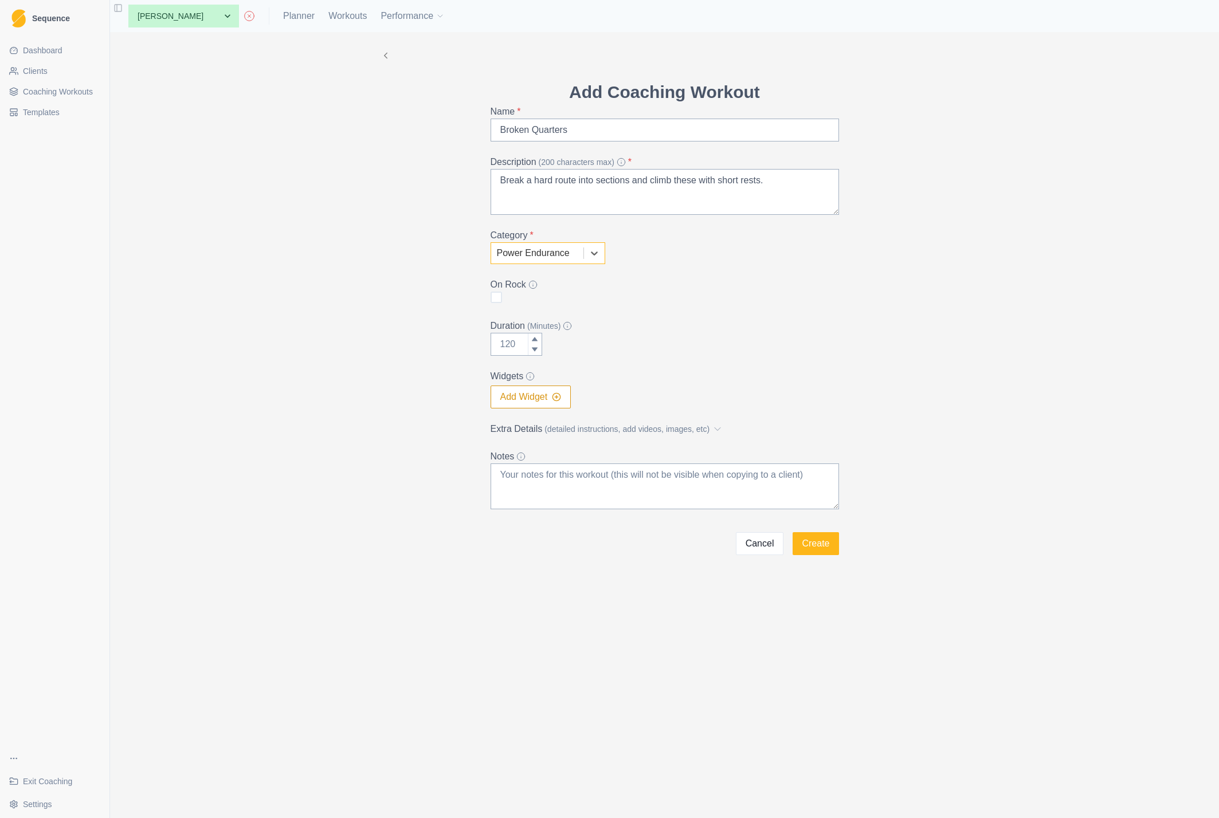
click at [534, 399] on button "Add Widget" at bounding box center [531, 397] width 81 height 23
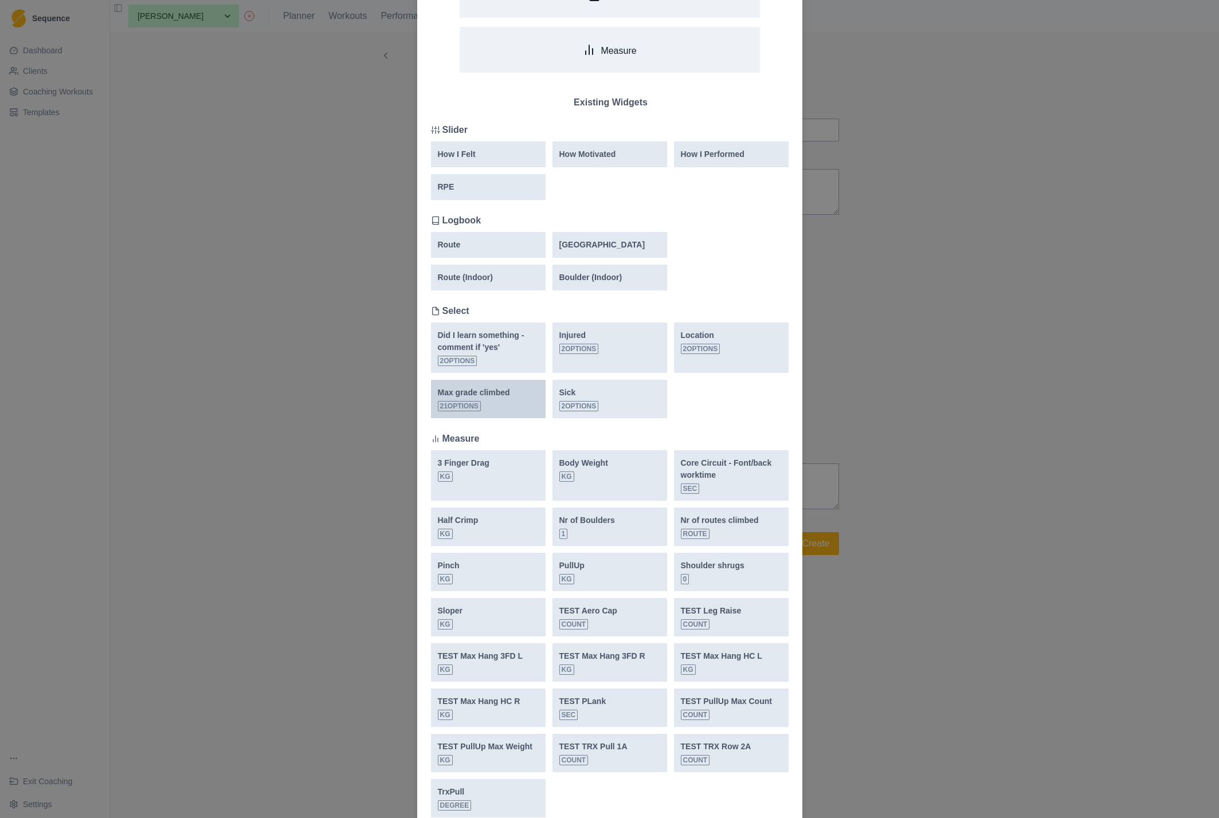
scroll to position [196, 0]
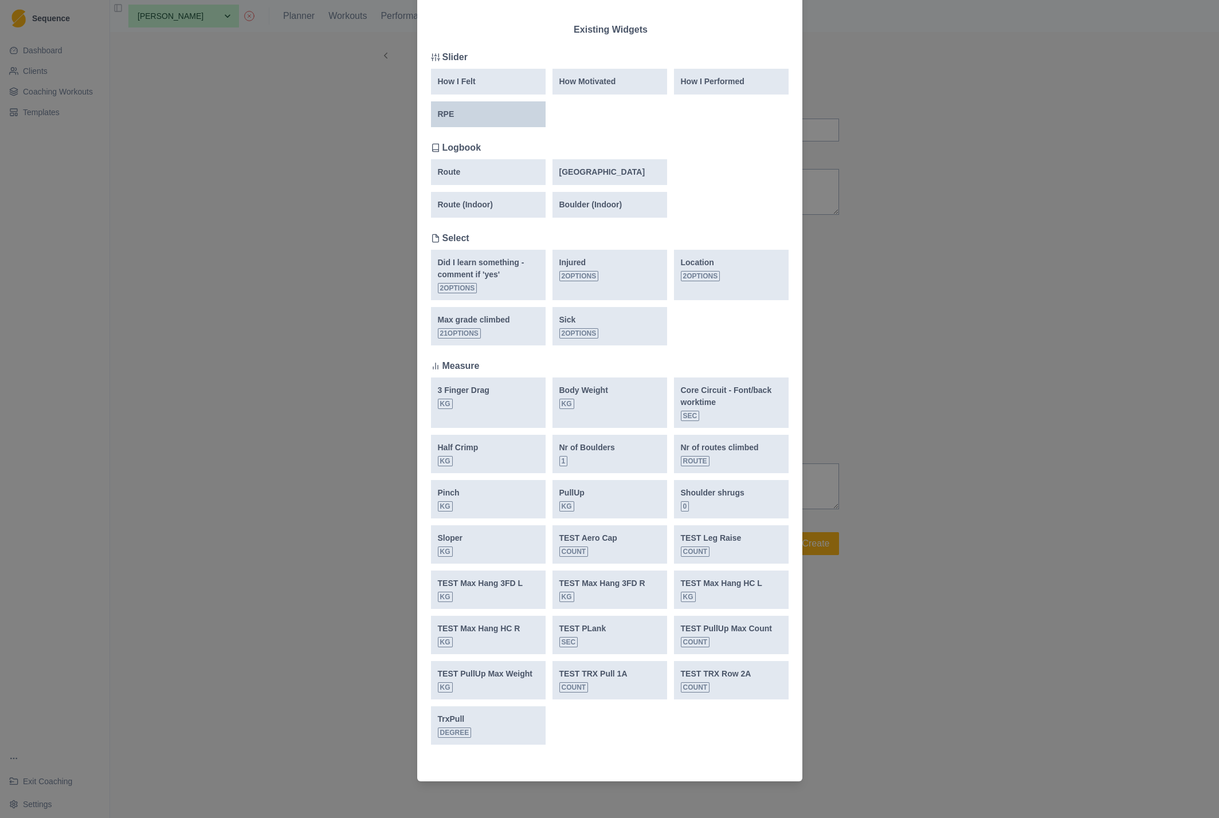
click at [465, 116] on div "RPE" at bounding box center [488, 114] width 101 height 12
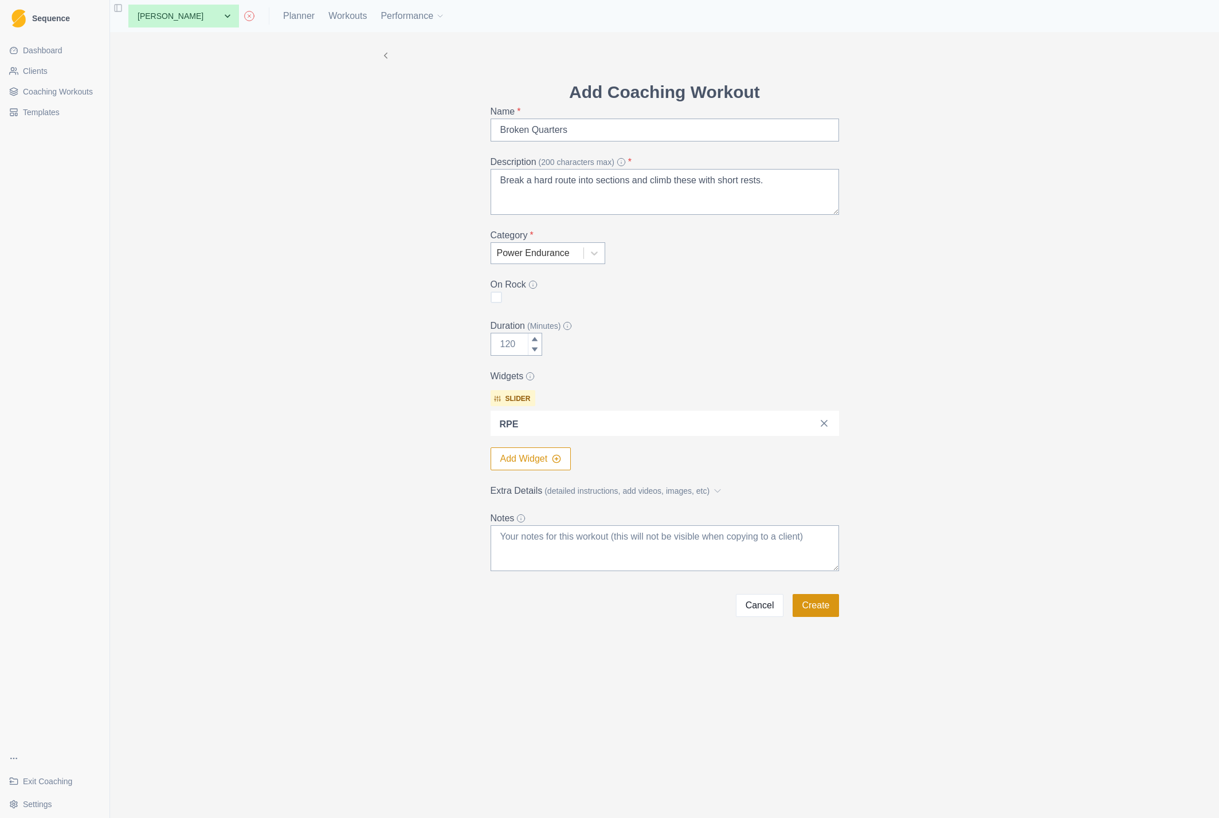
click at [816, 604] on button "Create" at bounding box center [816, 605] width 46 height 23
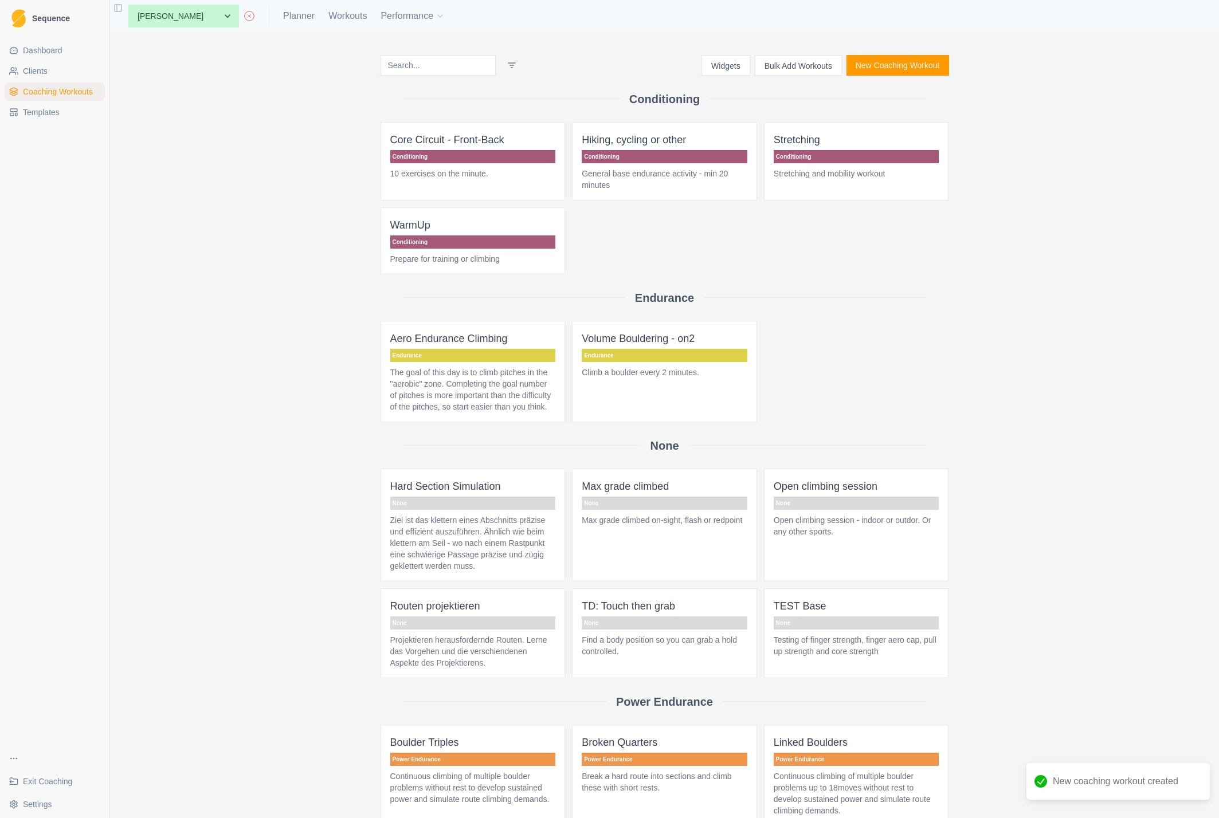
click at [51, 92] on span "Coaching Workouts" at bounding box center [58, 91] width 70 height 11
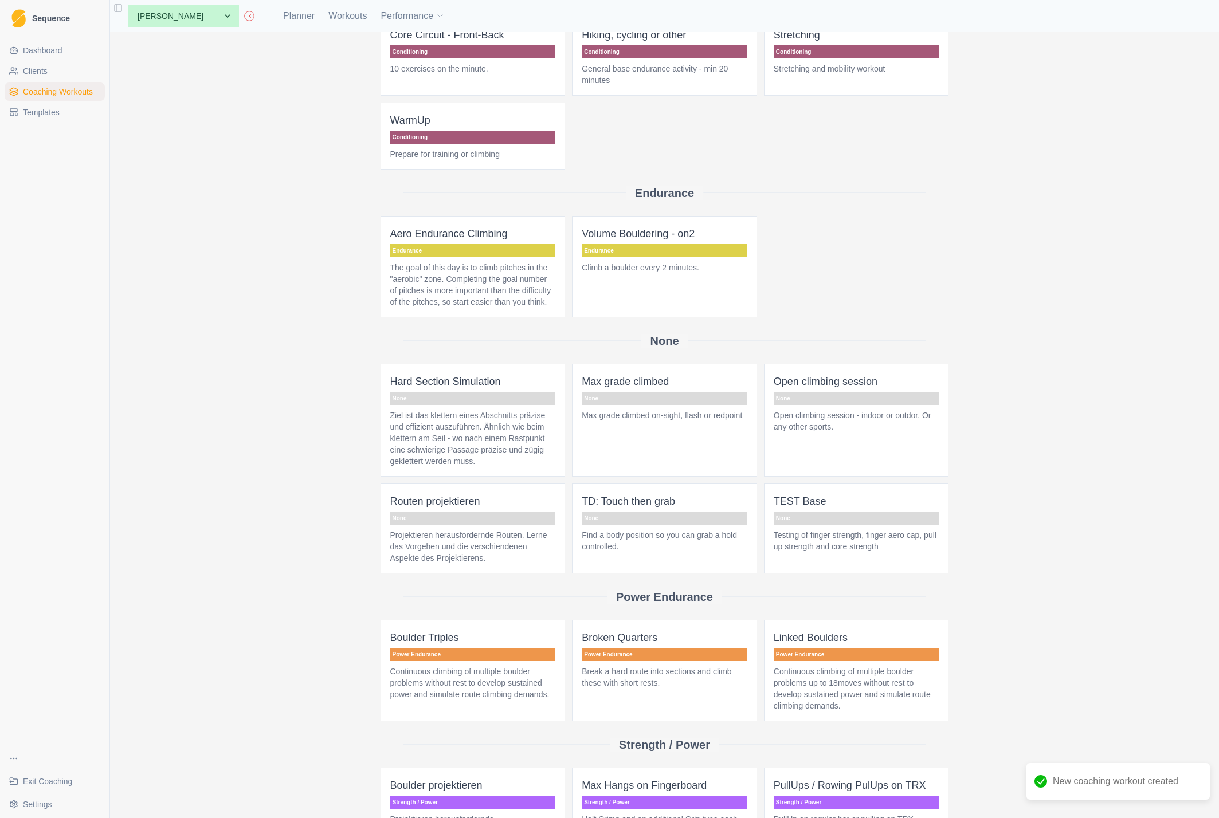
scroll to position [220, 0]
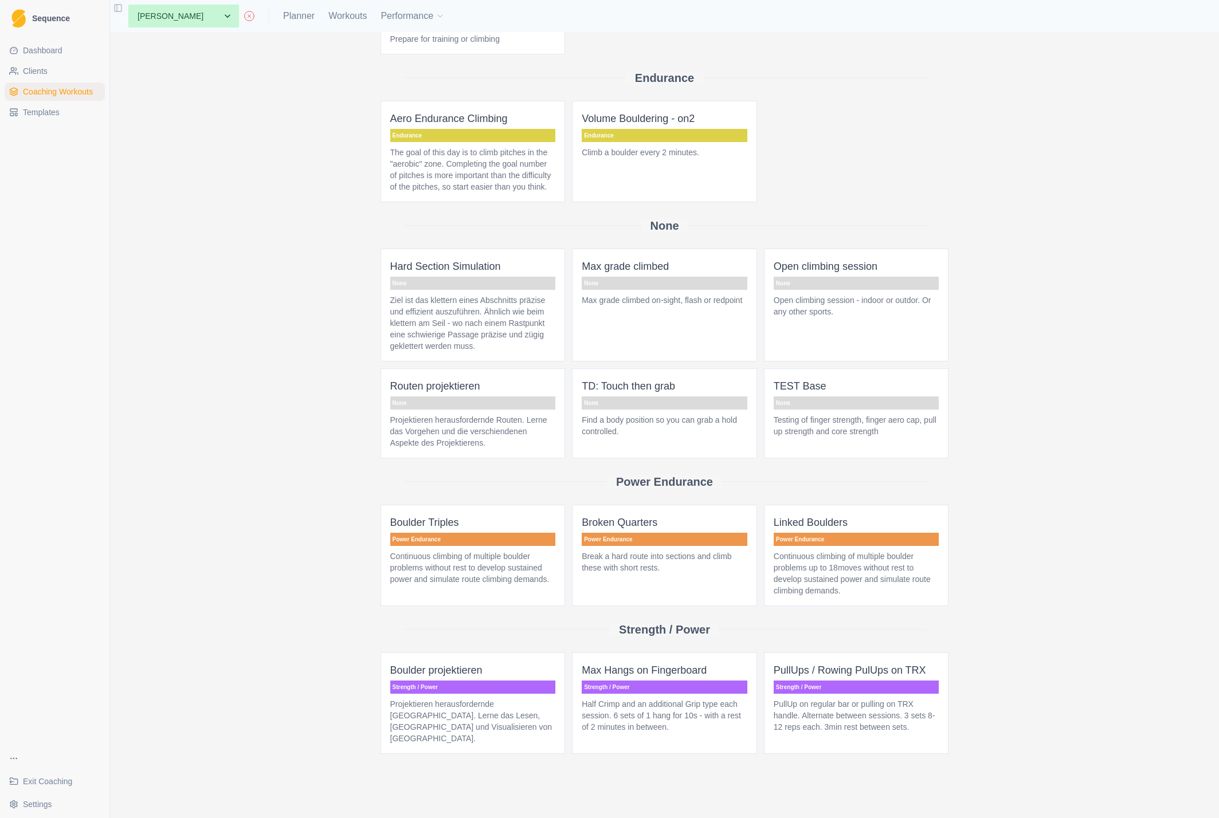
click at [624, 531] on p "Broken Quarters" at bounding box center [665, 523] width 166 height 16
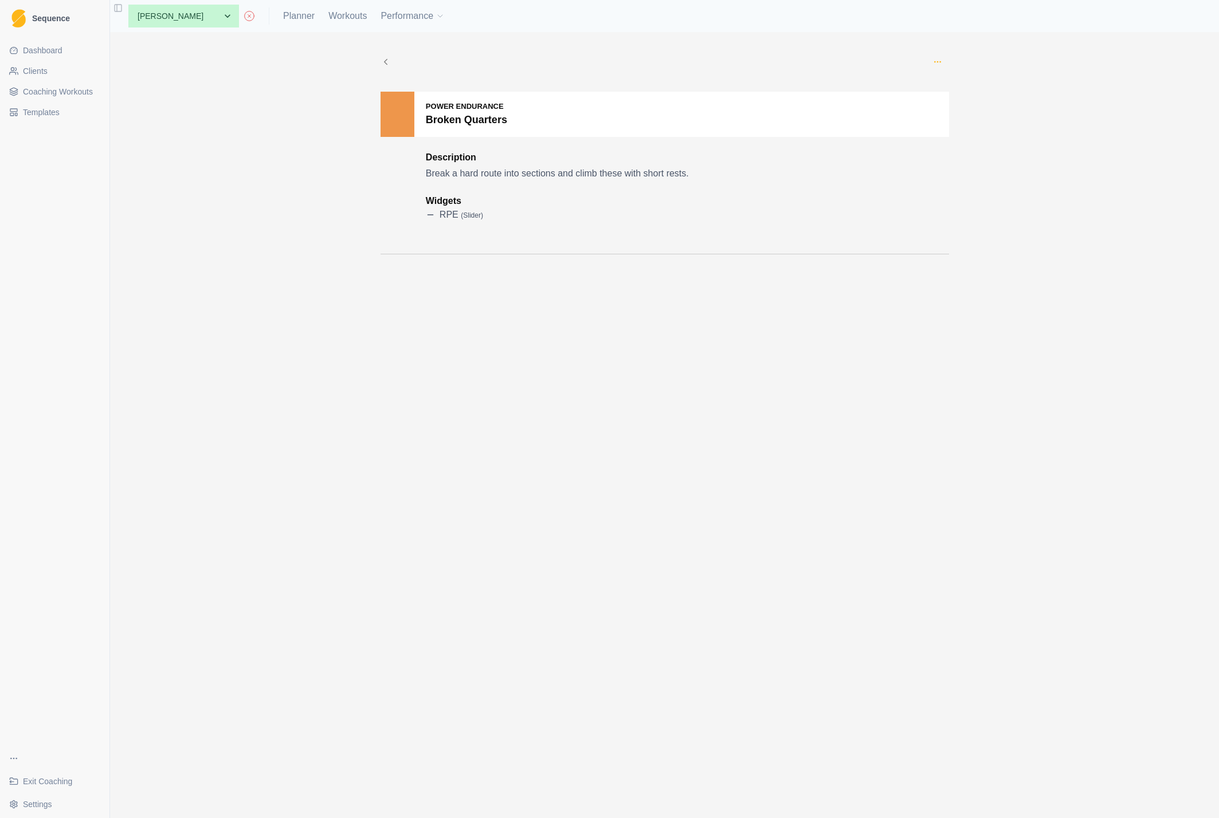
click at [940, 65] on icon "button" at bounding box center [937, 61] width 9 height 9
click at [940, 84] on p "Edit" at bounding box center [990, 89] width 119 height 12
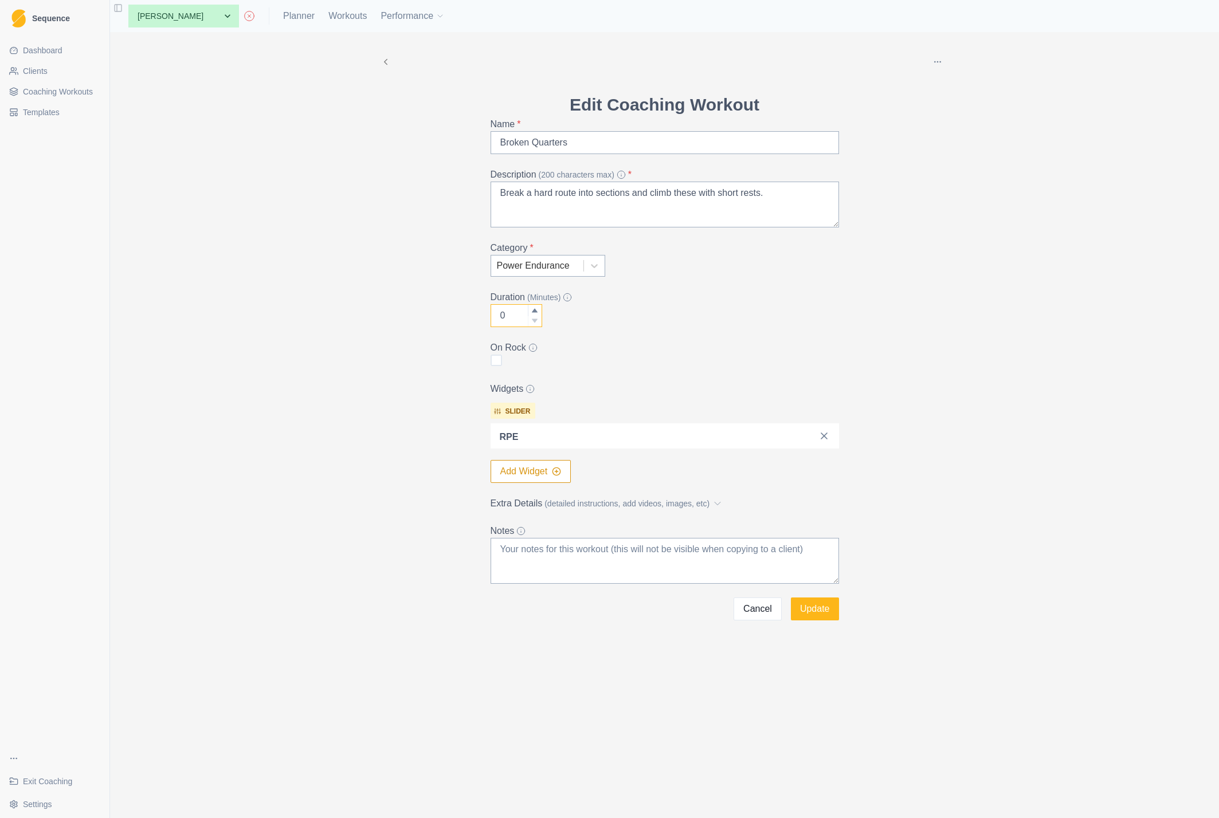
click at [512, 314] on input "0" at bounding box center [517, 315] width 52 height 23
drag, startPoint x: 511, startPoint y: 312, endPoint x: 490, endPoint y: 312, distance: 21.2
click at [491, 312] on input "0" at bounding box center [517, 315] width 52 height 23
type input "60"
click at [526, 499] on label "Extra Details (detailed instructions, add videos, images, etc)" at bounding box center [662, 504] width 342 height 14
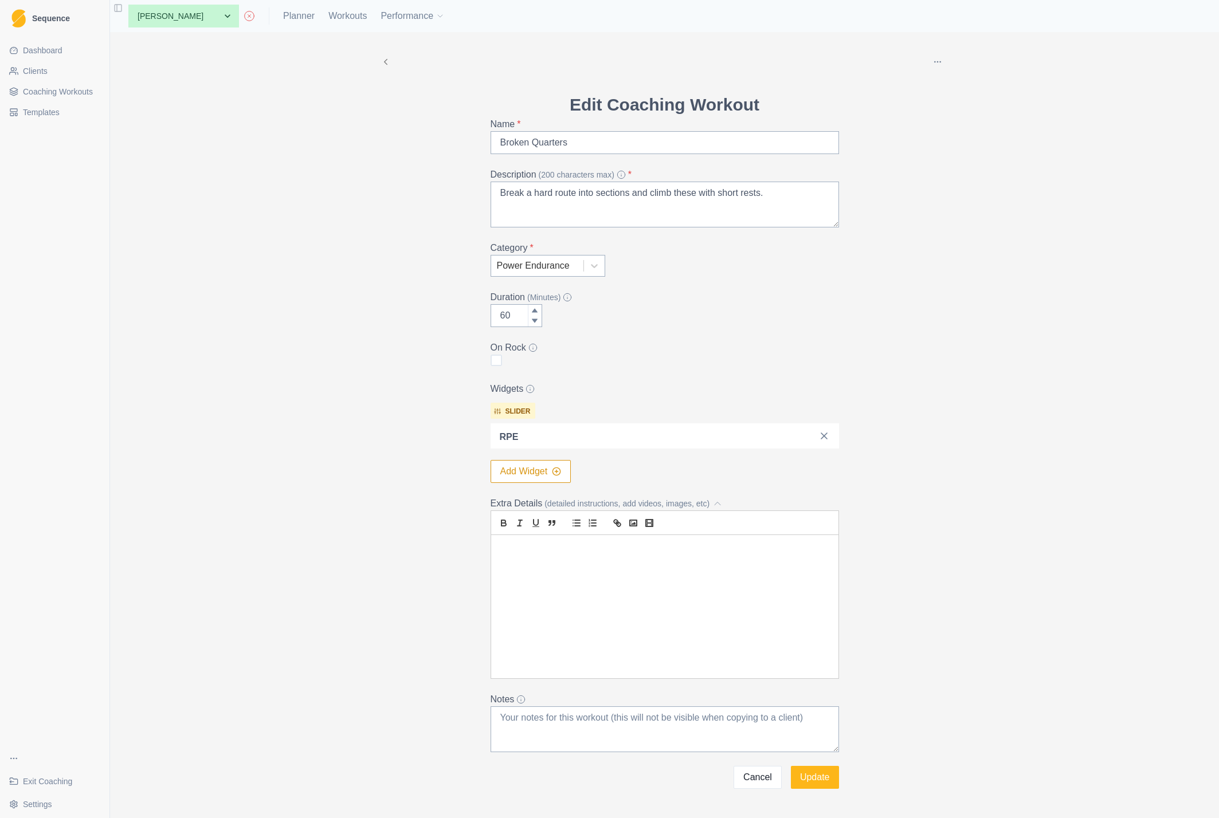
click at [577, 587] on div at bounding box center [664, 606] width 347 height 143
click at [618, 567] on div at bounding box center [664, 606] width 347 height 143
click at [641, 605] on p "Find a route - ideally a project" at bounding box center [665, 600] width 330 height 13
click at [660, 605] on p "Find a route - ideally a project" at bounding box center [665, 600] width 330 height 13
click at [671, 623] on div "Purpose/Goal Increase power endurance on short to medium long routes or hard se…" at bounding box center [664, 606] width 347 height 143
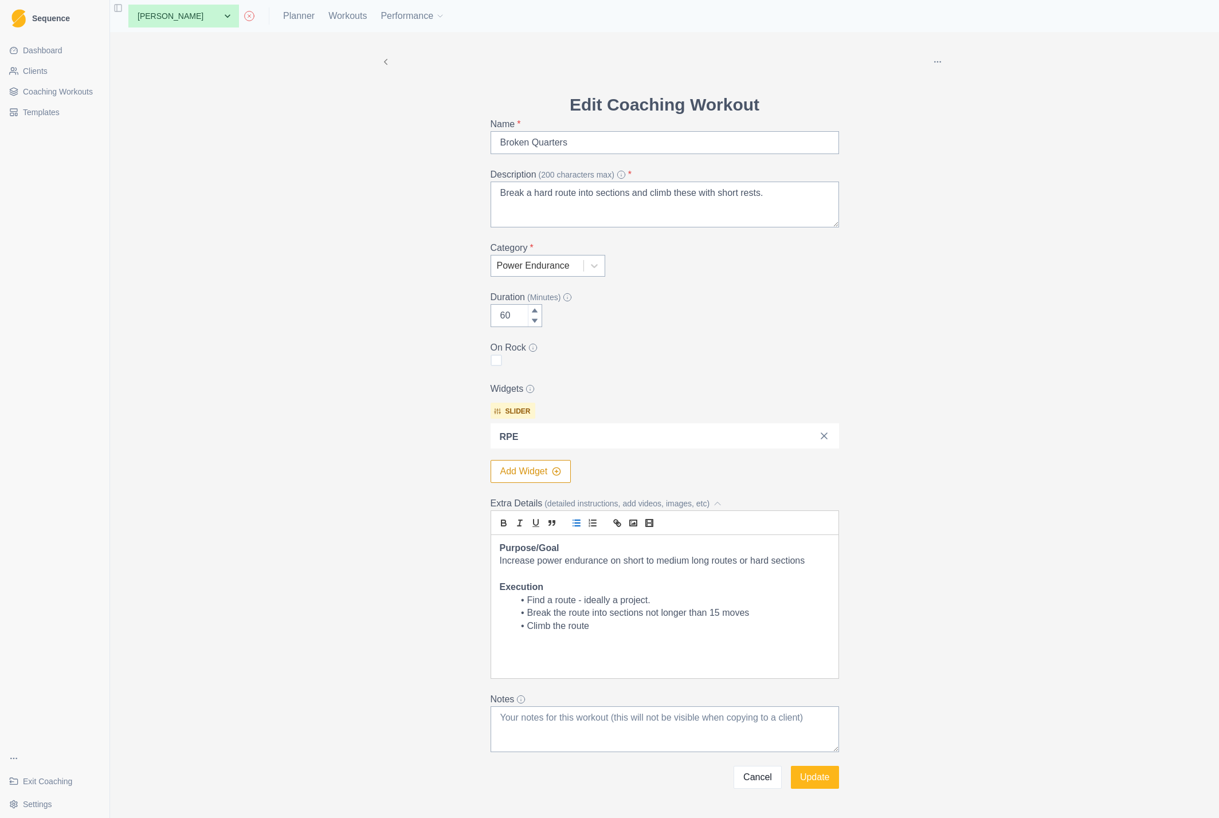
click at [609, 630] on li "Climb the route" at bounding box center [672, 626] width 316 height 13
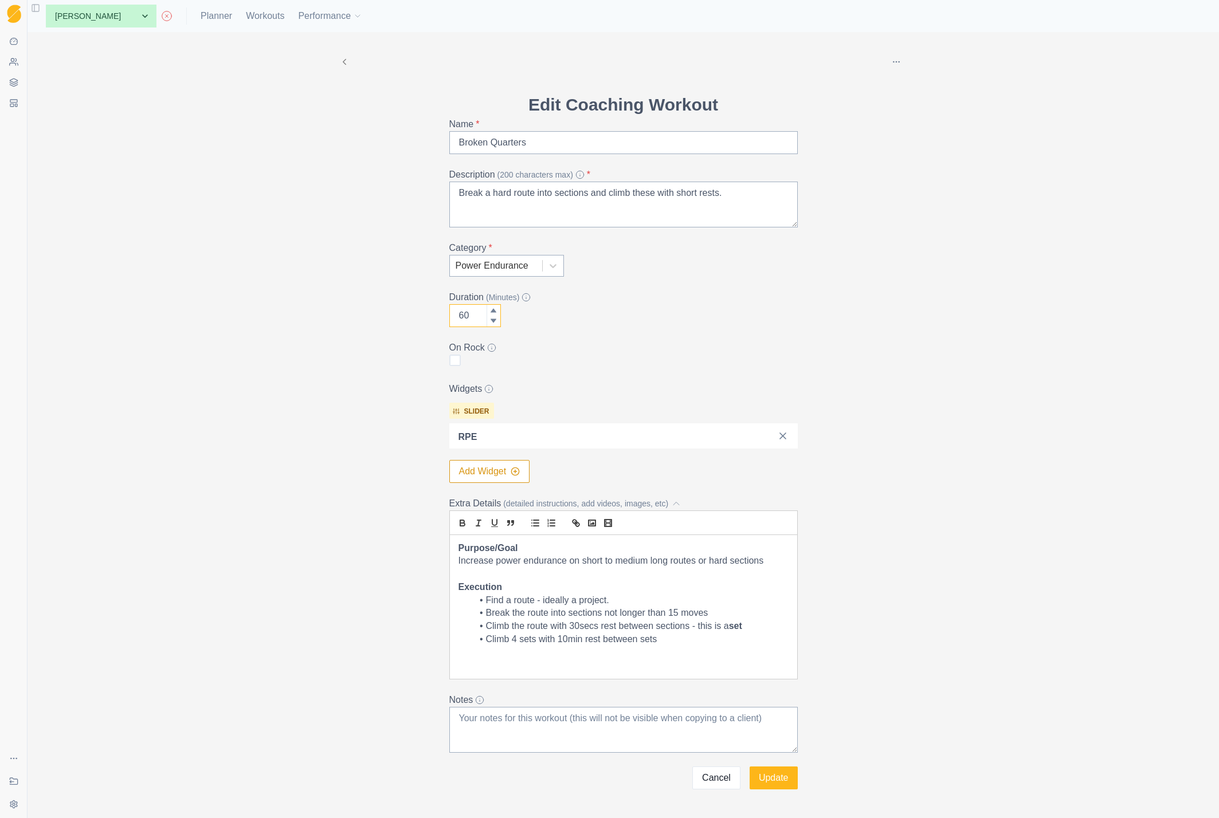
click at [472, 312] on input "60" at bounding box center [475, 315] width 52 height 23
type input "6"
type input "50"
click at [1188, 316] on div "Delete Edit Coaching Workout Name * Broken Quarters Description (200 characters…" at bounding box center [624, 425] width 1192 height 786
click at [487, 660] on p at bounding box center [623, 665] width 330 height 13
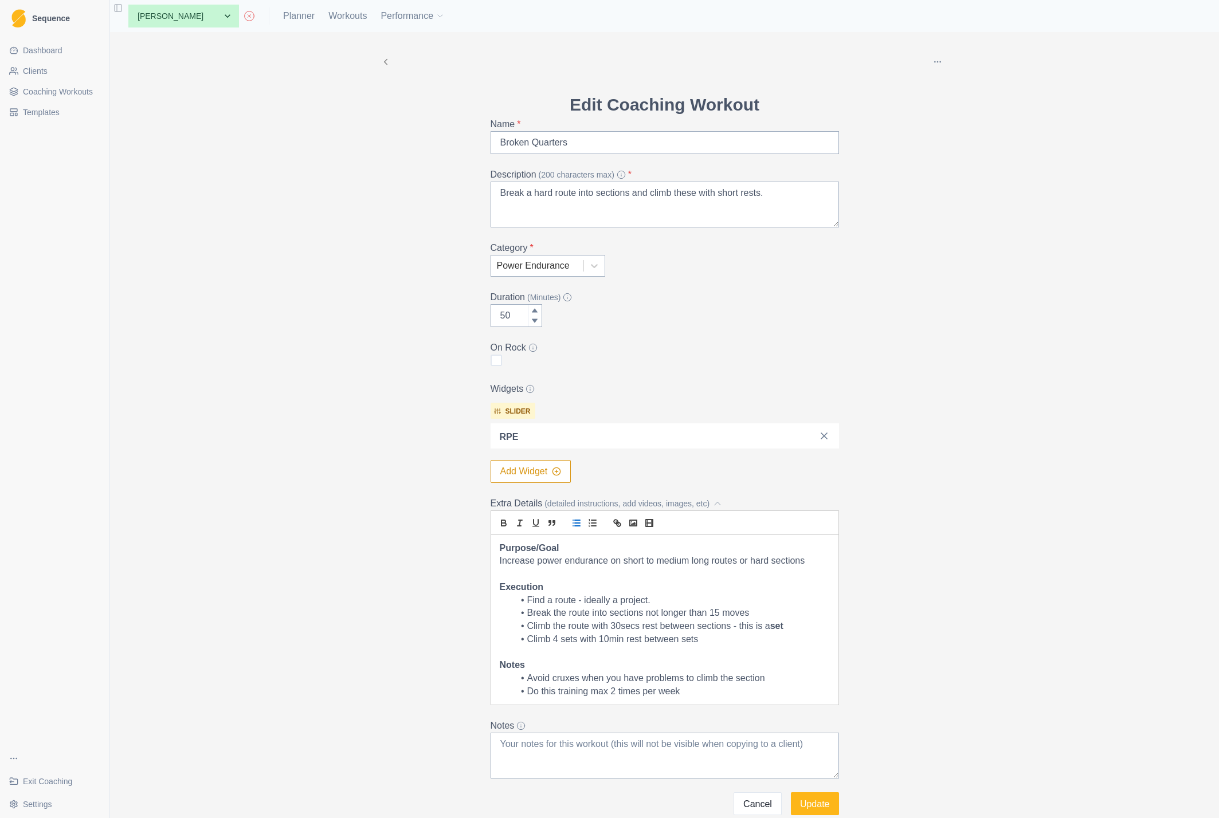
click at [719, 694] on li "Do this training max 2 times per week" at bounding box center [672, 691] width 316 height 13
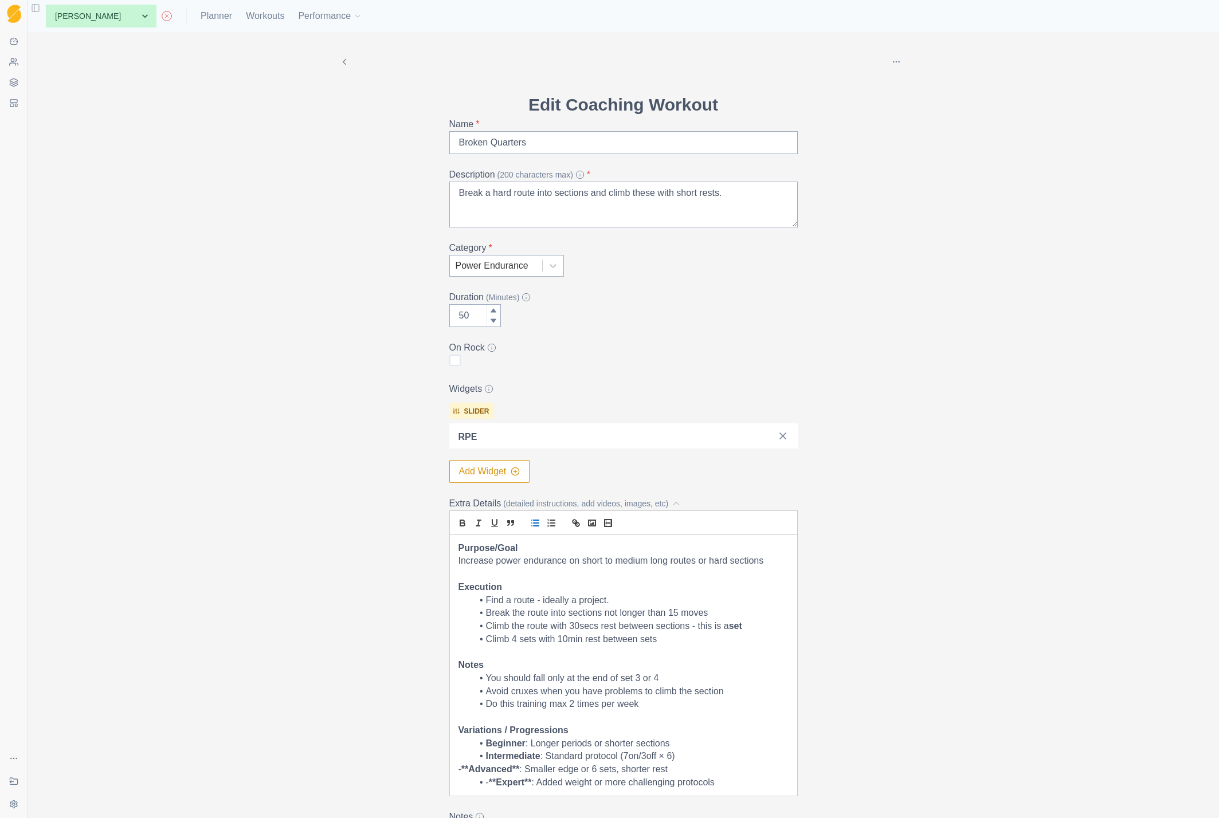
click at [541, 550] on p "Purpose/Goal" at bounding box center [623, 548] width 330 height 13
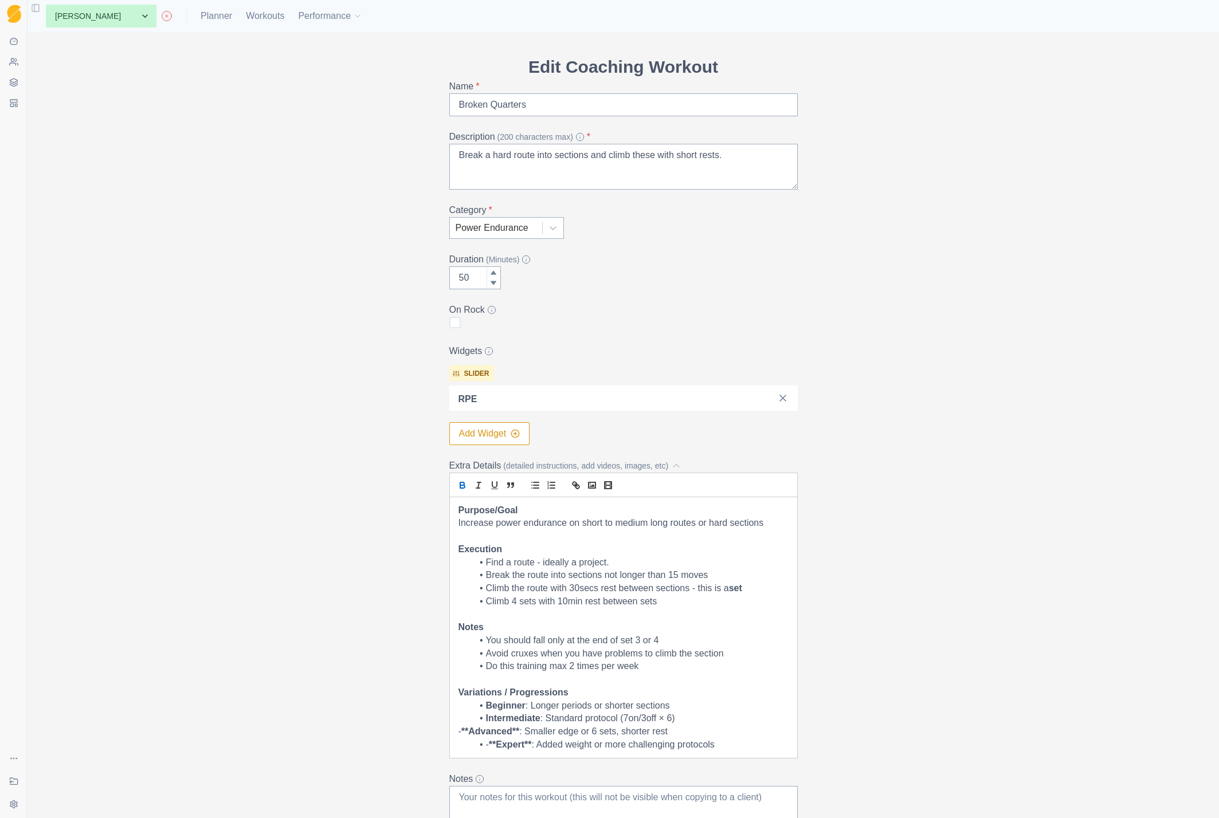
scroll to position [48, 0]
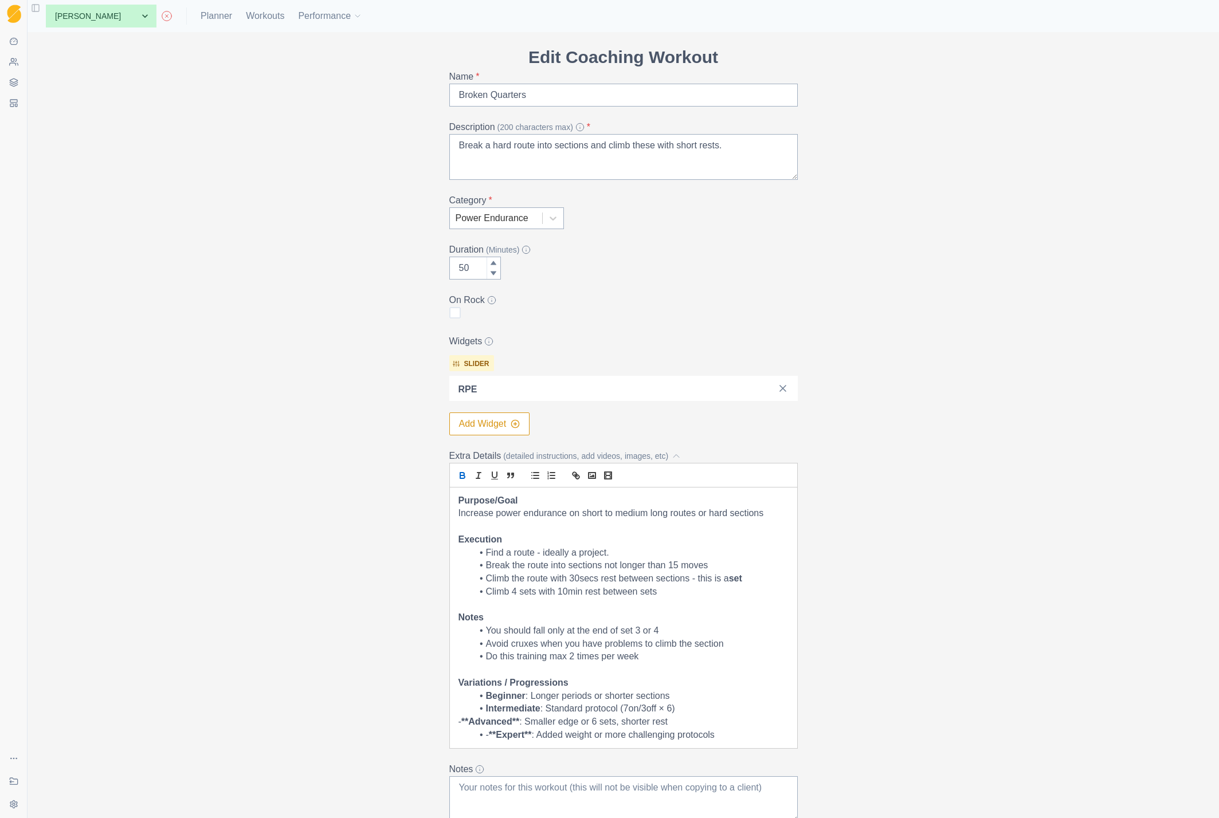
click at [597, 706] on li "Intermediate : Standard protocol (7on/3off × 6)" at bounding box center [630, 709] width 316 height 13
click at [545, 710] on li "Intermediate : Standard protocol (7on/3off × 6)" at bounding box center [630, 709] width 316 height 13
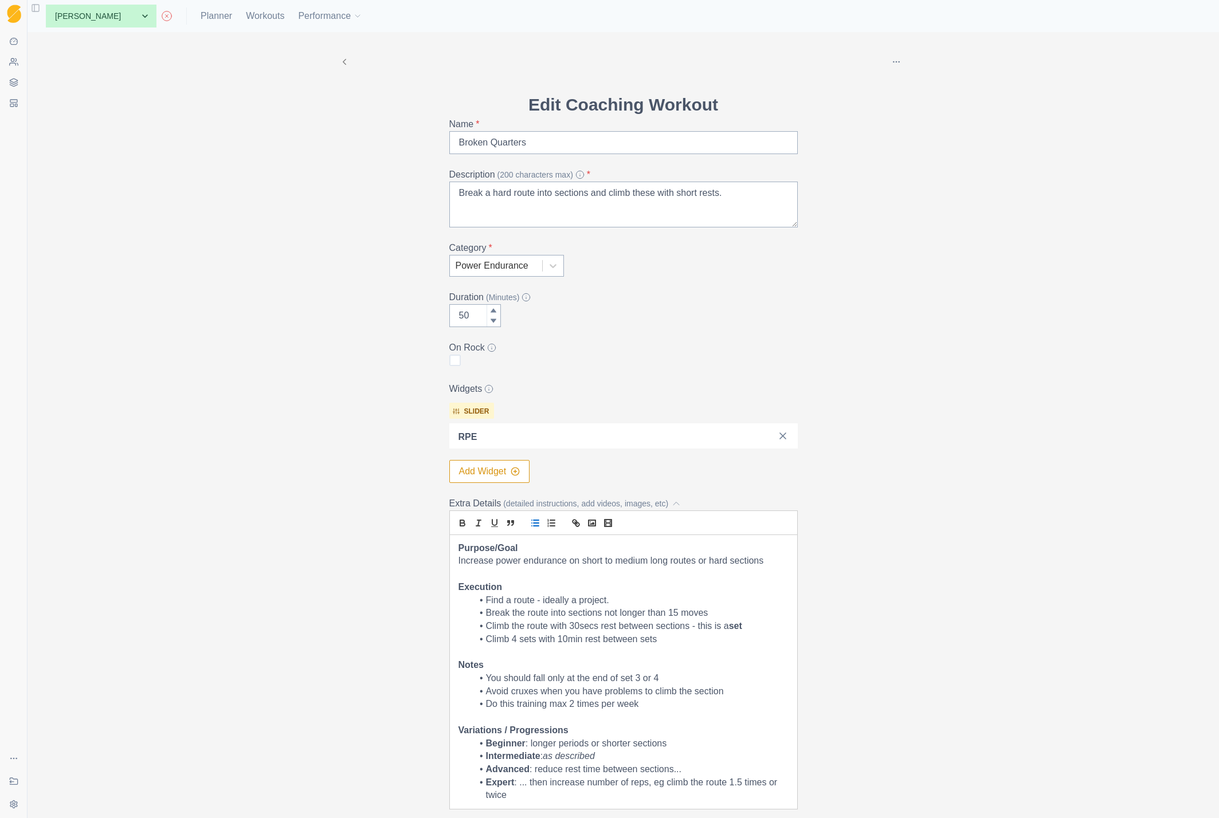
scroll to position [166, 0]
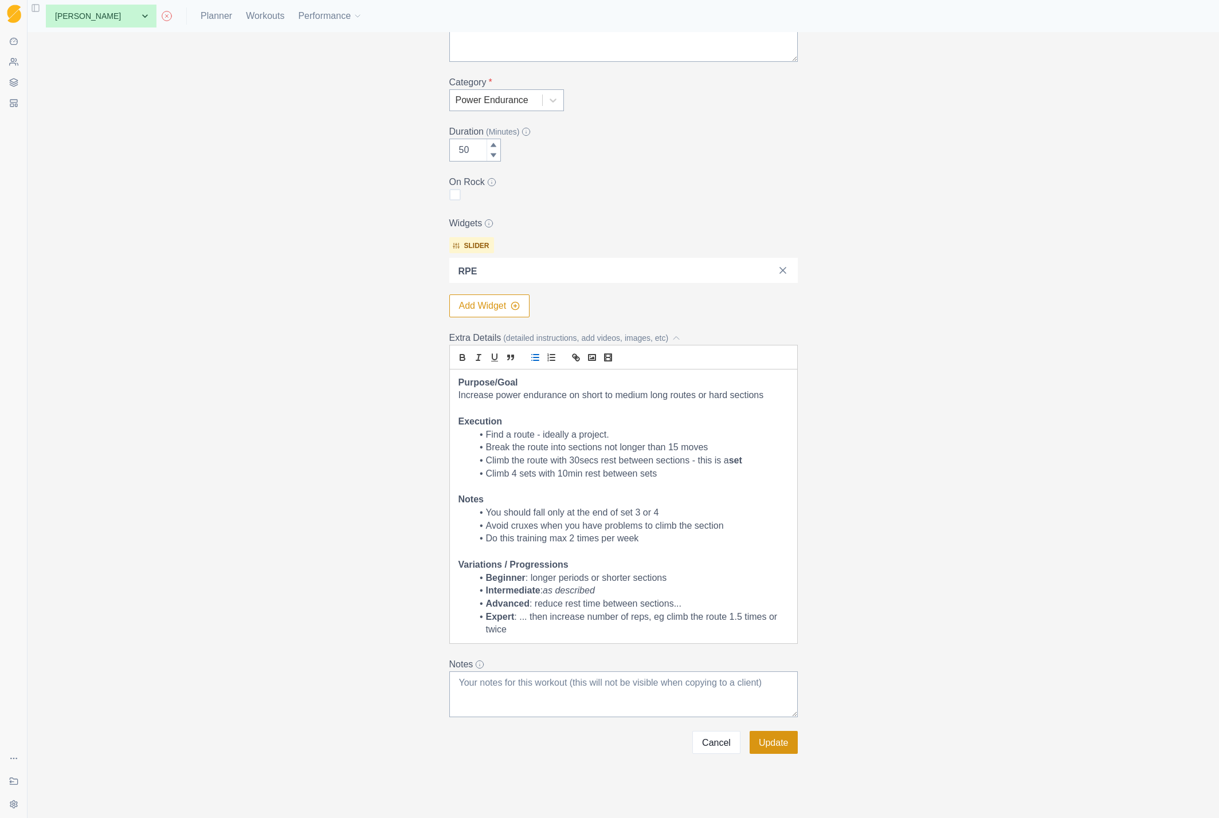
click at [769, 744] on button "Update" at bounding box center [774, 742] width 48 height 23
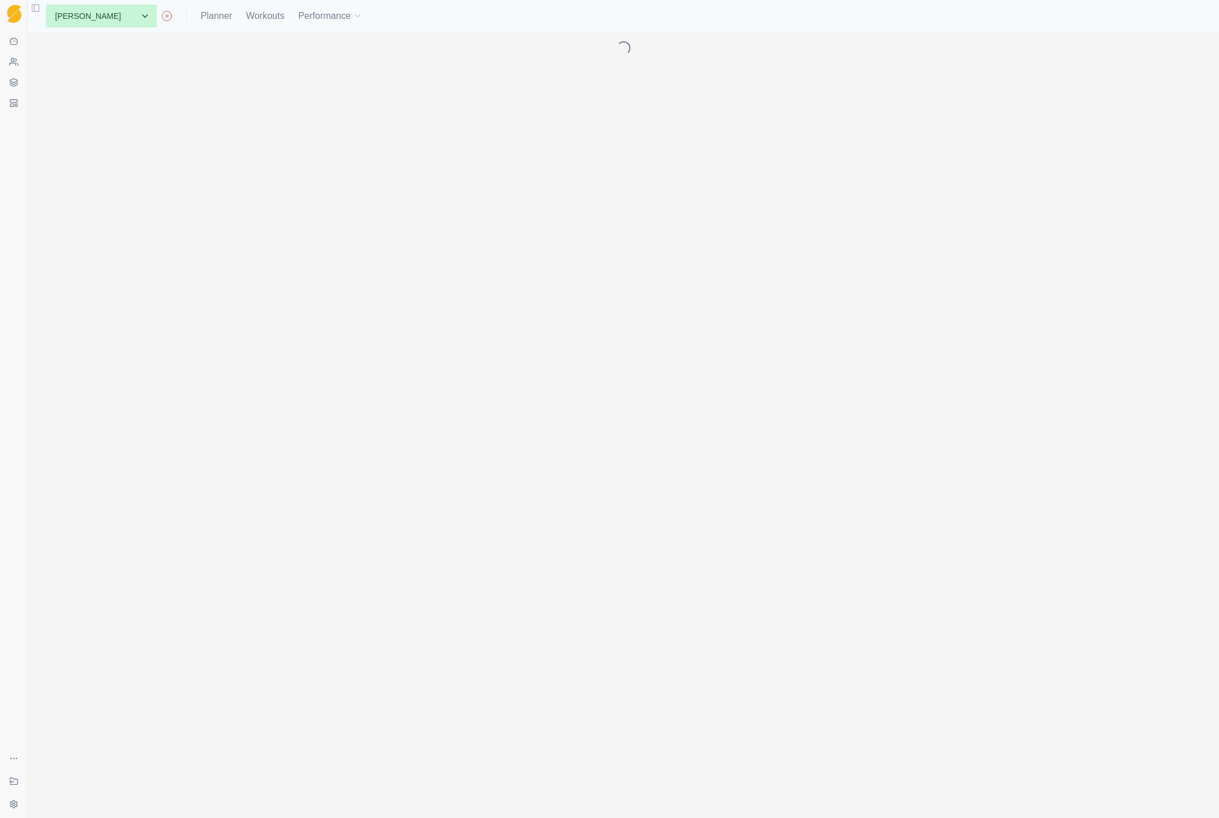
scroll to position [0, 0]
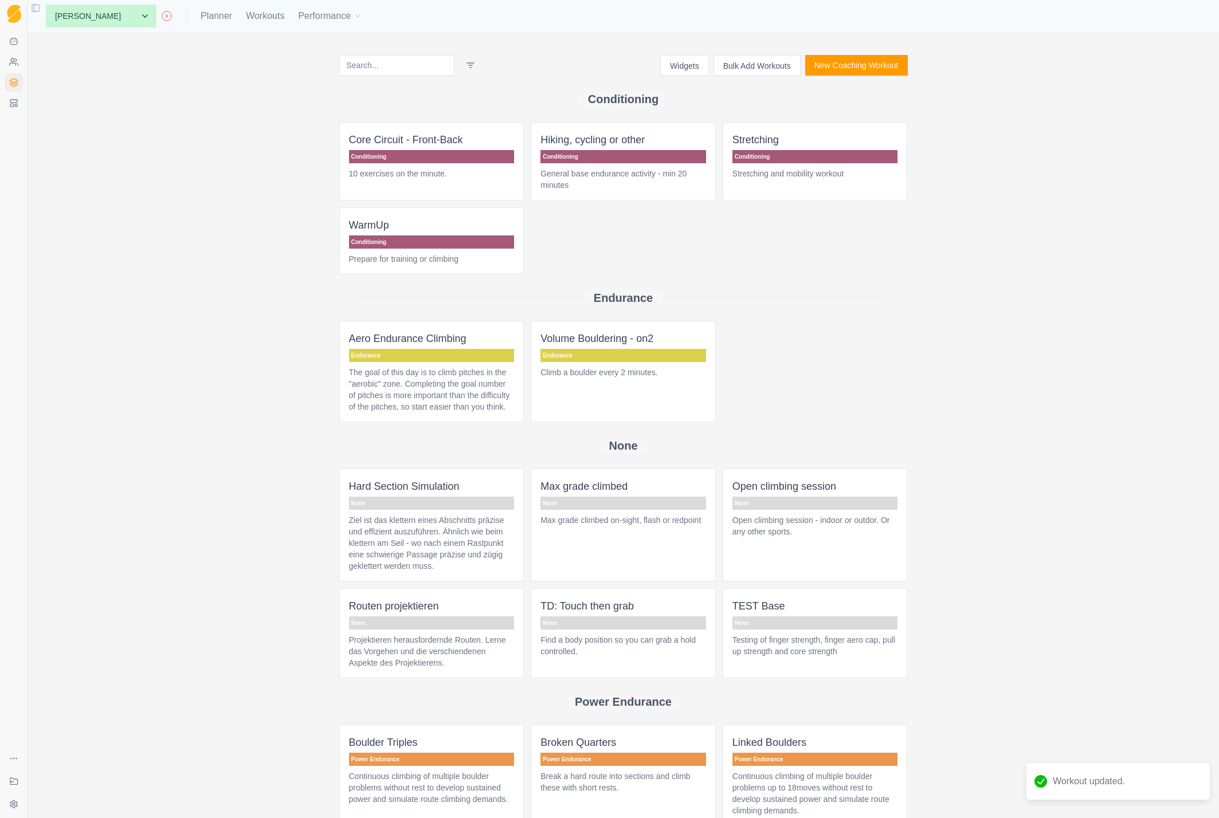
click at [590, 751] on p "Broken Quarters" at bounding box center [623, 743] width 166 height 16
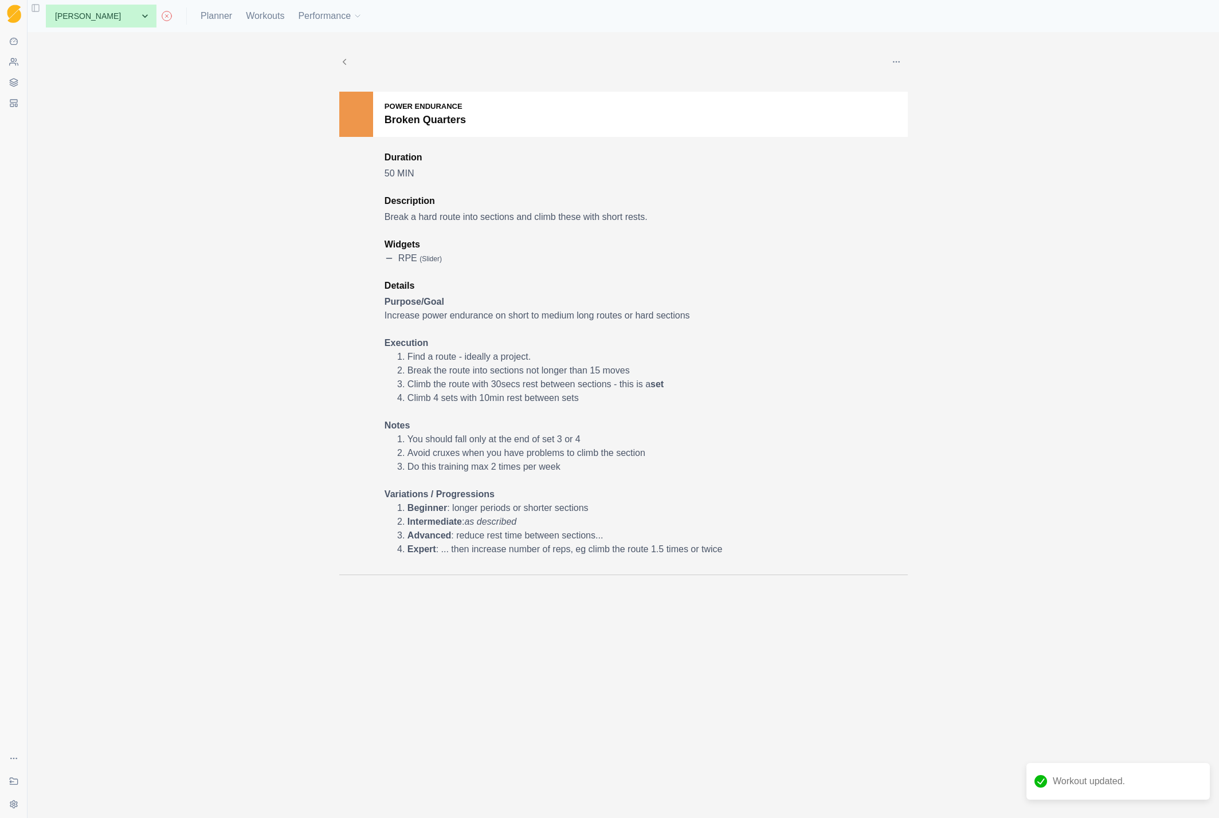
click at [947, 83] on div "Edit Duplicate Add to this client Delete Power Endurance Broken Quarters Durati…" at bounding box center [624, 425] width 1192 height 786
click at [892, 60] on icon "button" at bounding box center [896, 61] width 9 height 9
click at [920, 141] on p "Add to this client" at bounding box center [949, 140] width 128 height 21
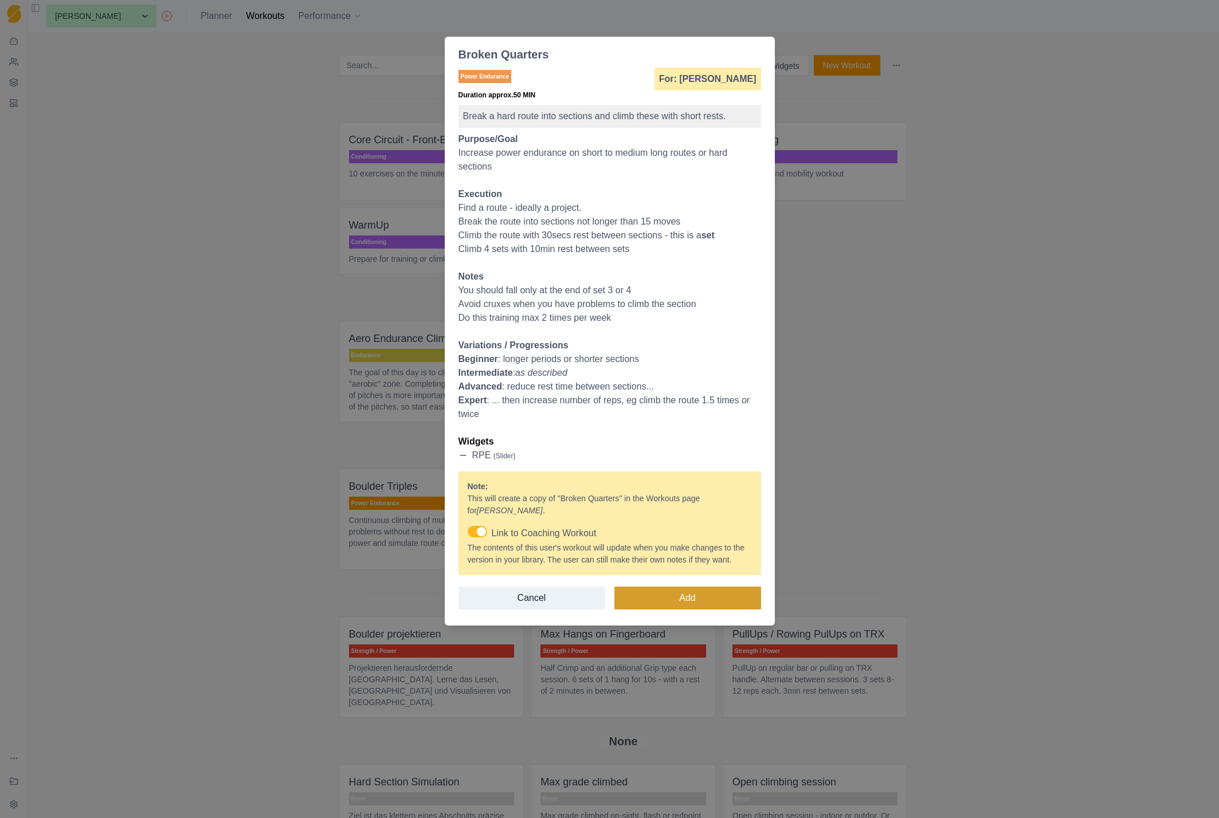
click at [687, 610] on button "Add" at bounding box center [687, 598] width 147 height 23
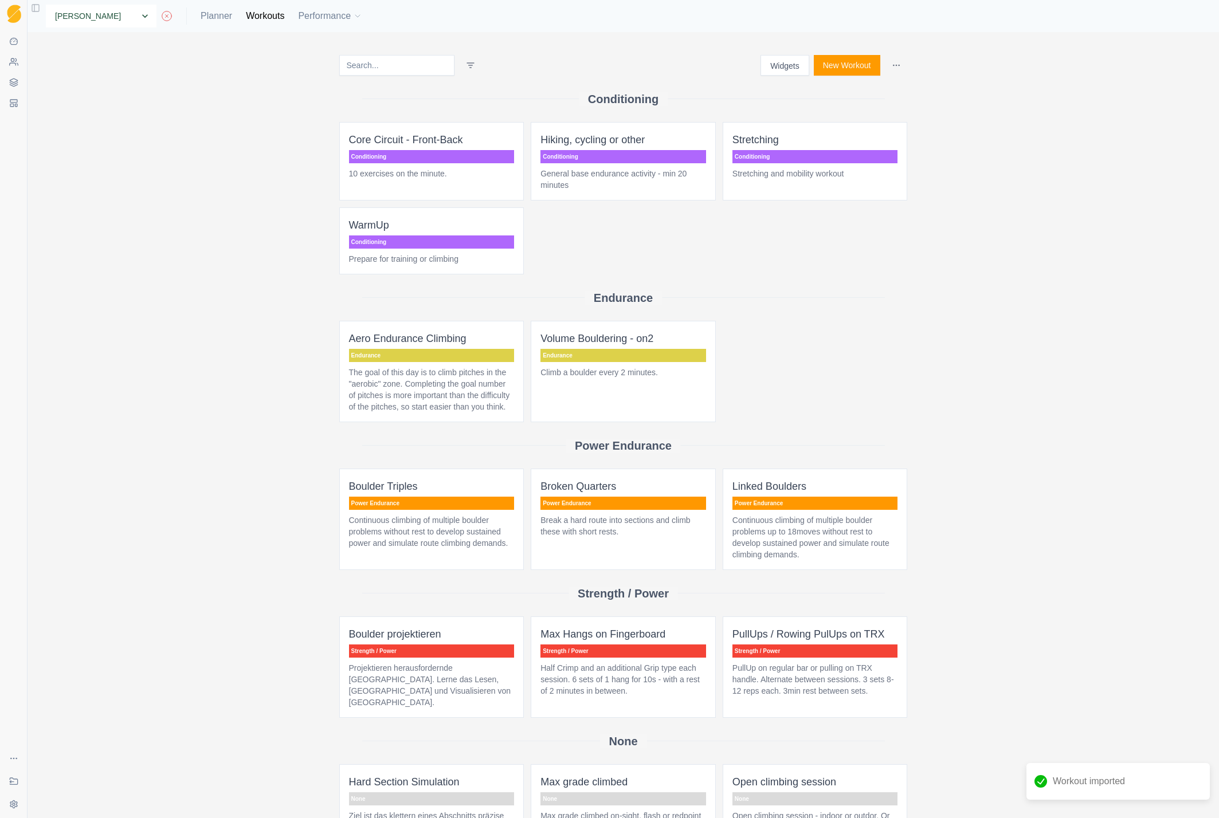
click at [92, 15] on select "None [PERSON_NAME] [PERSON_NAME] [PERSON_NAME] [PERSON_NAME] Test [PERSON_NAME]" at bounding box center [101, 16] width 111 height 23
select select "804d269a-05a4-4a28-8005-4c108f46c3ac"
click at [46, 5] on select "None [PERSON_NAME] [PERSON_NAME] [PERSON_NAME] [PERSON_NAME] Test [PERSON_NAME]" at bounding box center [101, 16] width 111 height 23
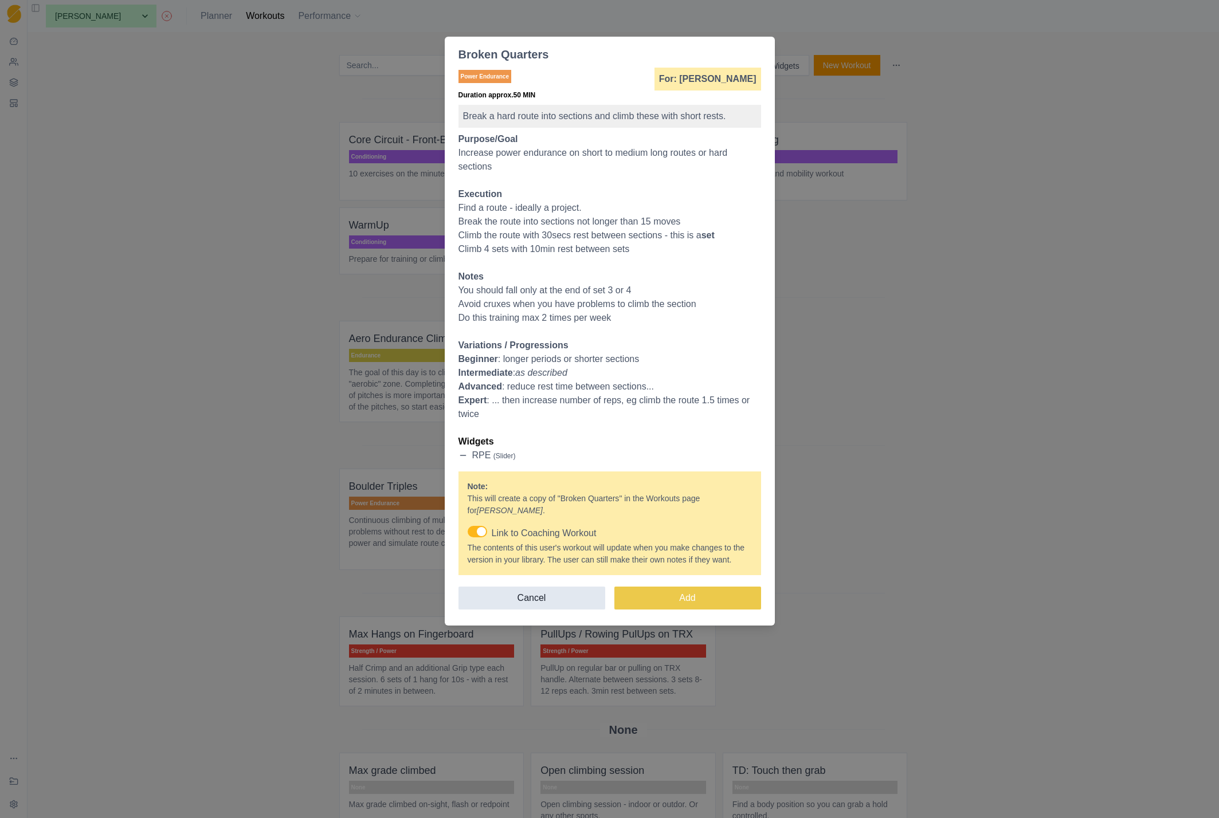
click at [551, 610] on button "Cancel" at bounding box center [531, 598] width 147 height 23
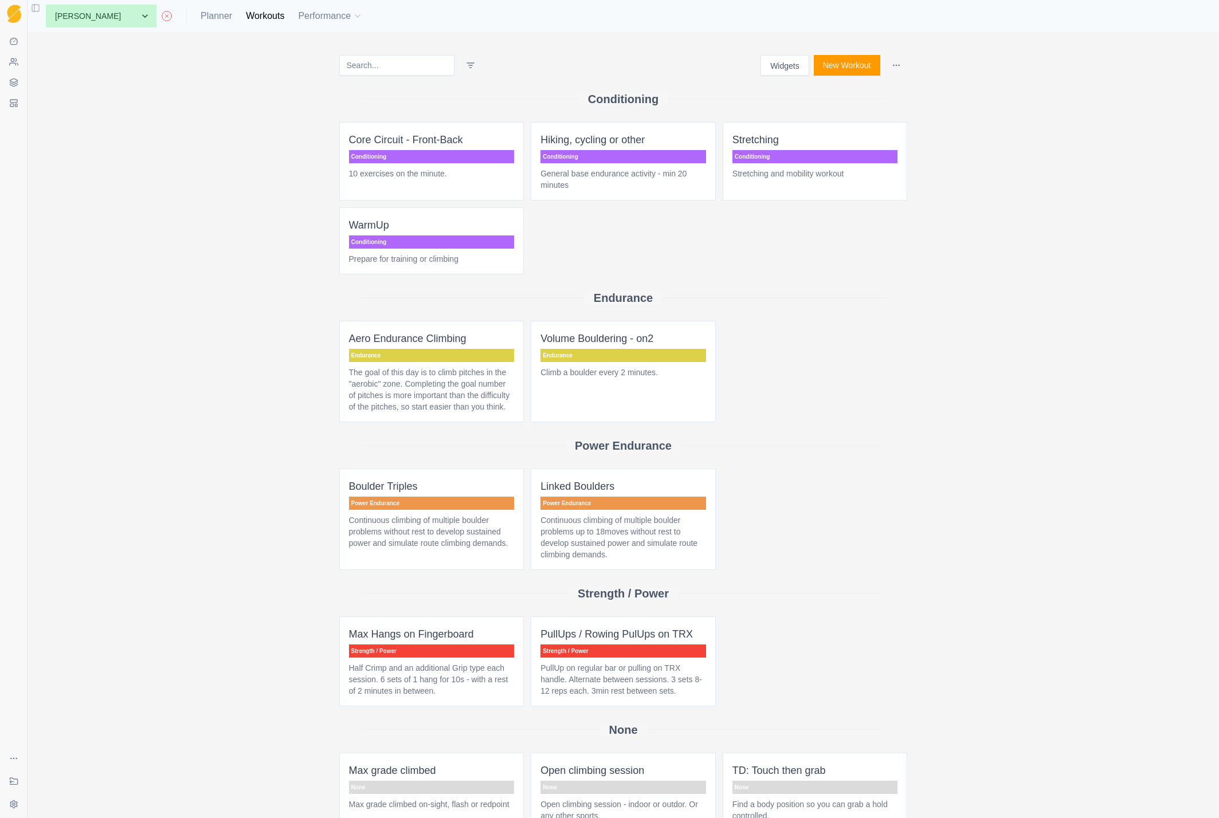
click at [34, 4] on button "Toggle Sidebar" at bounding box center [36, 8] width 16 height 16
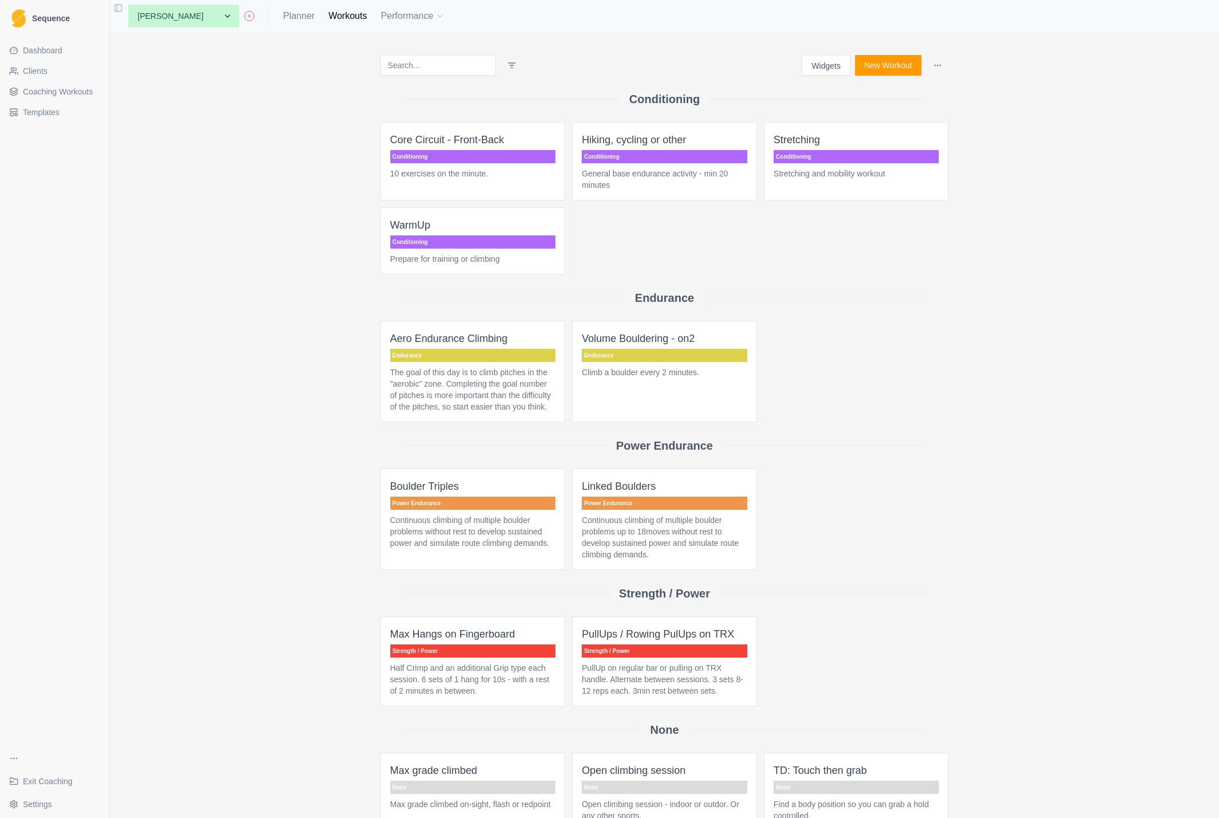
click at [45, 88] on span "Coaching Workouts" at bounding box center [58, 91] width 70 height 11
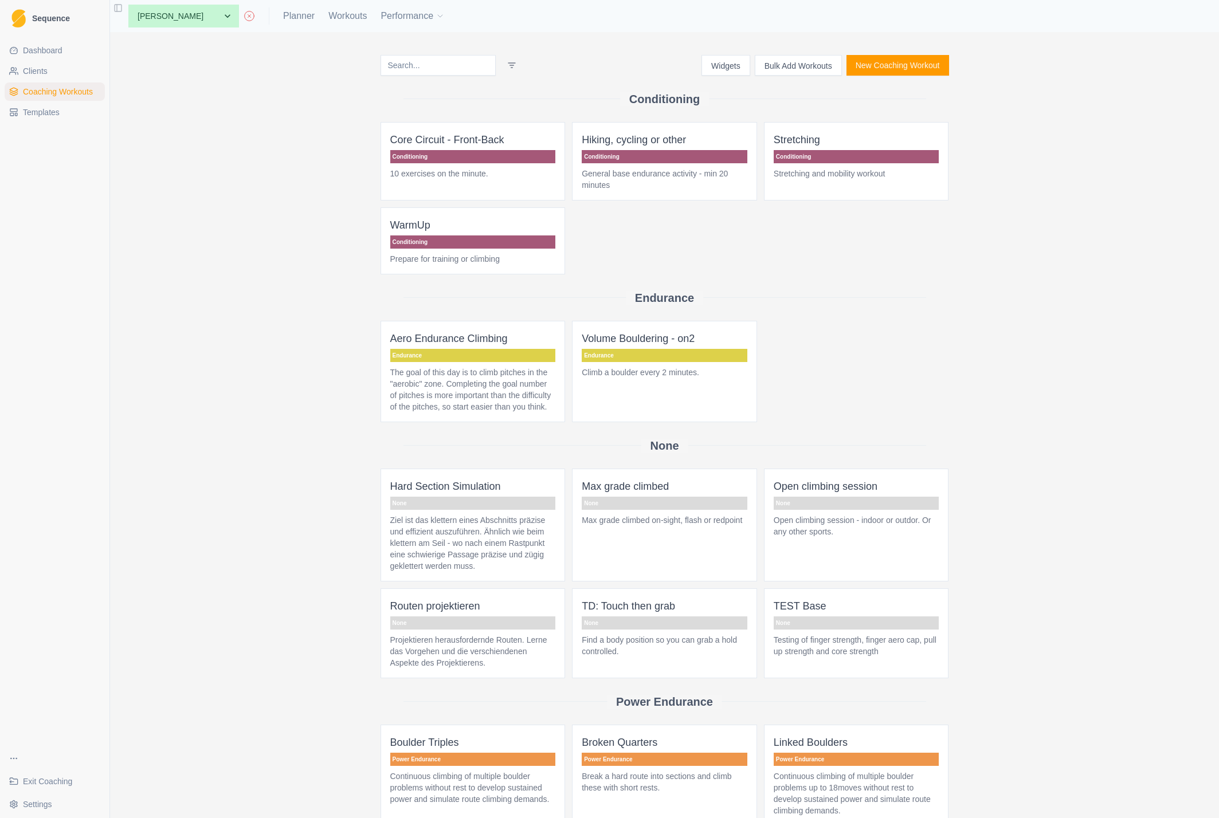
click at [618, 751] on p "Broken Quarters" at bounding box center [665, 743] width 166 height 16
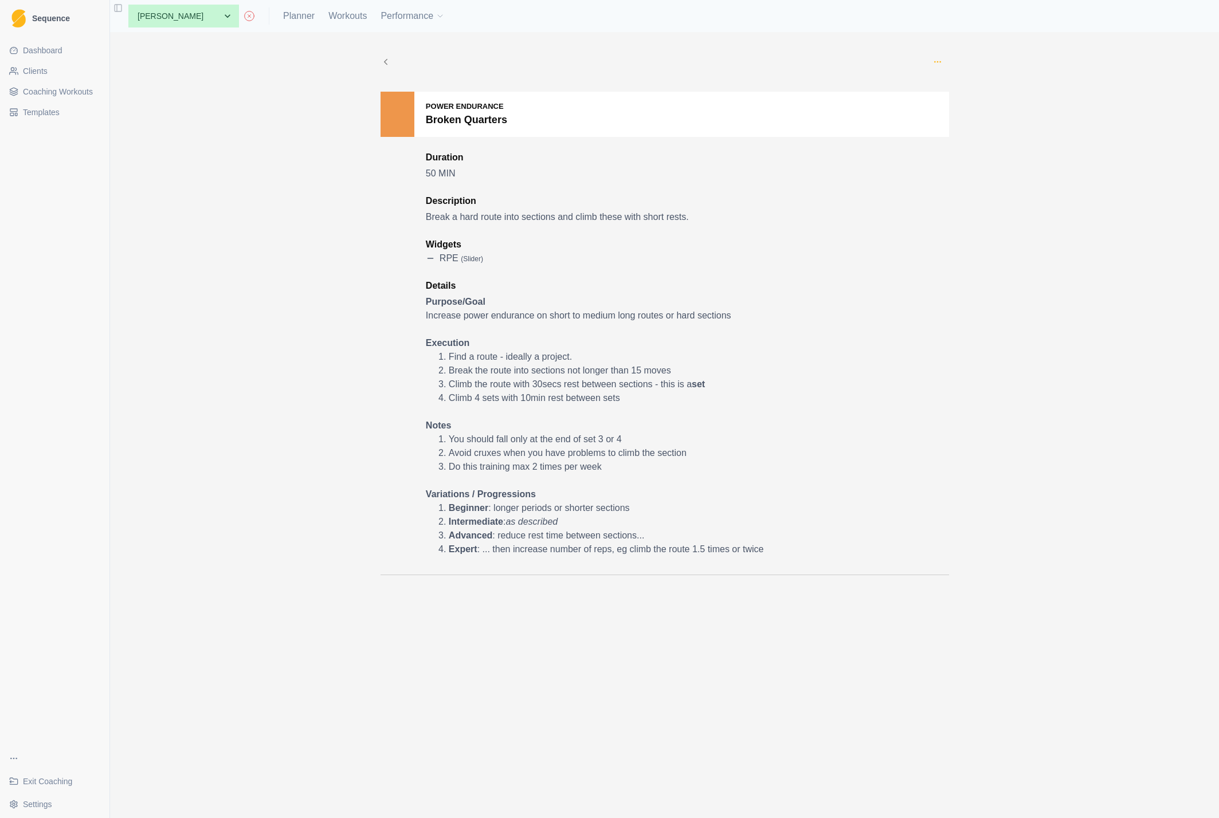
click at [940, 60] on icon "button" at bounding box center [937, 61] width 9 height 9
click at [957, 144] on p "Add to this client" at bounding box center [990, 140] width 128 height 21
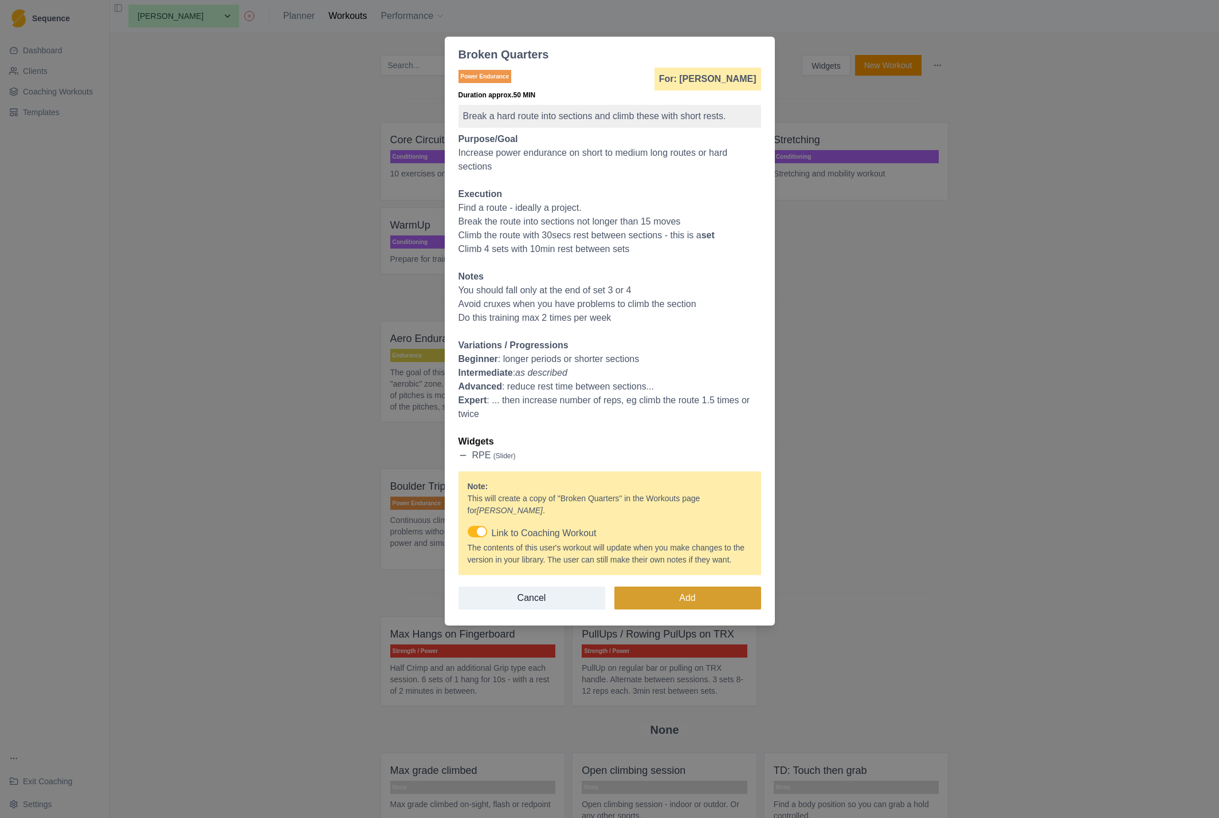
click at [667, 610] on button "Add" at bounding box center [687, 598] width 147 height 23
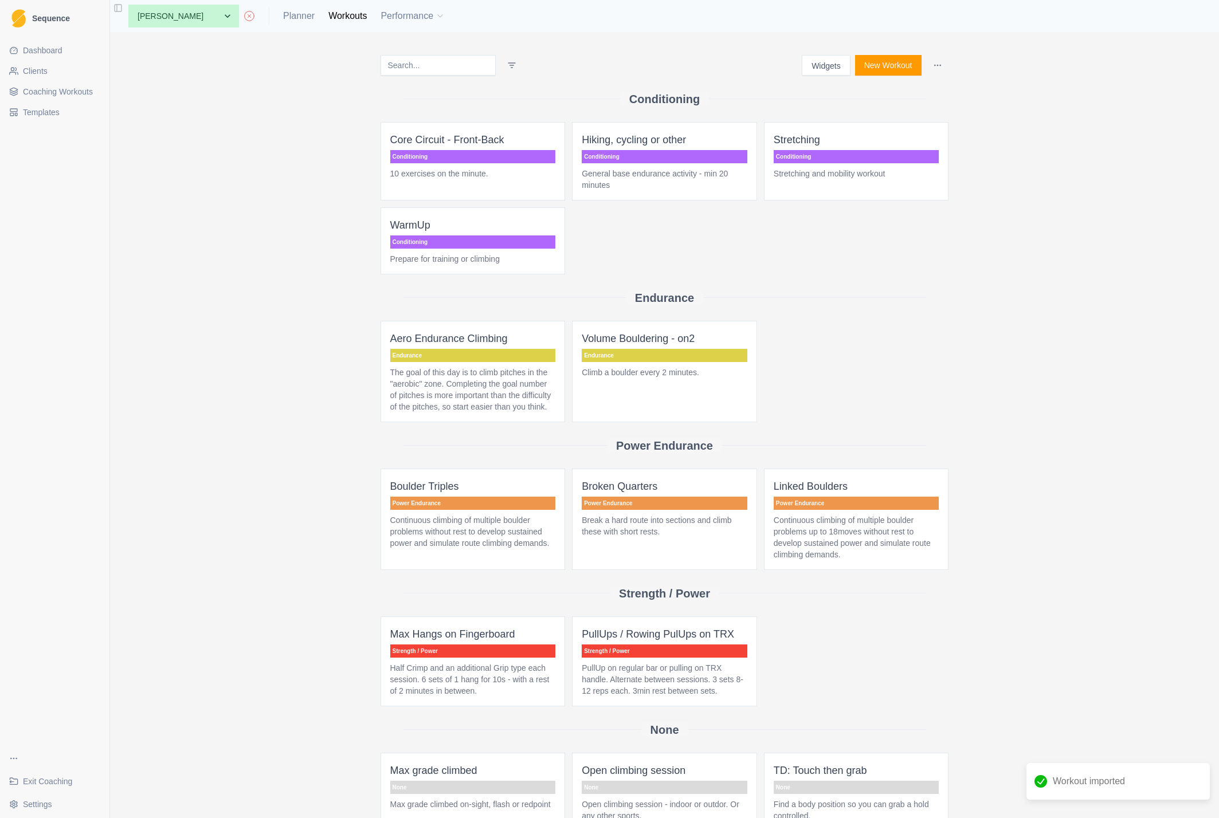
click at [285, 275] on div "Widgets New Workout Conditioning Core Circuit - Front-Back Conditioning 10 exer…" at bounding box center [664, 425] width 1109 height 786
click at [283, 17] on link "Planner" at bounding box center [299, 16] width 32 height 14
select select "month"
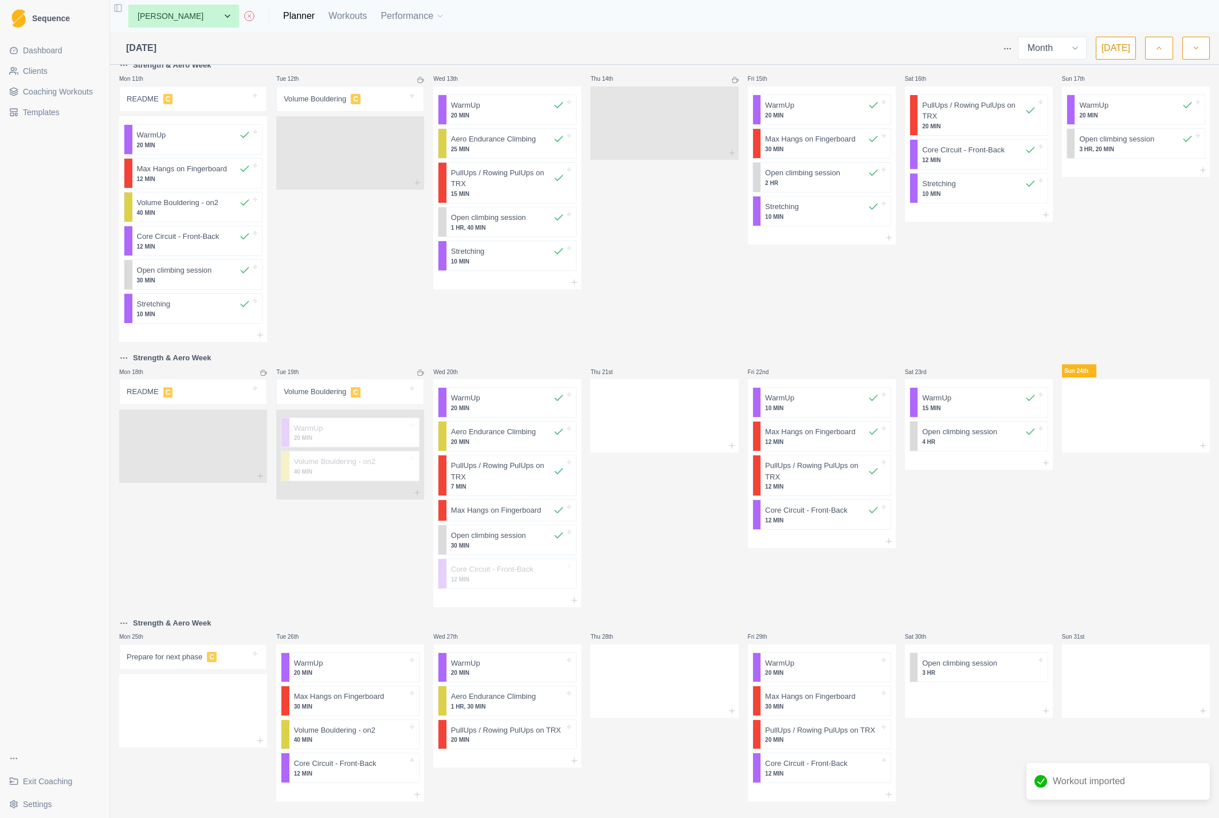
scroll to position [442, 0]
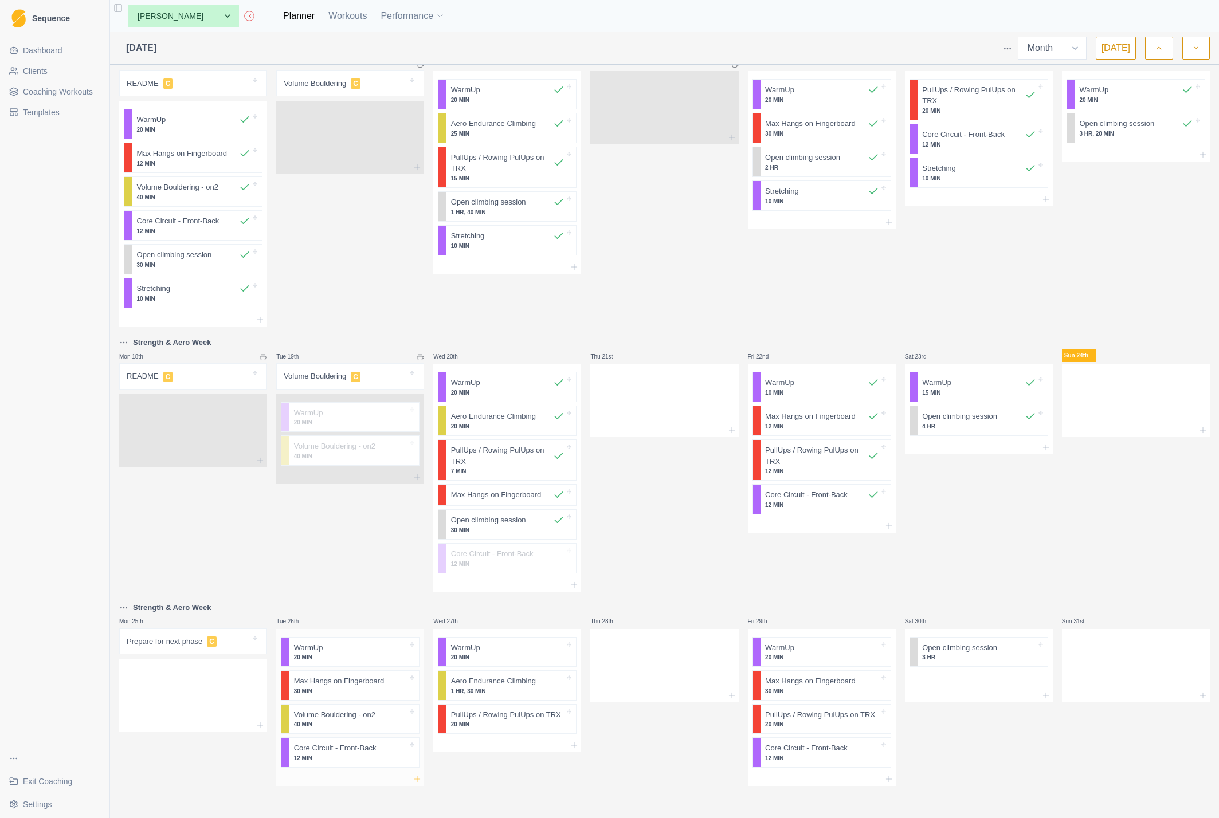
click at [417, 779] on line at bounding box center [417, 779] width 0 height 5
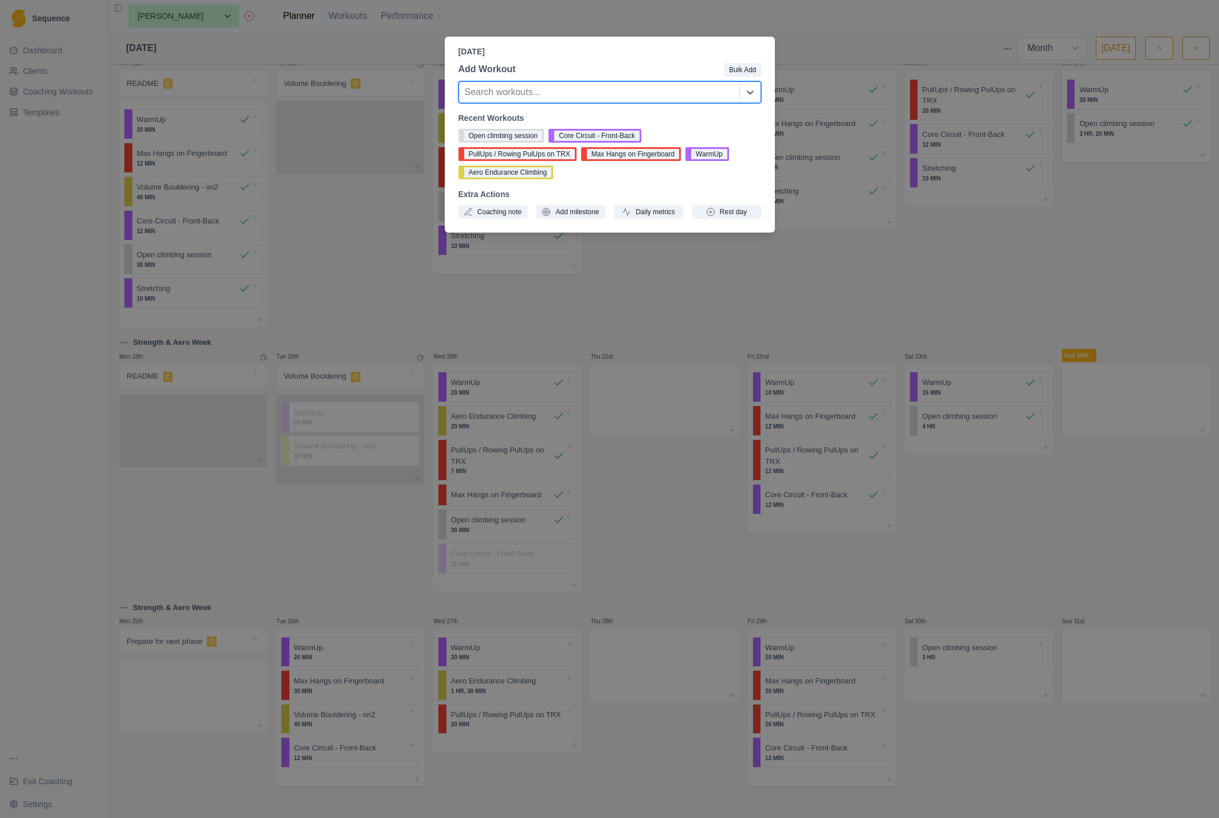
click at [668, 22] on div "[DATE] Add Workout Bulk Add option , selected. Select is focused ,type to refin…" at bounding box center [609, 409] width 1219 height 818
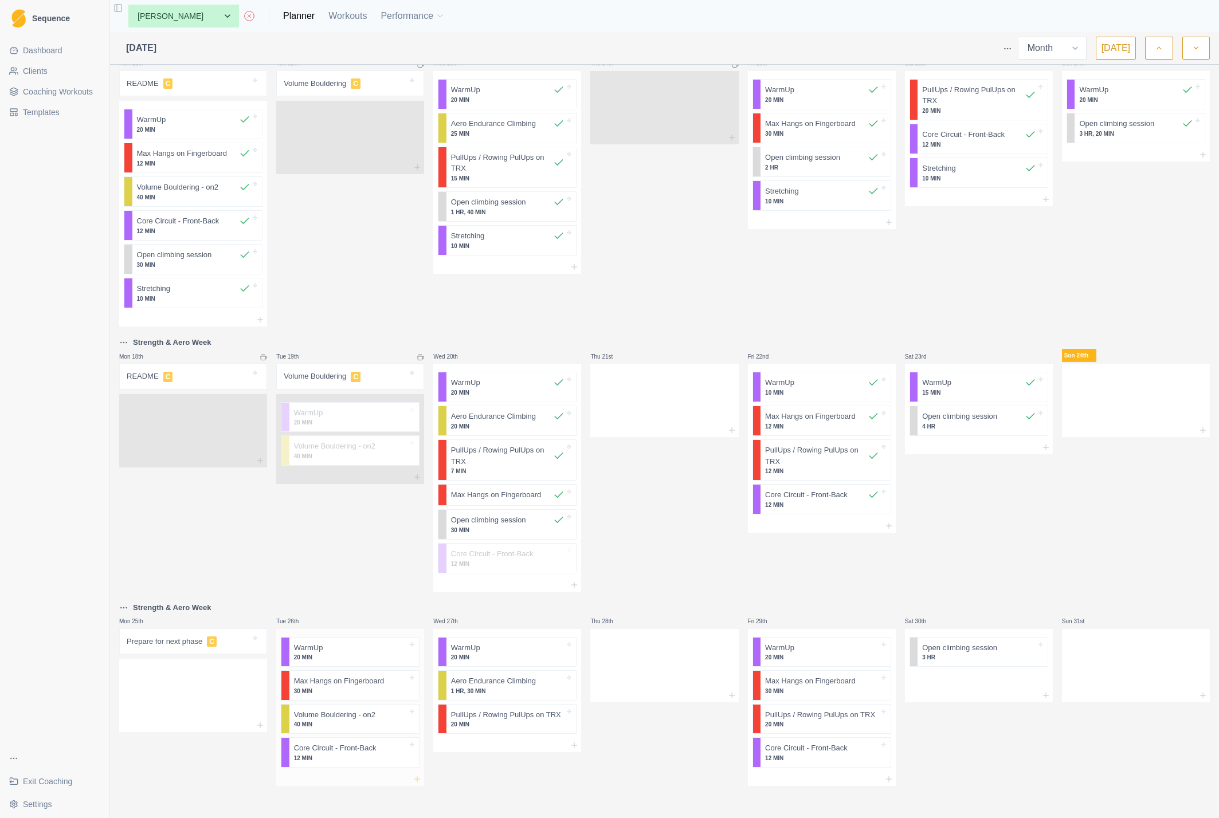
click at [417, 779] on icon at bounding box center [417, 779] width 9 height 9
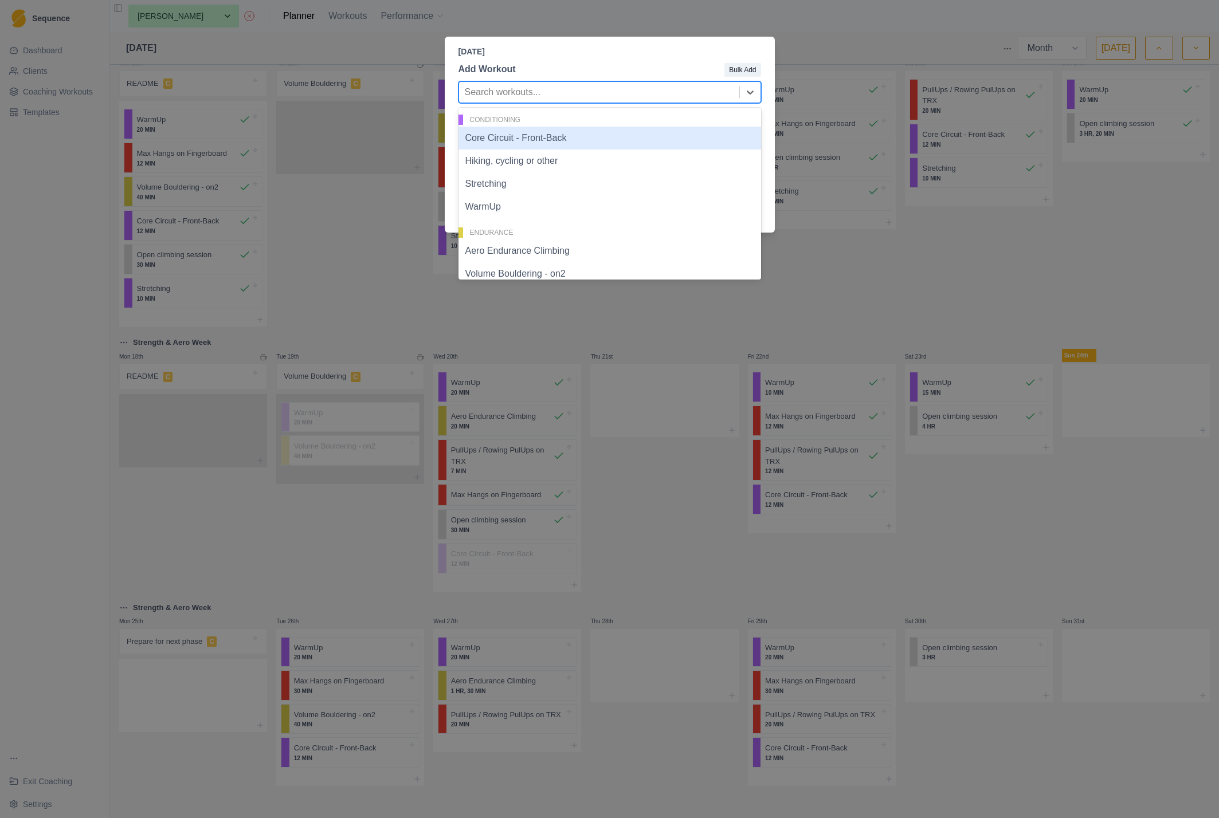
click at [557, 90] on div at bounding box center [599, 92] width 269 height 16
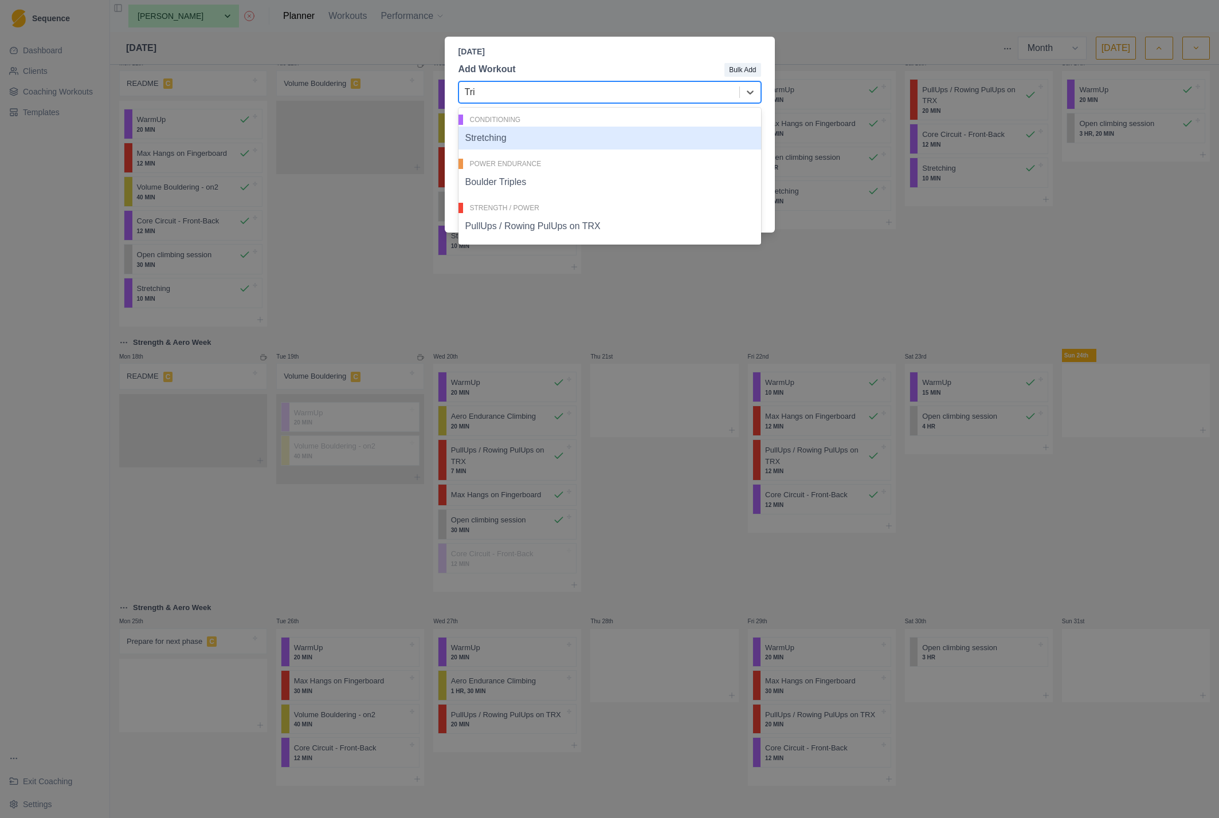
type input "Trip"
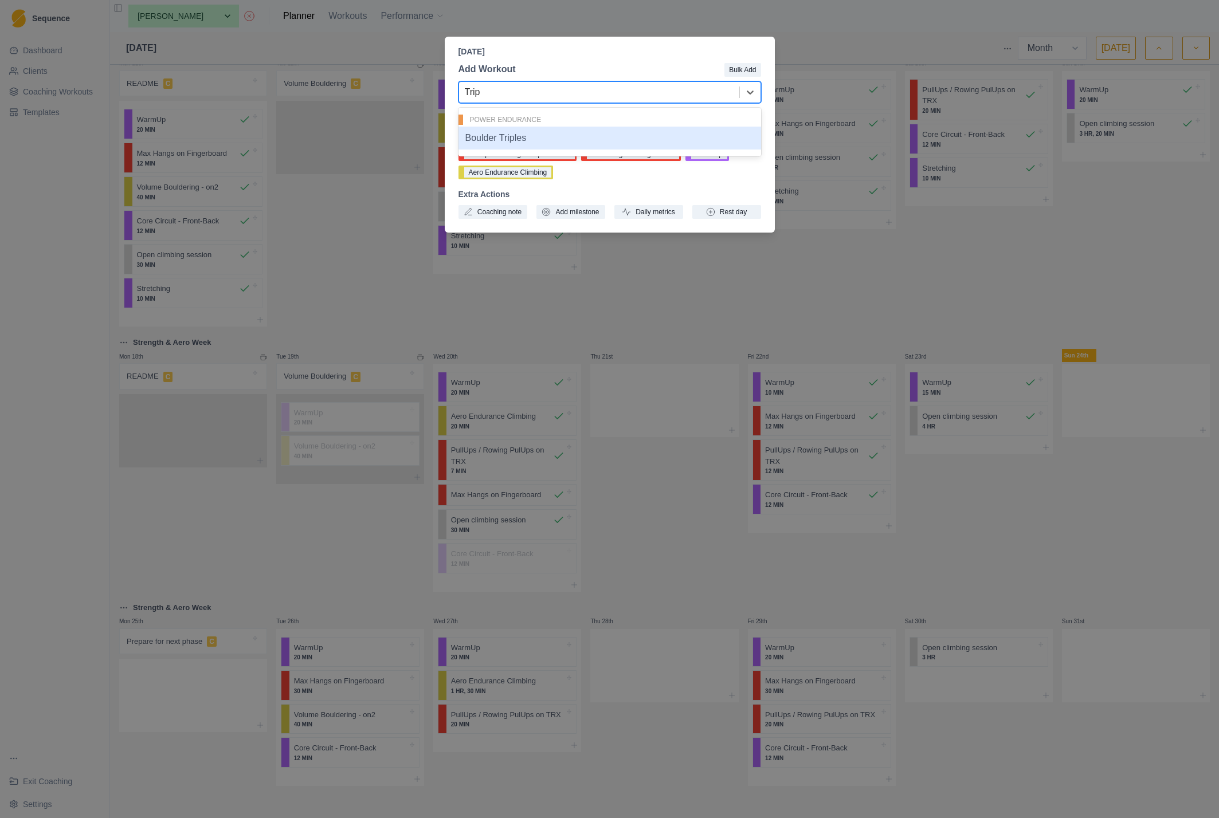
click at [514, 133] on div "Boulder Triples" at bounding box center [609, 138] width 303 height 23
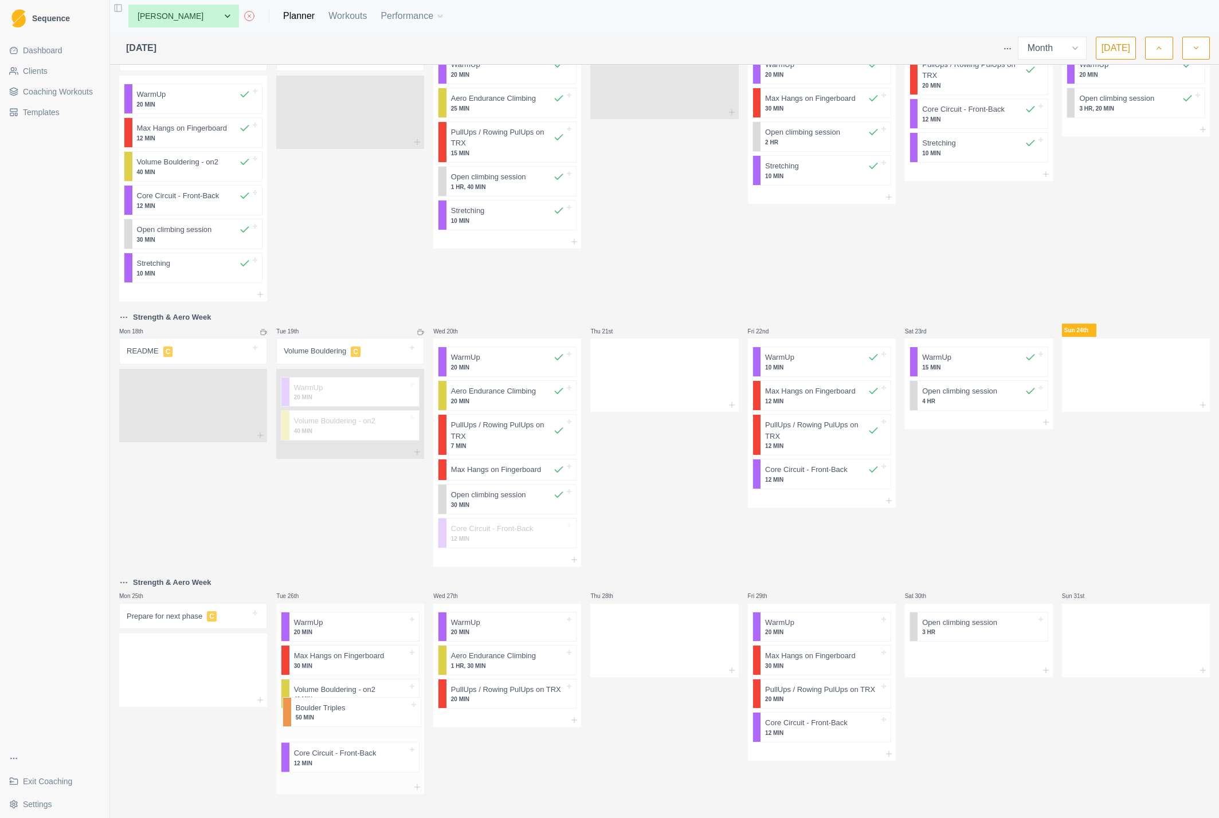
scroll to position [475, 0]
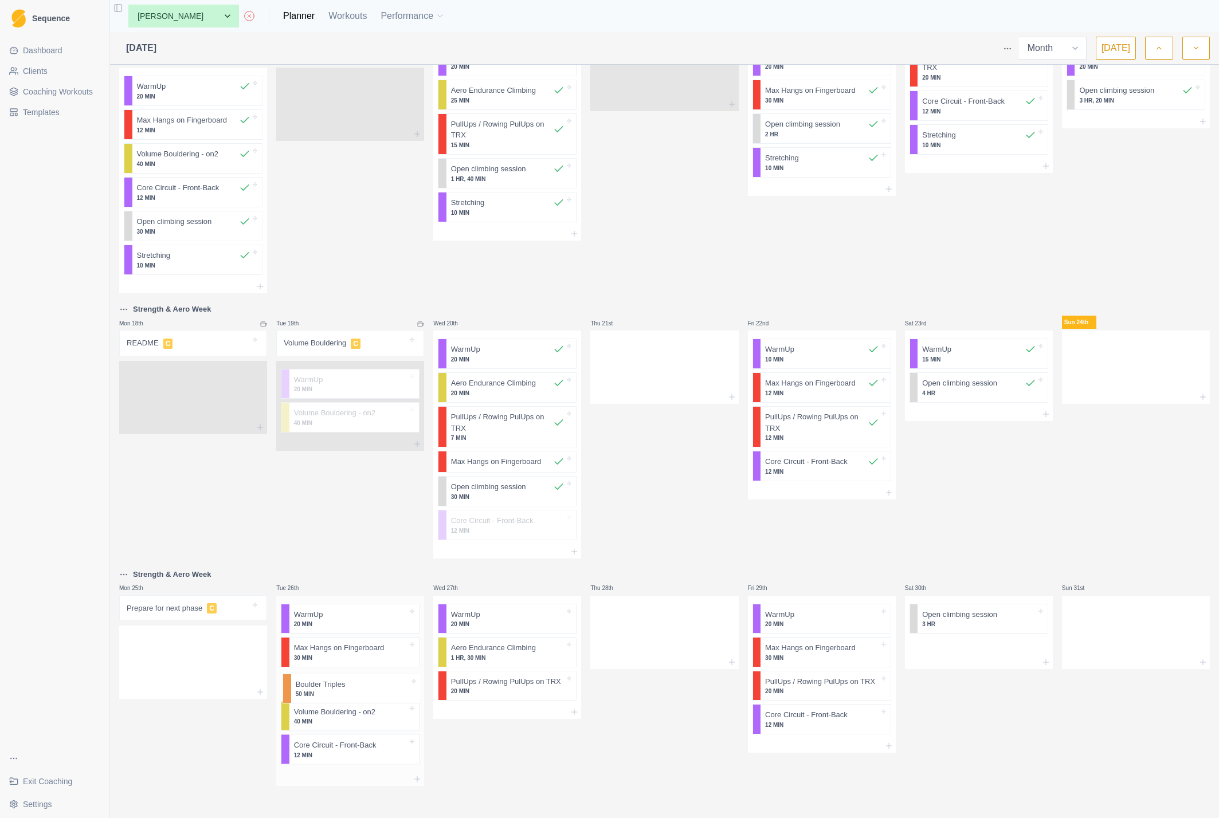
drag, startPoint x: 317, startPoint y: 787, endPoint x: 319, endPoint y: 682, distance: 105.5
click at [319, 682] on div "WarmUp 20 MIN Max Hangs on Fingerboard 30 MIN Volume Bouldering - on2 40 MIN Co…" at bounding box center [350, 684] width 148 height 177
click at [378, 728] on div "Remove from schedule" at bounding box center [402, 729] width 92 height 18
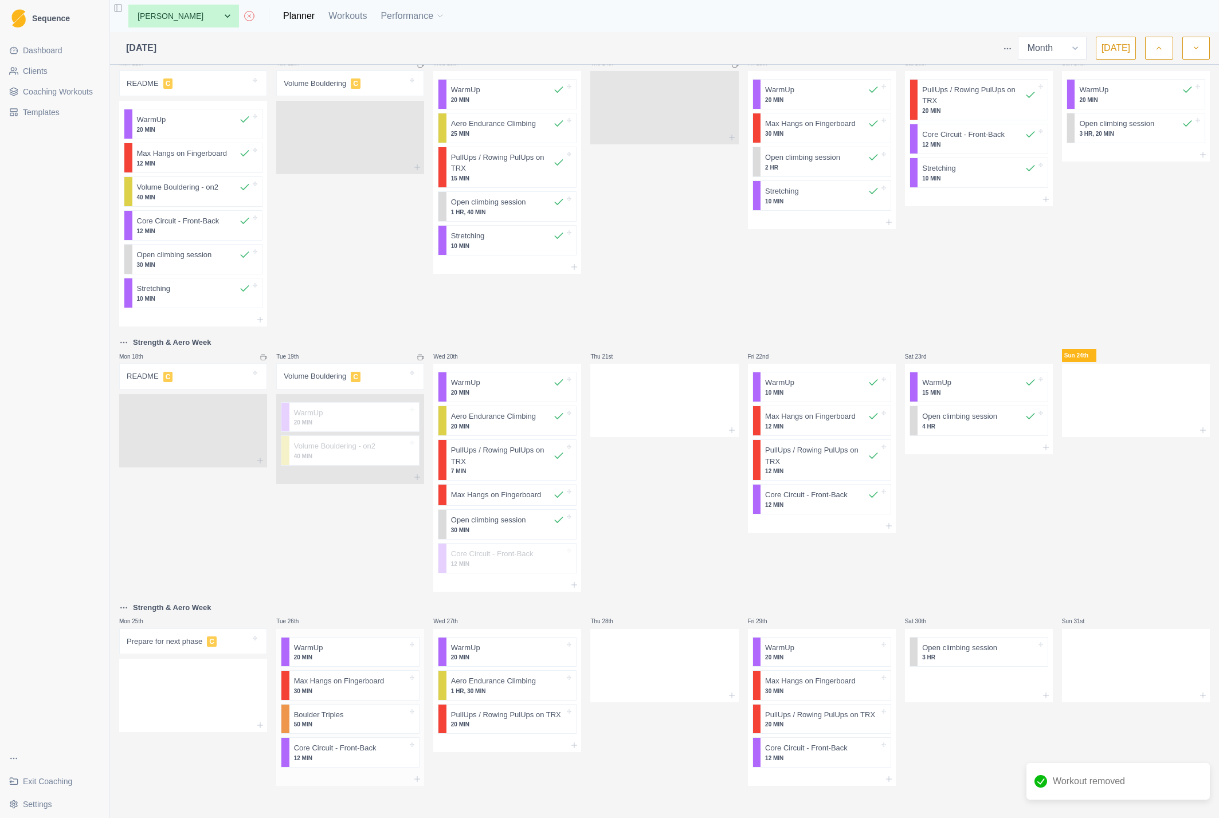
scroll to position [442, 0]
click at [417, 778] on line at bounding box center [417, 779] width 0 height 5
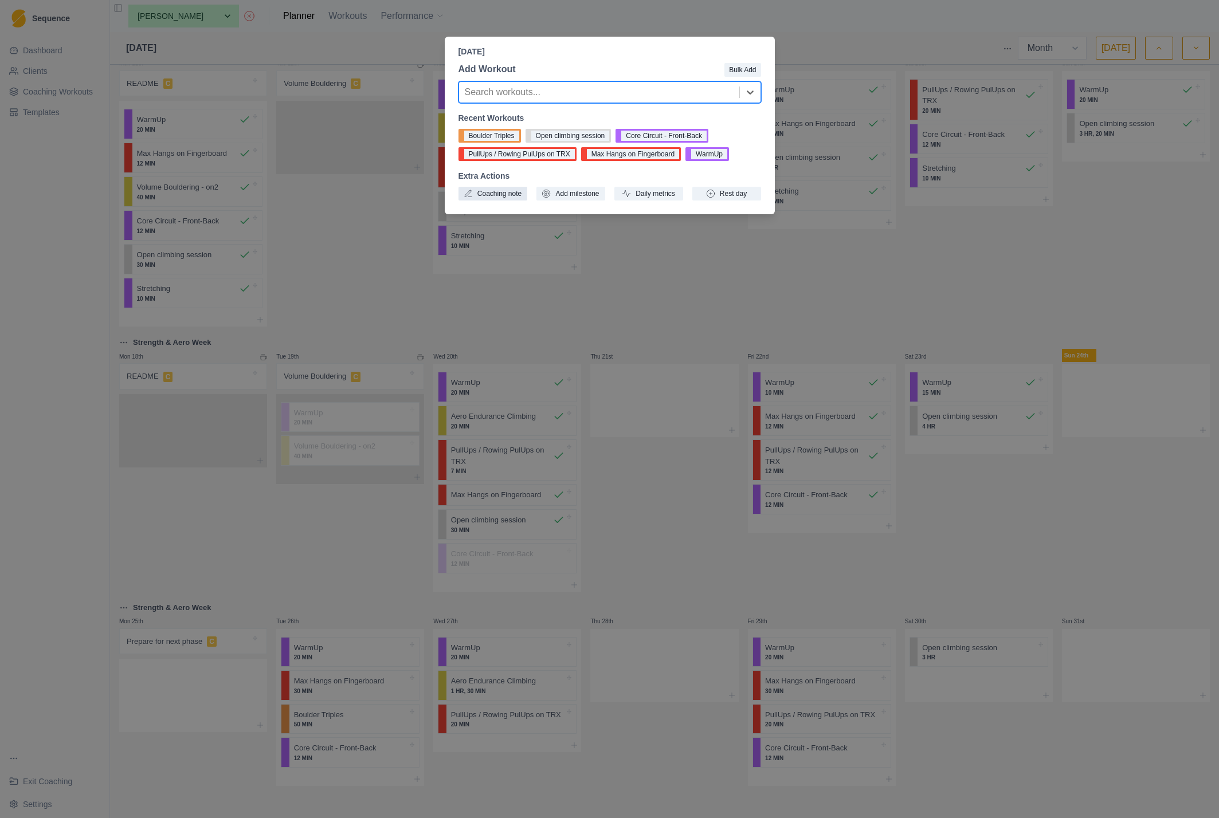
click at [500, 194] on button "Coaching note" at bounding box center [492, 194] width 69 height 14
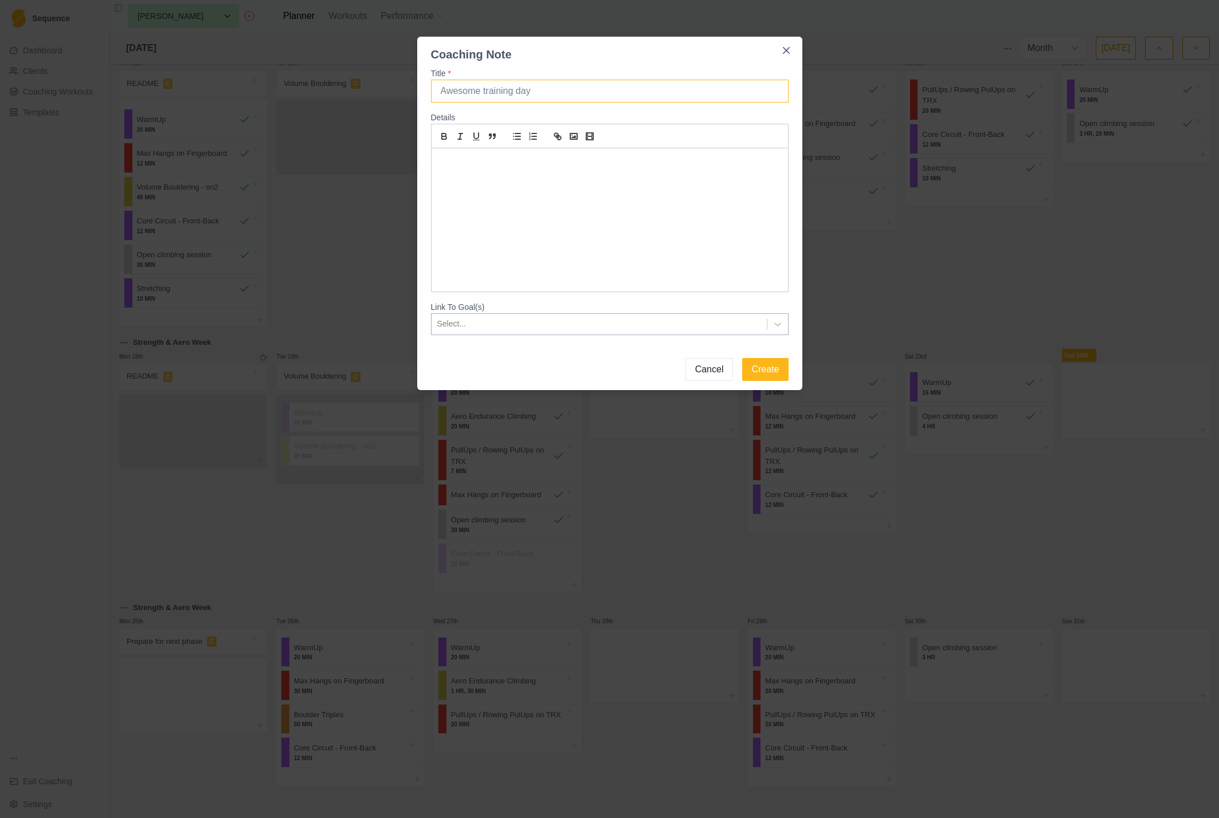
click at [501, 91] on input "Title *" at bounding box center [610, 91] width 358 height 23
click at [476, 160] on p at bounding box center [609, 161] width 339 height 13
click at [512, 92] on input "Boulder Triples" at bounding box center [610, 91] width 358 height 23
type input "Boulder Triples - next"
click at [490, 210] on div at bounding box center [610, 219] width 356 height 143
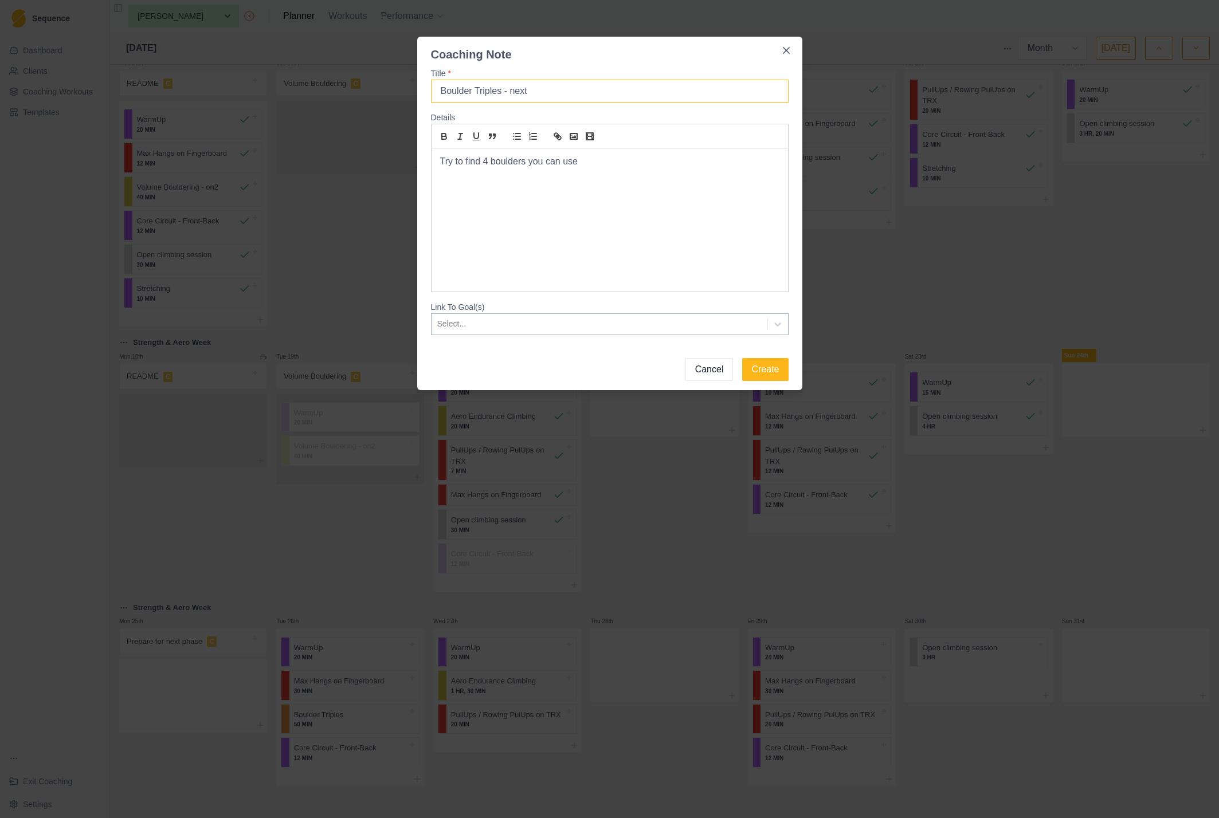
drag, startPoint x: 508, startPoint y: 89, endPoint x: 565, endPoint y: 90, distance: 56.8
click at [565, 90] on input "Boulder Triples - next" at bounding box center [610, 91] width 358 height 23
type input "Boulder Triples discovery - next exercise"
click at [496, 187] on div "Try to find 4 boulders you can use" at bounding box center [610, 219] width 356 height 143
click at [592, 170] on div "Try to find 4 boulders you can use" at bounding box center [610, 219] width 356 height 143
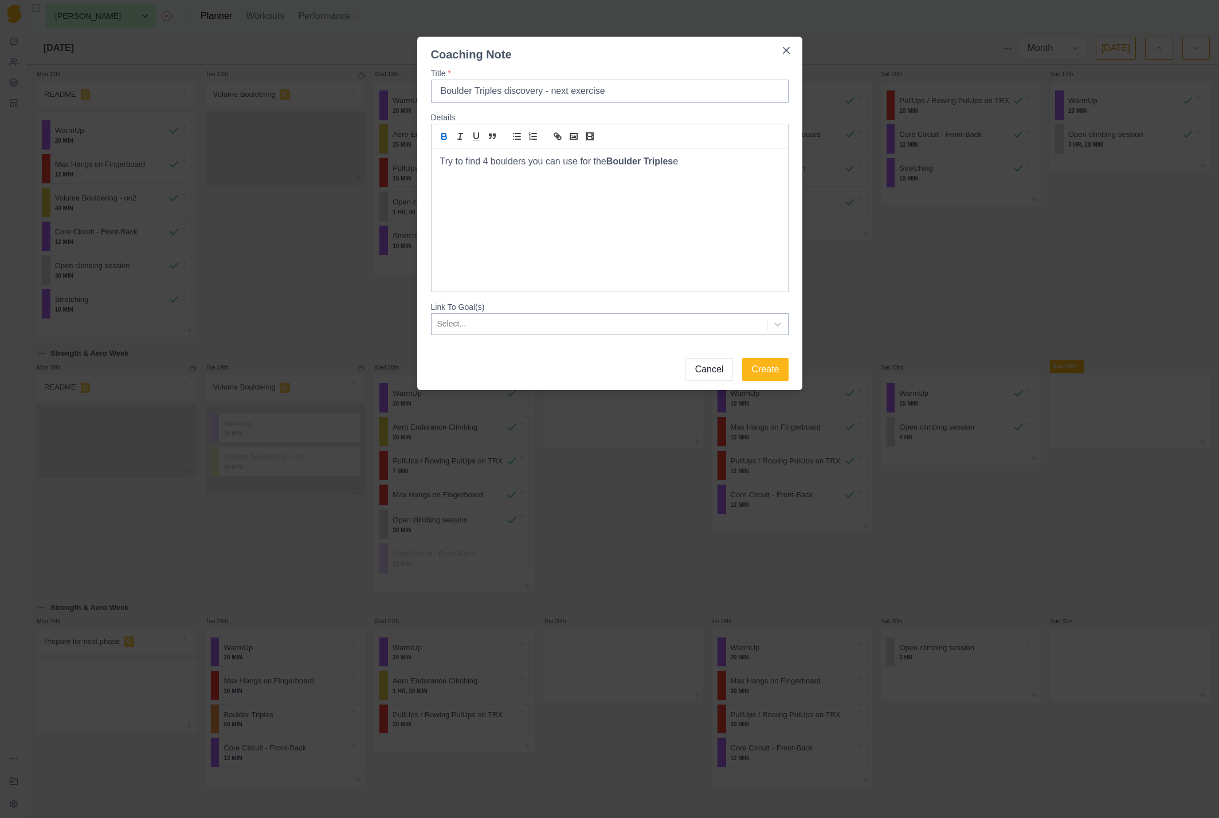
scroll to position [420, 0]
click at [707, 369] on button "Cancel" at bounding box center [709, 369] width 48 height 23
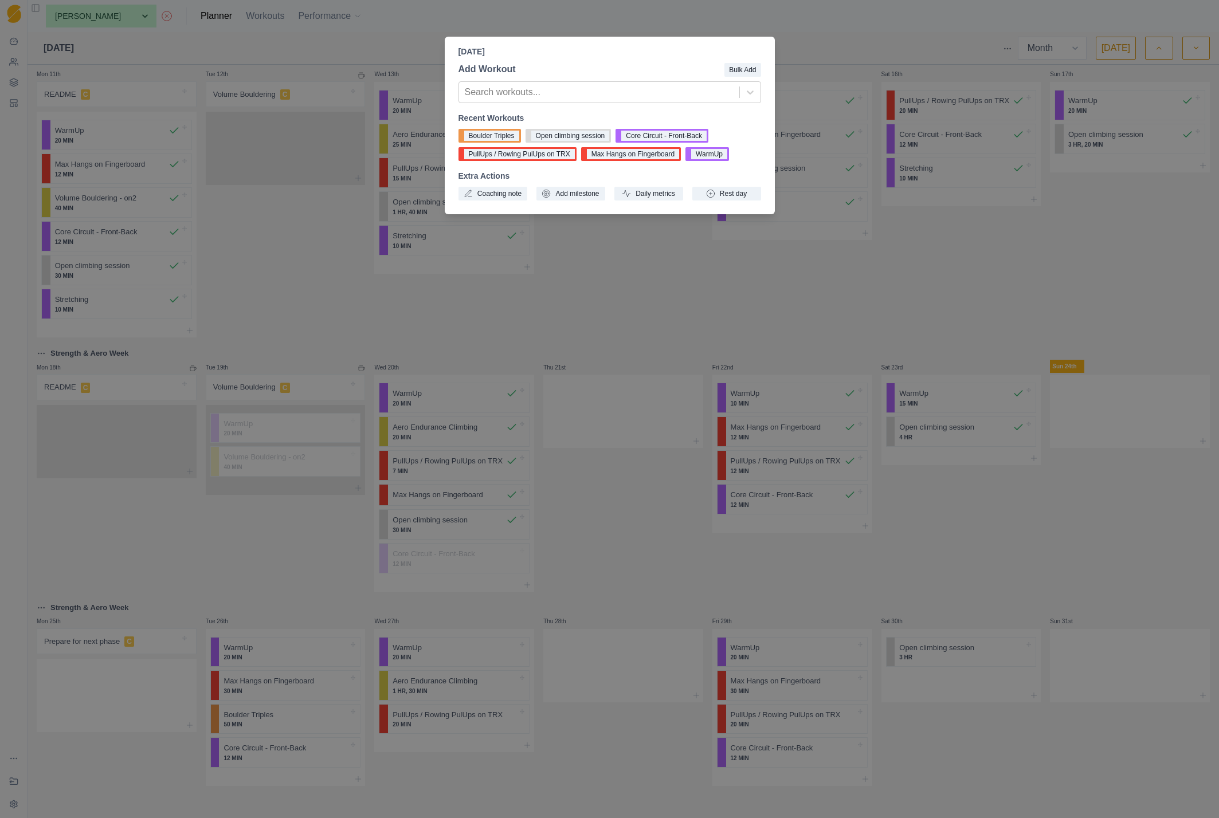
click at [339, 314] on div "Tuesday, August 26th, 2025 Add Workout Bulk Add Search workouts... Recent Worko…" at bounding box center [609, 409] width 1219 height 818
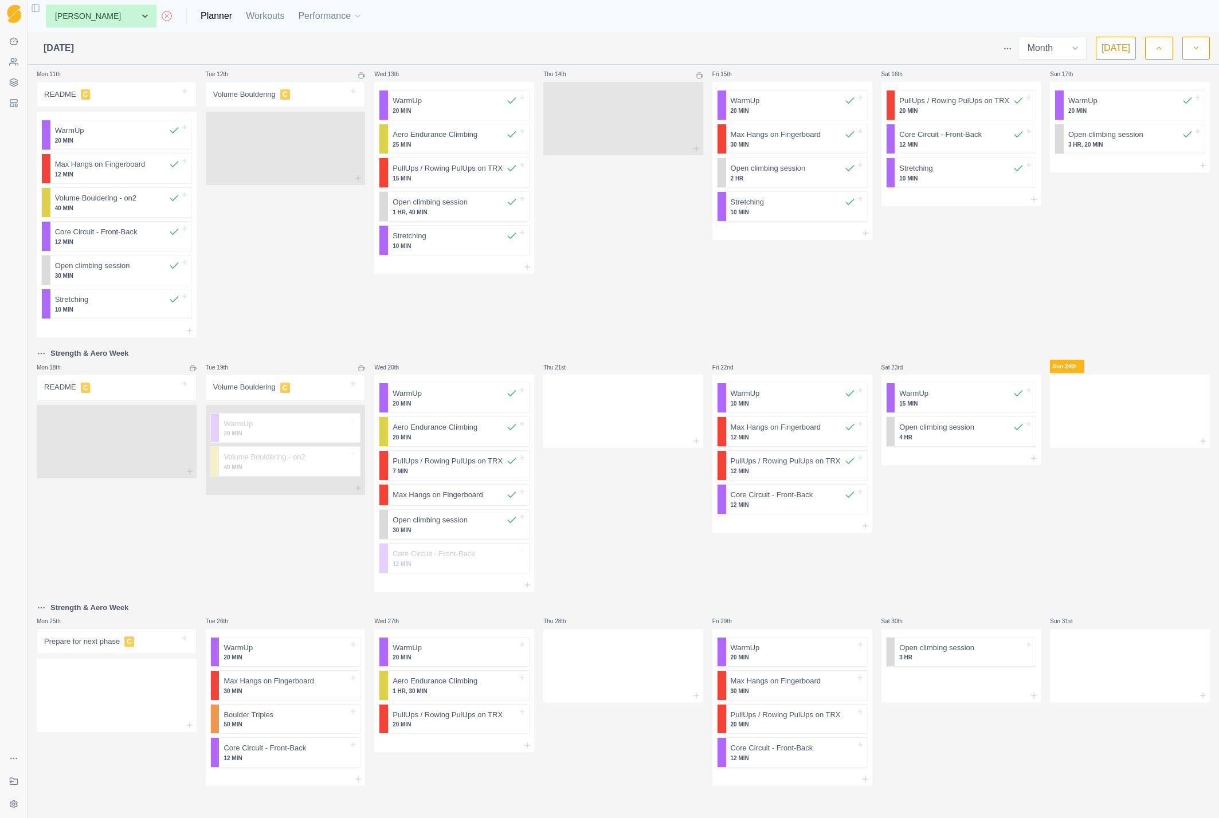
click at [41, 7] on button "Toggle Sidebar" at bounding box center [36, 8] width 16 height 16
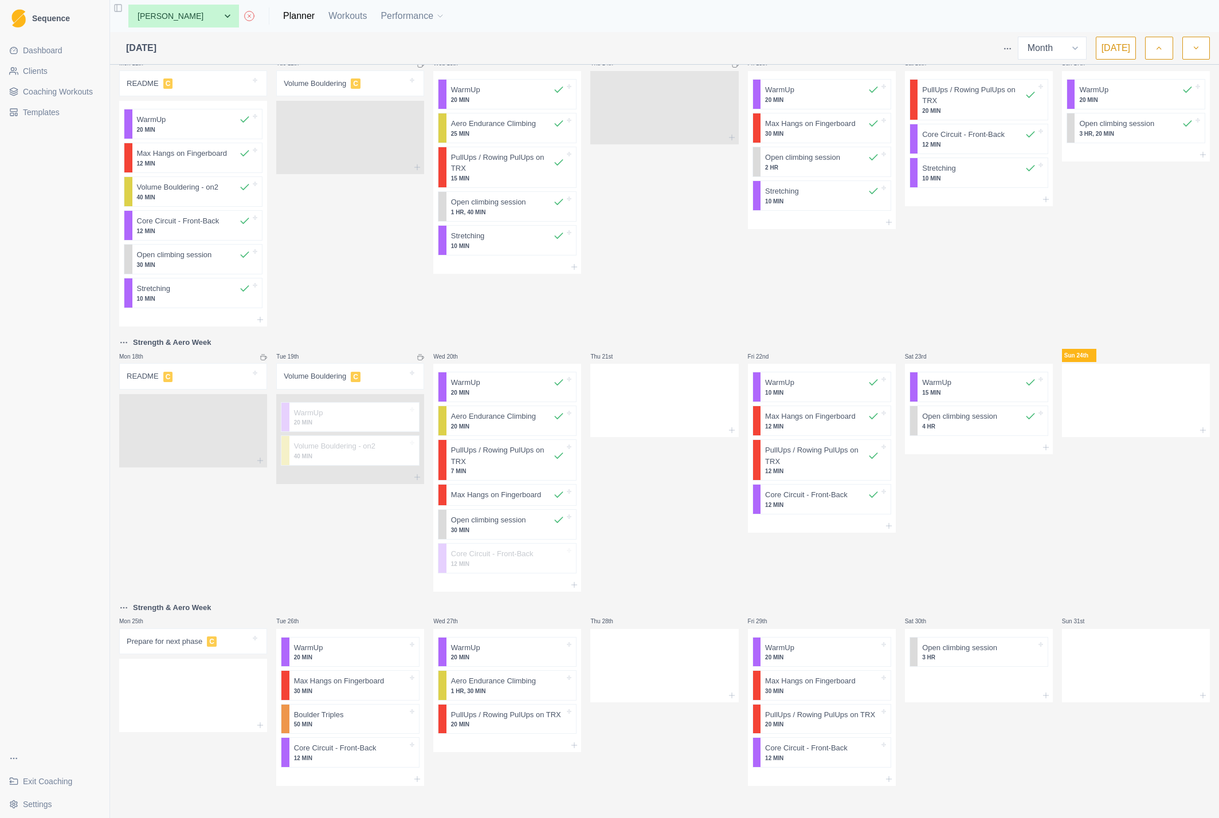
click at [34, 89] on span "Coaching Workouts" at bounding box center [58, 91] width 70 height 11
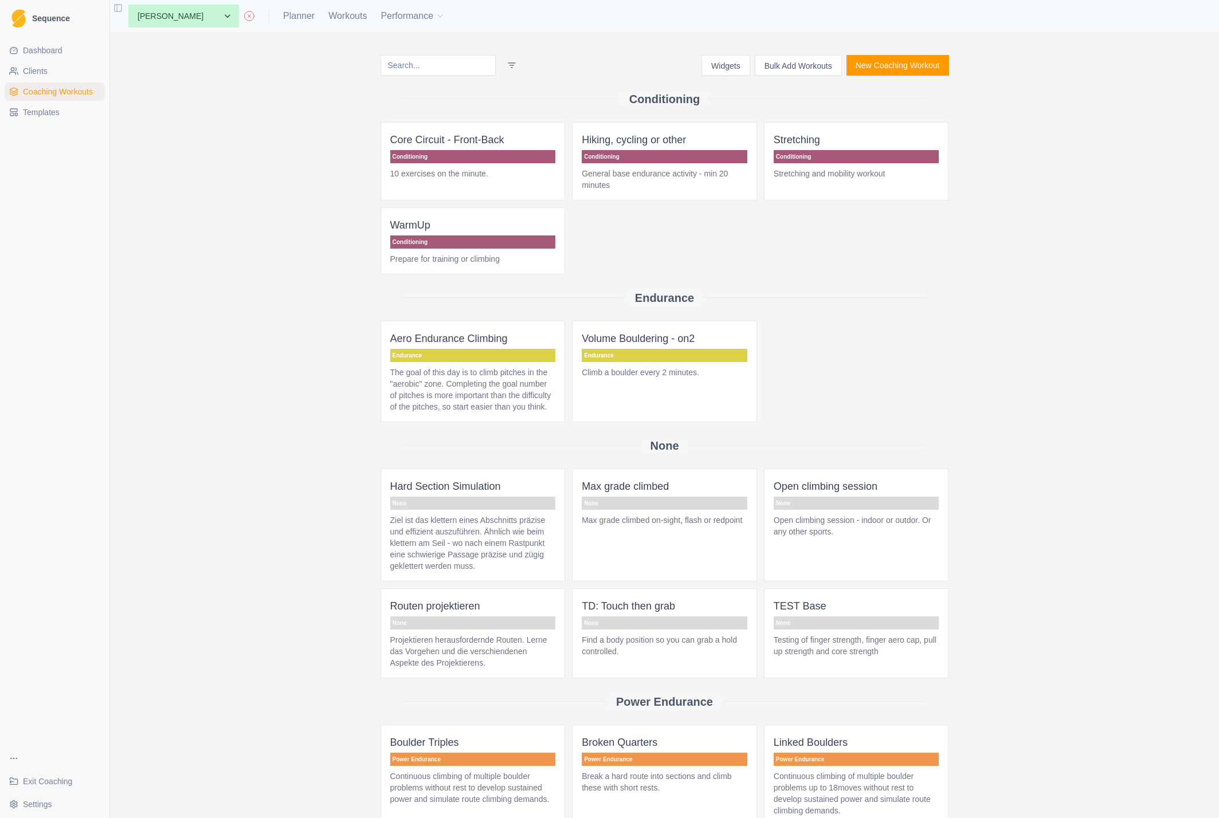
click at [880, 63] on button "New Coaching Workout" at bounding box center [898, 65] width 103 height 21
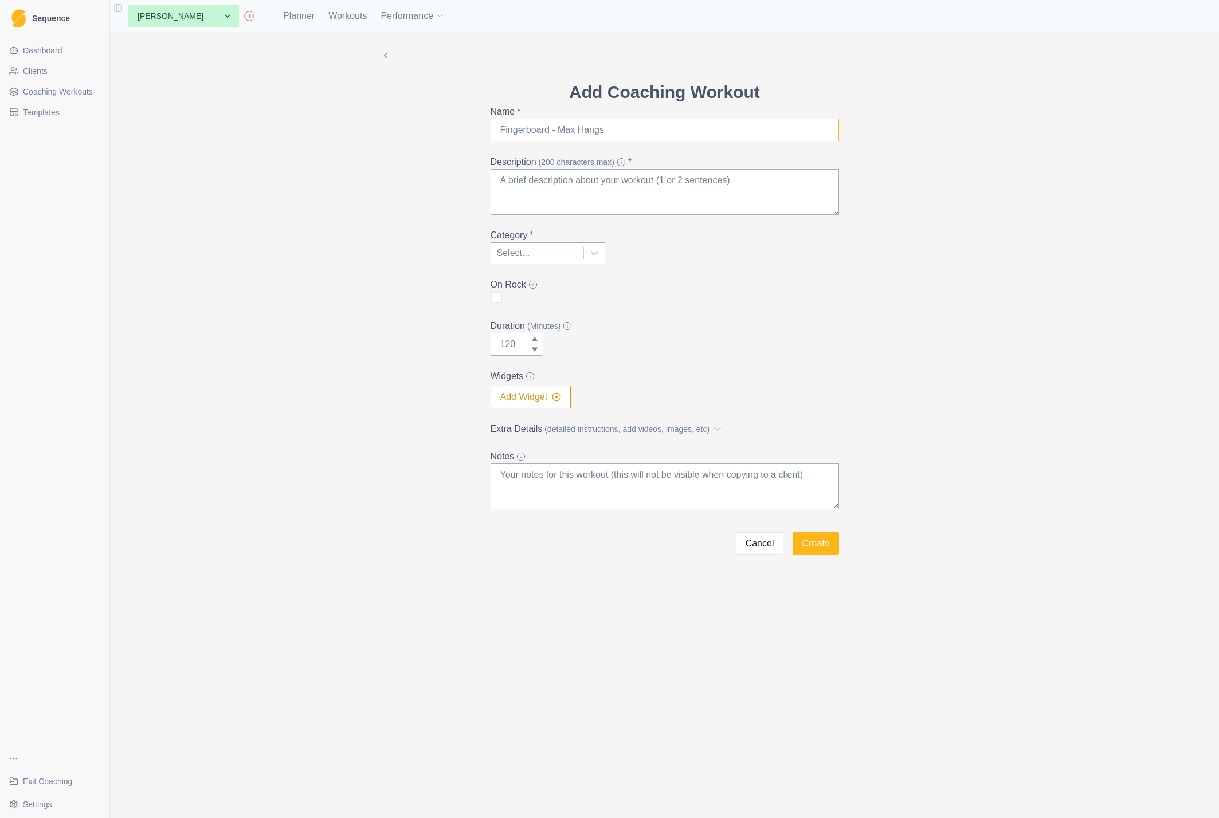
click at [637, 130] on input "Name *" at bounding box center [665, 130] width 348 height 23
type input "Discovery Session"
click at [578, 183] on textarea "Description (200 characters max) *" at bounding box center [665, 192] width 348 height 46
type textarea "I"
type textarea "Try to find the routes or boulders so you can"
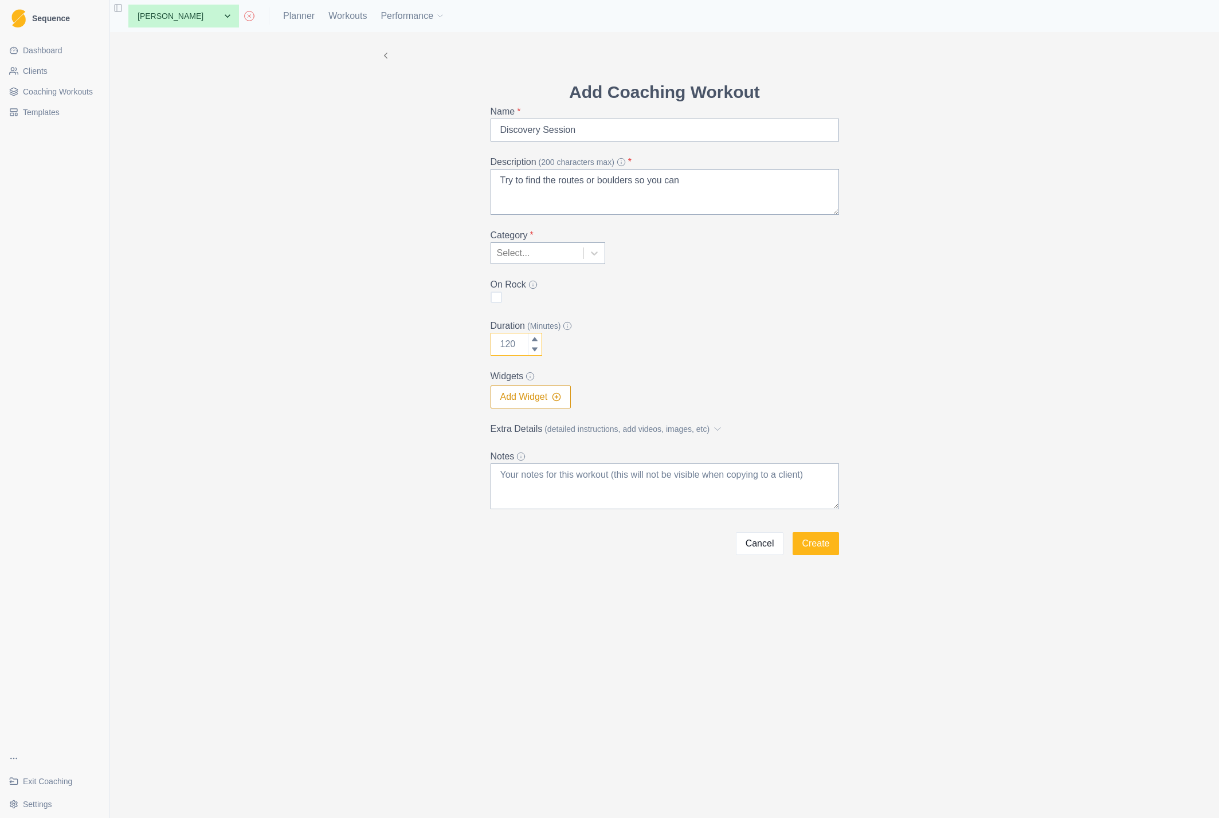
drag, startPoint x: 518, startPoint y: 342, endPoint x: 488, endPoint y: 342, distance: 29.2
click at [489, 342] on div "Add Coaching Workout Name * Discovery Session Description (200 characters max) …" at bounding box center [664, 317] width 367 height 476
type input "60"
click at [595, 251] on icon at bounding box center [594, 253] width 11 height 11
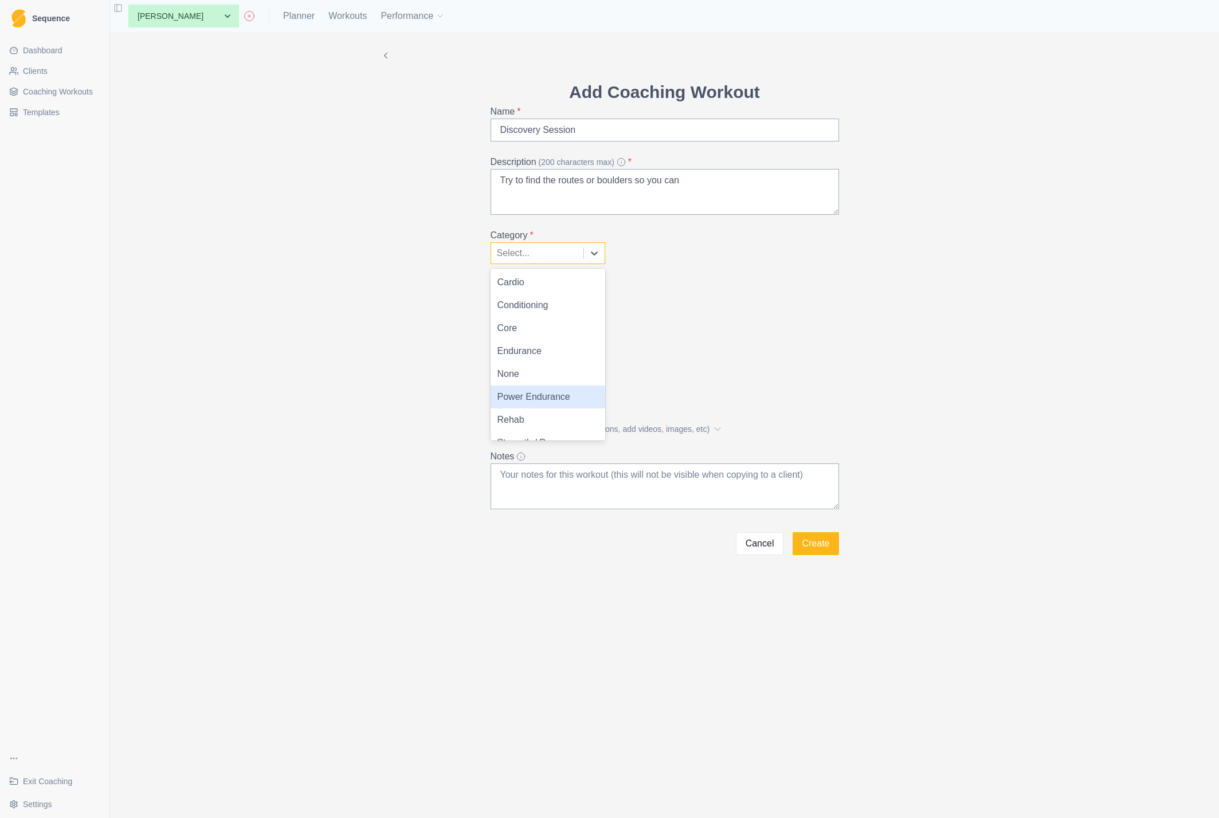
scroll to position [16, 0]
click at [520, 360] on div "None" at bounding box center [548, 358] width 115 height 23
click at [710, 180] on textarea "Try to find the routes or boulders so you can" at bounding box center [665, 192] width 348 height 46
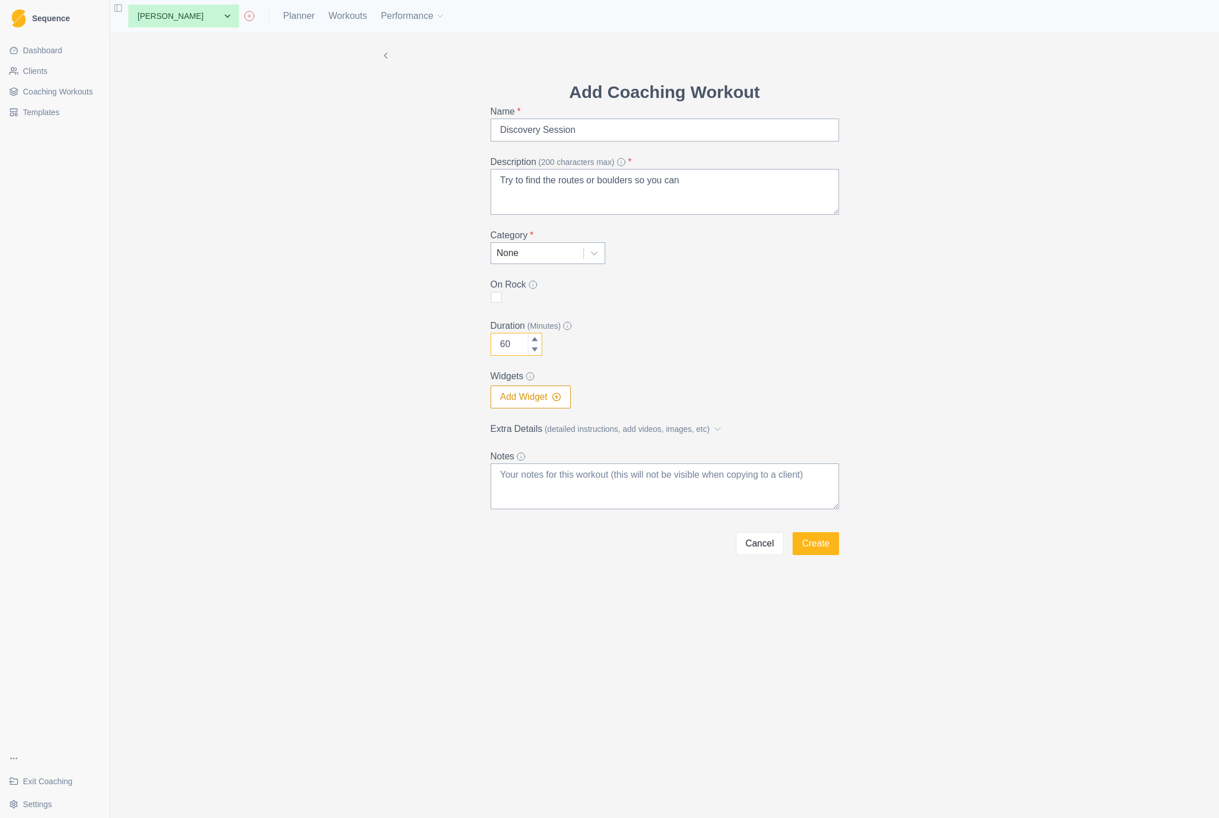
click at [507, 342] on input "60" at bounding box center [517, 344] width 52 height 23
click at [629, 332] on label "Duration (Minutes)" at bounding box center [662, 326] width 342 height 14
click at [542, 333] on input "60" at bounding box center [517, 344] width 52 height 23
click at [708, 174] on textarea "Try to find the routes or boulders so you can" at bounding box center [665, 192] width 348 height 46
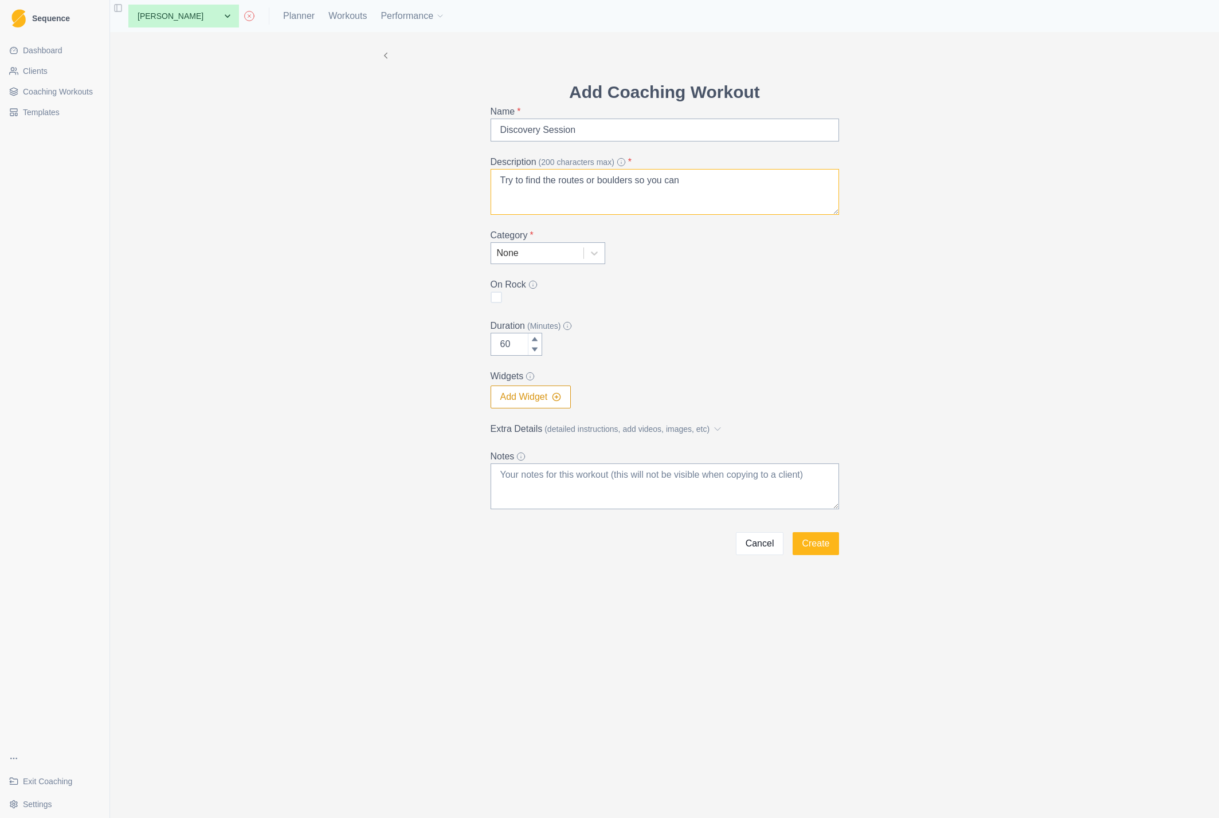
click at [706, 182] on textarea "Try to find the routes or boulders so you can" at bounding box center [665, 192] width 348 height 46
type textarea "Try to find the routes or boulders so you can perform the future exercise that …"
click at [819, 544] on button "Create" at bounding box center [816, 543] width 46 height 23
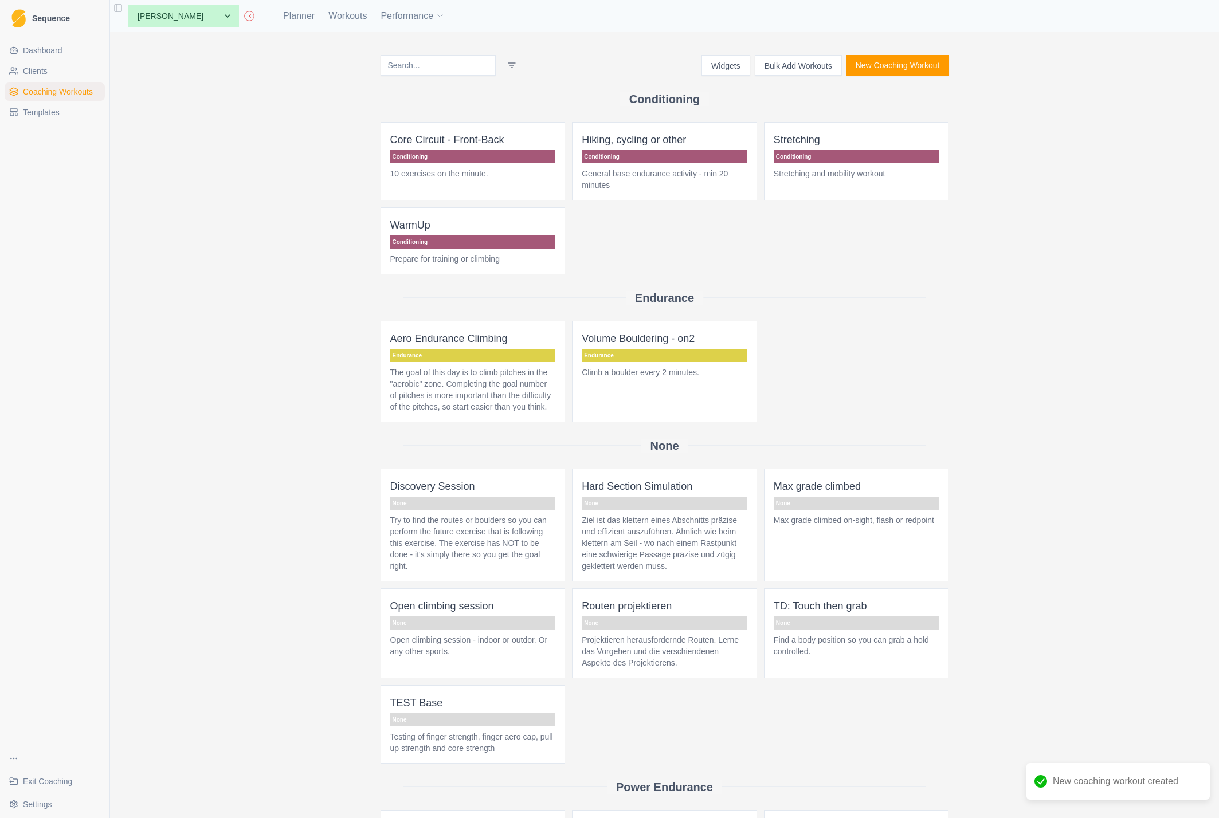
click at [457, 495] on p "Discovery Session" at bounding box center [473, 487] width 166 height 16
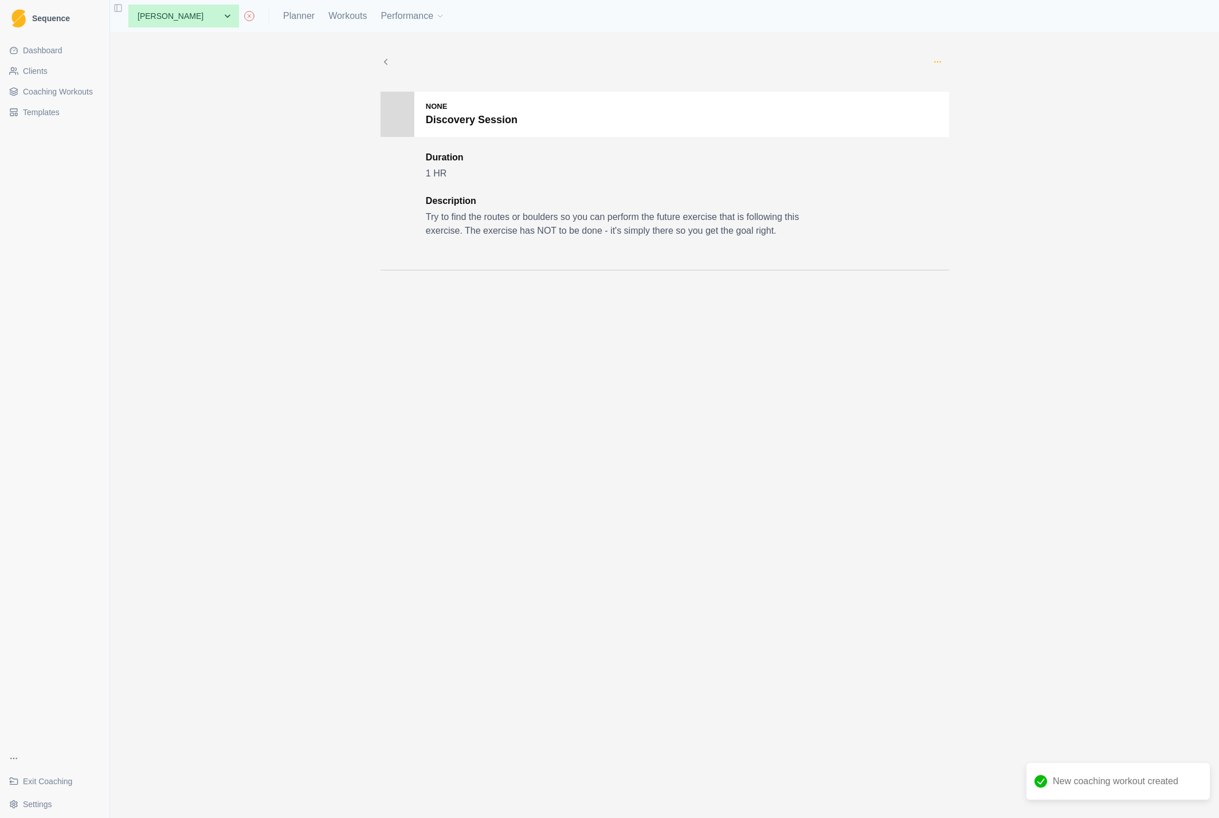
click at [936, 58] on icon "button" at bounding box center [937, 61] width 9 height 9
click at [958, 142] on p "Add to this client" at bounding box center [990, 140] width 128 height 21
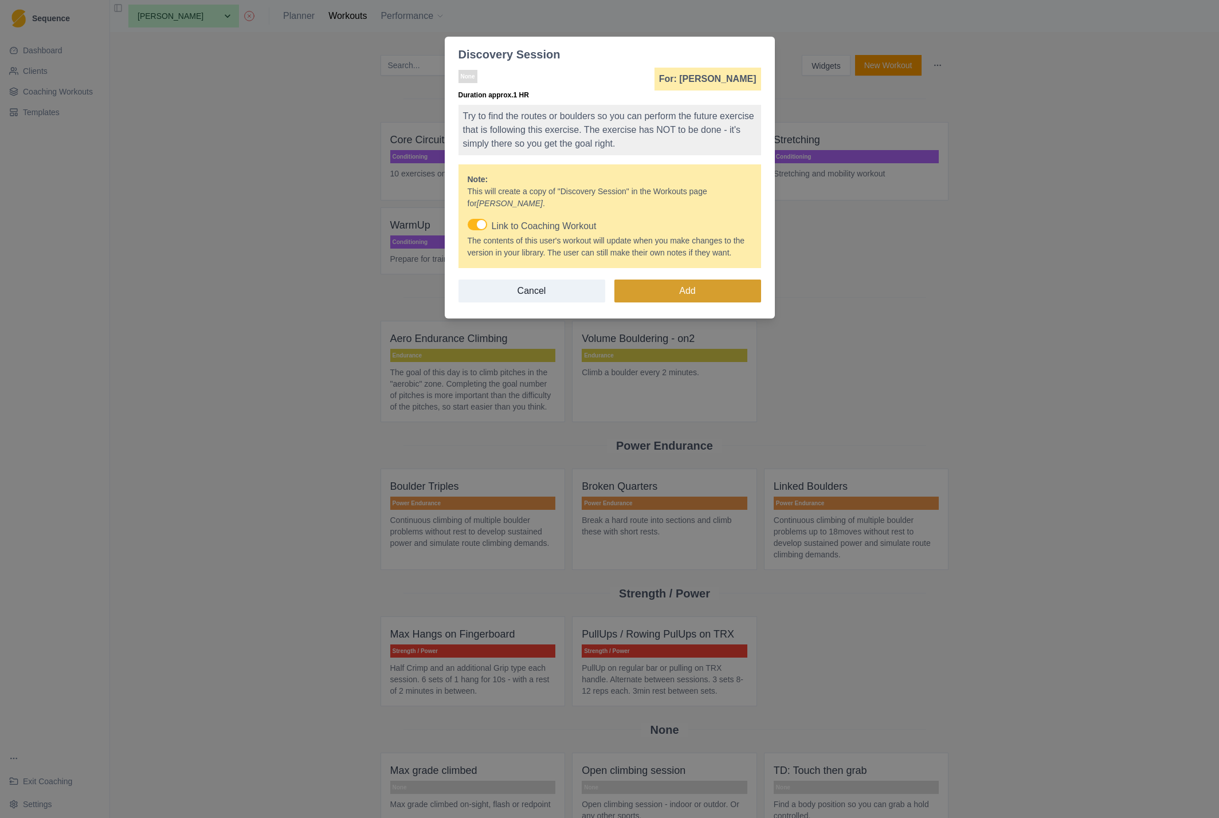
click at [688, 303] on button "Add" at bounding box center [687, 291] width 147 height 23
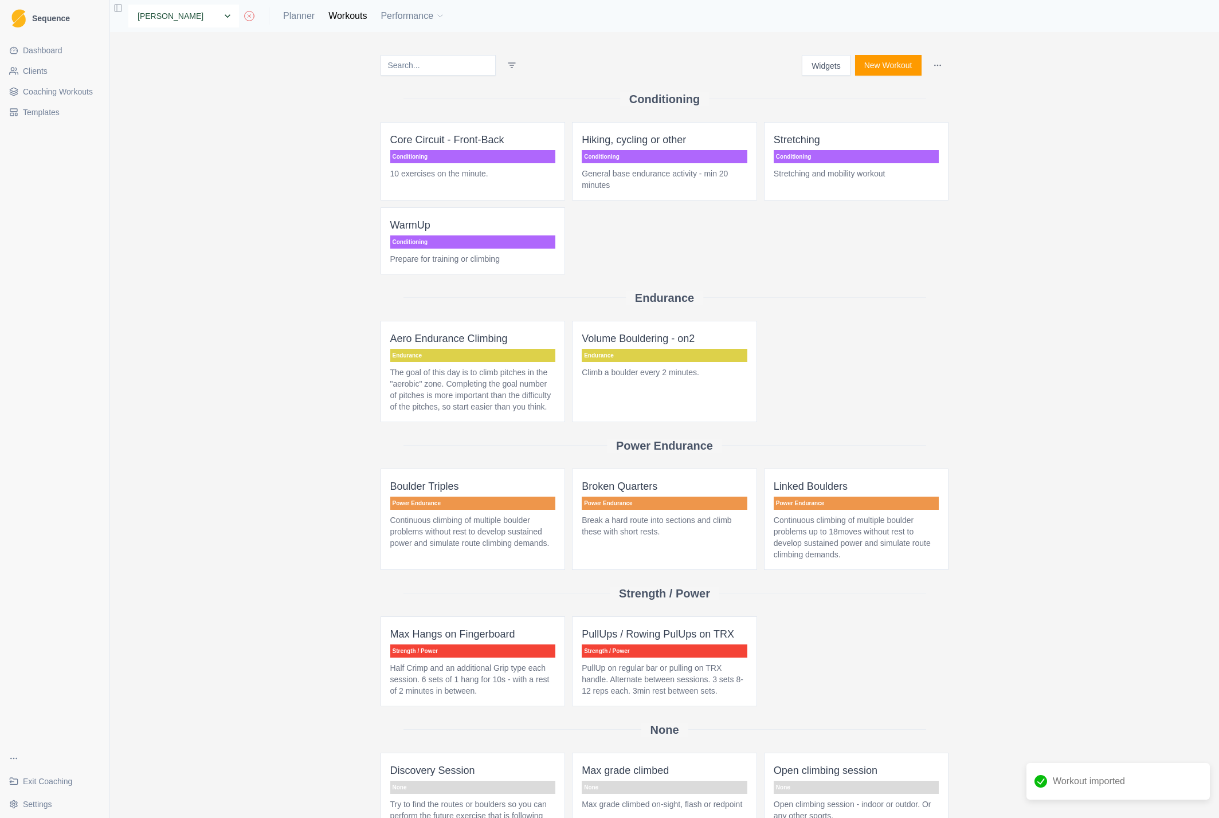
click at [205, 16] on select "None Cécile Noverraz Gilles Pütz Jon Test Michael Peters Test Peter" at bounding box center [183, 16] width 111 height 23
select select "62ff35da-6e04-415d-99b6-10c74ed34488"
click at [128, 5] on select "None Cécile Noverraz Gilles Pütz Jon Test Michael Peters Test Peter" at bounding box center [183, 16] width 111 height 23
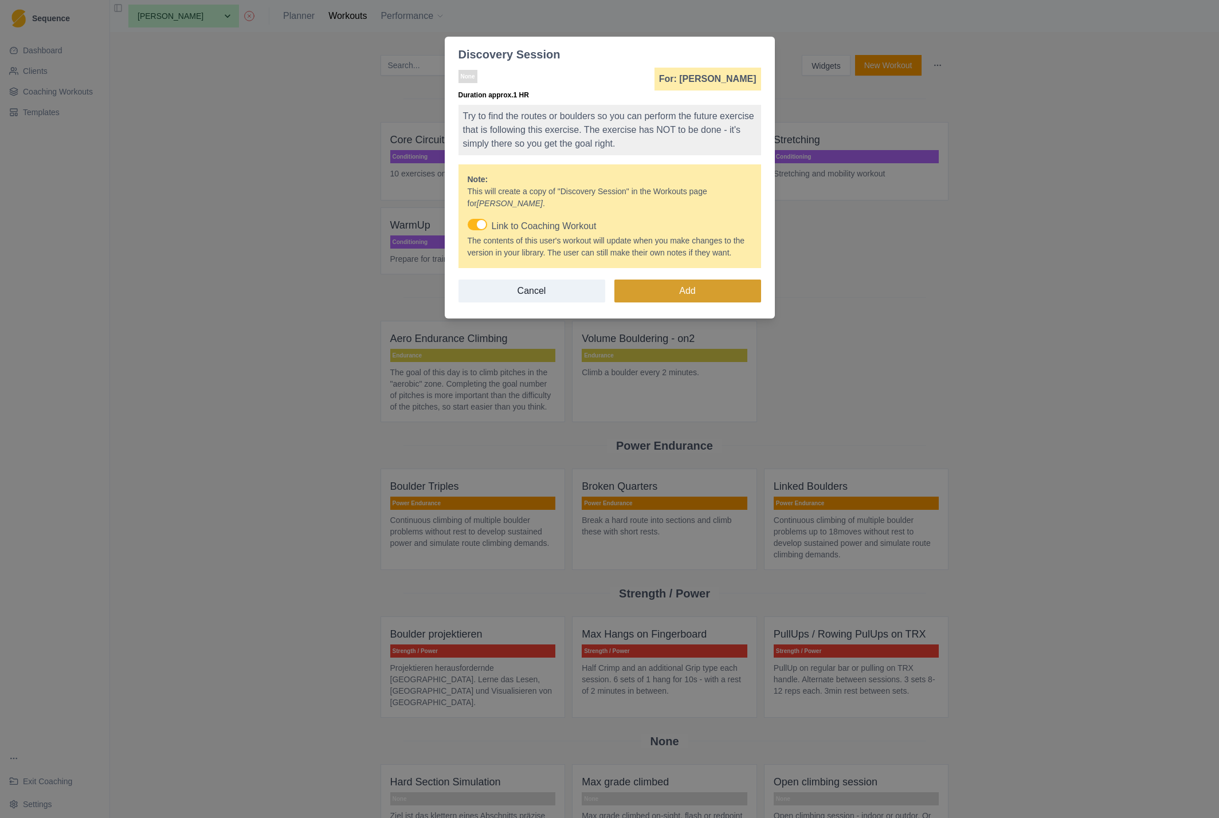
click at [669, 297] on button "Add" at bounding box center [687, 291] width 147 height 23
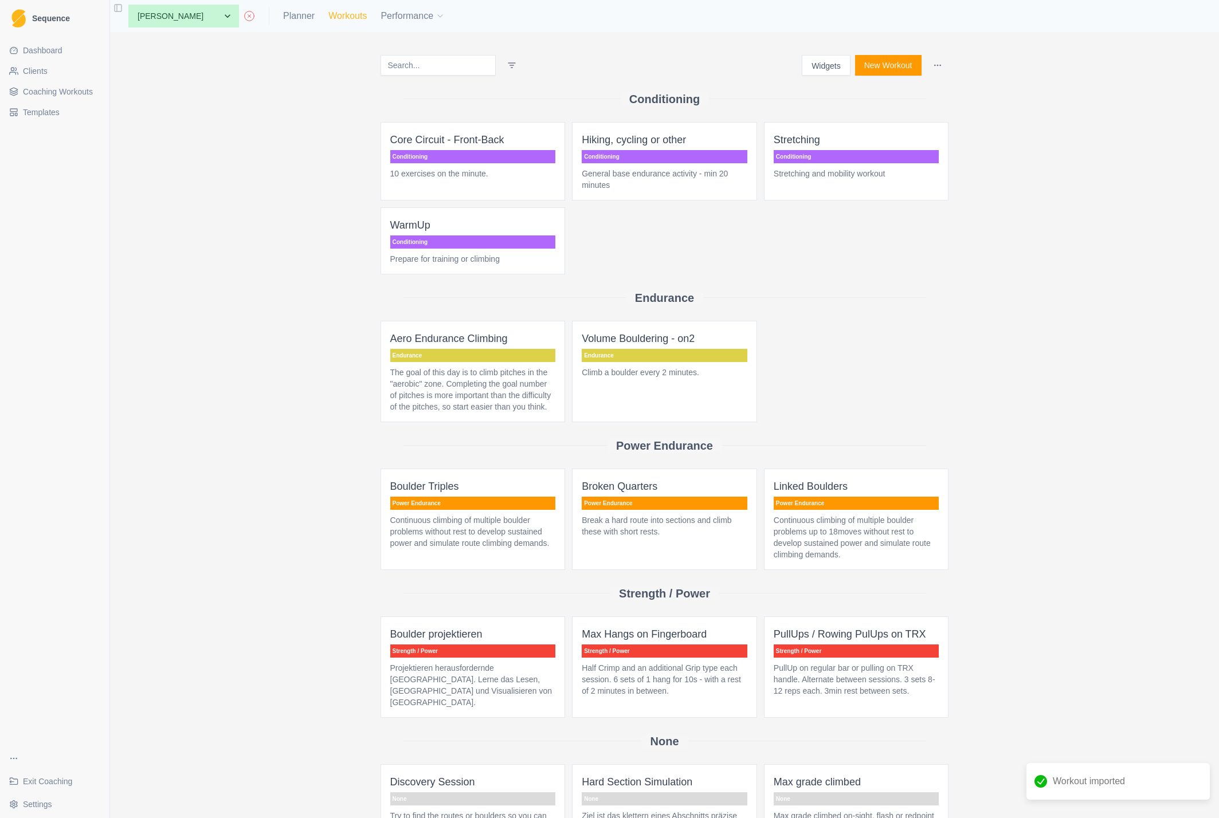
click at [328, 15] on link "Workouts" at bounding box center [347, 16] width 38 height 14
click at [283, 14] on link "Planner" at bounding box center [299, 16] width 32 height 14
select select "month"
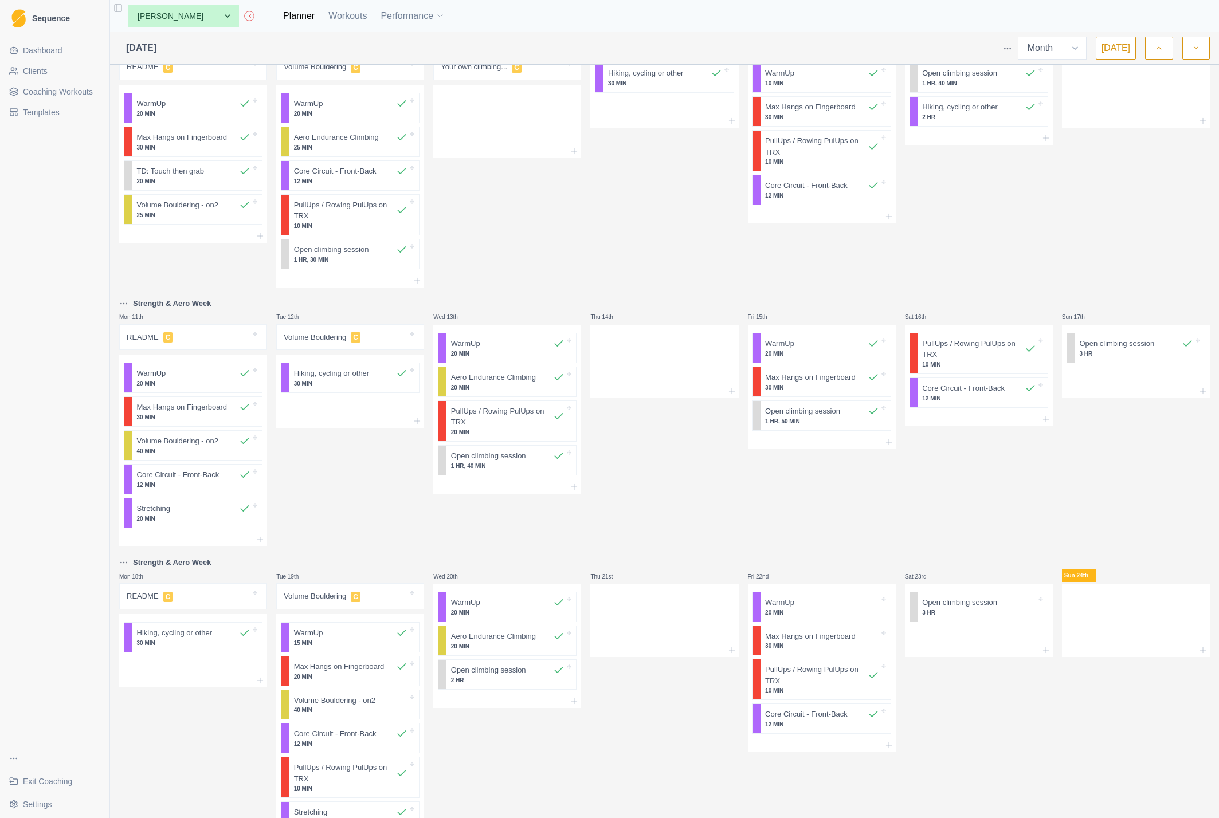
scroll to position [413, 0]
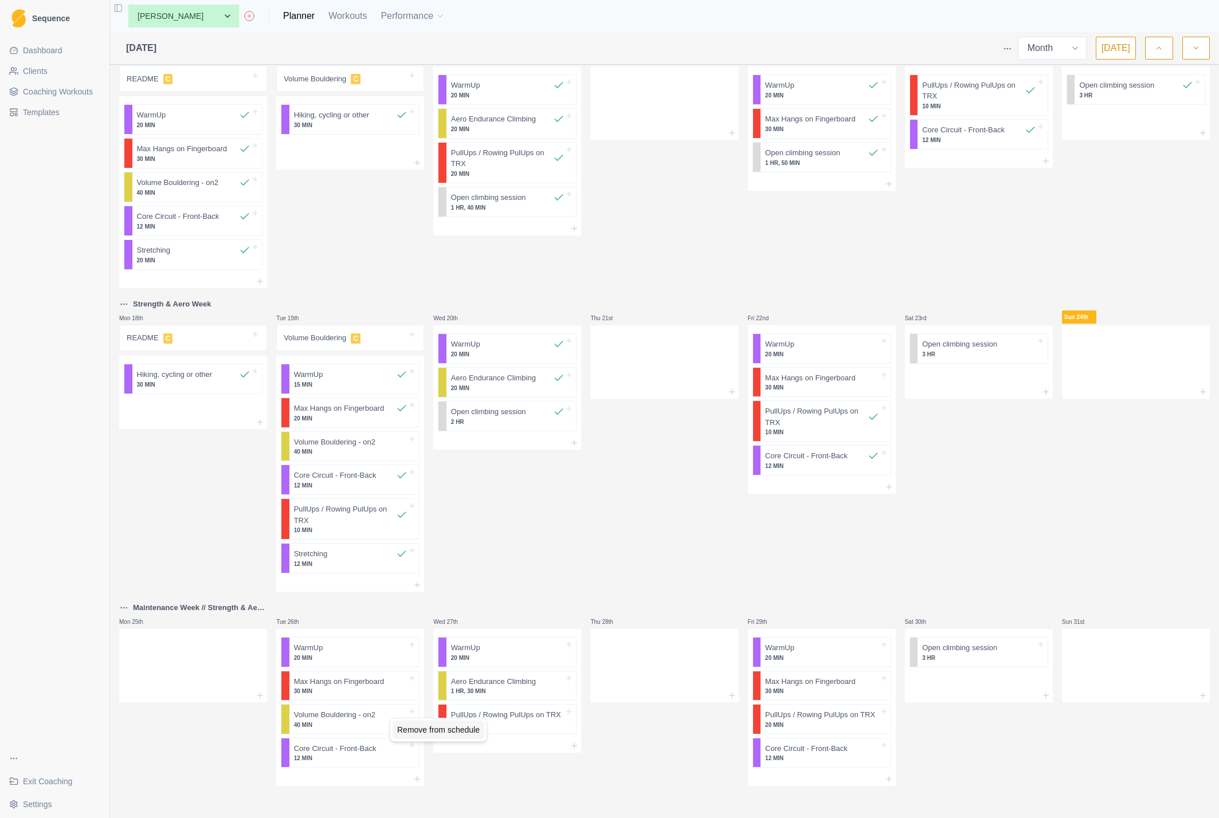
click at [409, 728] on div "Remove from schedule" at bounding box center [439, 730] width 92 height 18
click at [416, 742] on icon at bounding box center [417, 746] width 9 height 9
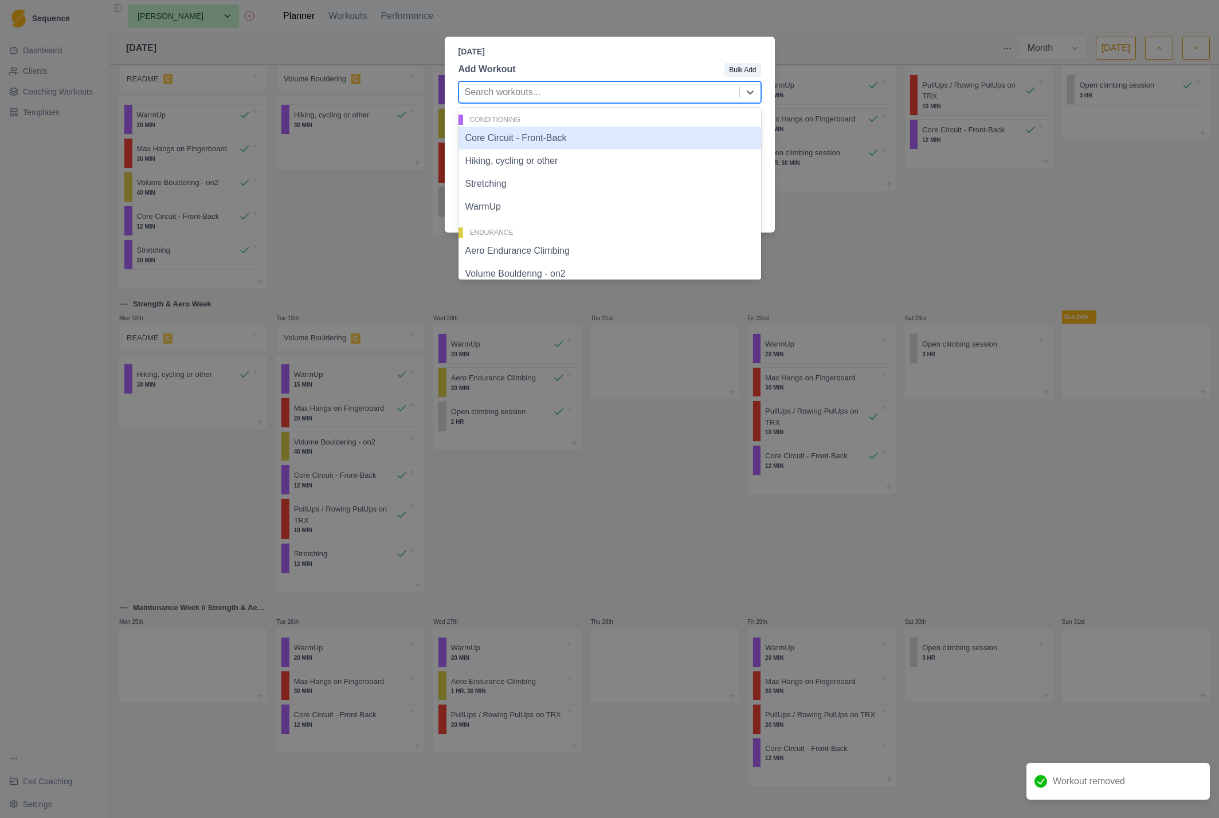
click at [556, 86] on div at bounding box center [599, 92] width 269 height 16
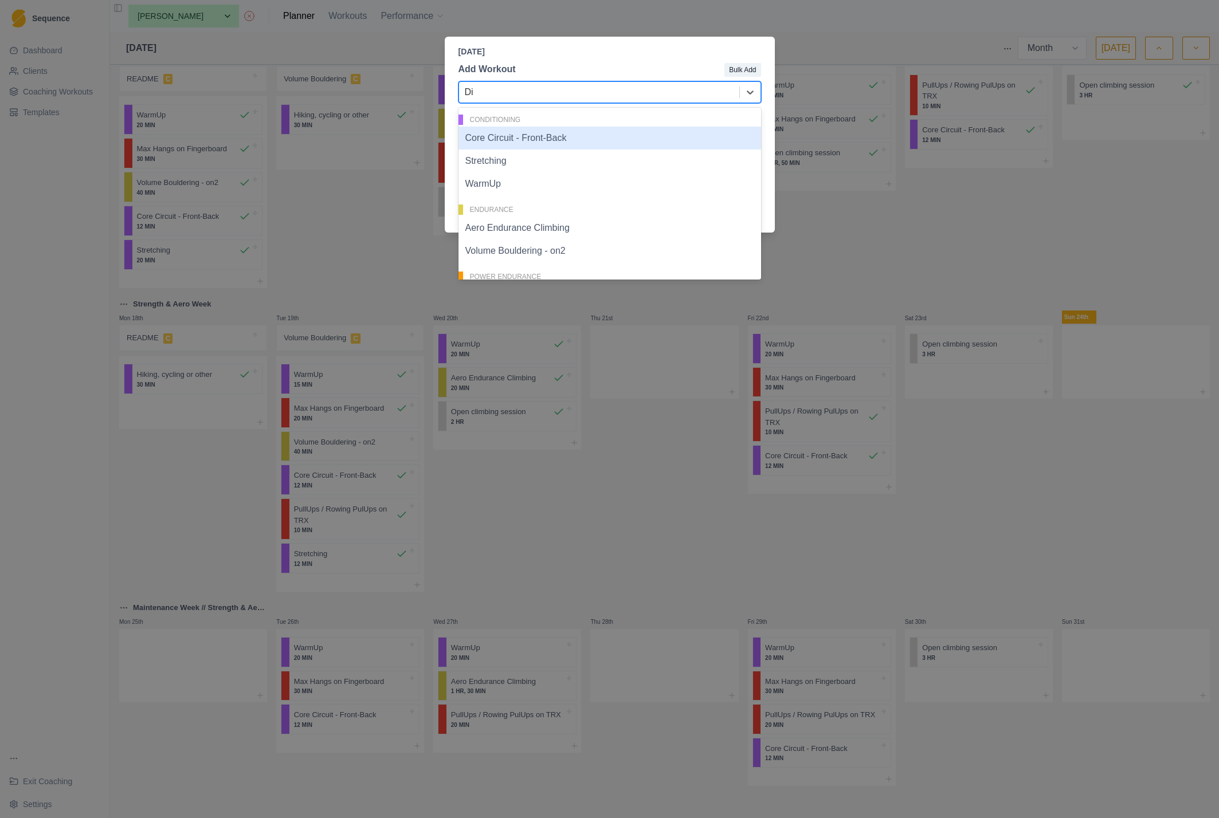
type input "Dis"
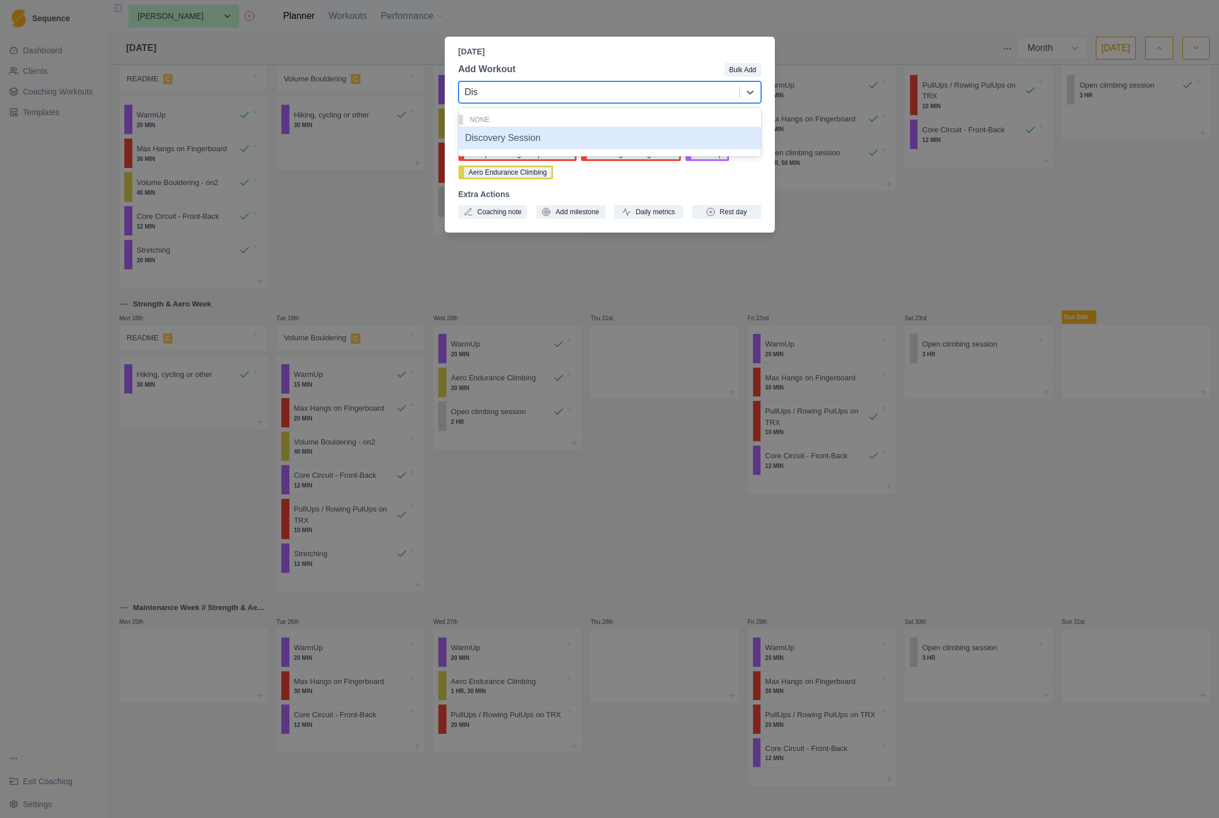
click at [518, 144] on div "Discovery Session" at bounding box center [609, 138] width 303 height 23
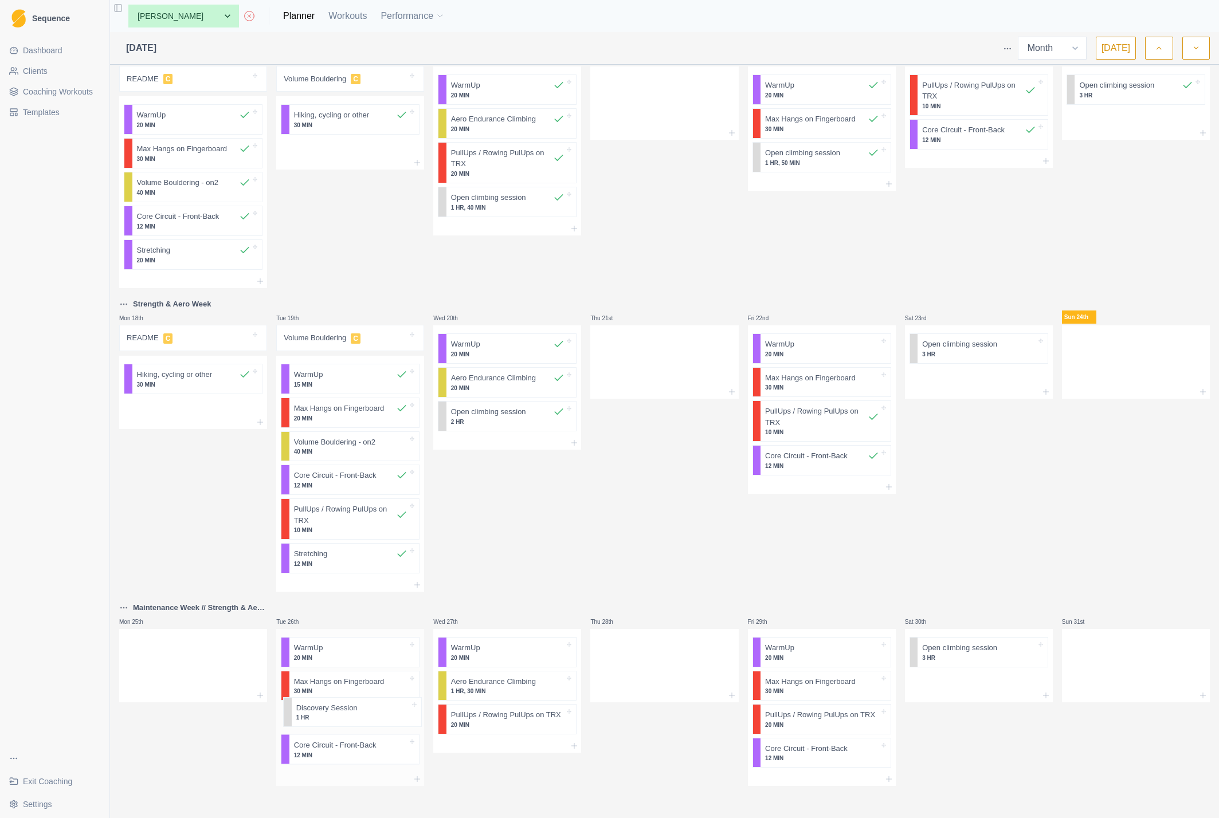
drag, startPoint x: 360, startPoint y: 754, endPoint x: 363, endPoint y: 710, distance: 44.8
click at [363, 710] on div "WarmUp 20 MIN Max Hangs on Fingerboard 30 MIN Core Circuit - Front-Back 12 MIN …" at bounding box center [350, 700] width 148 height 143
click at [417, 777] on line at bounding box center [417, 779] width 0 height 5
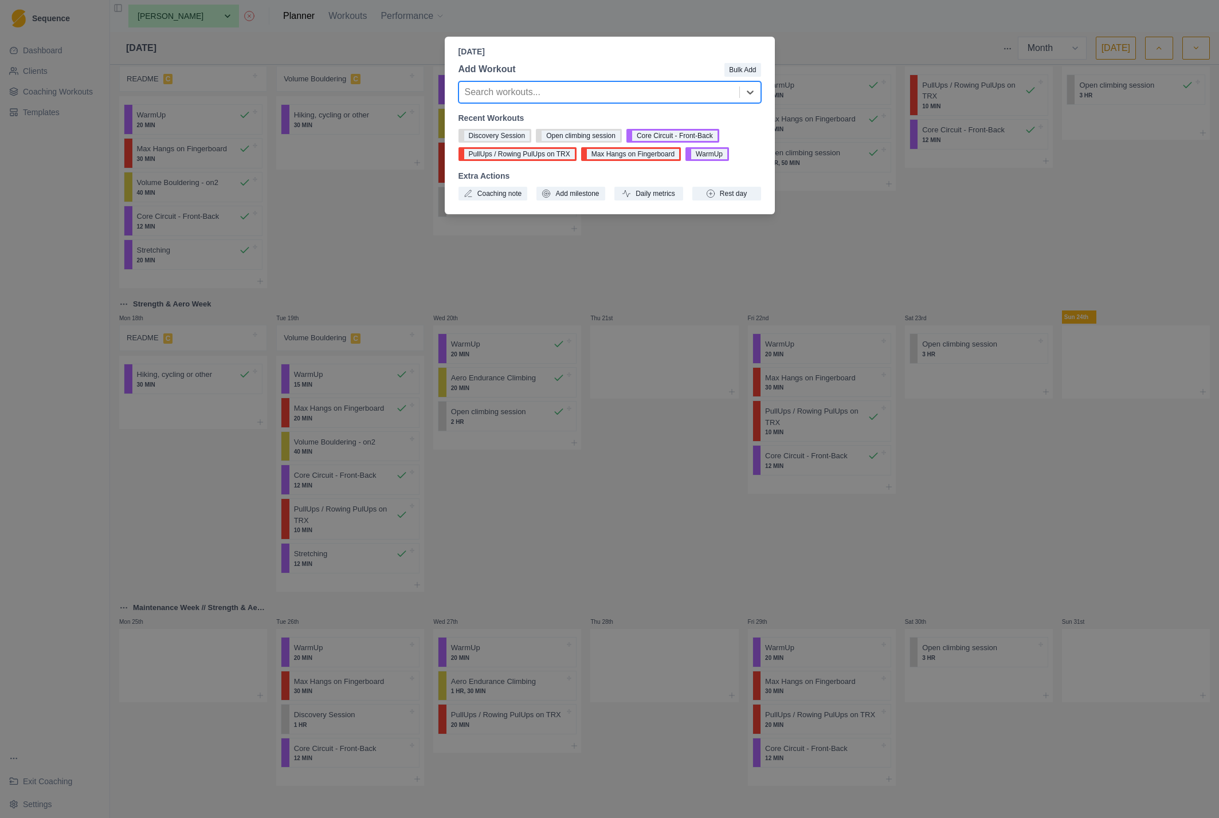
click at [543, 94] on div at bounding box center [599, 92] width 269 height 16
type input "Trip"
click at [497, 136] on div "Boulder Triples" at bounding box center [609, 138] width 303 height 23
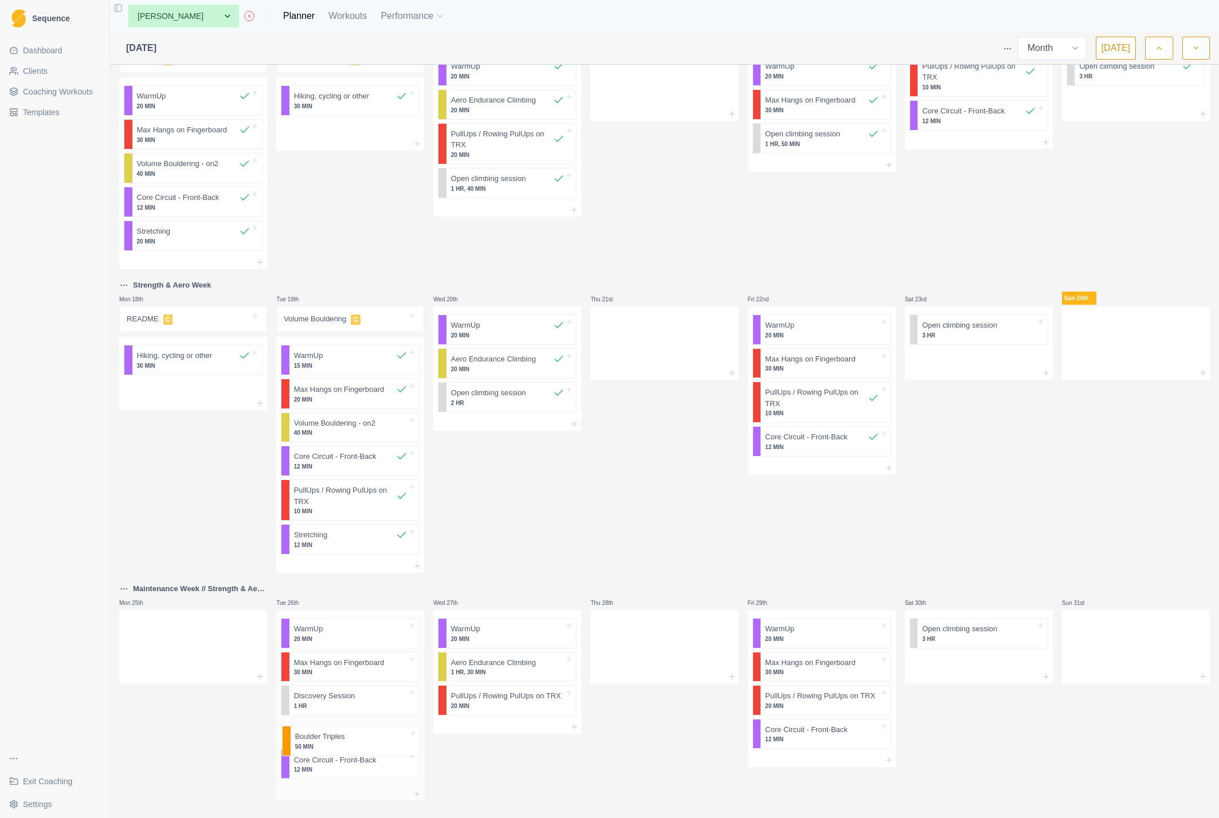
scroll to position [446, 0]
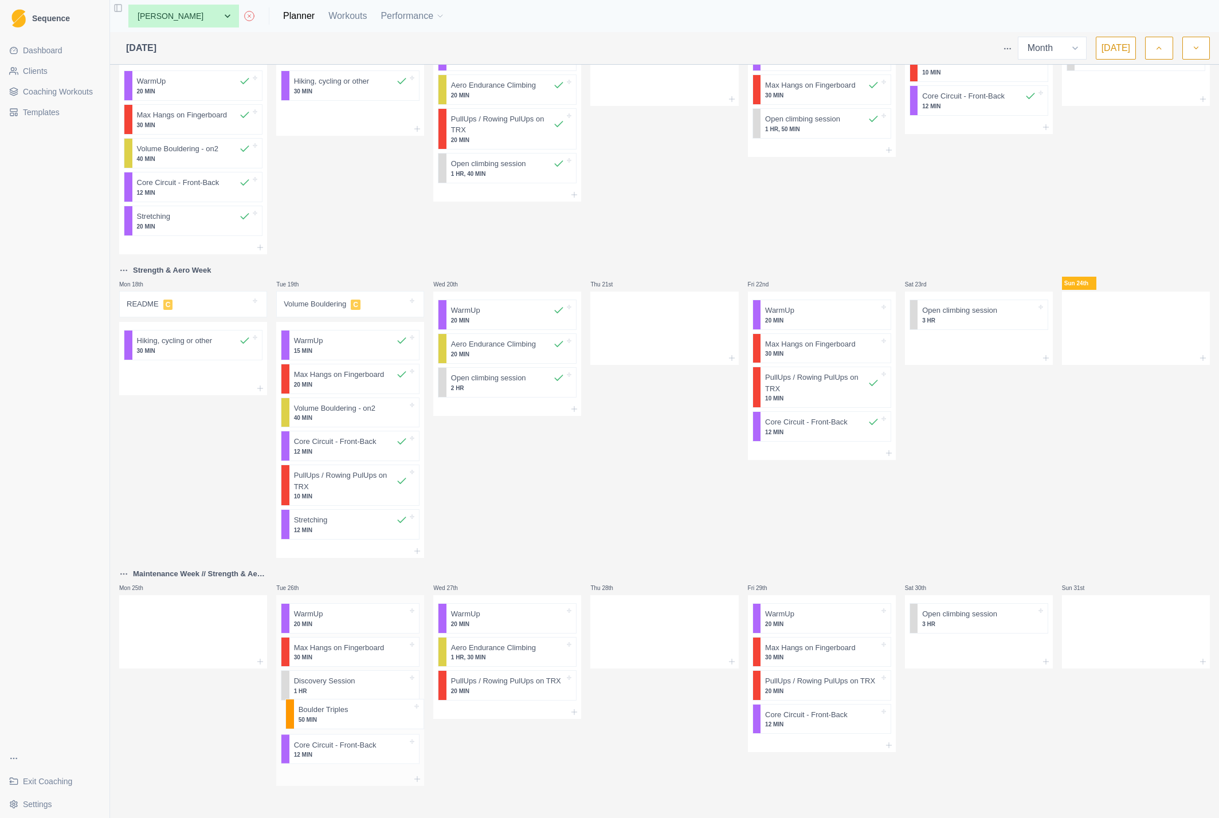
drag, startPoint x: 316, startPoint y: 793, endPoint x: 320, endPoint y: 710, distance: 83.2
click at [320, 710] on div "WarmUp 20 MIN Max Hangs on Fingerboard 30 MIN Discovery Session 1 HR Core Circu…" at bounding box center [350, 683] width 148 height 177
click at [311, 687] on p "Discovery Session" at bounding box center [324, 681] width 61 height 11
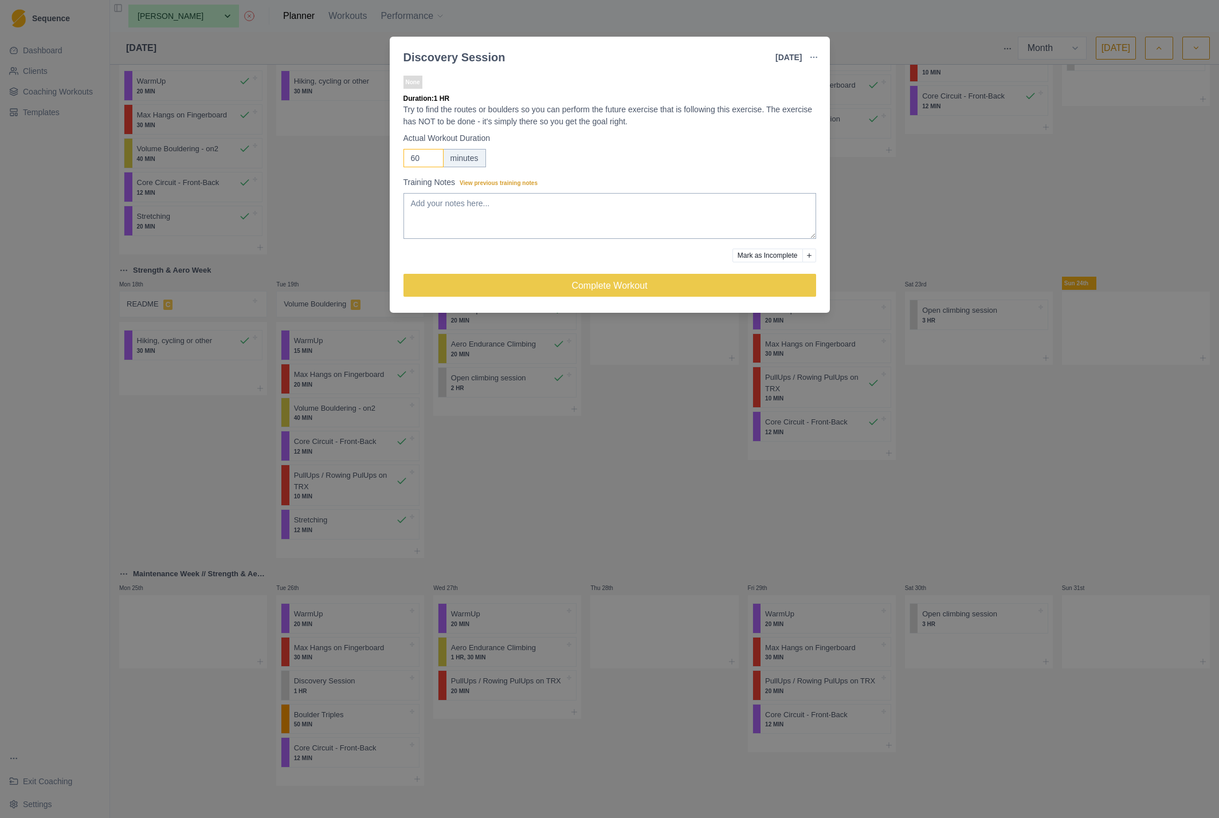
drag, startPoint x: 425, startPoint y: 155, endPoint x: 402, endPoint y: 155, distance: 22.4
click at [403, 155] on input "60" at bounding box center [423, 158] width 40 height 18
type input "1"
click at [638, 40] on header "Discovery Session 26 Aug 2025 Link To Goal View Workout Metrics Edit Original W…" at bounding box center [610, 53] width 440 height 32
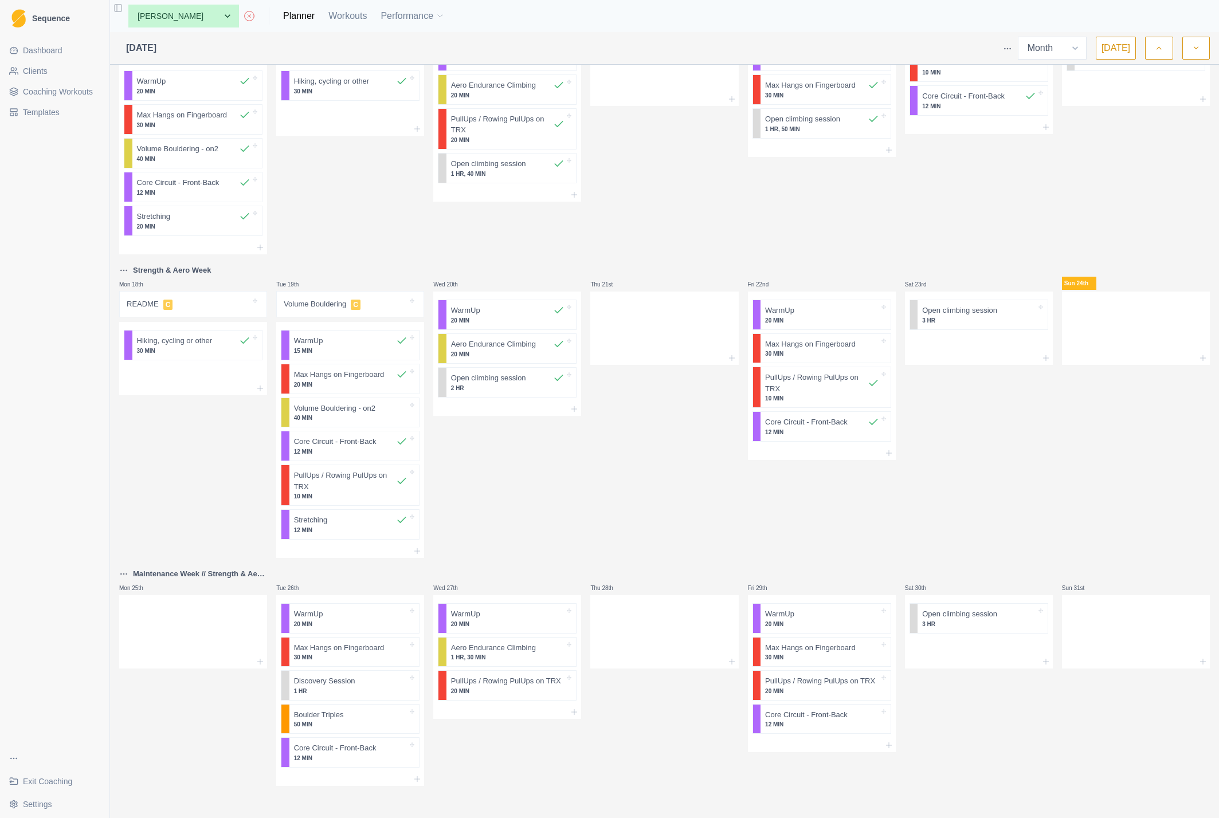
click at [41, 72] on span "Clients" at bounding box center [35, 70] width 25 height 11
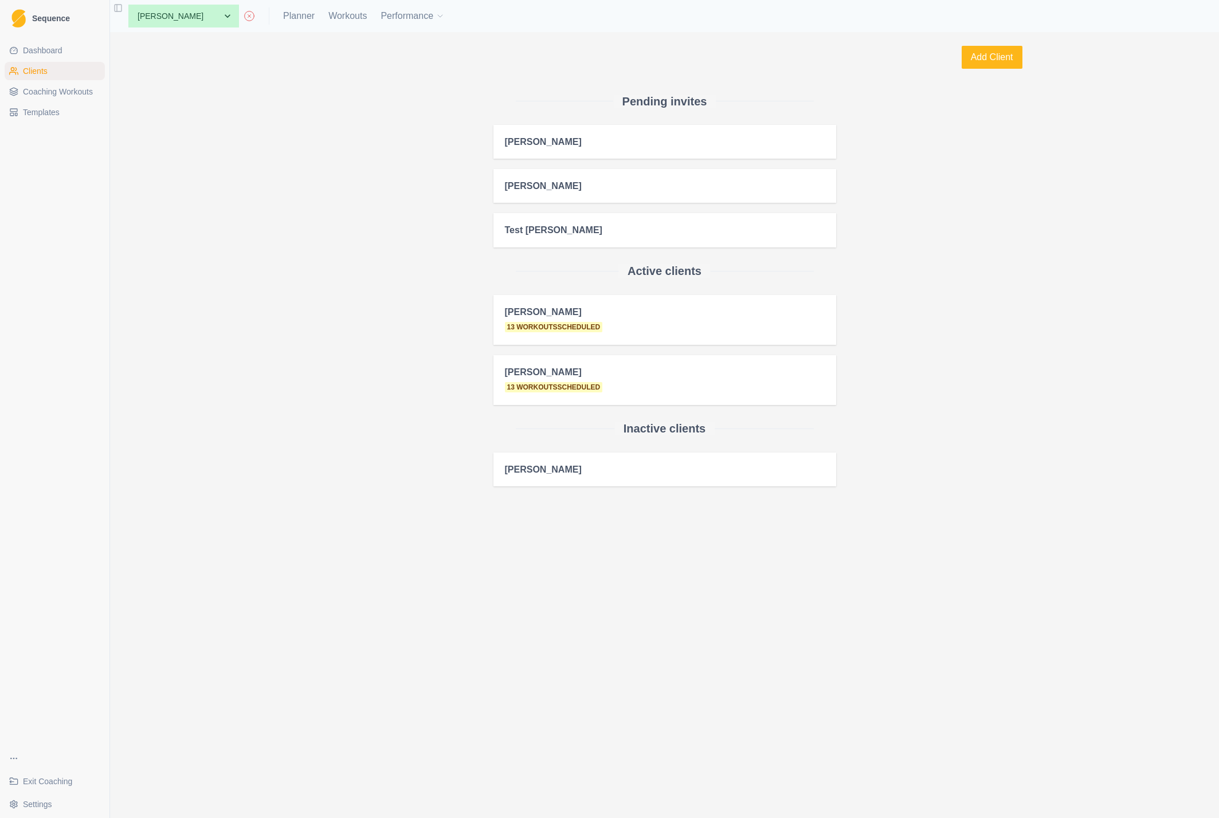
click at [39, 88] on span "Coaching Workouts" at bounding box center [58, 91] width 70 height 11
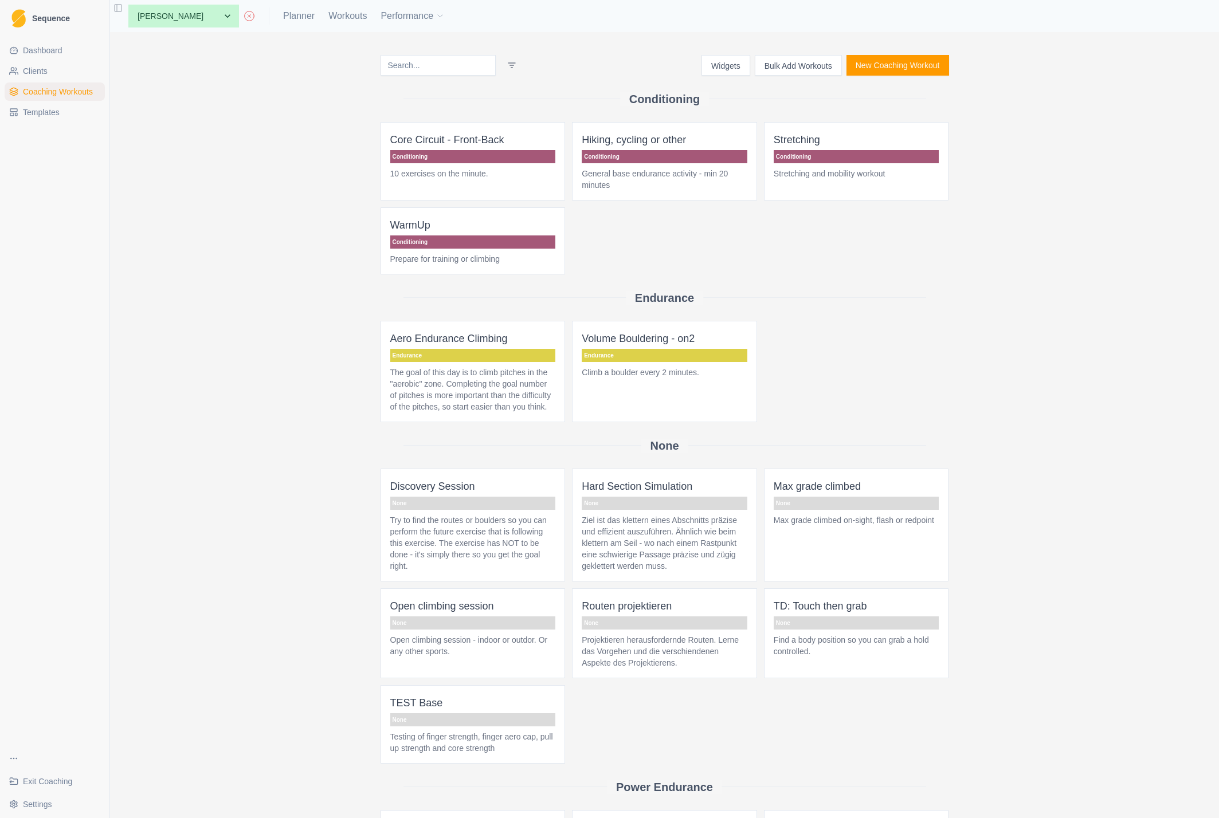
click at [449, 495] on p "Discovery Session" at bounding box center [473, 487] width 166 height 16
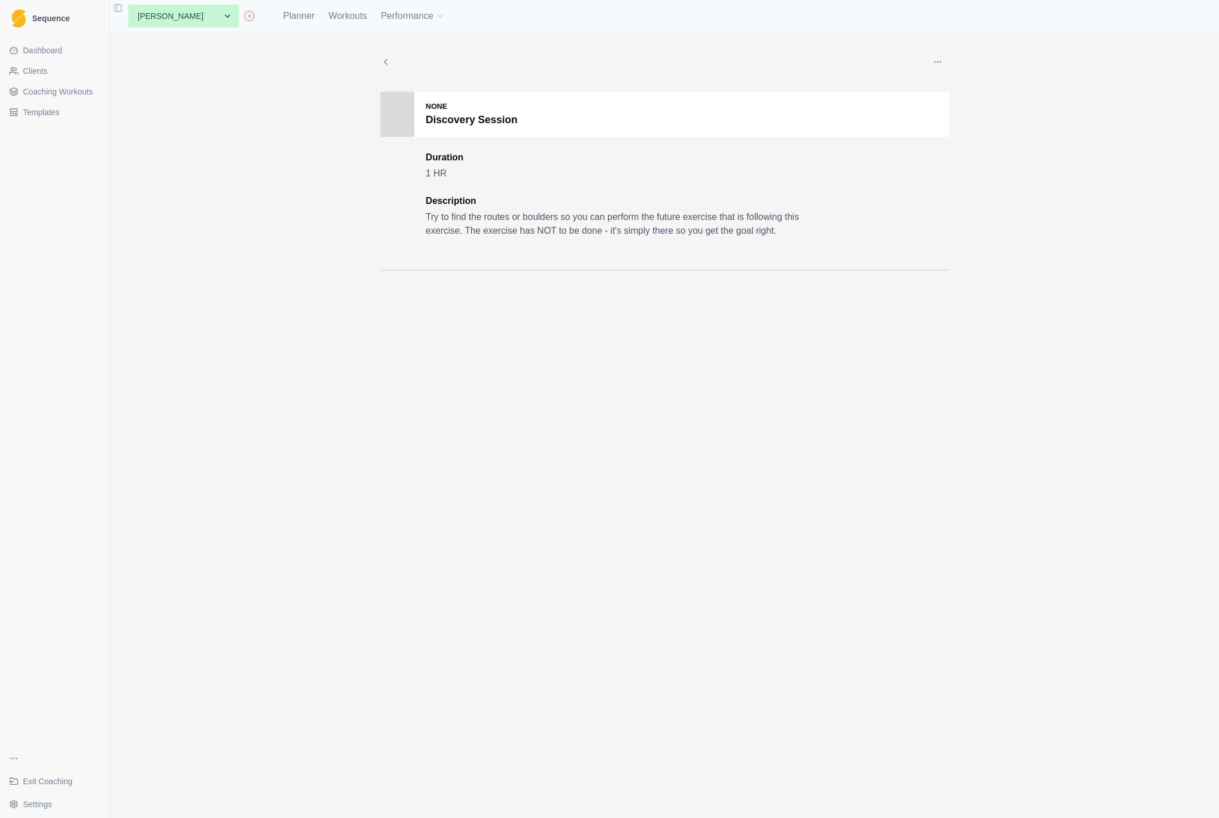
click at [934, 55] on button "button" at bounding box center [937, 61] width 23 height 23
click at [939, 85] on p "Edit" at bounding box center [990, 89] width 119 height 12
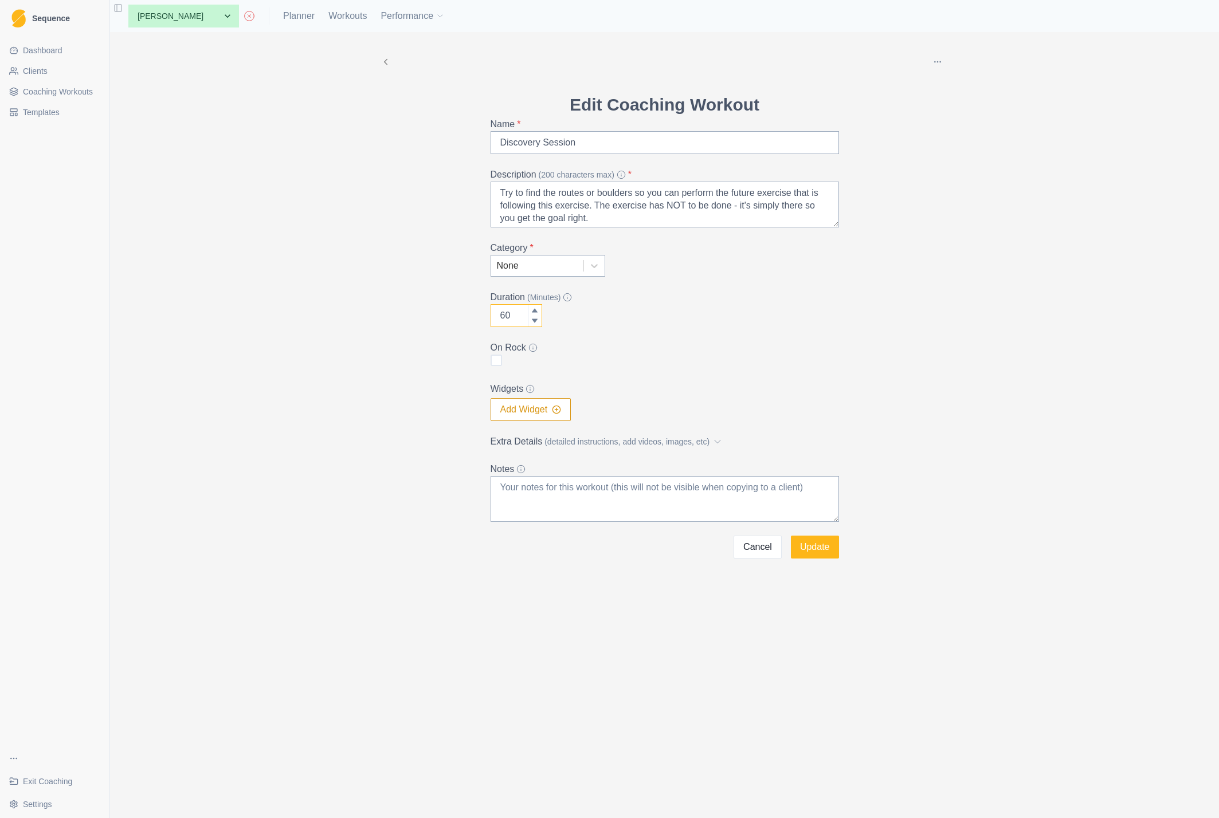
drag, startPoint x: 512, startPoint y: 316, endPoint x: 486, endPoint y: 316, distance: 26.4
click at [486, 316] on div "Edit Coaching Workout Name * Discovery Session Description (200 characters max)…" at bounding box center [664, 325] width 367 height 467
type input "1"
click at [813, 546] on button "Update" at bounding box center [815, 547] width 48 height 23
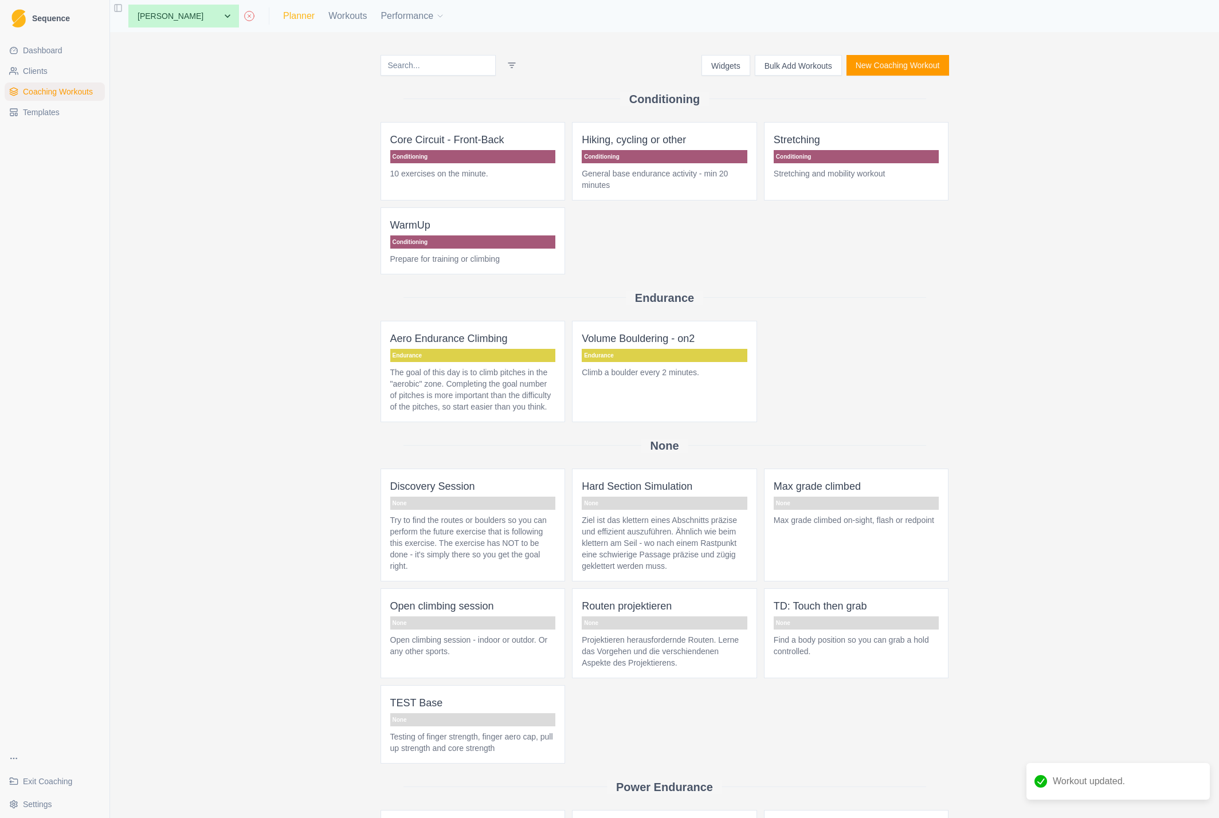
click at [283, 15] on link "Planner" at bounding box center [299, 16] width 32 height 14
select select "month"
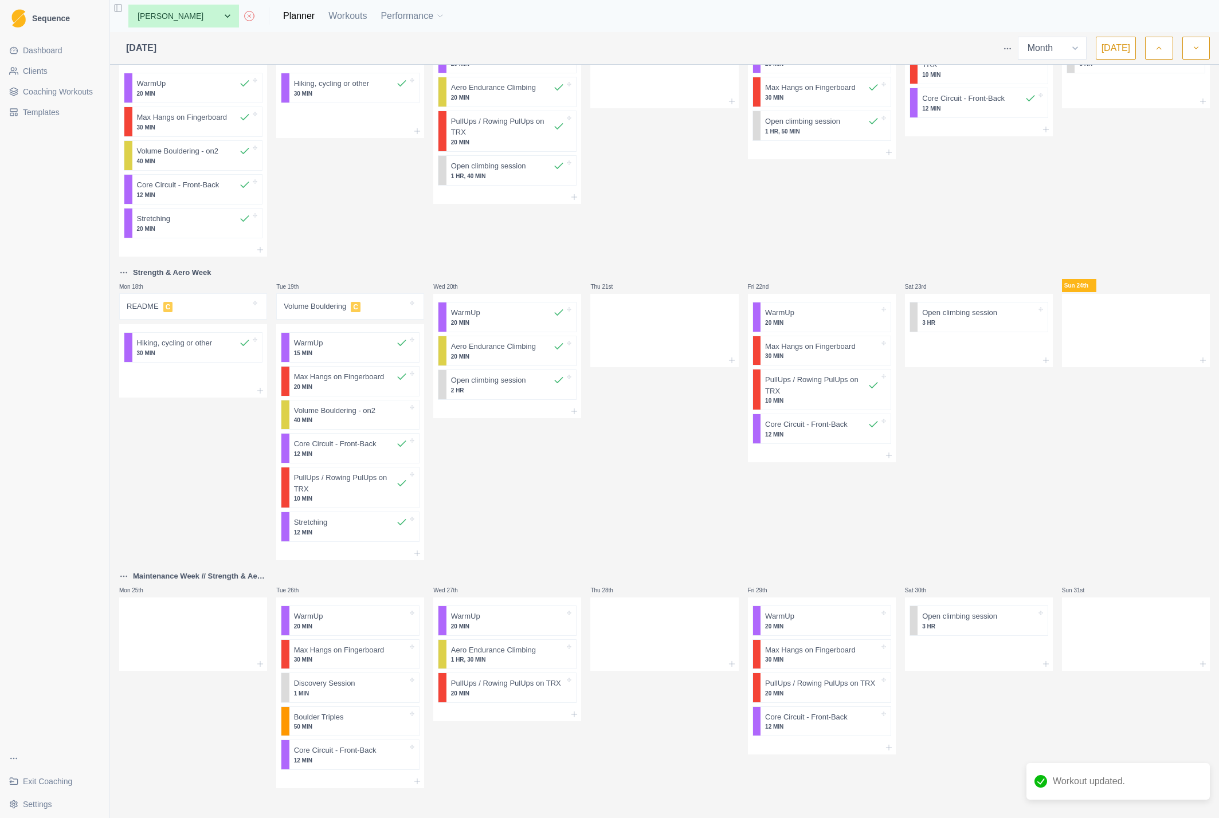
scroll to position [446, 0]
click at [175, 13] on select "None Cécile Noverraz Gilles Pütz Jon Test Michael Peters Test Peter" at bounding box center [183, 16] width 111 height 23
select select "804d269a-05a4-4a28-8005-4c108f46c3ac"
click at [128, 5] on select "None Cécile Noverraz Gilles Pütz Jon Test Michael Peters Test Peter" at bounding box center [183, 16] width 111 height 23
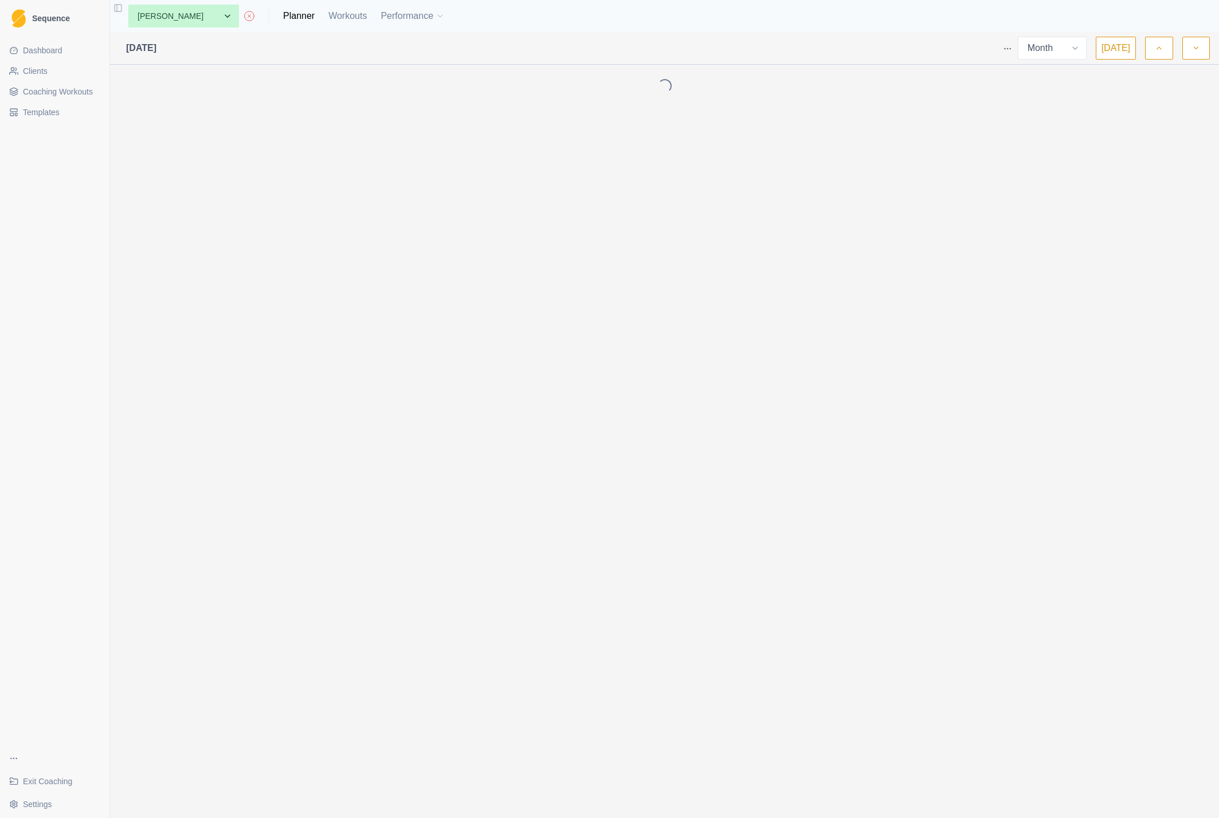
select select "month"
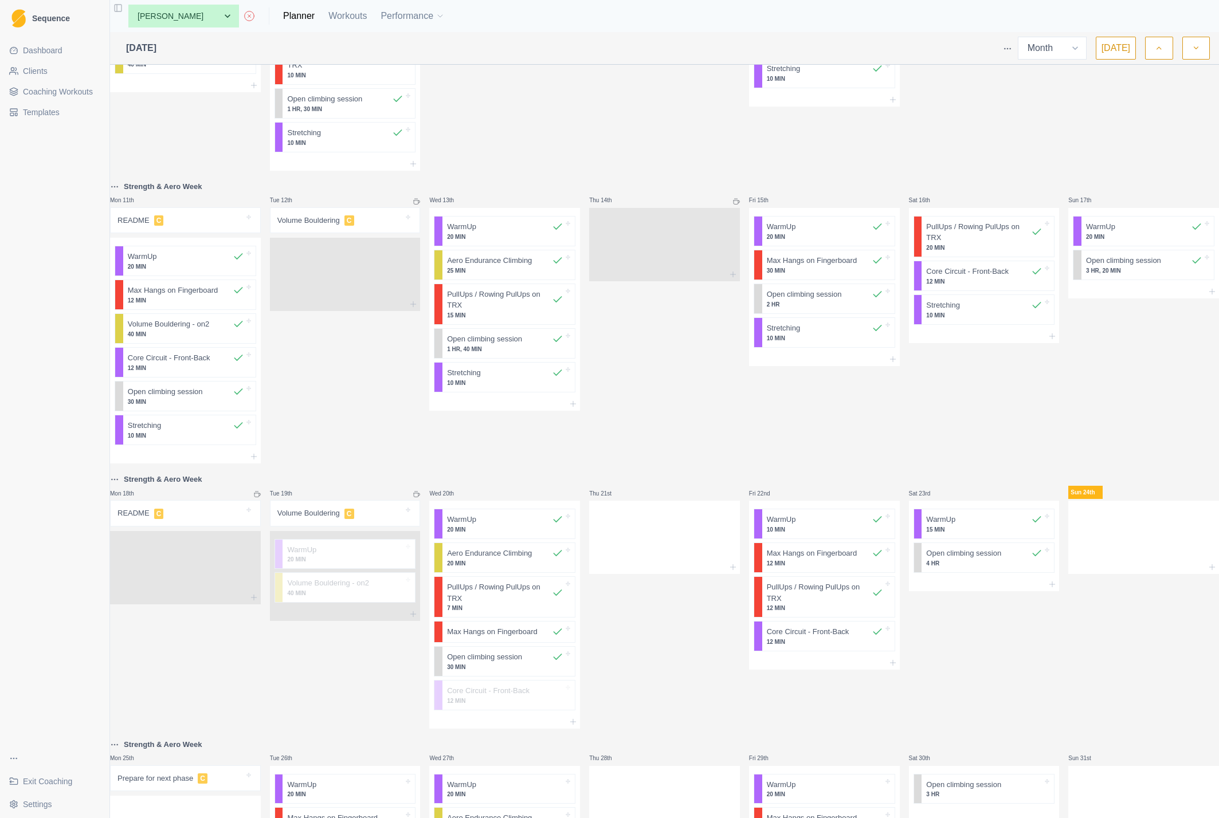
scroll to position [442, 0]
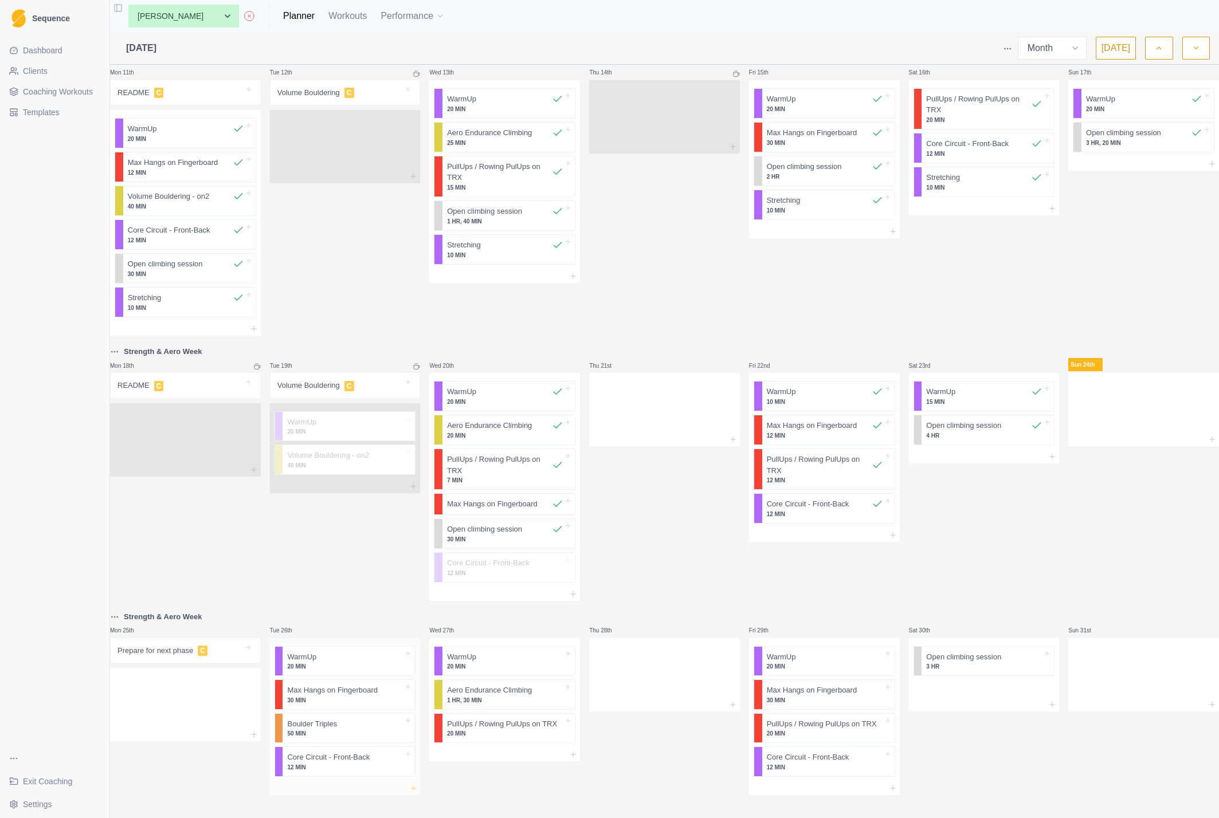
click at [413, 786] on line at bounding box center [413, 788] width 0 height 5
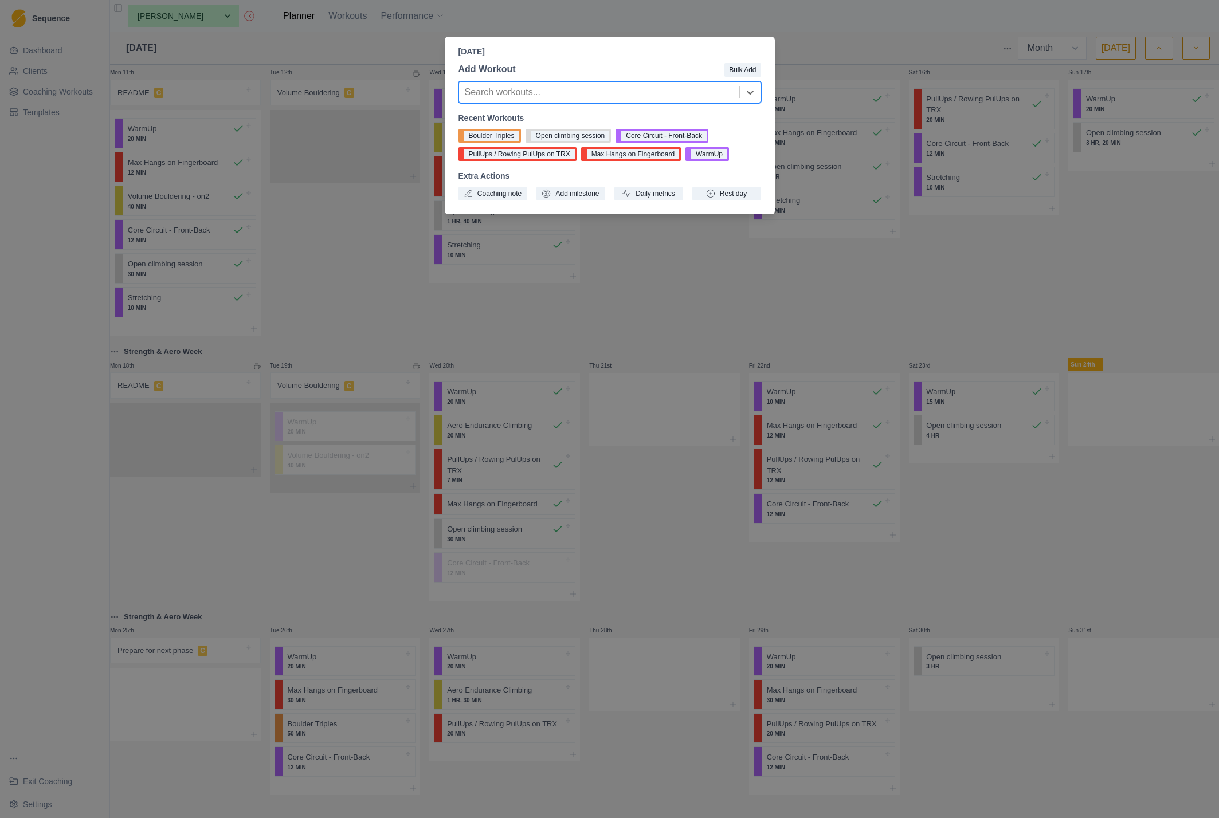
click at [563, 89] on div at bounding box center [599, 92] width 269 height 16
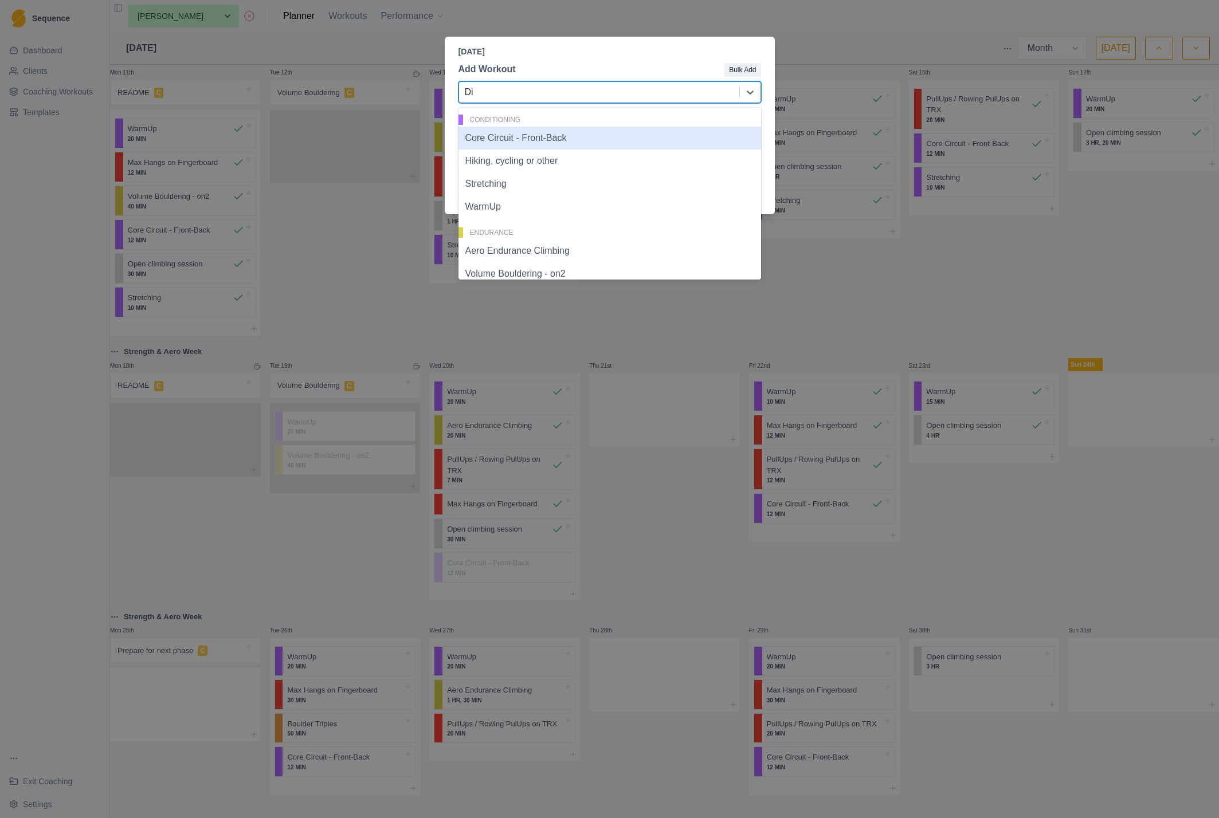
type input "Dis"
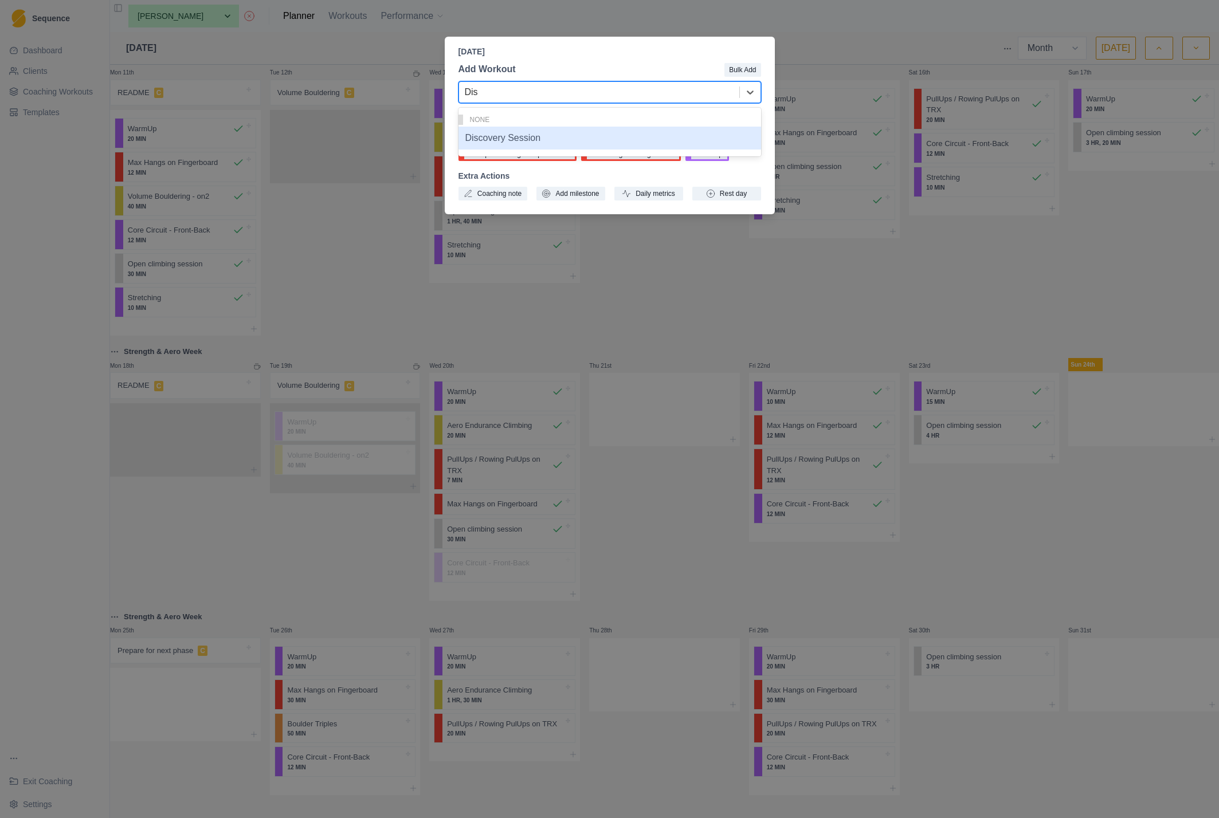
click at [525, 138] on div "Discovery Session" at bounding box center [609, 138] width 303 height 23
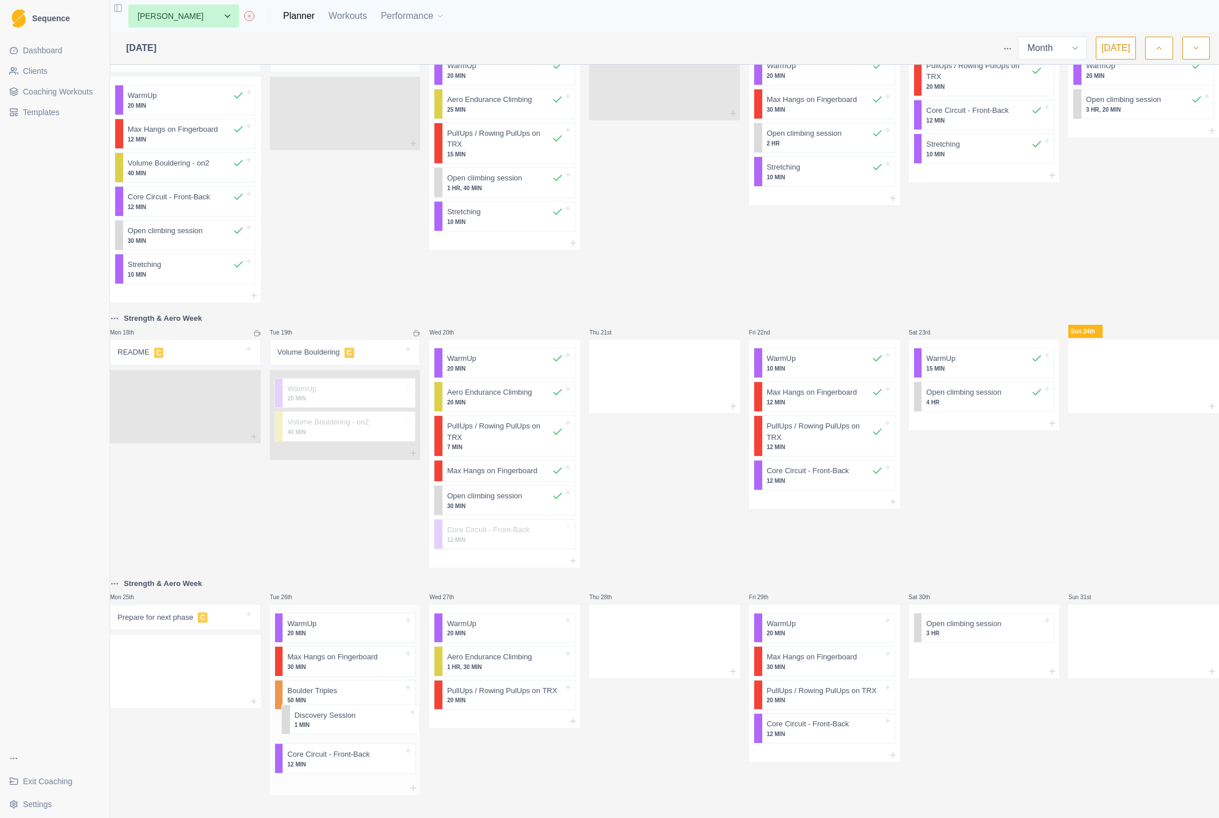
scroll to position [475, 0]
drag, startPoint x: 332, startPoint y: 785, endPoint x: 345, endPoint y: 678, distance: 107.4
click at [345, 678] on div "WarmUp 20 MIN Max Hangs on Fingerboard 30 MIN Boulder Triples 50 MIN Core Circu…" at bounding box center [345, 693] width 151 height 177
click at [546, 755] on div "Wed 27th WarmUp 20 MIN Aero Endurance Climbing 1 HR, 30 MIN PullUps / Rowing Pu…" at bounding box center [504, 686] width 151 height 219
click at [1197, 48] on icon "button" at bounding box center [1196, 47] width 8 height 11
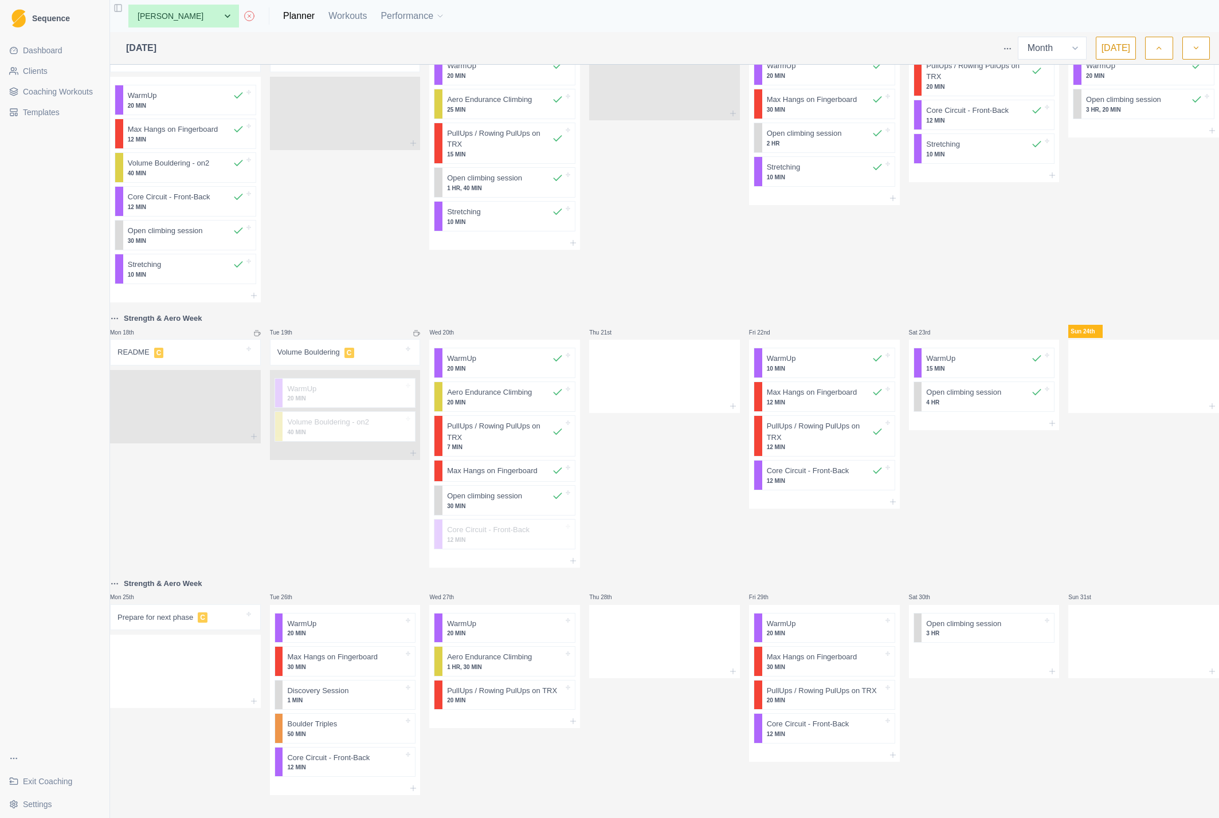
scroll to position [0, 0]
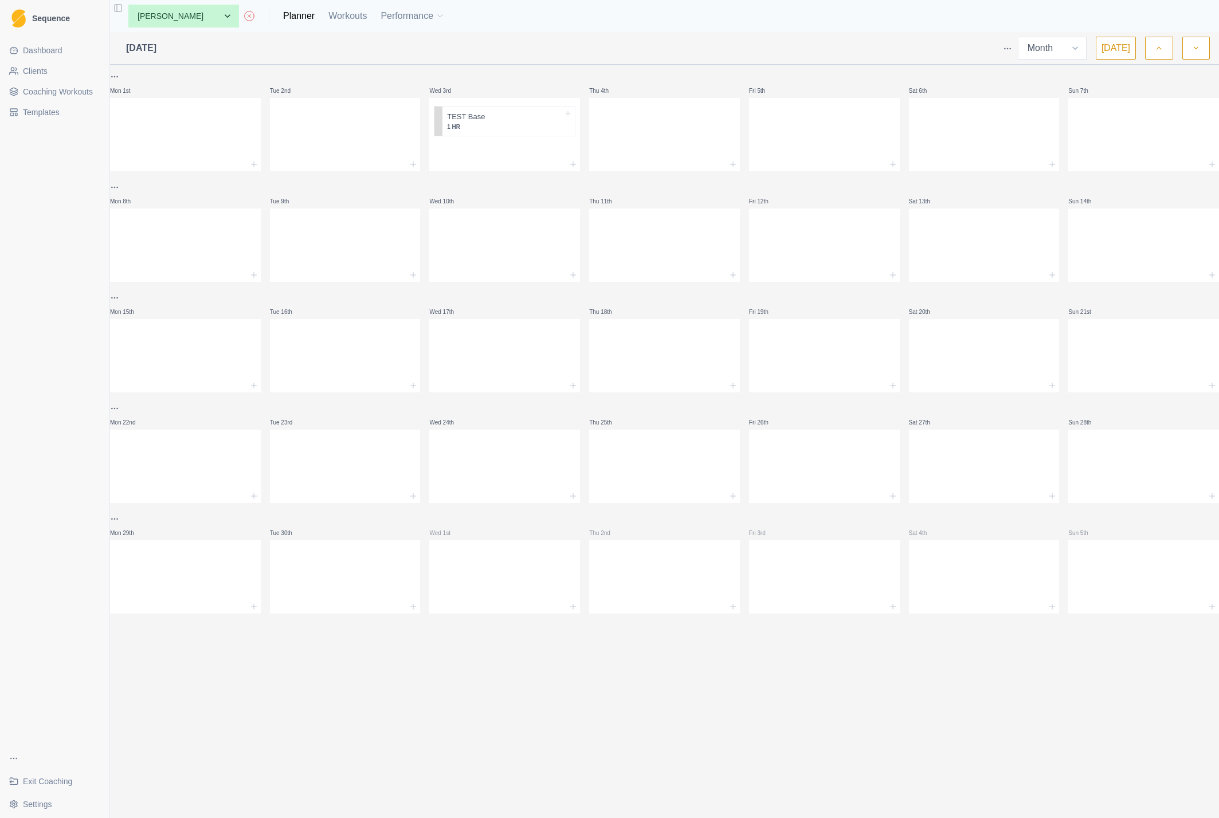
click at [1162, 48] on icon "button" at bounding box center [1159, 47] width 8 height 11
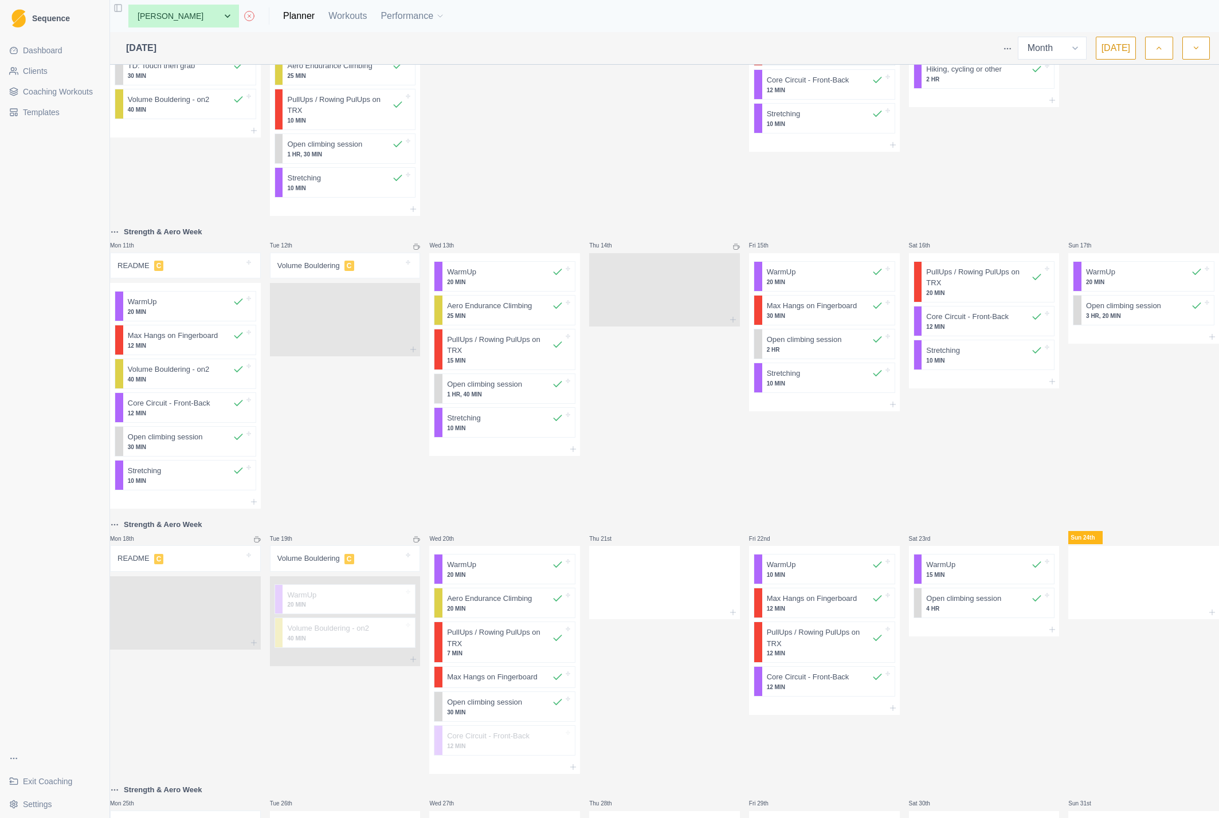
scroll to position [475, 0]
